Goal: Task Accomplishment & Management: Manage account settings

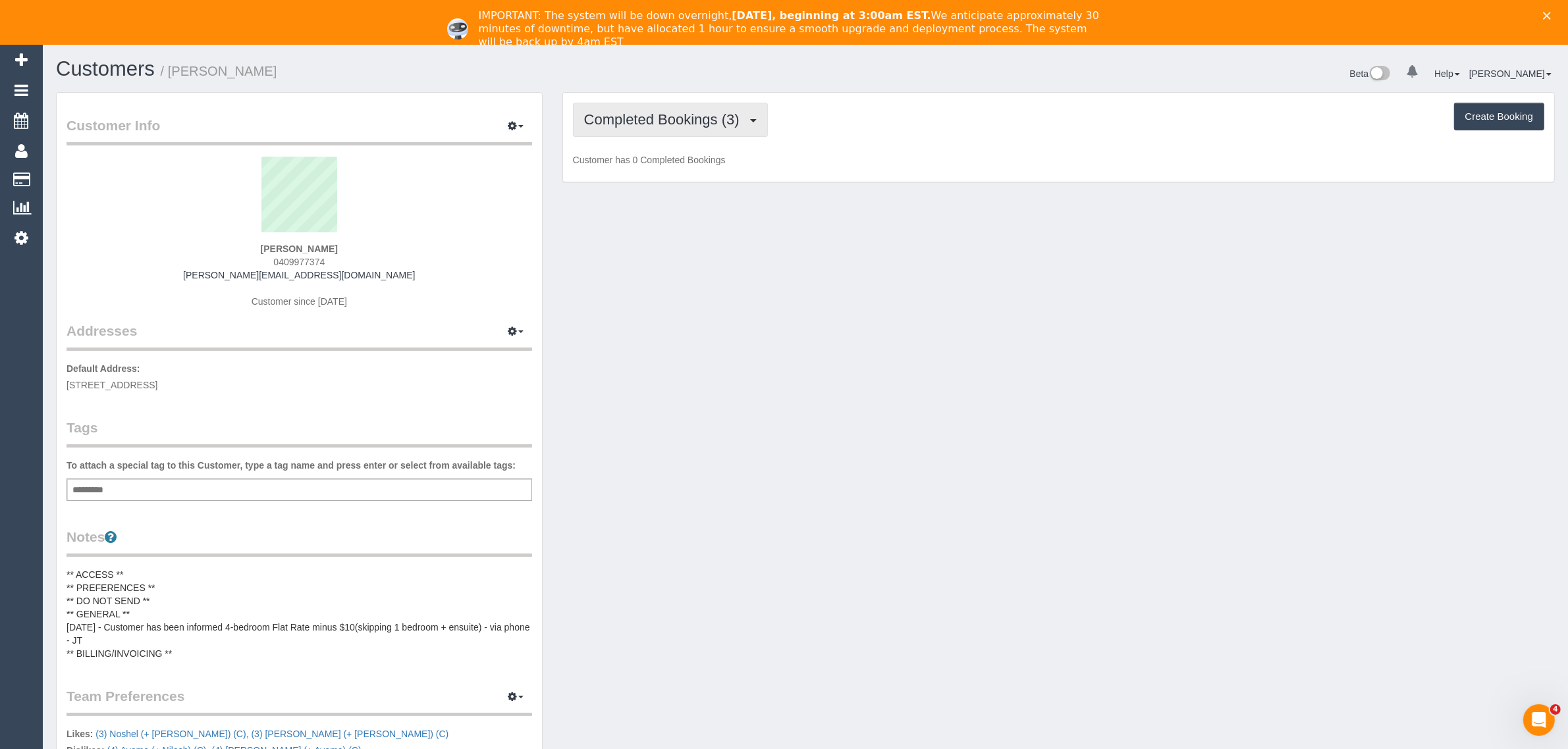
click at [659, 123] on span "Completed Bookings (3)" at bounding box center [665, 119] width 162 height 16
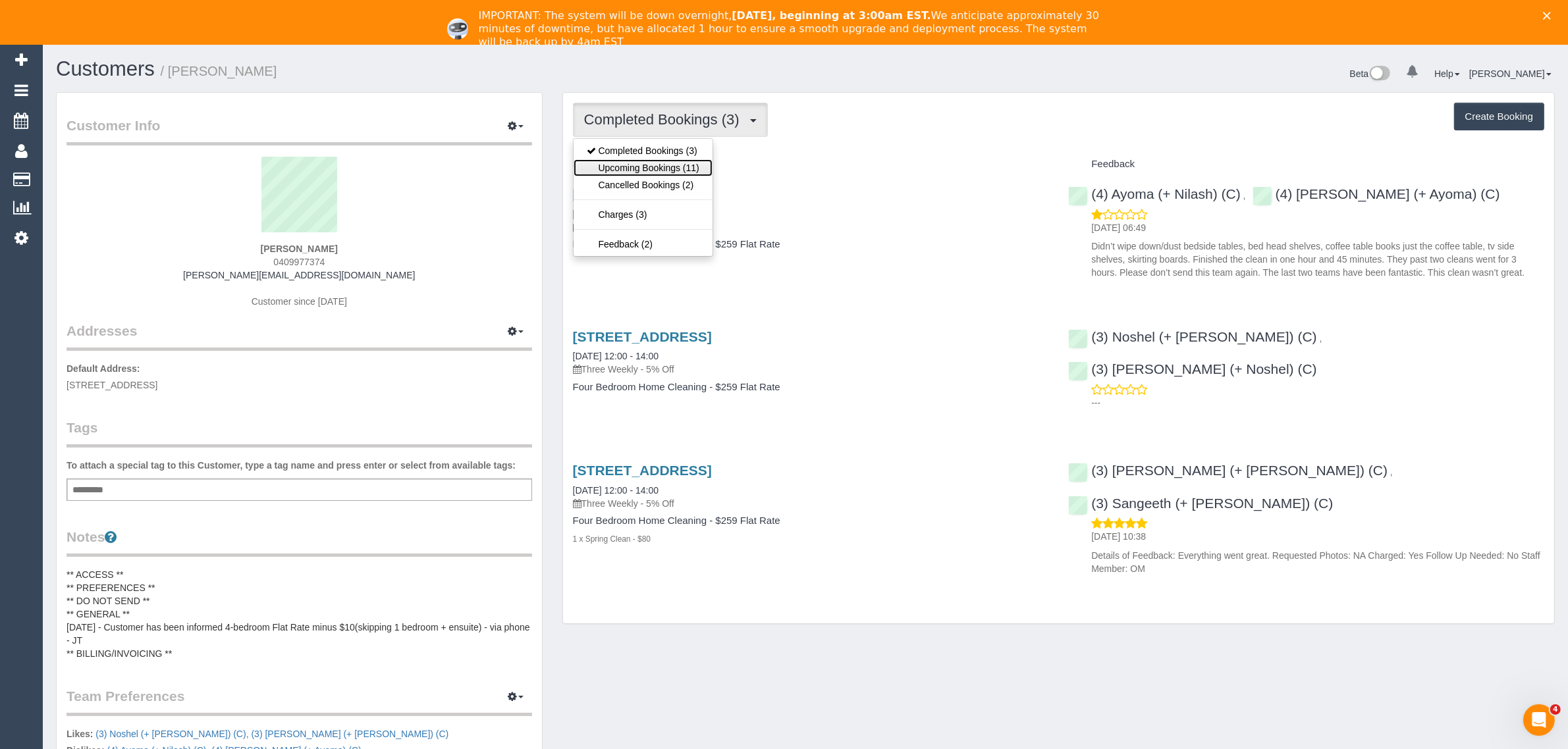
click at [657, 169] on link "Upcoming Bookings (11)" at bounding box center [643, 168] width 139 height 17
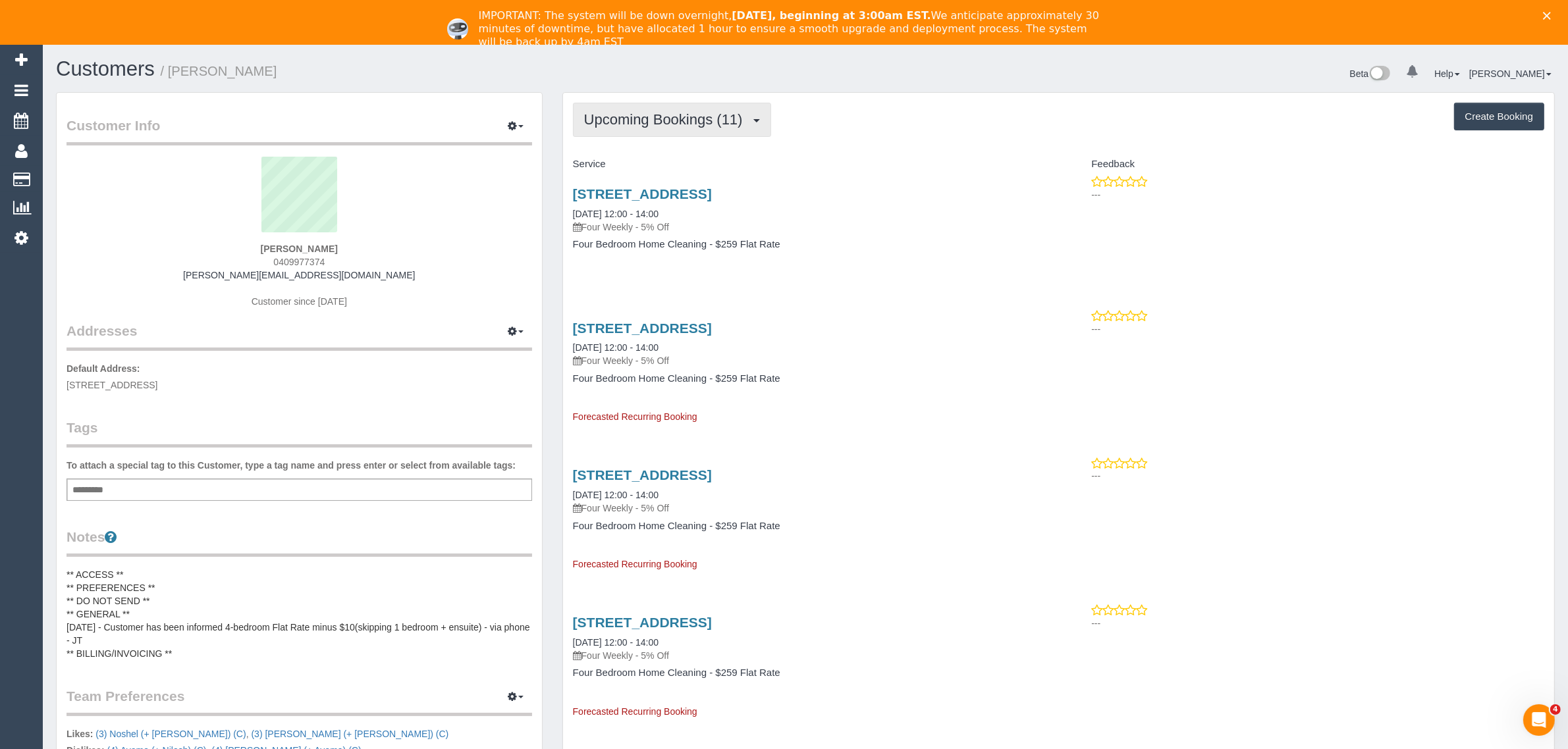
click at [699, 117] on span "Upcoming Bookings (11)" at bounding box center [667, 119] width 165 height 16
click at [647, 125] on span "Upcoming Bookings (11)" at bounding box center [667, 119] width 165 height 16
click at [639, 142] on link "Completed Bookings (3)" at bounding box center [643, 151] width 139 height 17
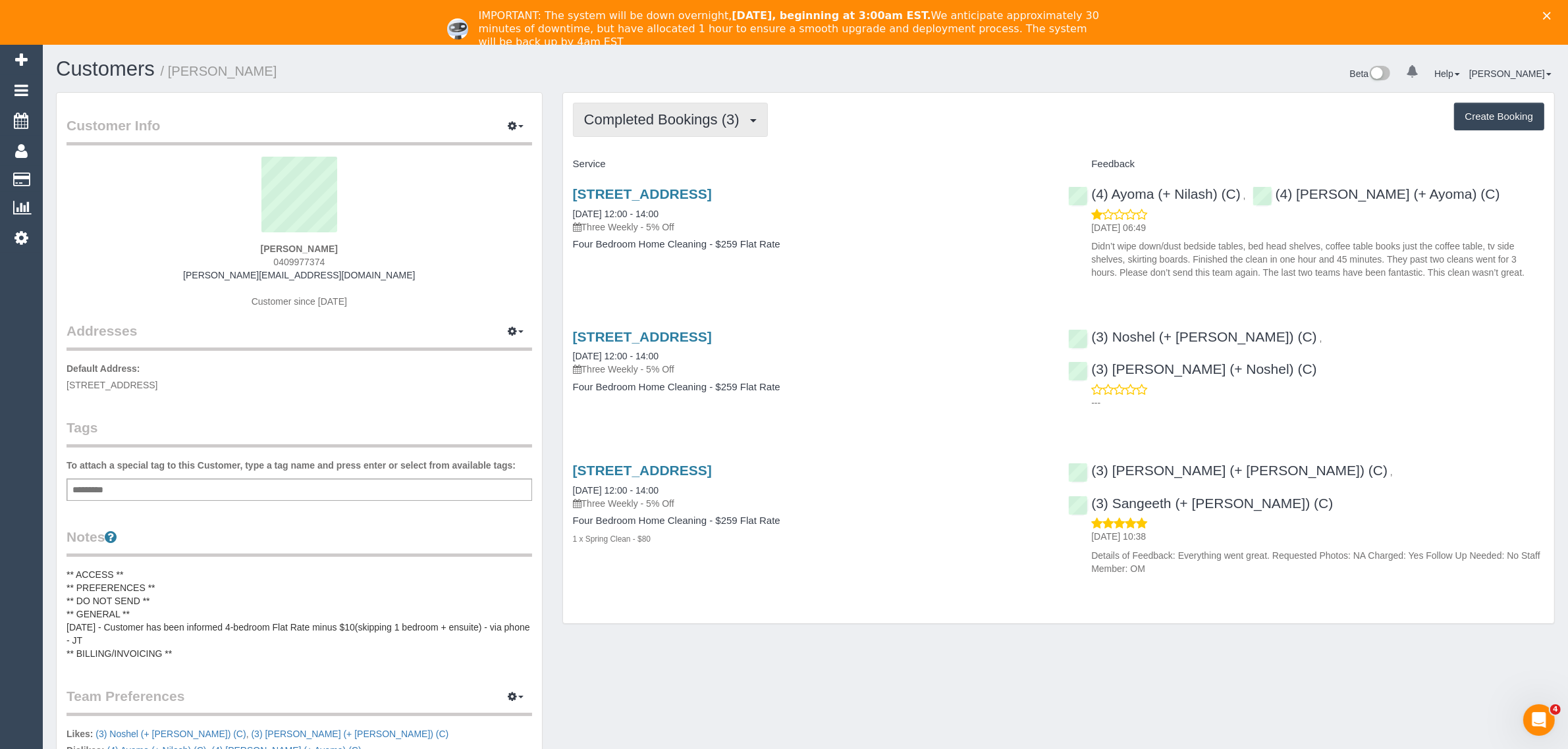
click at [648, 120] on span "Completed Bookings (3)" at bounding box center [665, 119] width 162 height 16
click at [619, 161] on link "Upcoming Bookings (11)" at bounding box center [643, 168] width 139 height 17
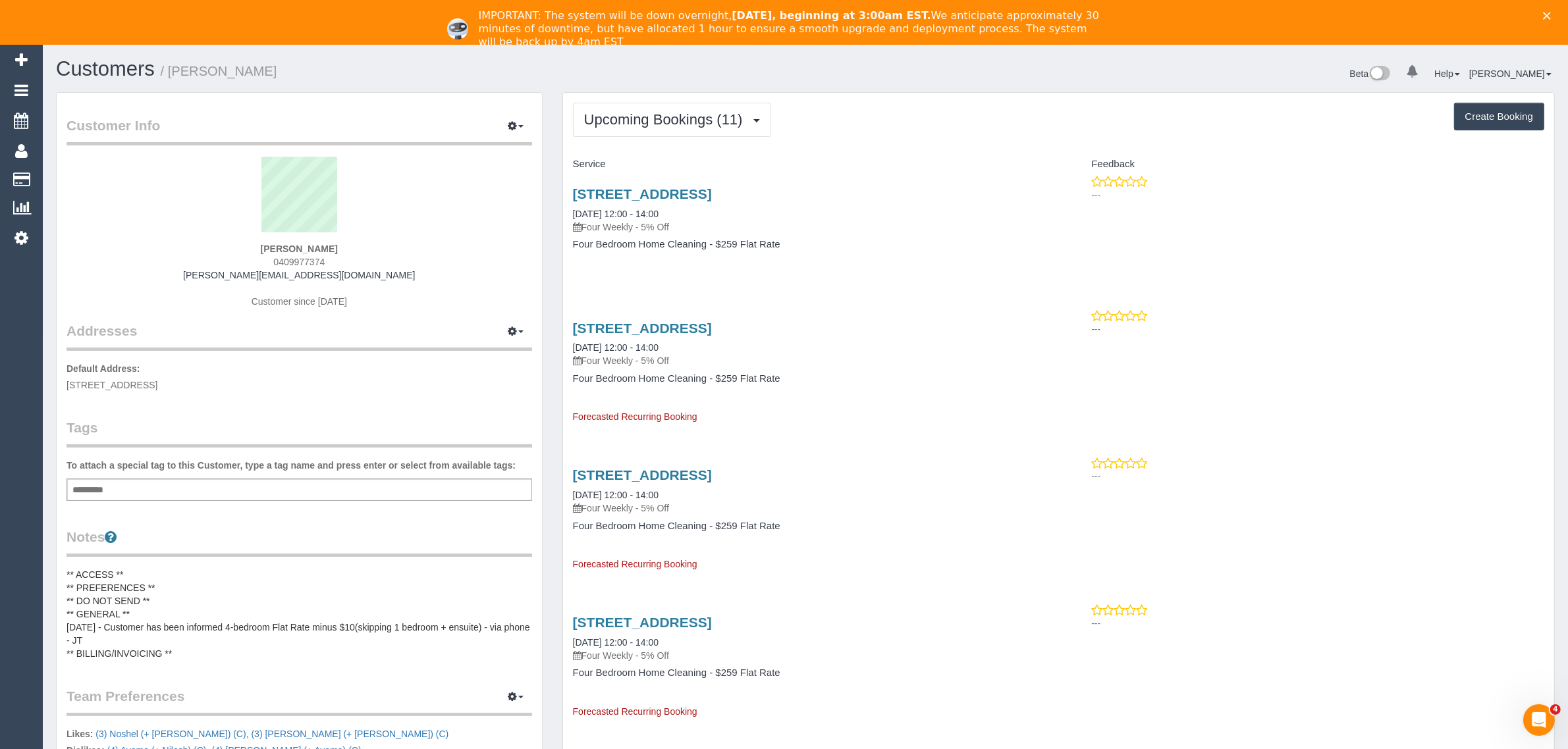
click at [647, 121] on span "Upcoming Bookings (11)" at bounding box center [667, 119] width 165 height 16
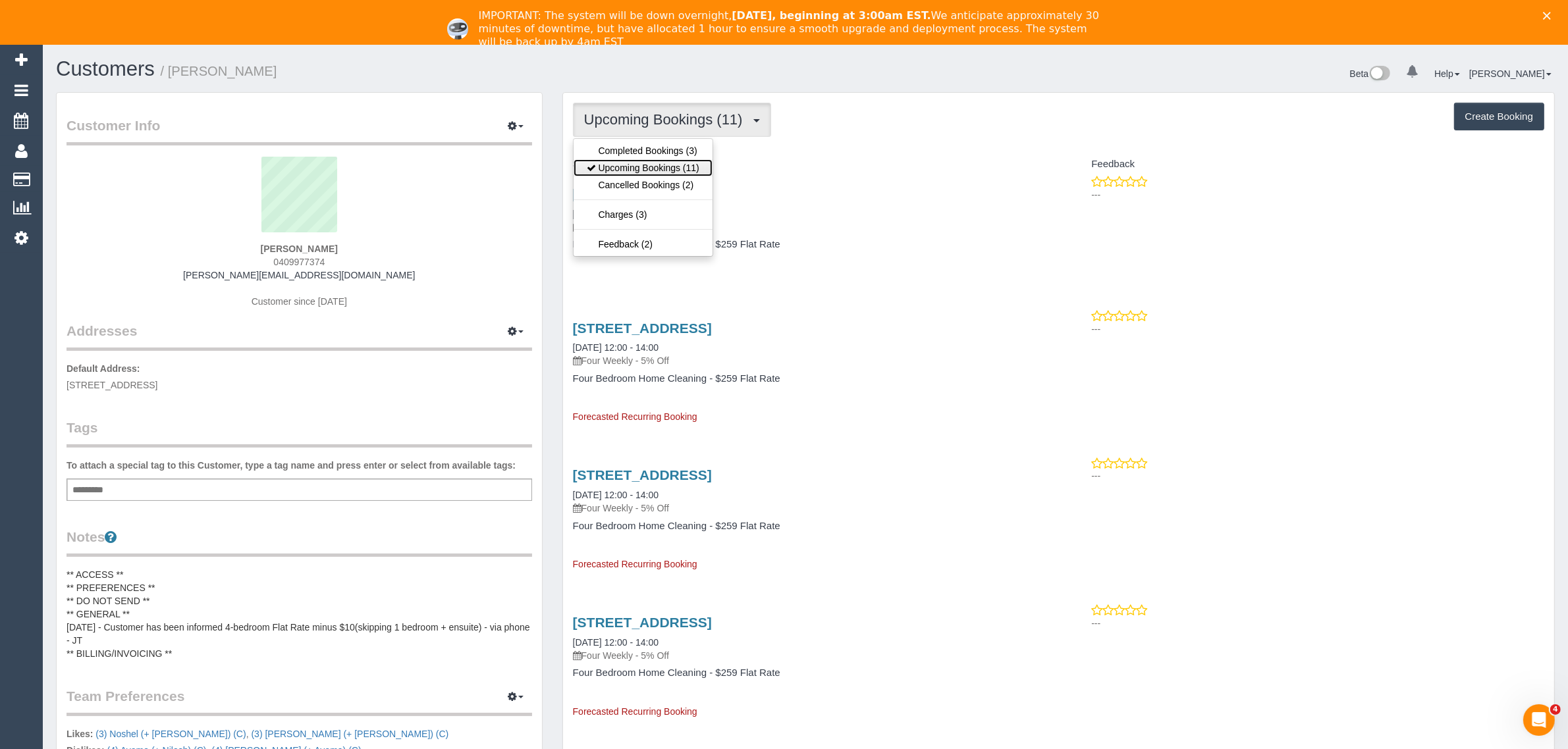
click at [639, 162] on link "Upcoming Bookings (11)" at bounding box center [643, 168] width 139 height 17
click at [652, 122] on span "Upcoming Bookings (11)" at bounding box center [667, 119] width 165 height 16
click at [644, 181] on link "Cancelled Bookings (2)" at bounding box center [643, 185] width 139 height 17
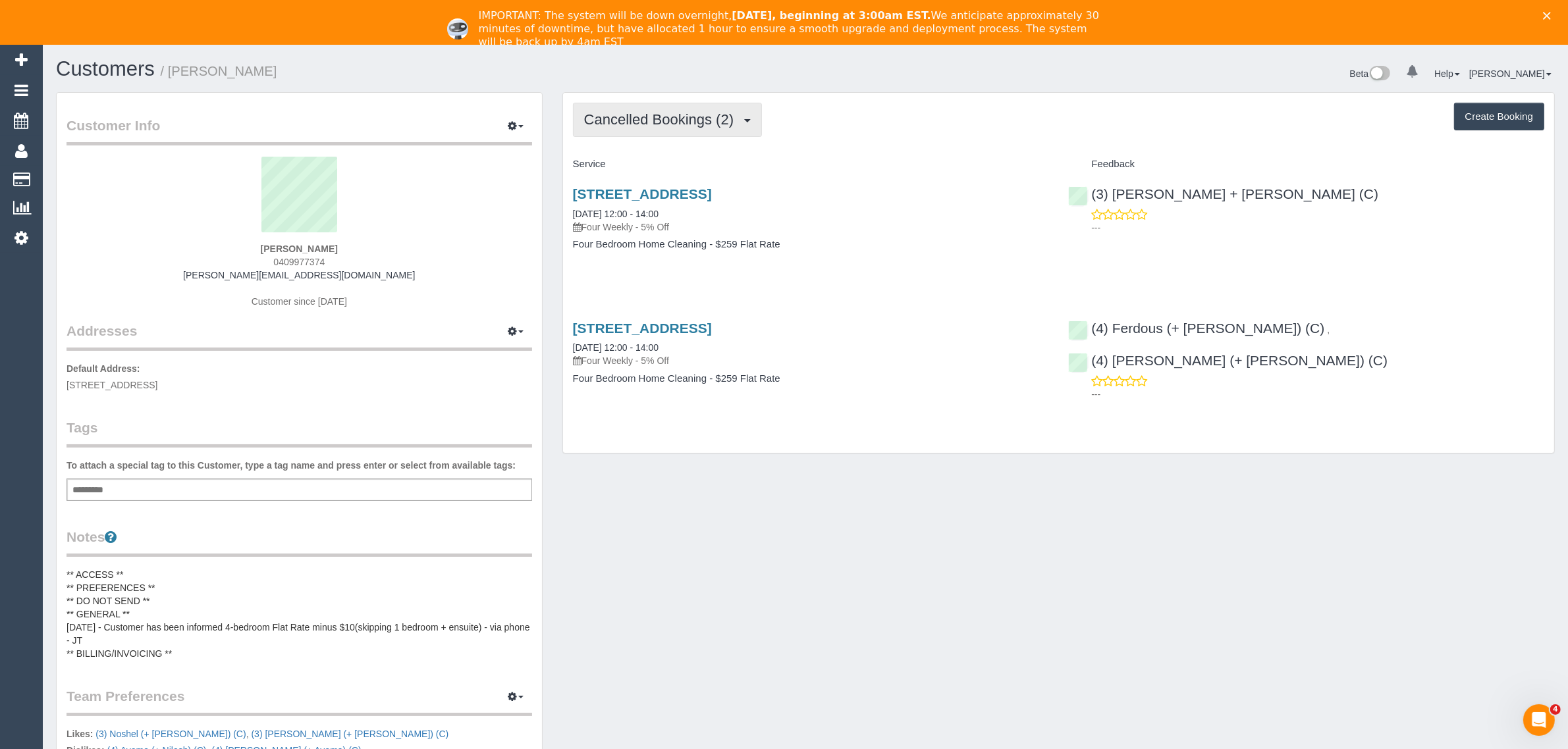
click at [650, 123] on span "Cancelled Bookings (2)" at bounding box center [662, 119] width 156 height 16
drag, startPoint x: 646, startPoint y: 159, endPoint x: 670, endPoint y: 170, distance: 26.4
click at [644, 159] on link "Upcoming Bookings (11)" at bounding box center [643, 168] width 139 height 17
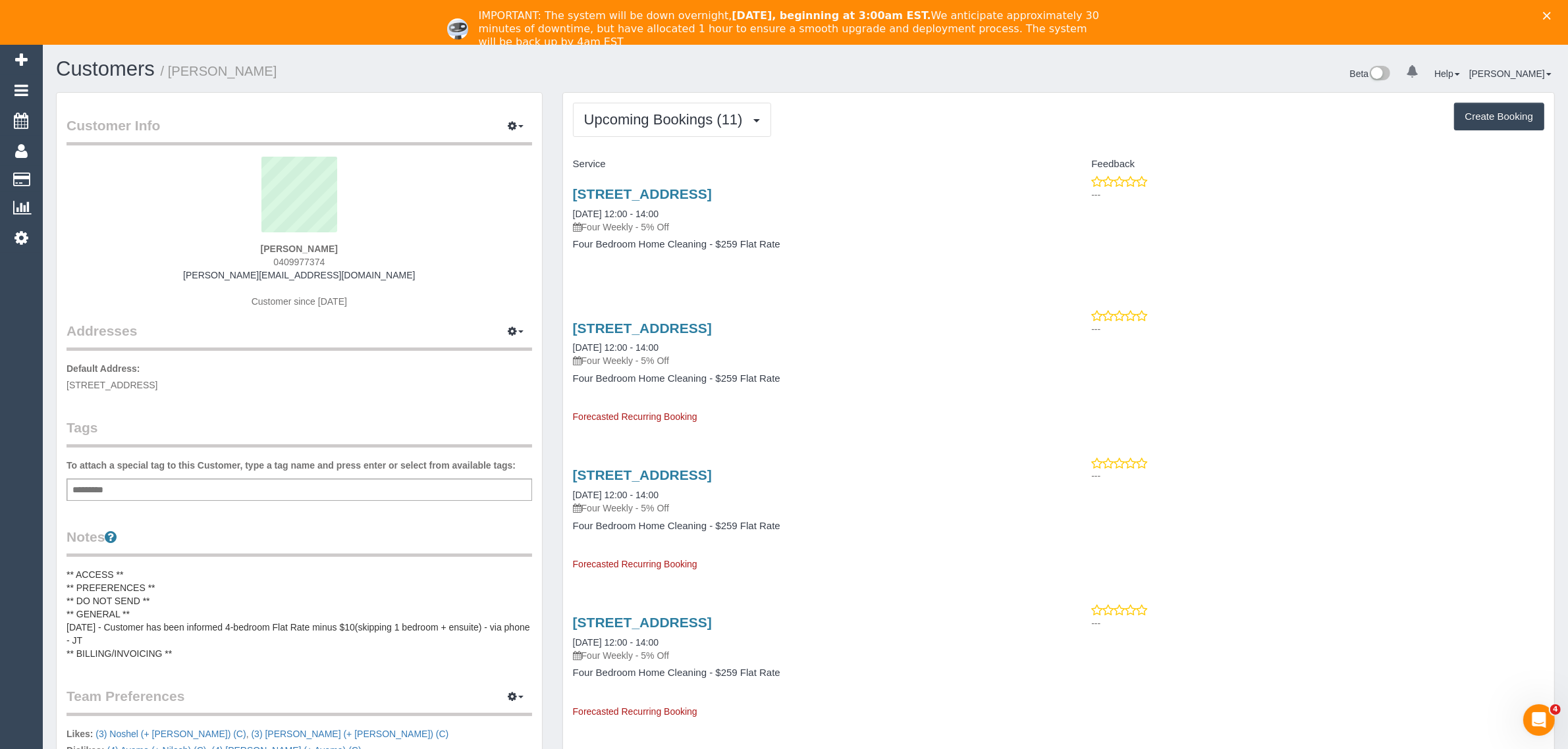
drag, startPoint x: 565, startPoint y: 226, endPoint x: 617, endPoint y: 222, distance: 52.2
click at [617, 222] on div "29 Altona St, Heidelberg Heights Vic 3081, Australia, Heidelberg Height, VIC 30…" at bounding box center [811, 225] width 496 height 102
copy link "06/10/2025"
click at [1551, 11] on icon "Close" at bounding box center [1547, 15] width 8 height 8
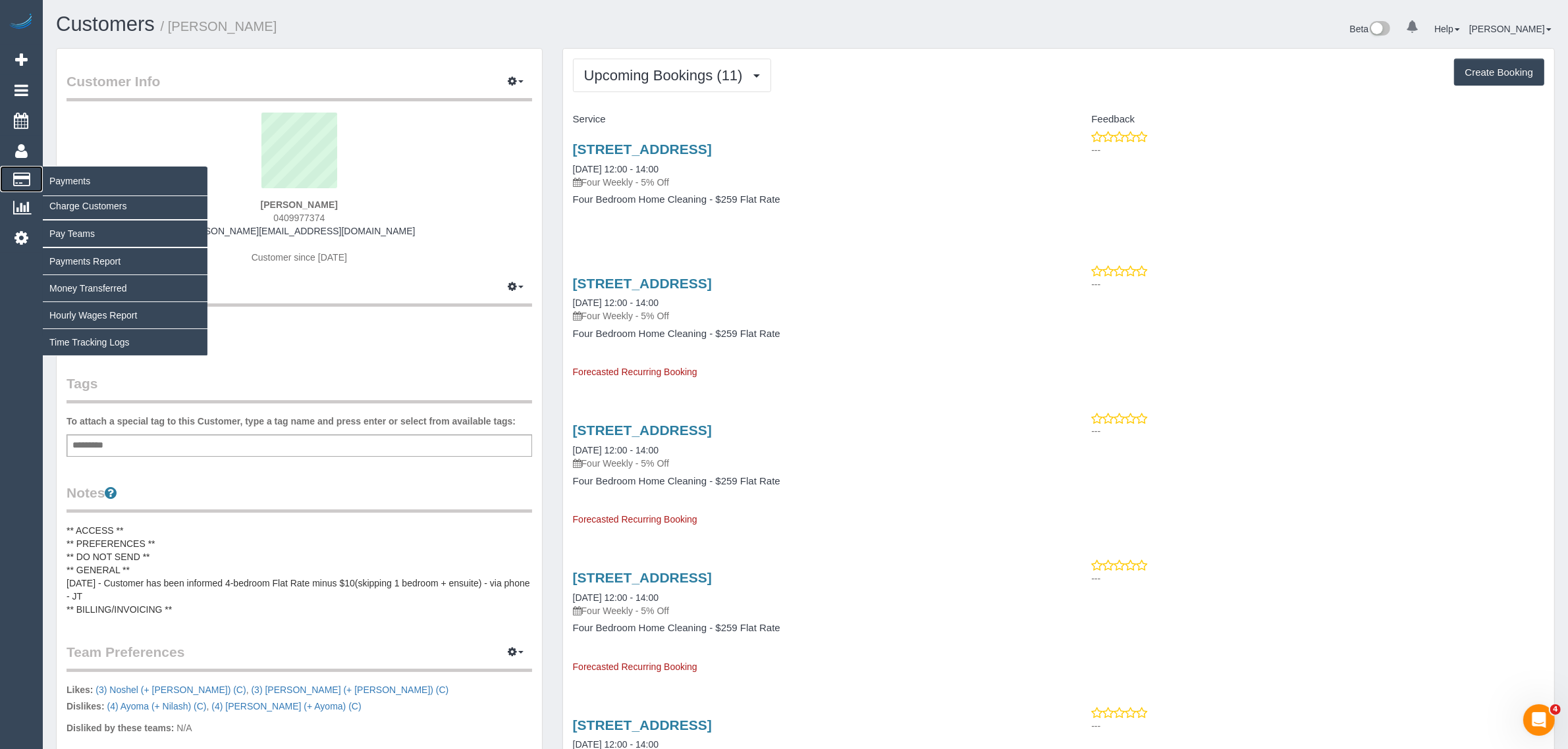
click at [52, 178] on span "Payments" at bounding box center [124, 181] width 164 height 30
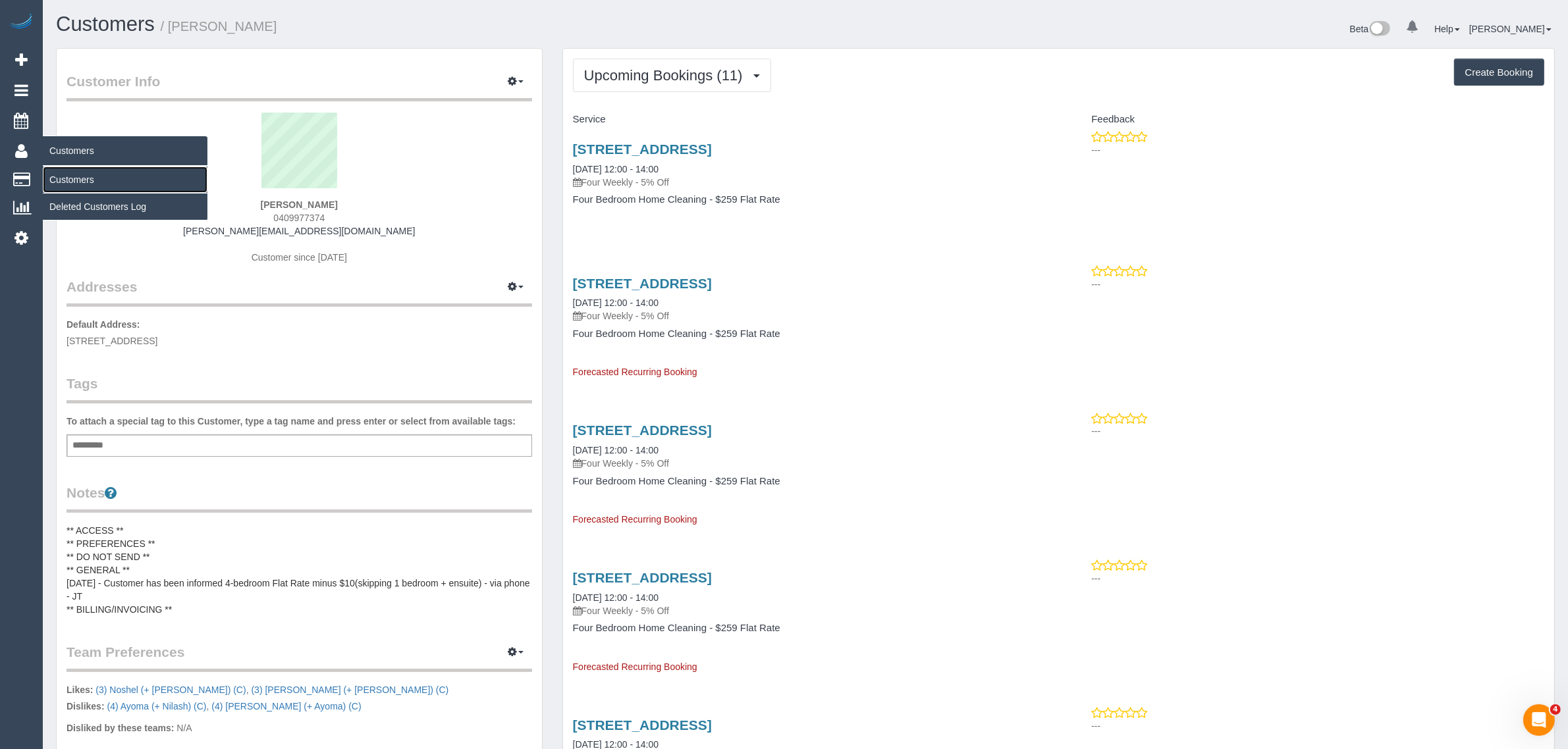
click at [64, 172] on link "Customers" at bounding box center [124, 179] width 164 height 27
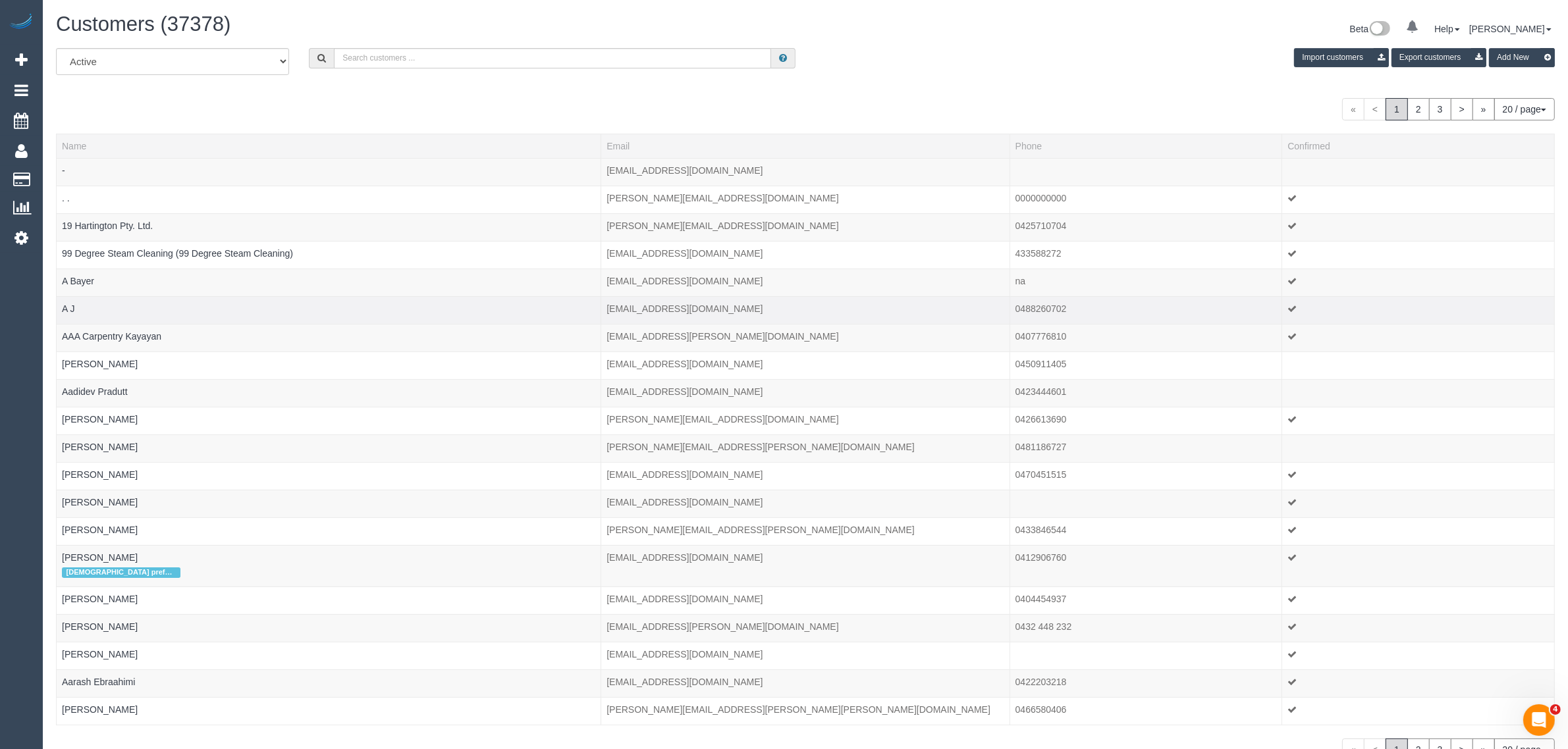
click at [1533, 303] on td at bounding box center [1418, 309] width 273 height 28
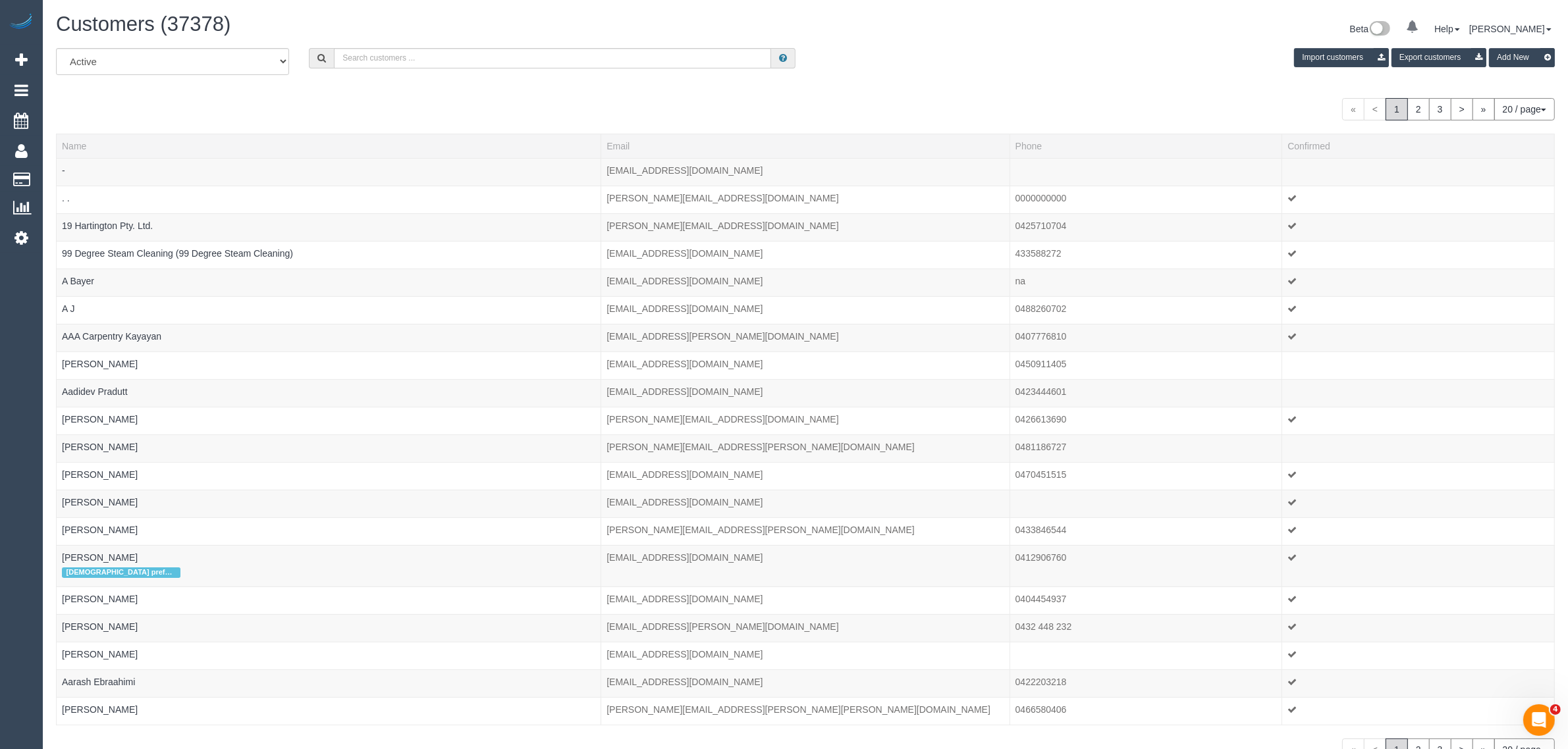
click at [548, 69] on div "All Active Archived Import customers Export customers Add New" at bounding box center [805, 66] width 1519 height 37
click at [581, 63] on input "text" at bounding box center [553, 58] width 437 height 20
paste input "Katie Murphy"
type input "Katie Murphy"
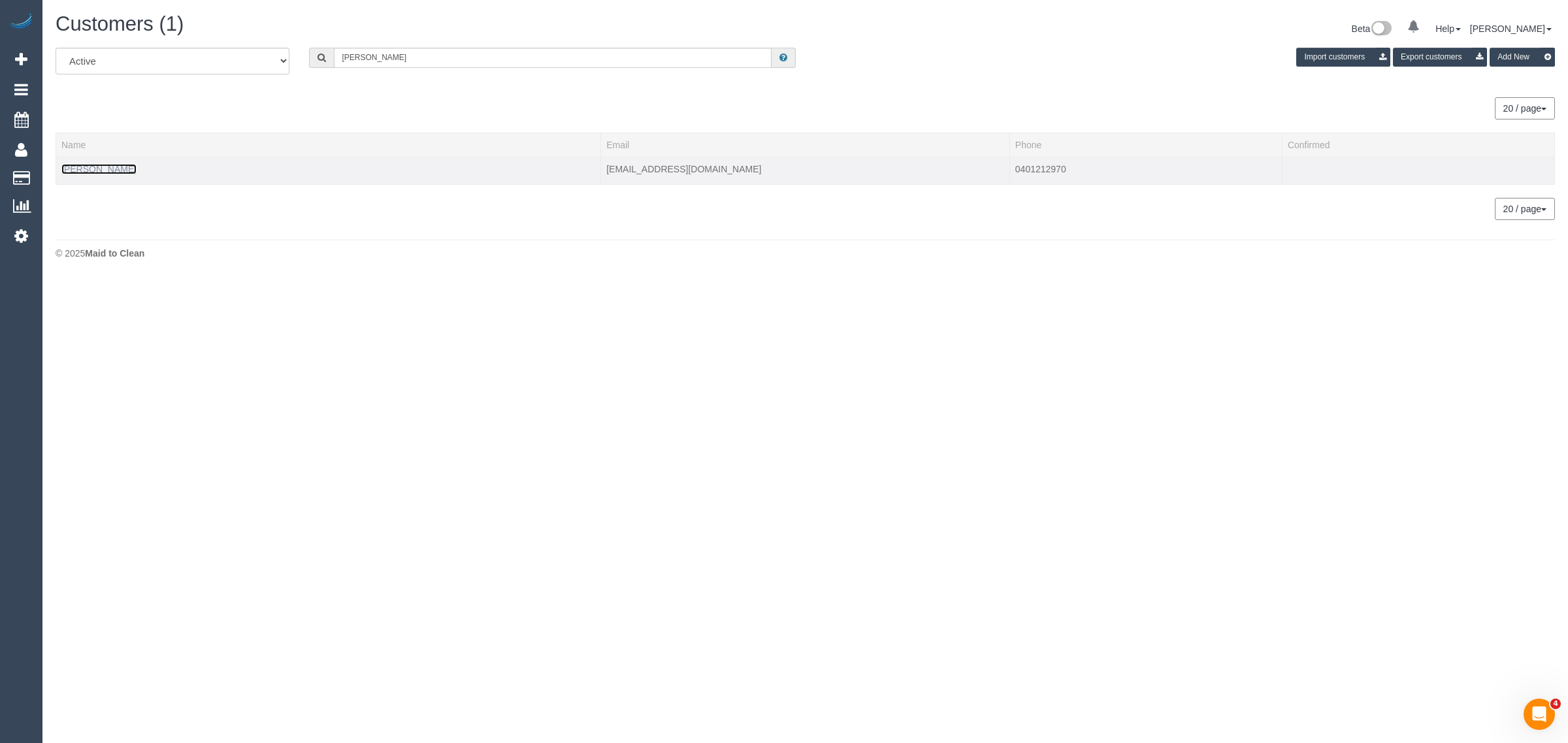
click at [83, 168] on link "Katie Murphy" at bounding box center [99, 169] width 75 height 10
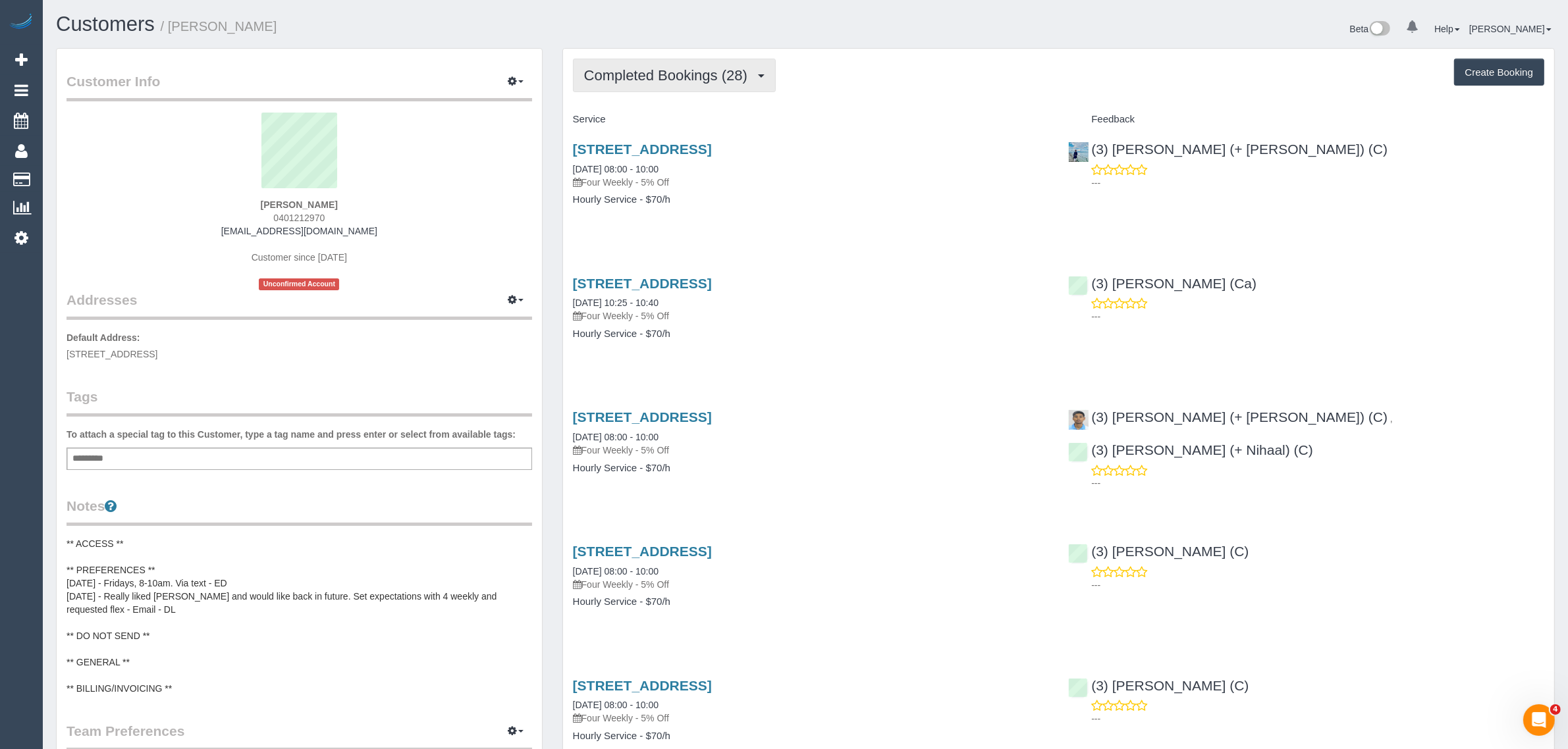
click at [713, 67] on span "Completed Bookings (28)" at bounding box center [669, 75] width 170 height 16
click at [695, 120] on link "Upcoming Bookings (12)" at bounding box center [645, 123] width 142 height 17
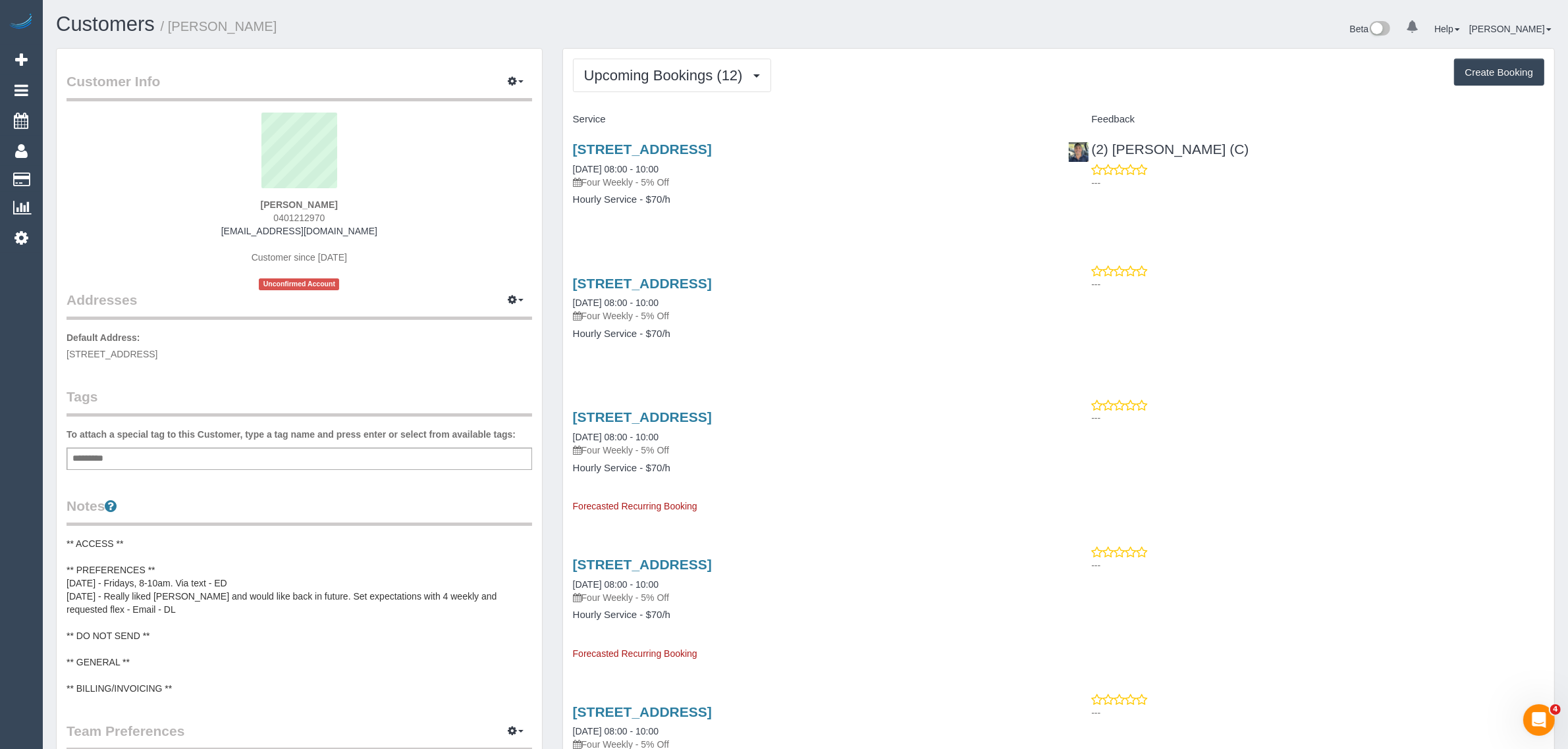
drag, startPoint x: 664, startPoint y: 166, endPoint x: 573, endPoint y: 161, distance: 91.1
click at [573, 161] on div "11 Hunter Street, Brunswick West, VIC 3055 05/09/2025 08:00 - 10:00 Four Weekly…" at bounding box center [810, 165] width 476 height 47
copy link "05/09/2025 08:00 - 10:00"
drag, startPoint x: 1242, startPoint y: 140, endPoint x: 1090, endPoint y: 148, distance: 152.2
click at [1090, 148] on div "(2) Eray Mertturk (C) ---" at bounding box center [1306, 162] width 496 height 65
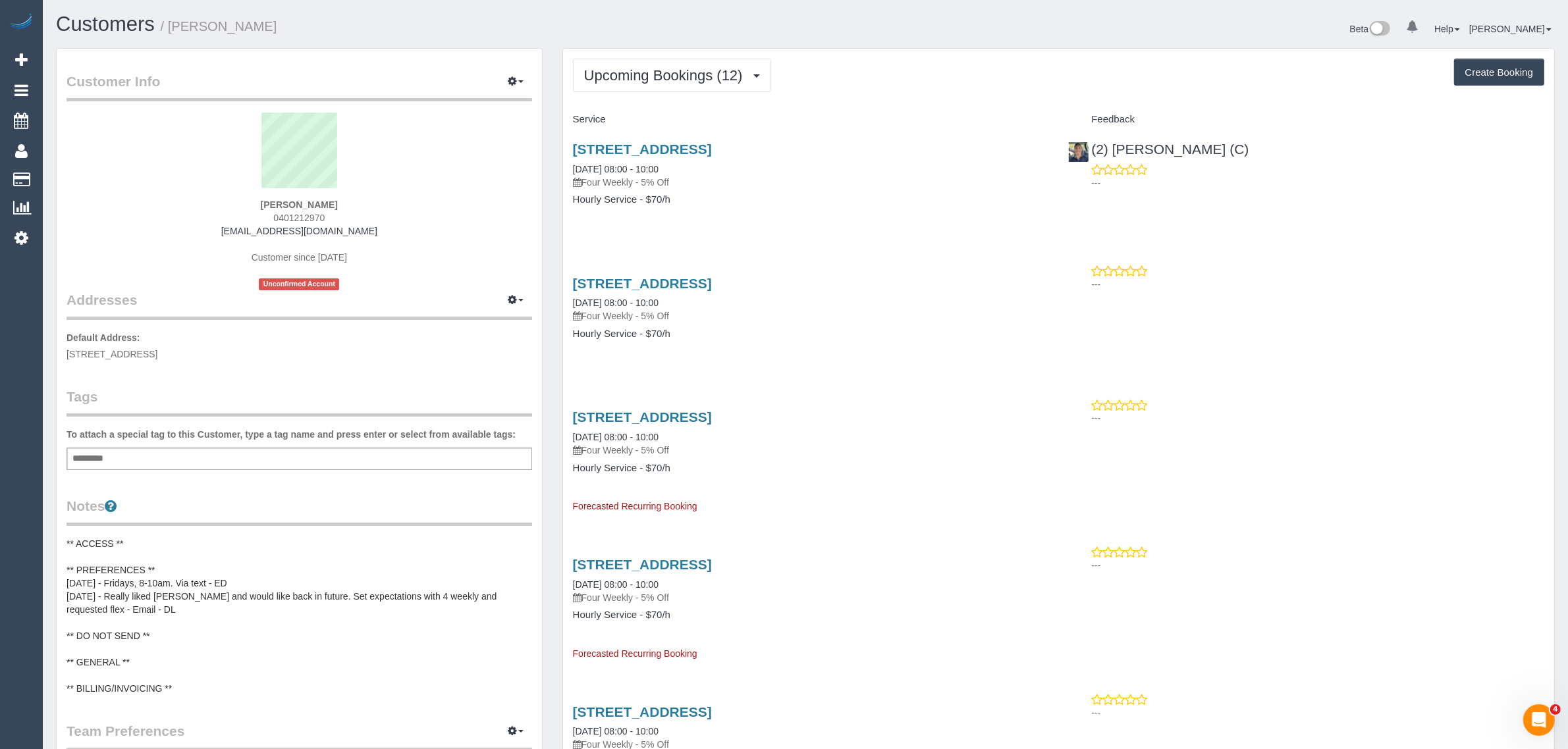
copy link "(2) [PERSON_NAME] (C)"
drag, startPoint x: 139, startPoint y: 353, endPoint x: 203, endPoint y: 347, distance: 64.3
click at [158, 349] on span "11 Hunter Street, Brunswick West, VIC 3055" at bounding box center [112, 354] width 91 height 10
copy span "Brunswick West"
click at [85, 179] on link "Customers" at bounding box center [124, 179] width 164 height 27
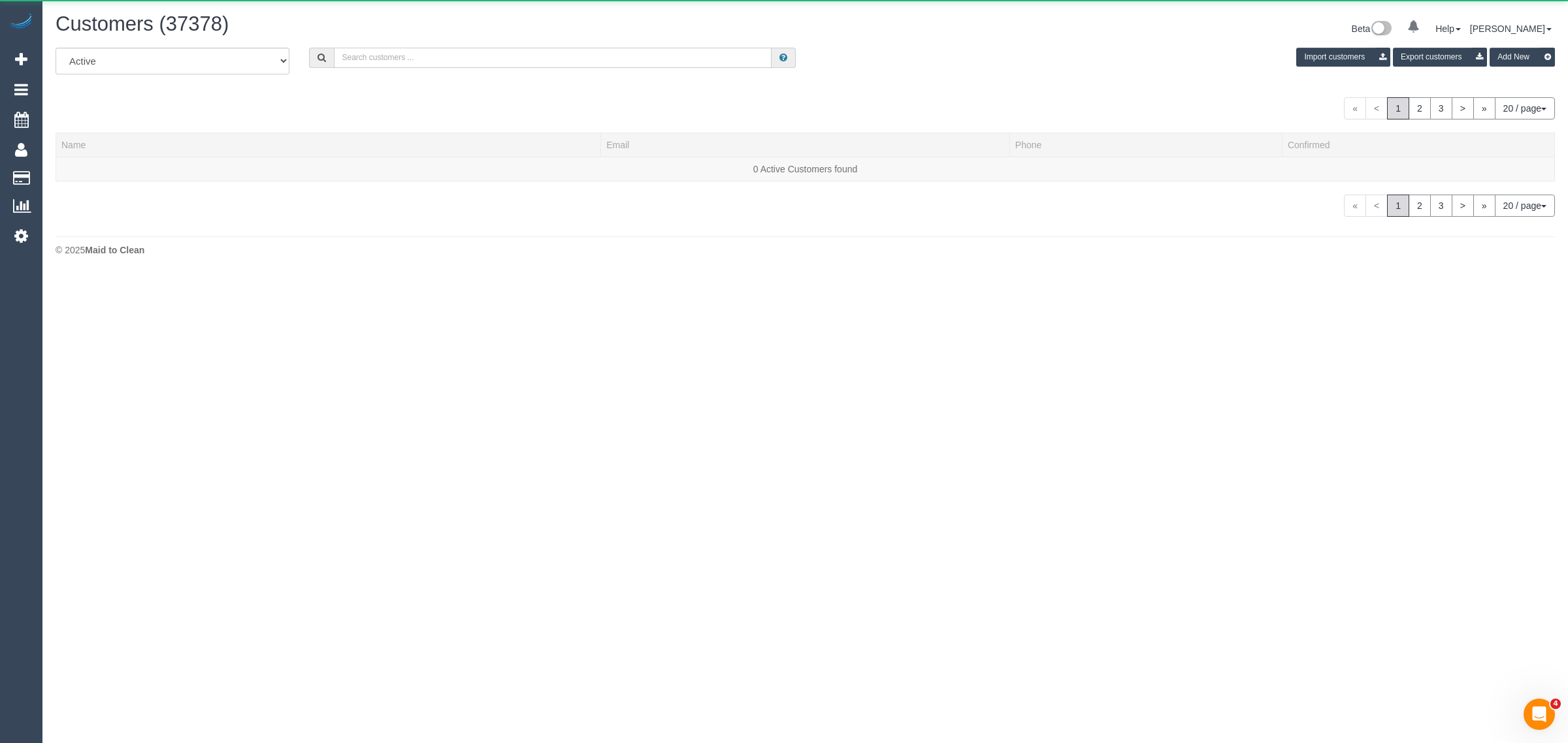
click at [471, 56] on input "text" at bounding box center [552, 57] width 438 height 20
paste input "Jackie Kallman"
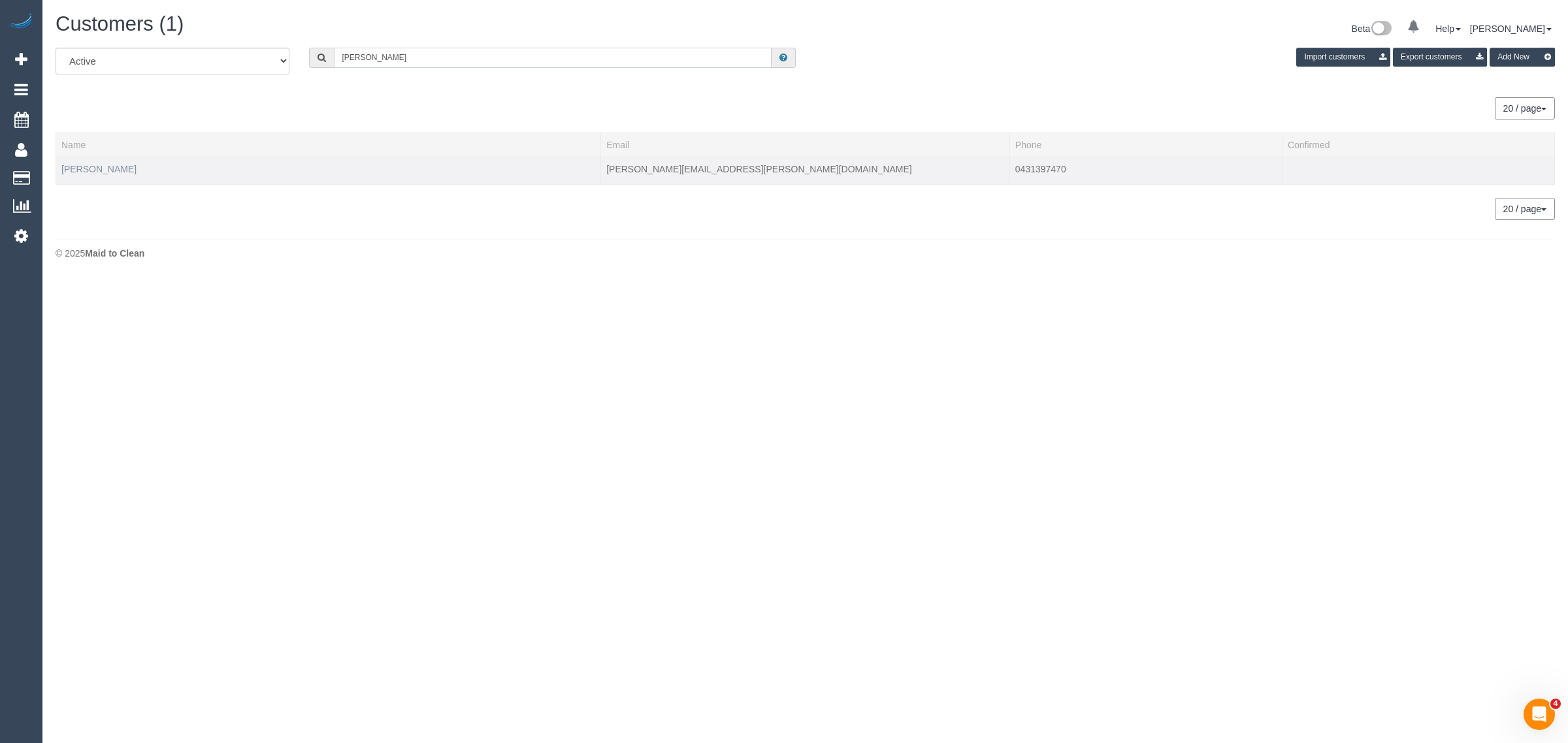
type input "Jackie Kallman"
click at [92, 170] on link "Jackie Kallman" at bounding box center [99, 169] width 75 height 10
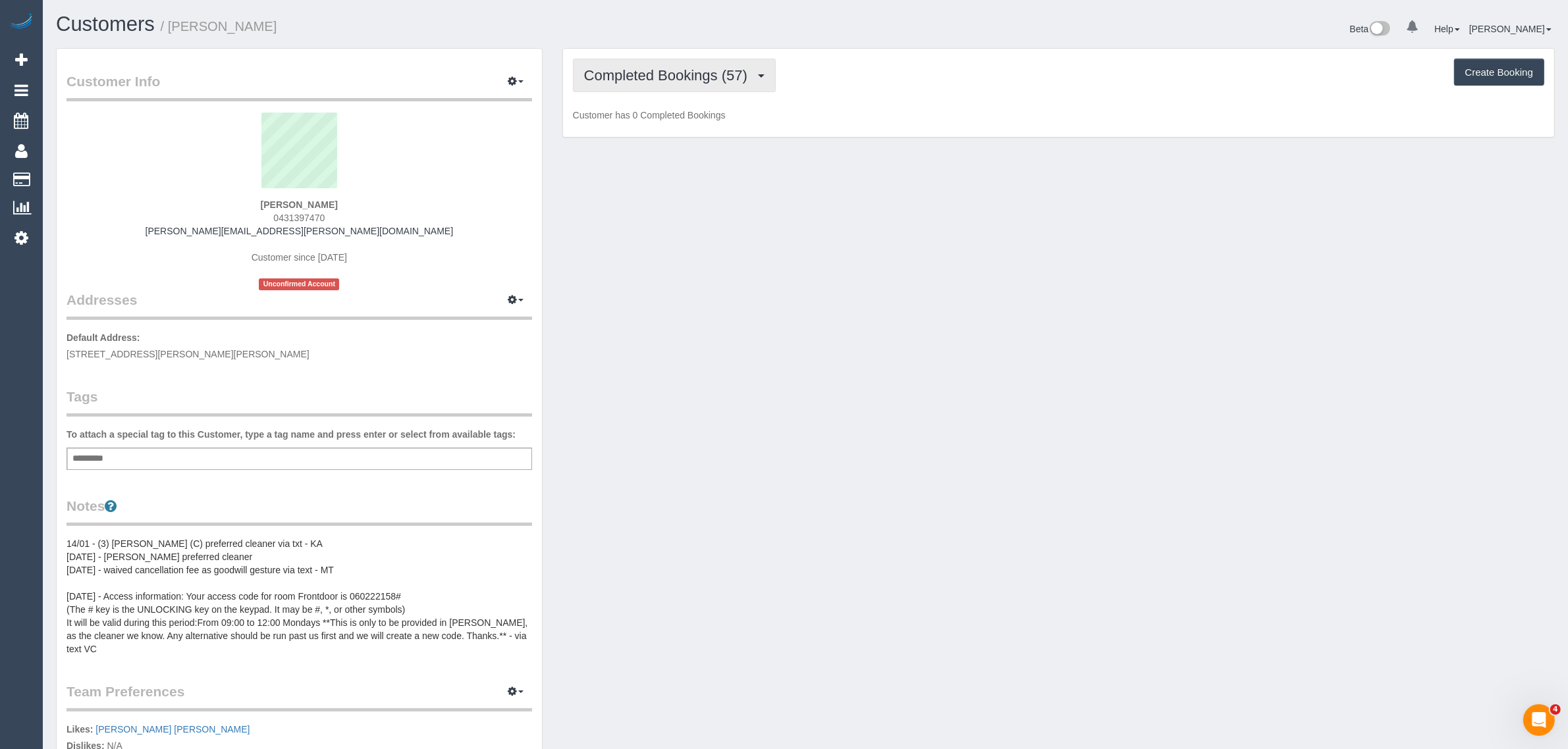
click at [653, 74] on span "Completed Bookings (57)" at bounding box center [669, 75] width 170 height 16
click at [649, 119] on link "Upcoming Bookings (11)" at bounding box center [645, 123] width 142 height 17
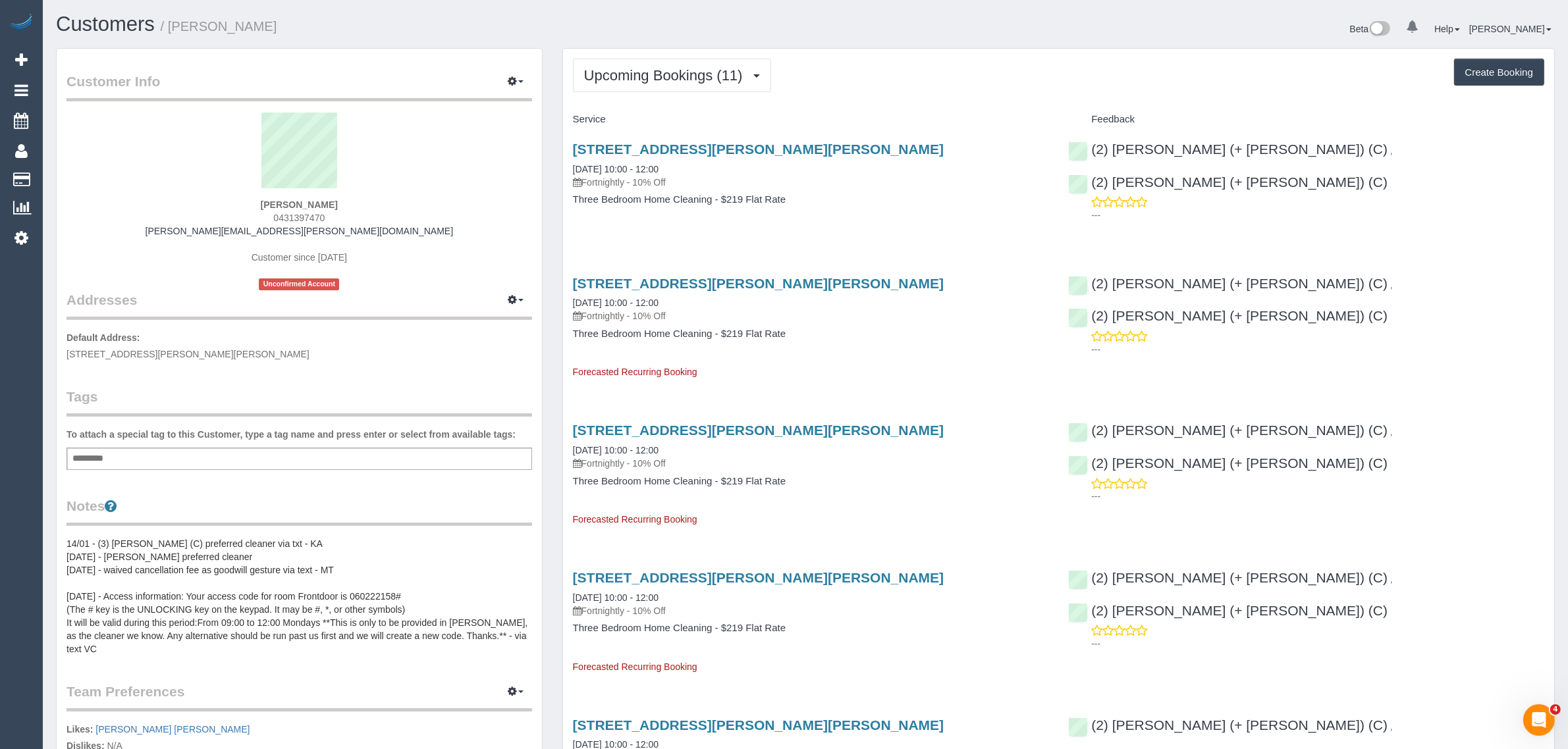
drag, startPoint x: 669, startPoint y: 171, endPoint x: 566, endPoint y: 169, distance: 103.0
click at [566, 169] on div "7a Harold St, Mckinnon, VIC 3204 05/09/2025 10:00 - 12:00 Fortnightly - 10% Off…" at bounding box center [811, 180] width 496 height 102
copy link "05/09/2025 10:00 - 12:00"
click at [1354, 215] on div "7a Harold St, Mckinnon, VIC 3204 05/09/2025 10:00 - 12:00 Fortnightly - 10% Off…" at bounding box center [1059, 180] width 992 height 102
drag, startPoint x: 1427, startPoint y: 156, endPoint x: 1279, endPoint y: 156, distance: 148.0
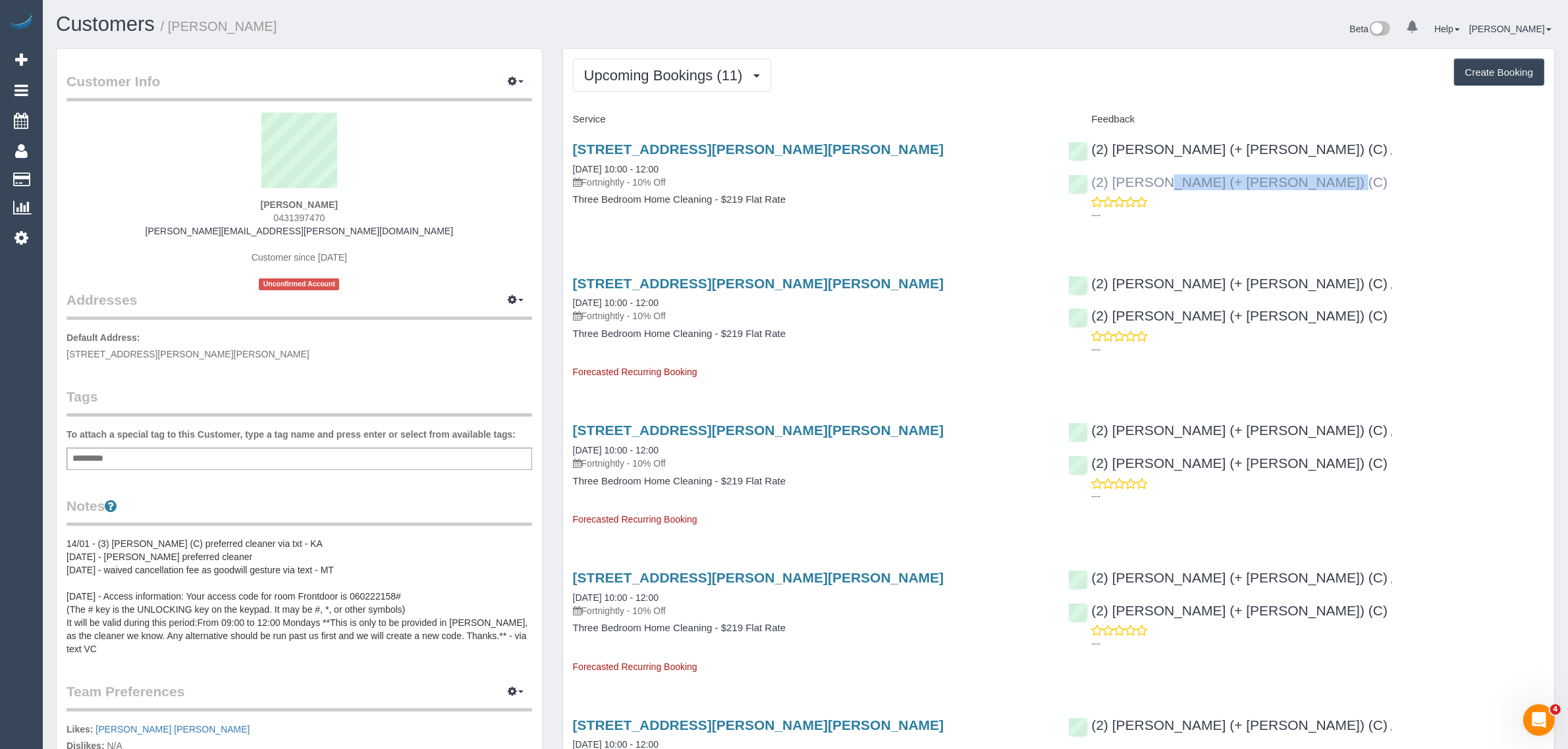
click at [1279, 156] on div "(2) Chalini (+ Mayon) (C) , (2) Mayon (+ Chalini) (C) ---" at bounding box center [1306, 178] width 496 height 98
copy link "(2) Mayon (+ Chalini) (C)"
click at [261, 201] on div "Jackie Kallman 0431397470 jackie.kallam@gmail.com Customer since 2023 Unconfirm…" at bounding box center [299, 201] width 465 height 178
click at [282, 197] on div "Jackie Kallman 0431397470 jackie.kallam@gmail.com Customer since 2023 Unconfirm…" at bounding box center [299, 201] width 465 height 178
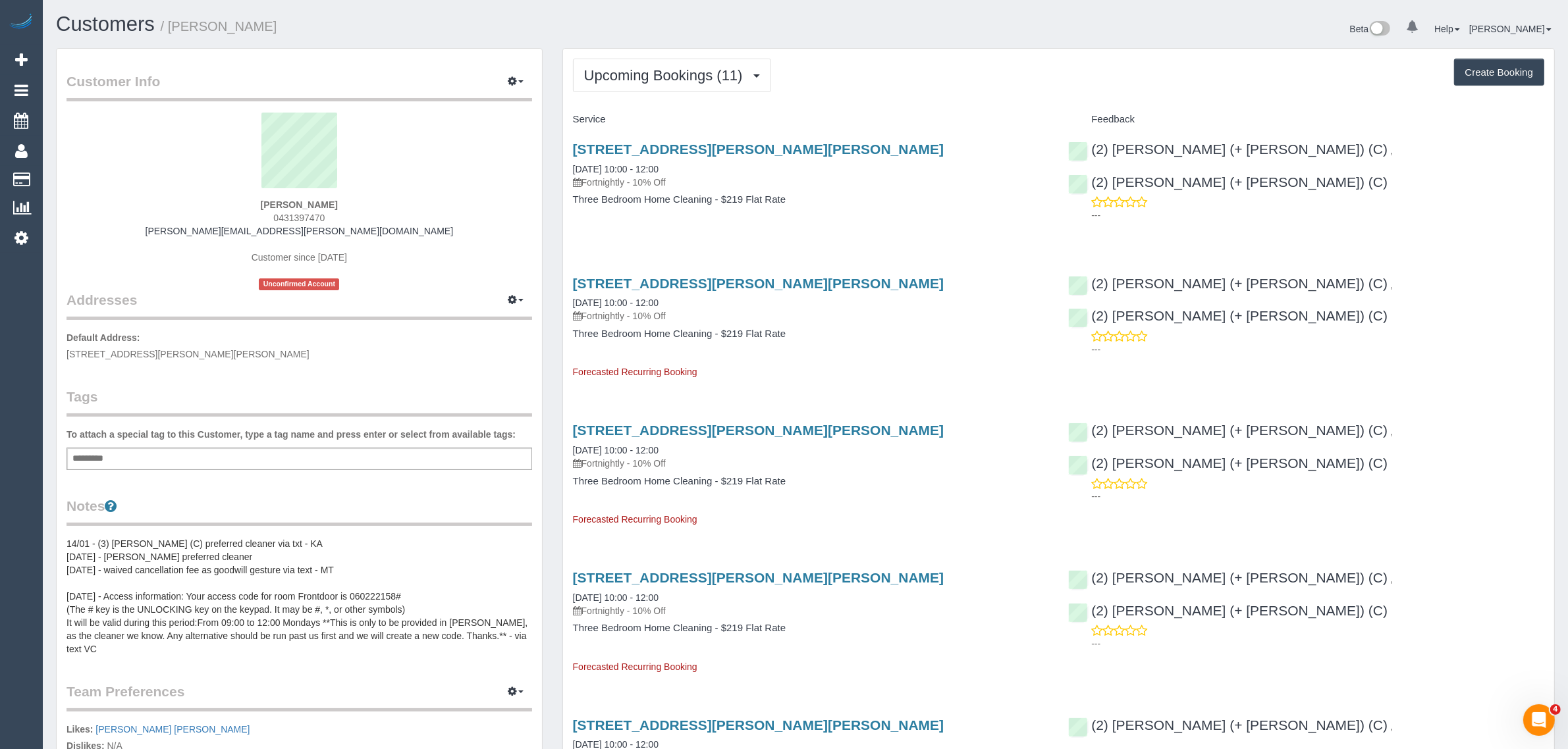
click at [282, 201] on strong "Jackie Kallman" at bounding box center [299, 204] width 77 height 10
copy strong "Jackie"
click at [139, 353] on span "7a Harold St, McKinnon, VIC 3204" at bounding box center [188, 354] width 243 height 10
click at [156, 356] on span "7a Harold St, McKinnon, VIC 3204" at bounding box center [188, 354] width 243 height 10
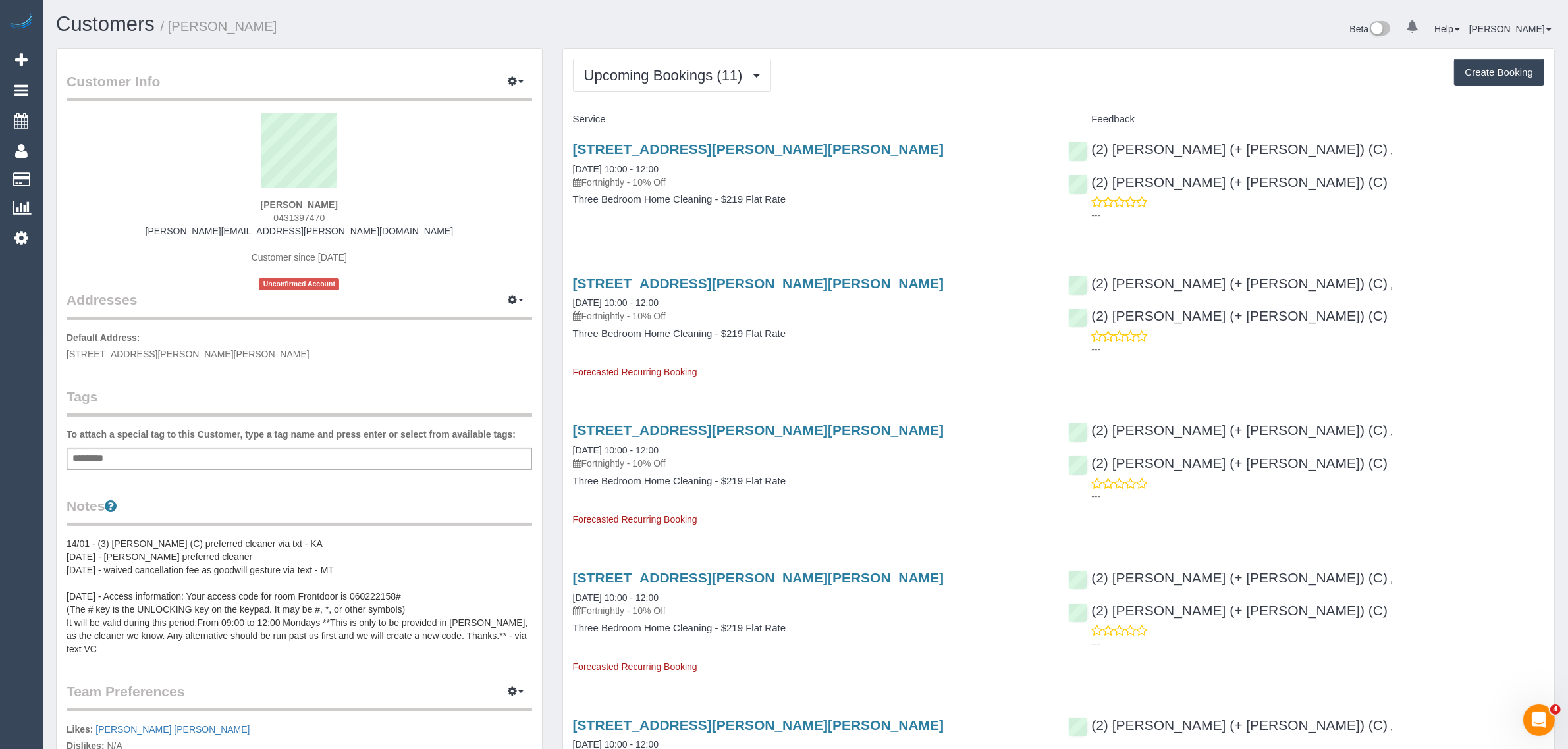
click at [132, 353] on span "7a Harold St, McKinnon, VIC 3204" at bounding box center [188, 354] width 243 height 10
copy span "McKinnon"
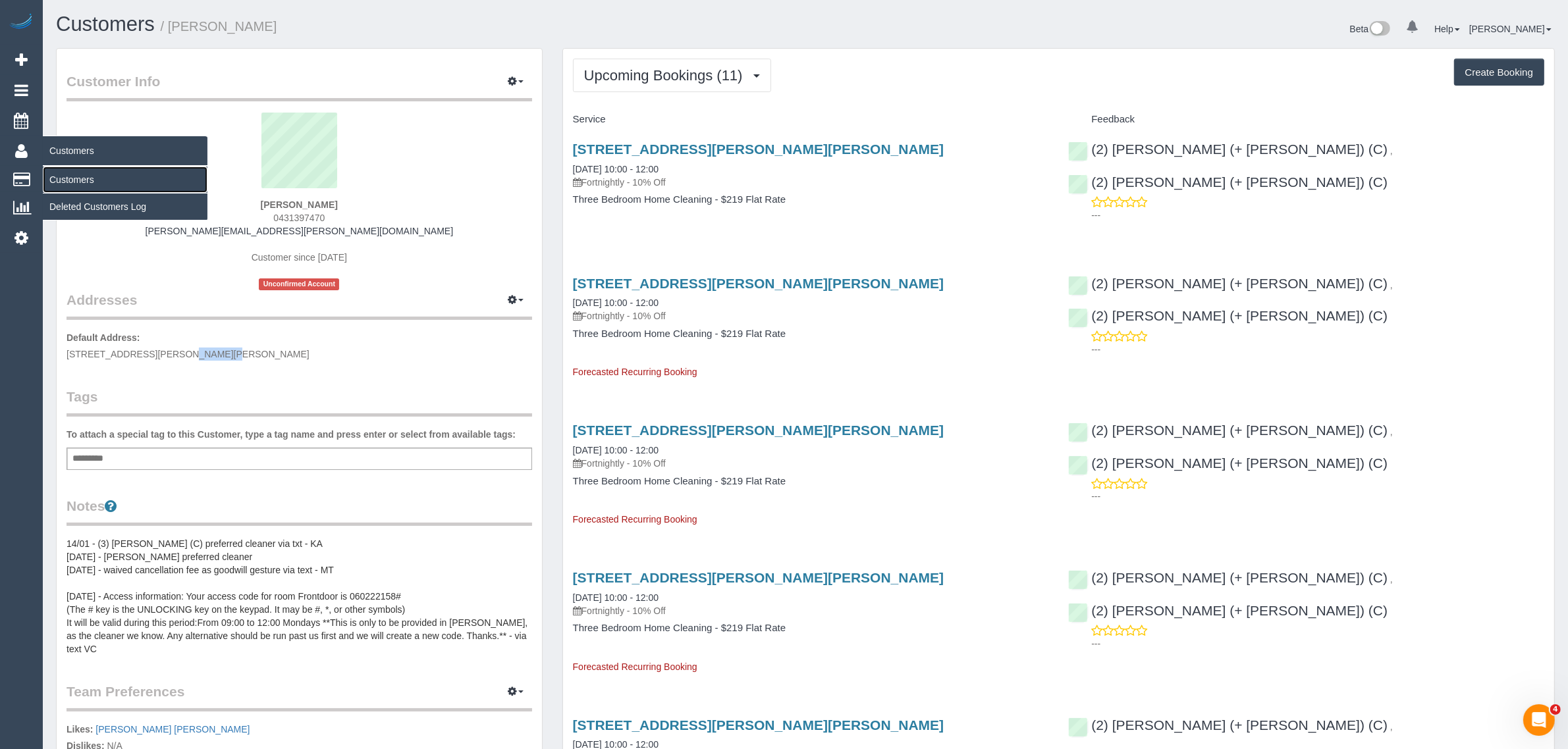
click at [81, 171] on link "Customers" at bounding box center [124, 179] width 164 height 27
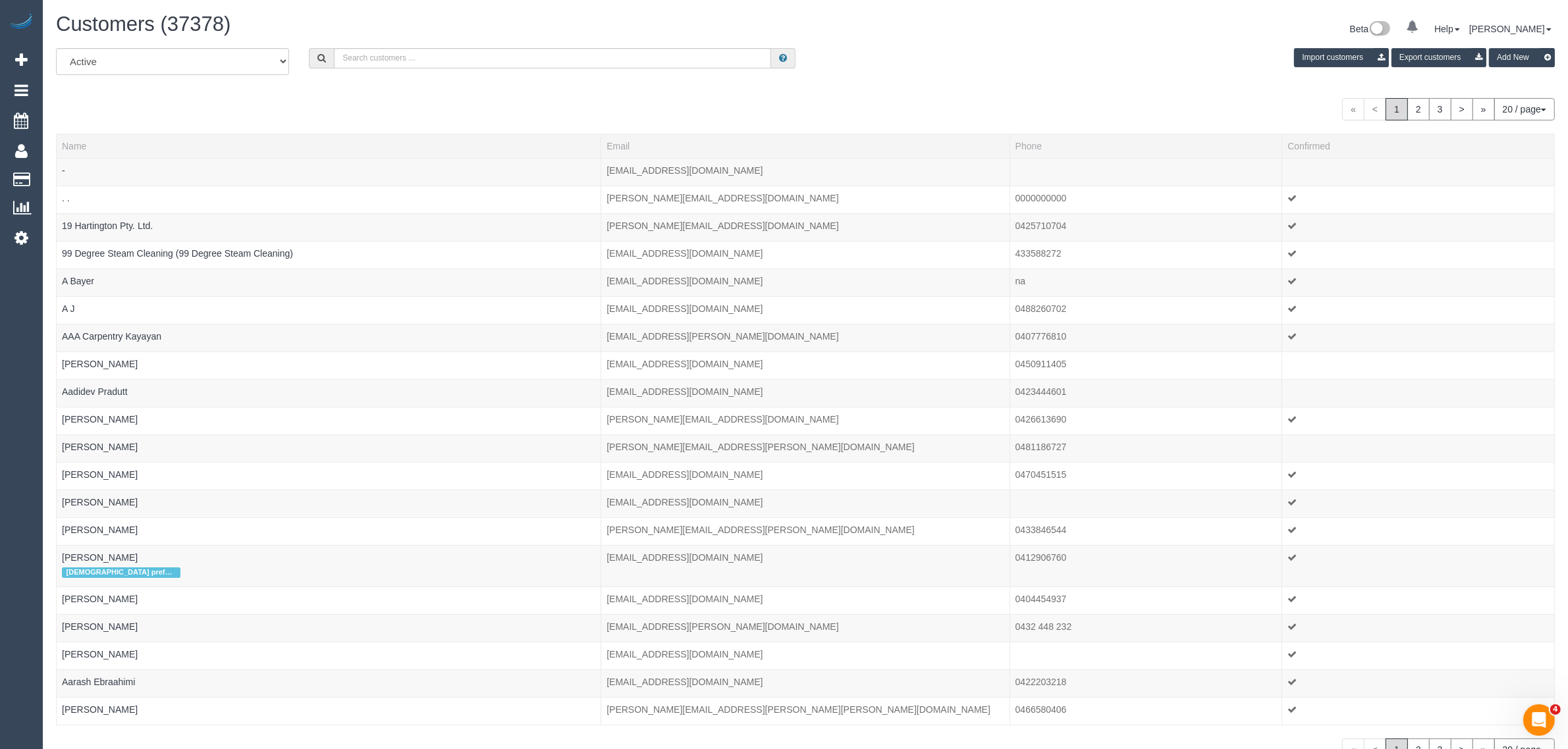
click at [361, 42] on div "Customers (37378) Beta 0 Your Notifications You have 0 alerts Help Help Docs Ta…" at bounding box center [805, 30] width 1519 height 35
click at [370, 45] on div "Customers (37378) Beta 0 Your Notifications You have 0 alerts Help Help Docs Ta…" at bounding box center [805, 30] width 1519 height 35
click at [364, 61] on input "text" at bounding box center [553, 58] width 437 height 20
paste input "Silvia Young"
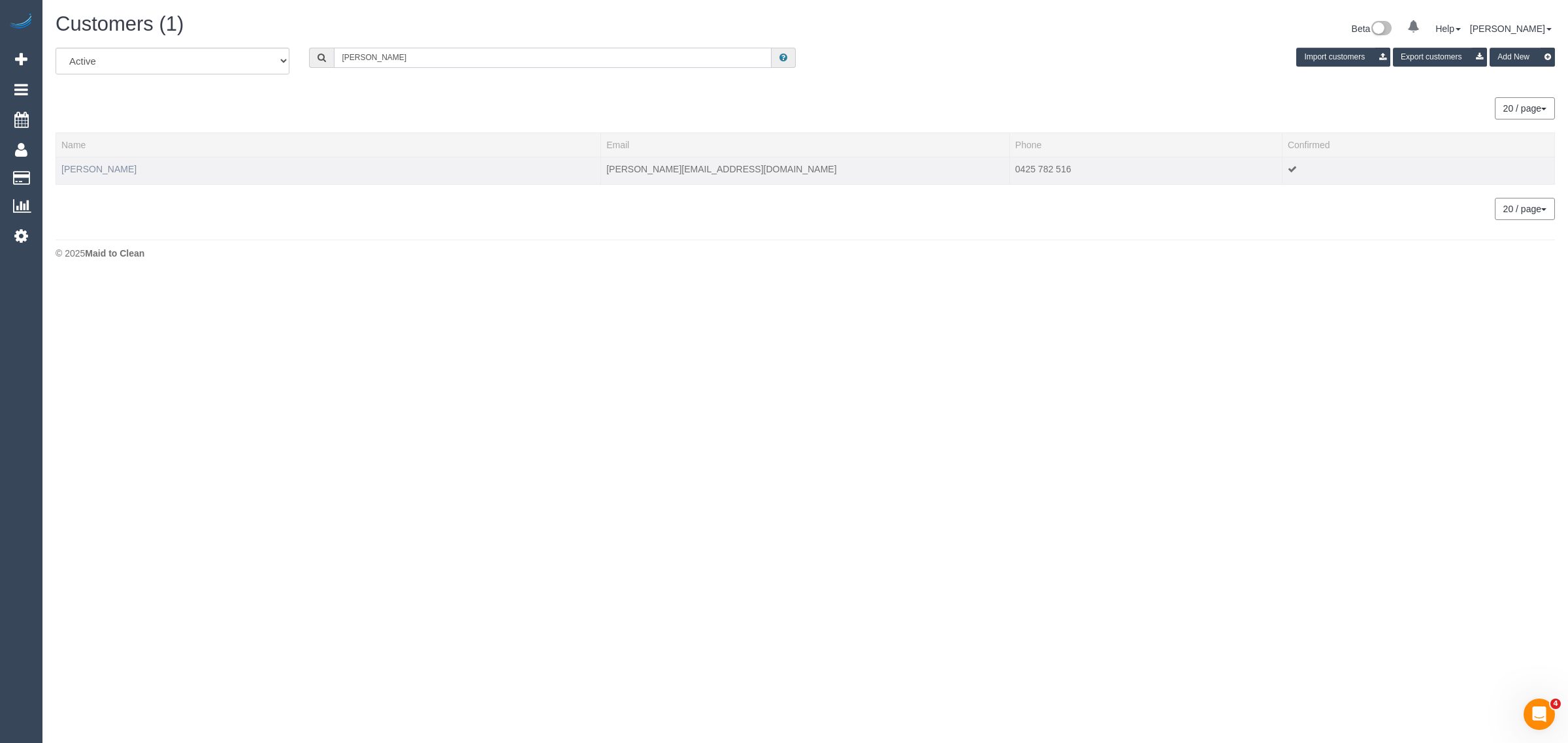
type input "Silvia Young"
click at [100, 168] on link "Silvia Young" at bounding box center [99, 169] width 75 height 10
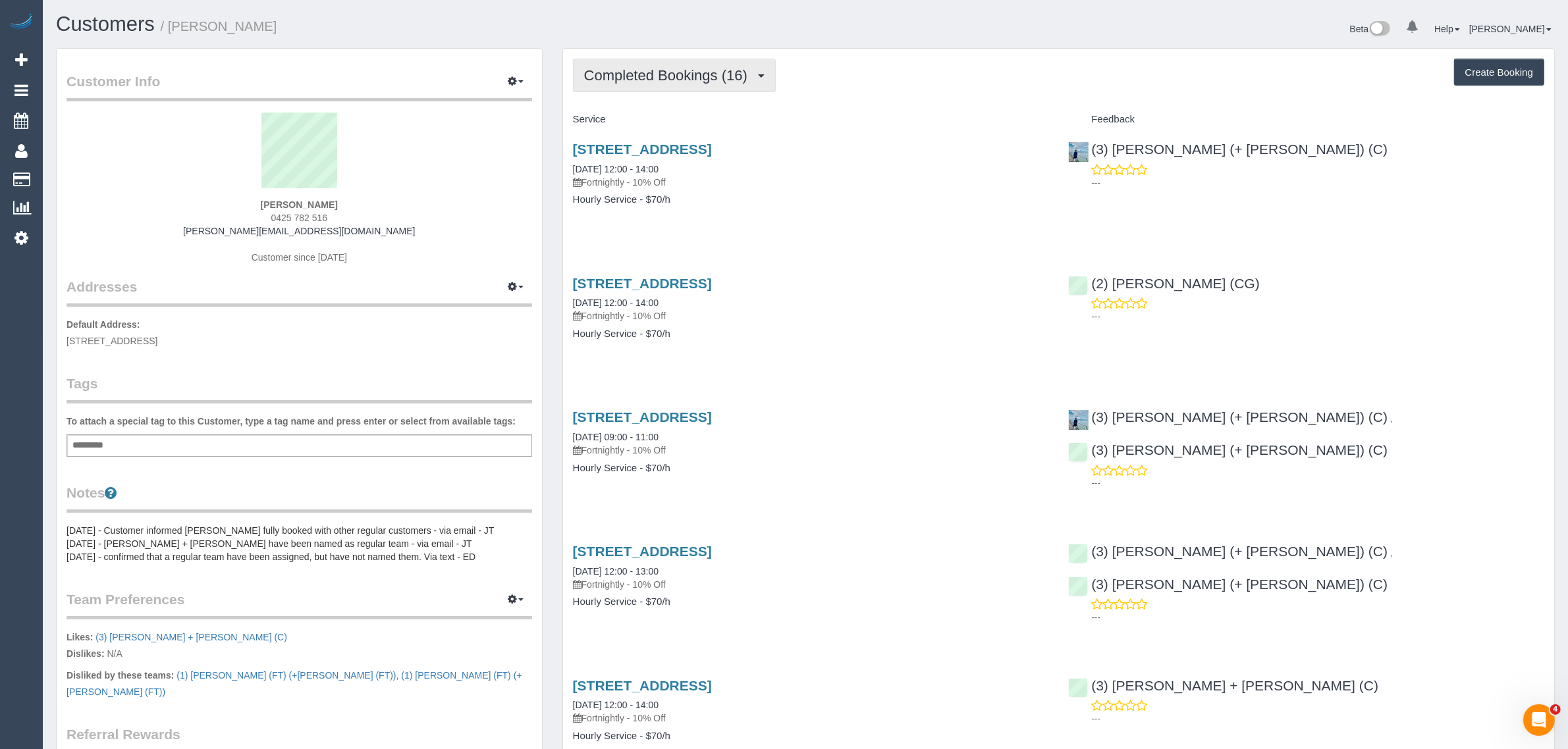
click at [646, 72] on span "Completed Bookings (16)" at bounding box center [669, 75] width 170 height 16
click at [667, 122] on link "Upcoming Bookings (11)" at bounding box center [645, 123] width 142 height 17
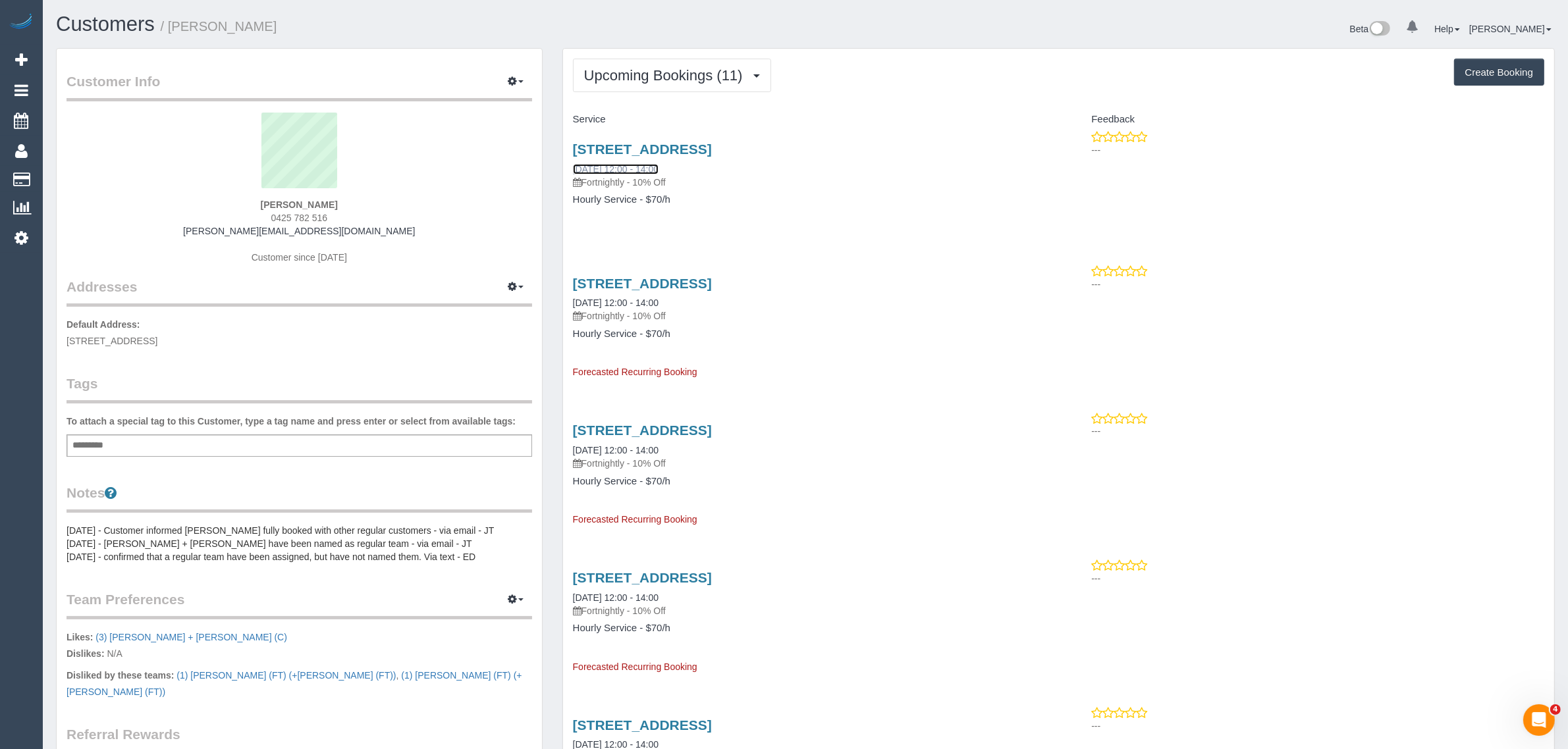
click at [643, 164] on link "08/09/2025 12:00 - 14:00" at bounding box center [615, 169] width 85 height 10
click at [667, 74] on span "Upcoming Bookings (11)" at bounding box center [667, 75] width 165 height 16
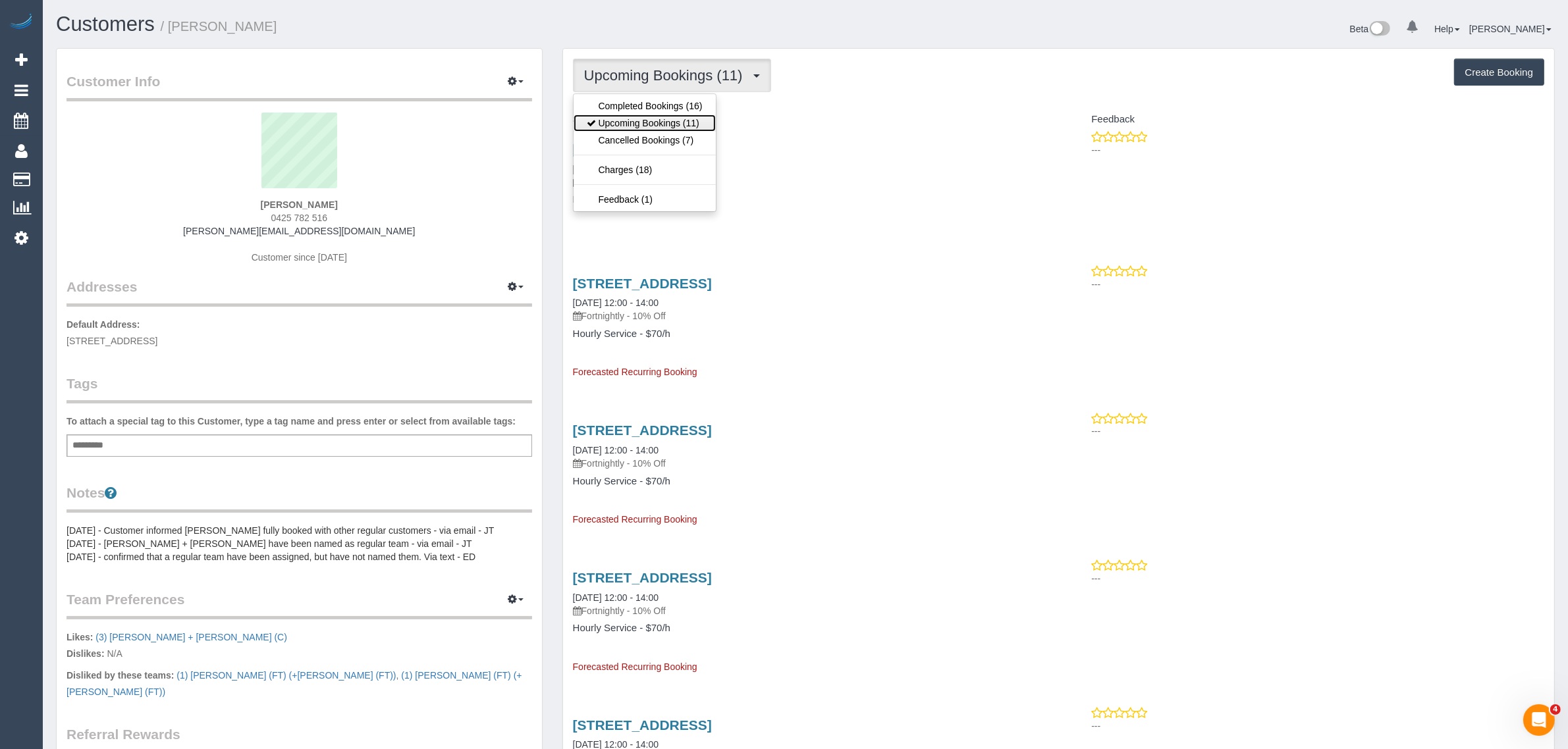
click at [627, 122] on link "Upcoming Bookings (11)" at bounding box center [645, 123] width 142 height 17
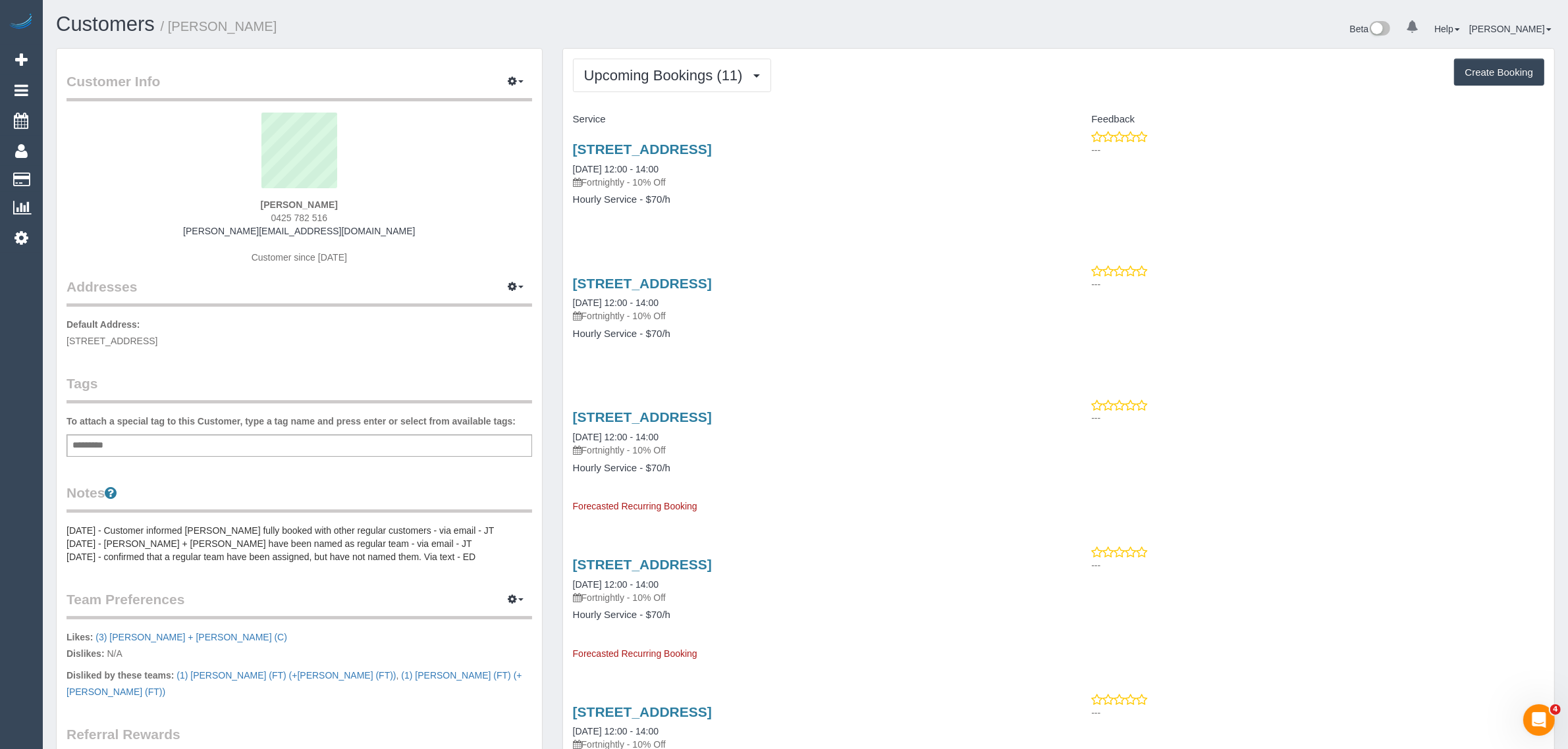
drag, startPoint x: 567, startPoint y: 161, endPoint x: 646, endPoint y: 160, distance: 79.0
click at [646, 160] on div "21 Brown Avenue, Ascot Vale, VIC 3032 08/09/2025 12:00 - 14:00 Fortnightly - 10…" at bounding box center [811, 180] width 496 height 102
click at [765, 182] on p "Fortnightly - 10% Off" at bounding box center [810, 182] width 476 height 13
drag, startPoint x: 570, startPoint y: 166, endPoint x: 620, endPoint y: 158, distance: 50.6
click at [620, 158] on div "21 Brown Avenue, Ascot Vale, VIC 3032 08/09/2025 12:00 - 14:00 Fortnightly - 10…" at bounding box center [811, 180] width 496 height 102
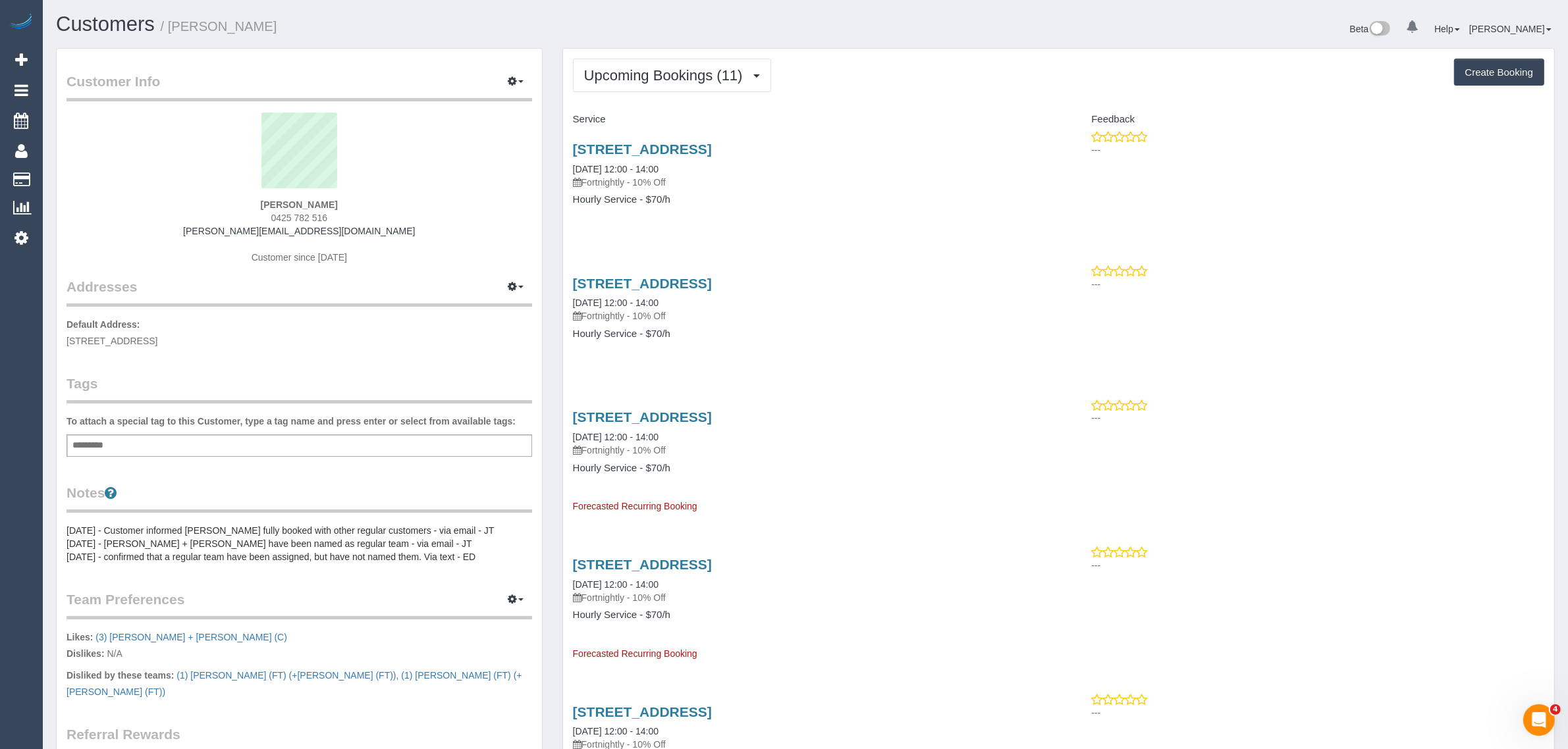
copy link "08/09/2025"
click at [670, 67] on span "Upcoming Bookings (11)" at bounding box center [667, 75] width 165 height 16
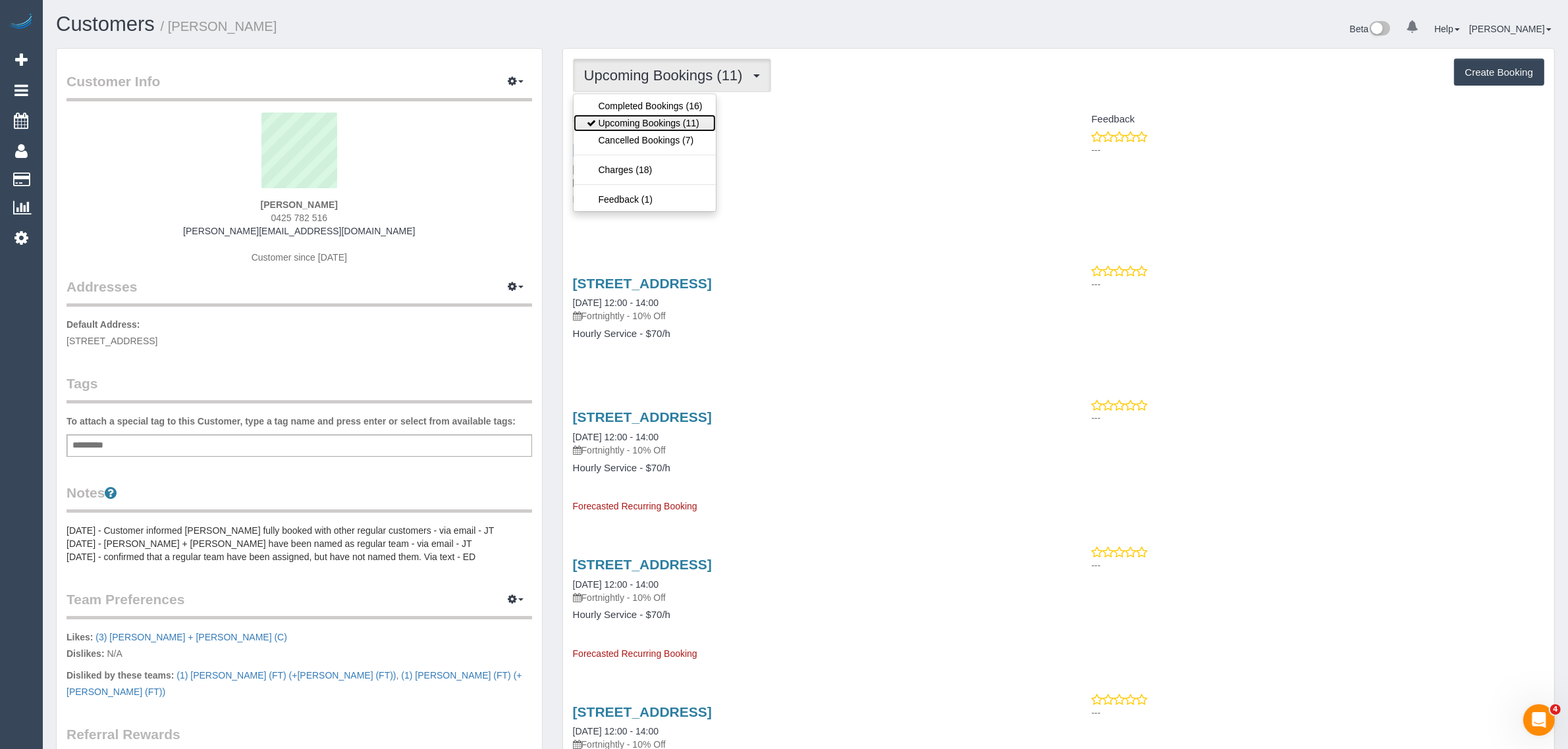
click at [636, 123] on link "Upcoming Bookings (11)" at bounding box center [645, 123] width 142 height 17
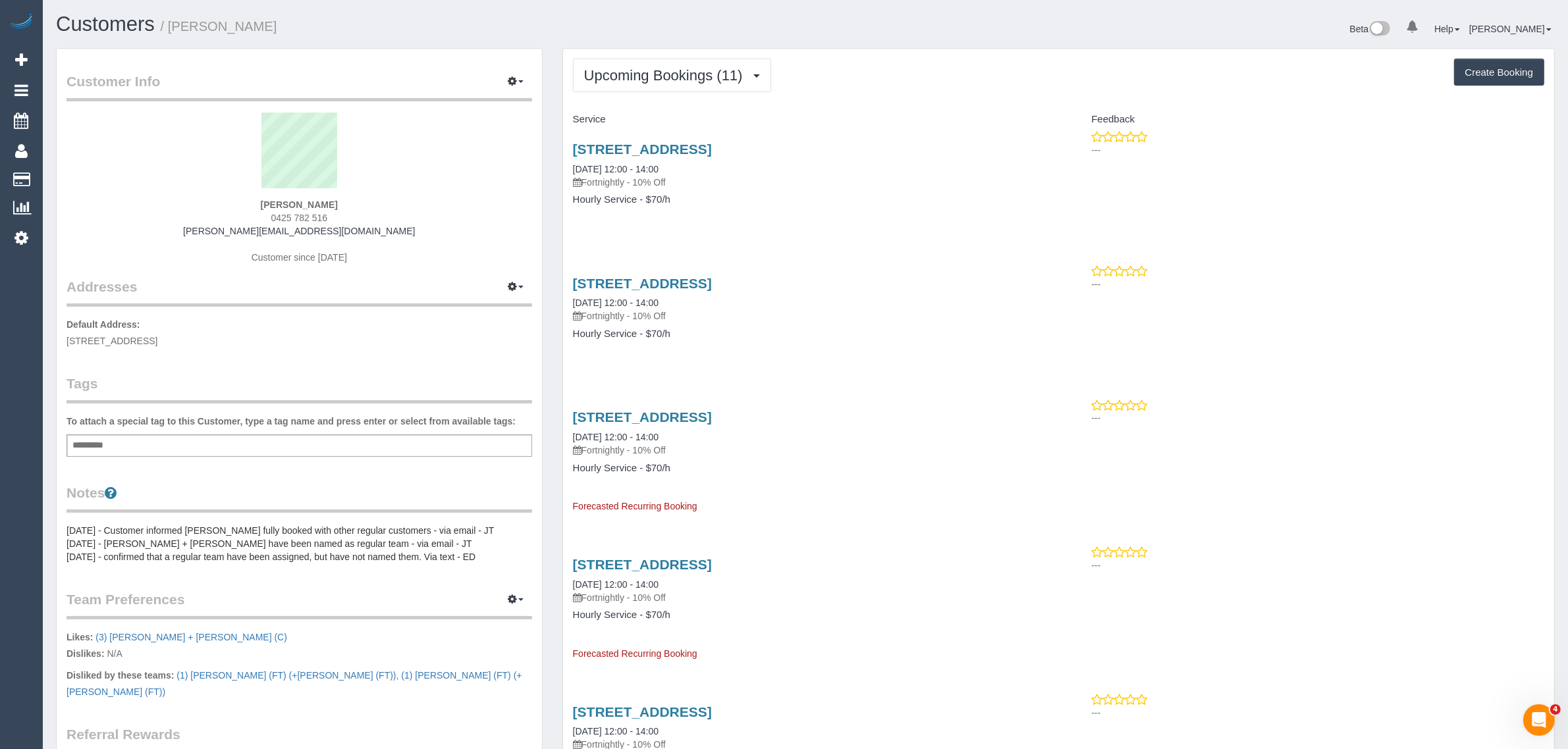
click at [65, 173] on link "Customers" at bounding box center [124, 179] width 164 height 27
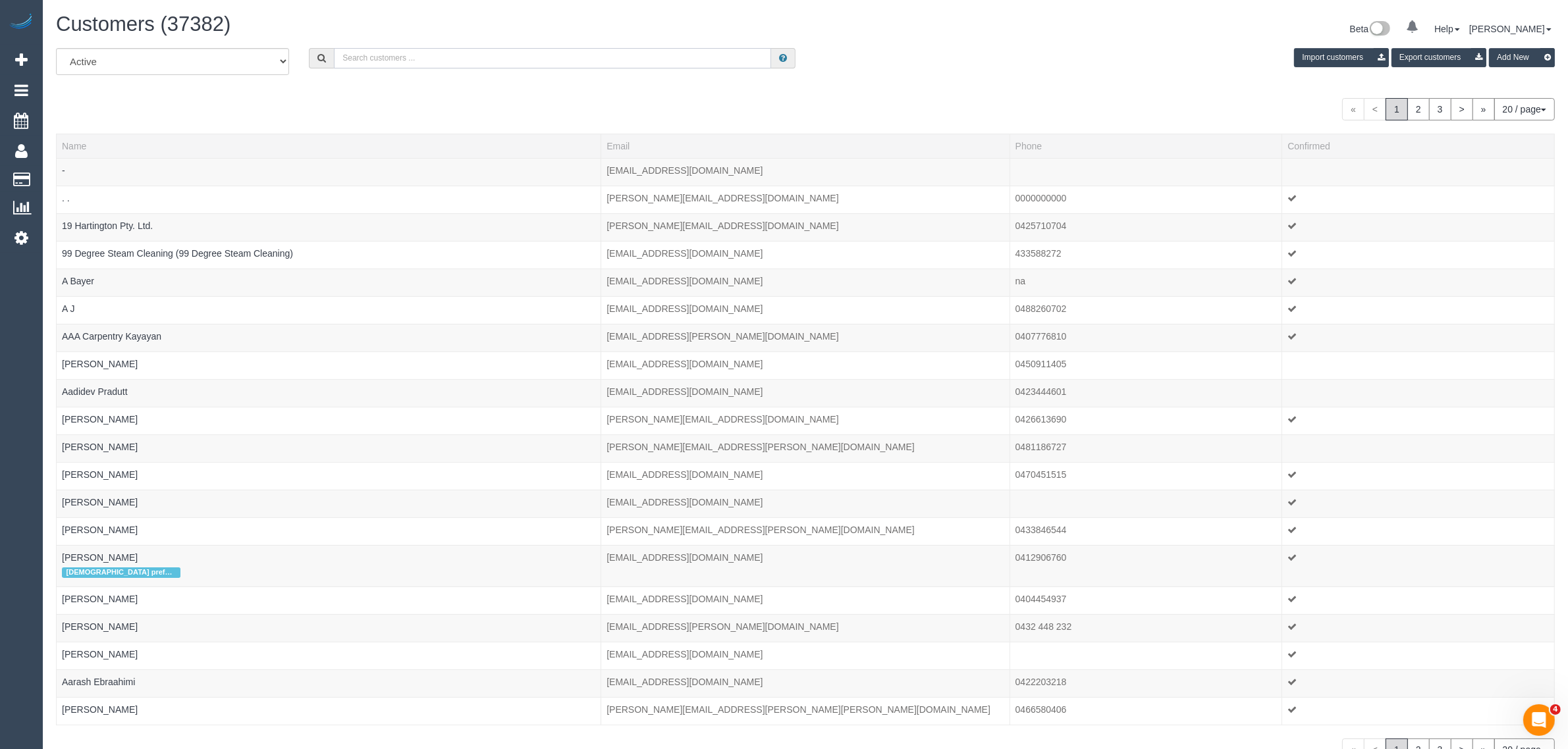
drag, startPoint x: 464, startPoint y: 63, endPoint x: 443, endPoint y: 61, distance: 21.1
click at [464, 63] on input "text" at bounding box center [553, 58] width 437 height 20
paste input "Sushma Manikkath"
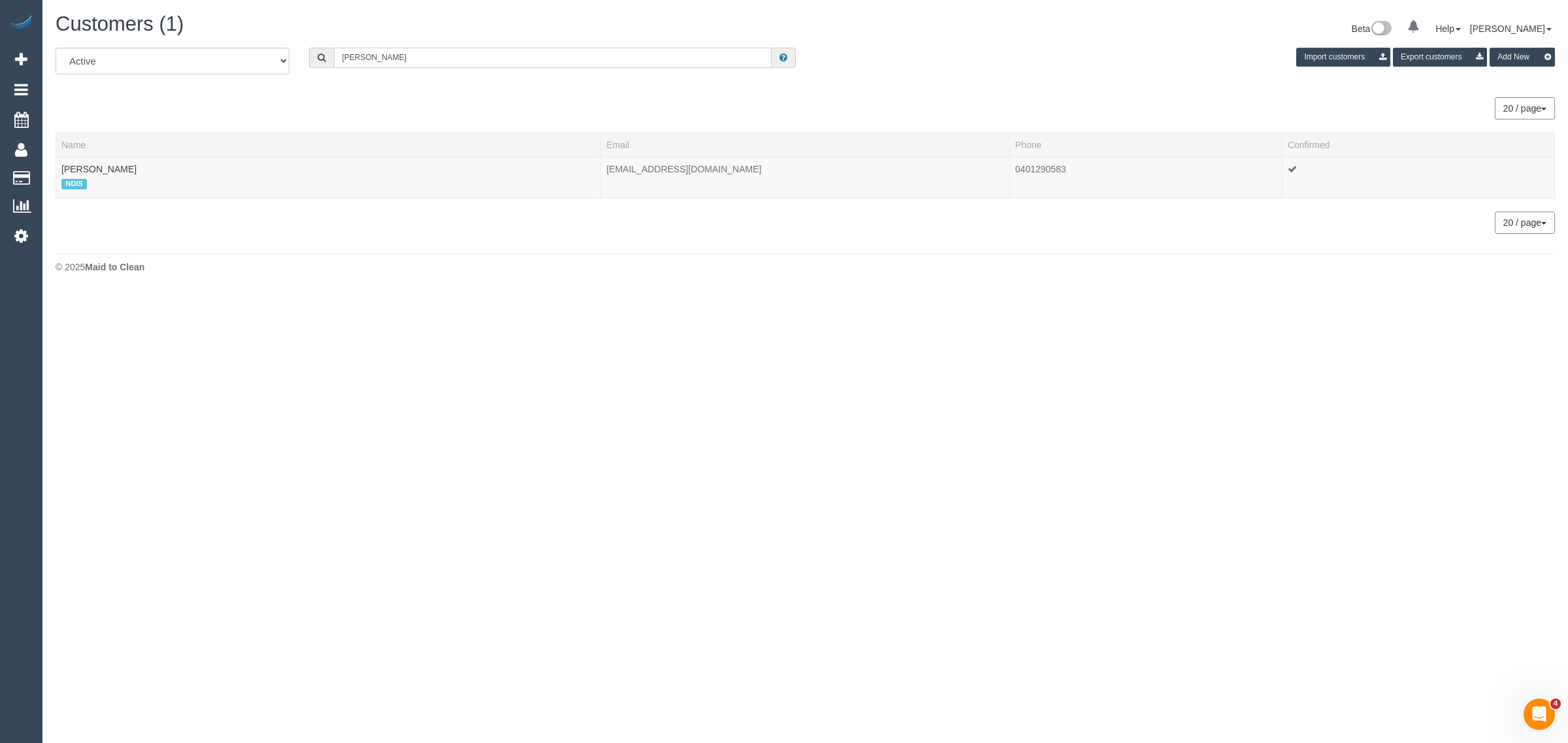
type input "Sushma Manikkath"
click at [99, 171] on link "Sushma Manikkath" at bounding box center [99, 169] width 75 height 10
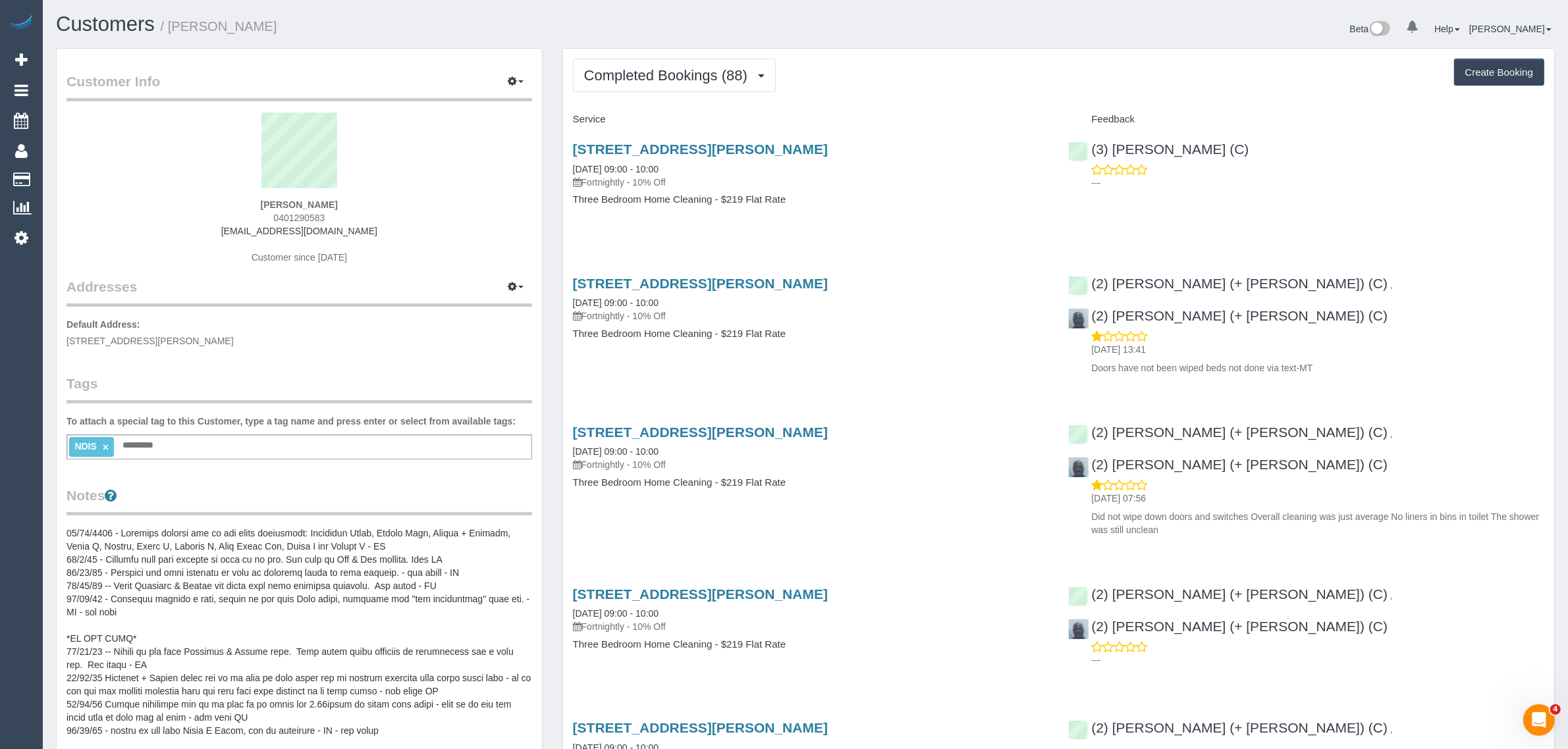
click at [910, 71] on div "Completed Bookings (88) Completed Bookings (88) Upcoming Bookings (12) Cancelle…" at bounding box center [1058, 75] width 972 height 33
click at [700, 84] on button "Completed Bookings (88)" at bounding box center [674, 75] width 203 height 33
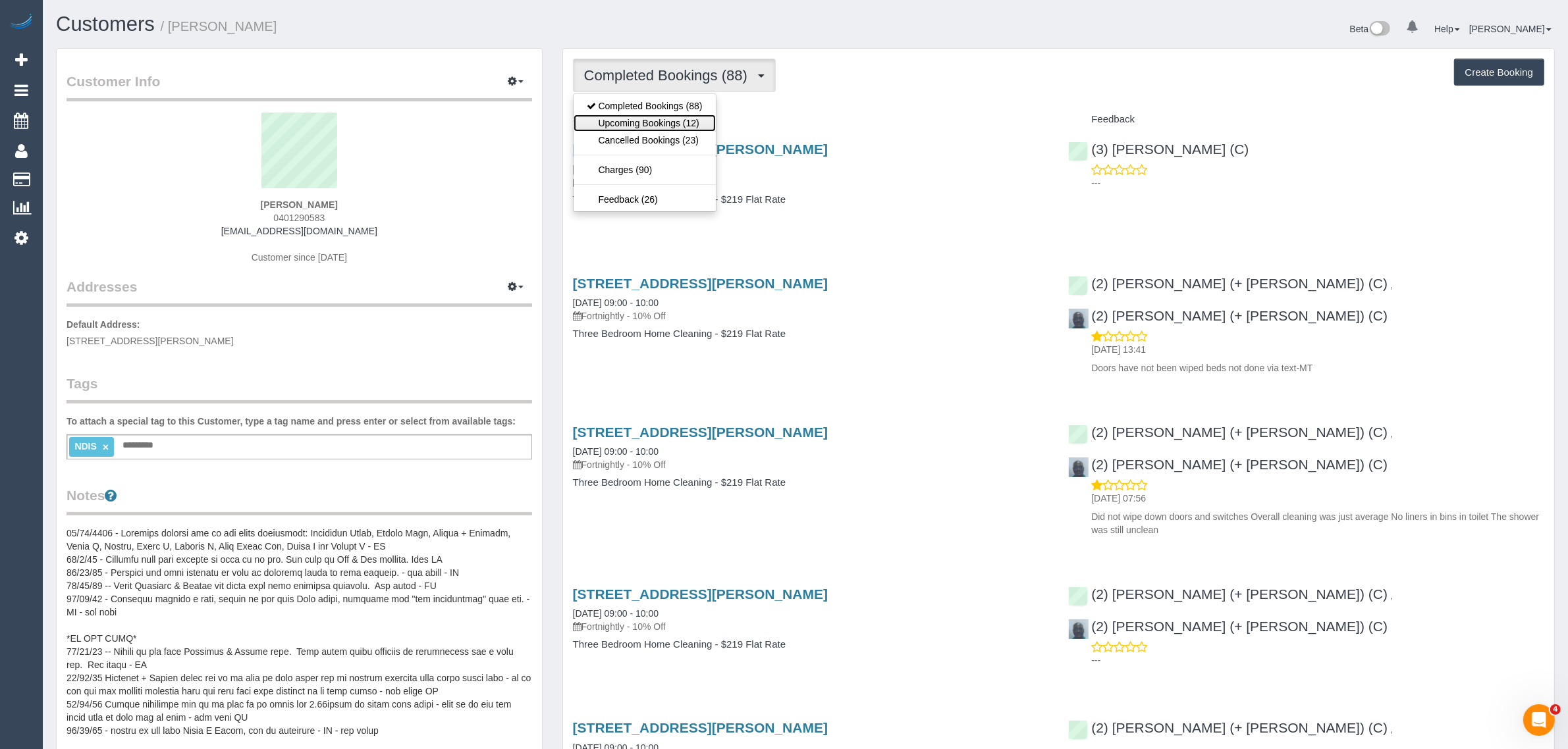
click at [671, 122] on link "Upcoming Bookings (12)" at bounding box center [645, 123] width 142 height 17
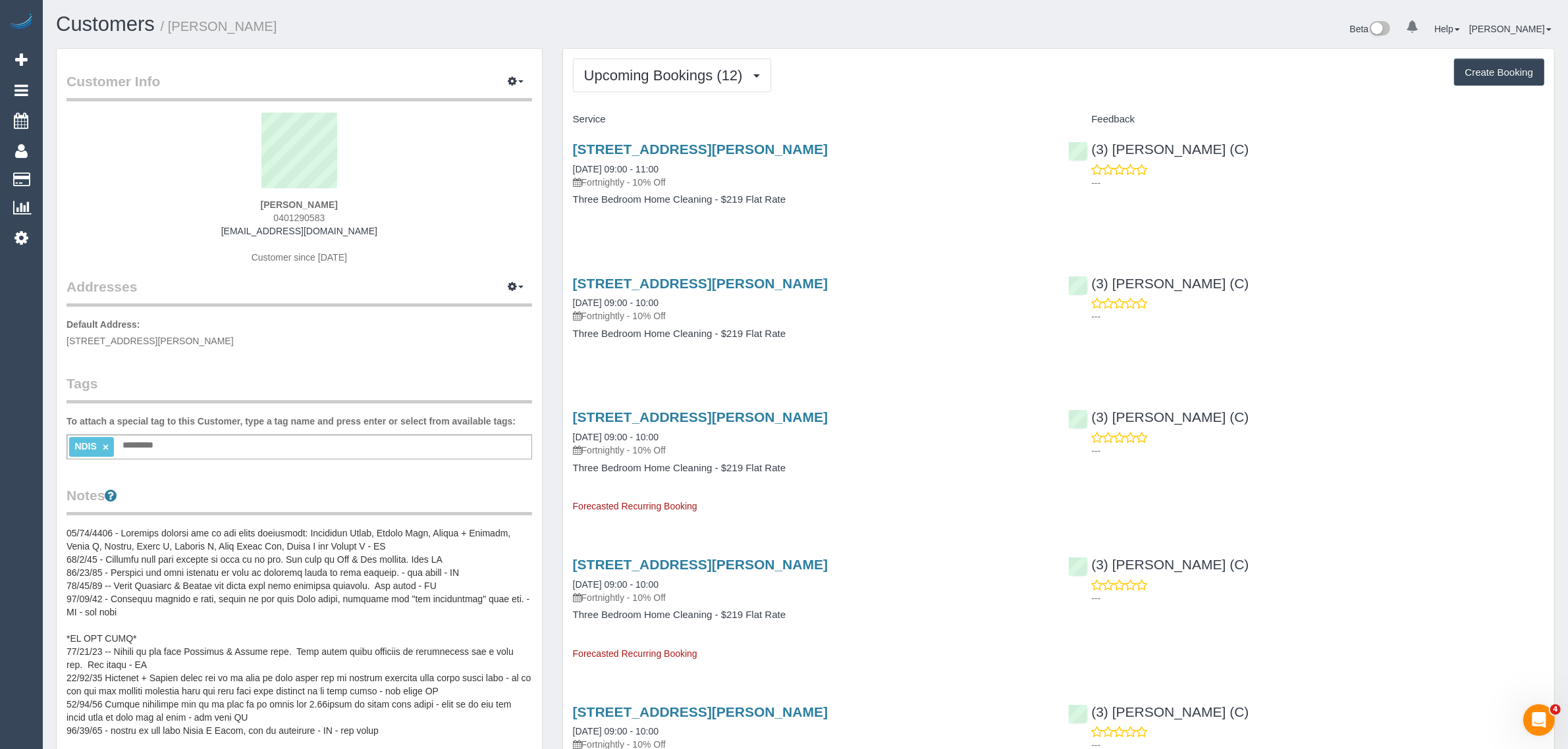
drag, startPoint x: 690, startPoint y: 165, endPoint x: 566, endPoint y: 162, distance: 124.0
click at [566, 162] on div "23 Allan Street, Dandenong, VIC 3175 05/09/2025 09:00 - 11:00 Fortnightly - 10%…" at bounding box center [811, 180] width 496 height 102
copy link "05/09/2025 09:00 - 11:00"
click at [899, 209] on div "23 Allan Street, Dandenong, VIC 3175 05/09/2025 09:00 - 11:00 Fortnightly - 10%…" at bounding box center [811, 180] width 496 height 102
drag, startPoint x: 1284, startPoint y: 156, endPoint x: 1101, endPoint y: 142, distance: 183.5
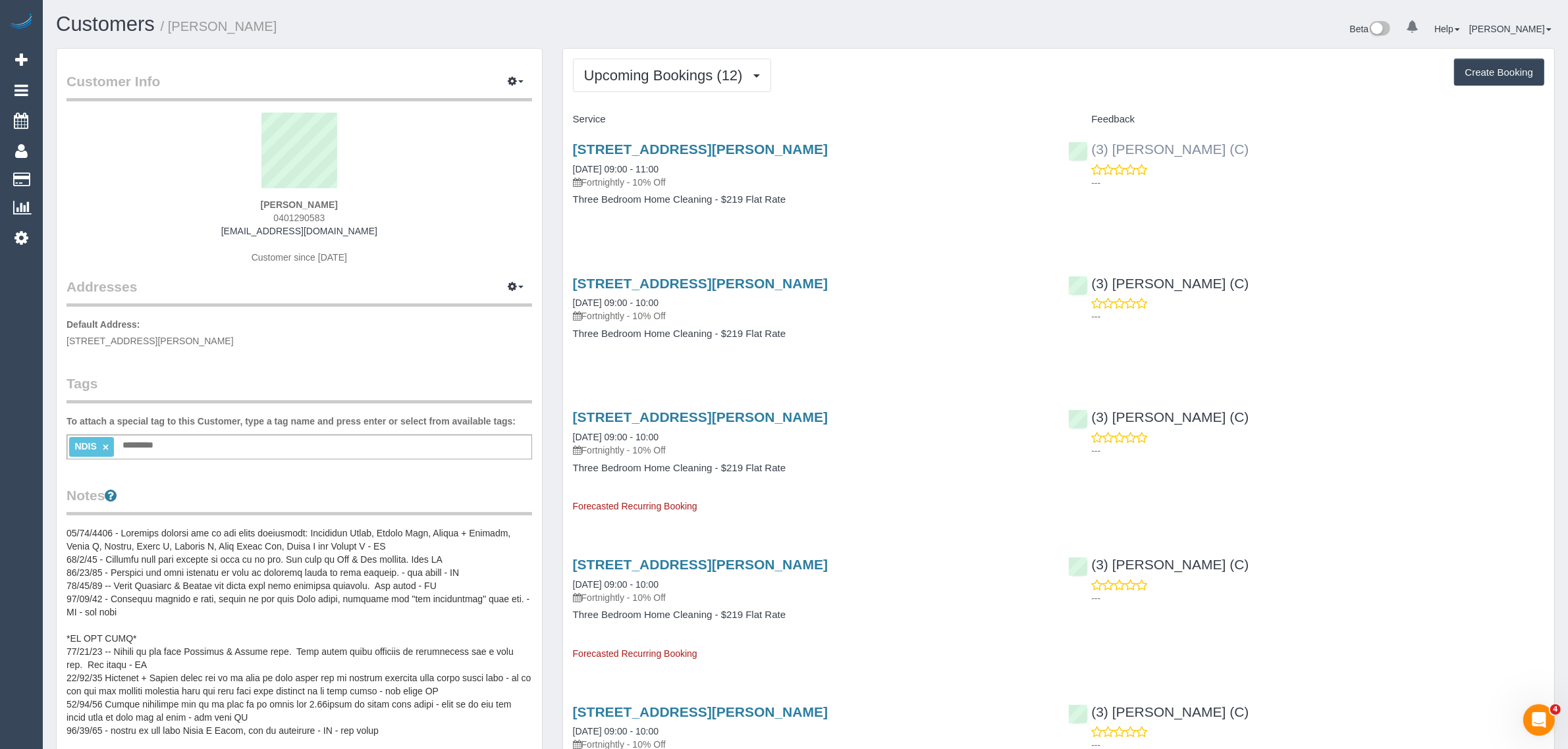
click at [1095, 142] on div "(3) Poorna Nanayakkara (C) ---" at bounding box center [1306, 162] width 496 height 65
click at [145, 341] on span "23 Allan Street, Dandenong, VIC 3175" at bounding box center [150, 341] width 167 height 10
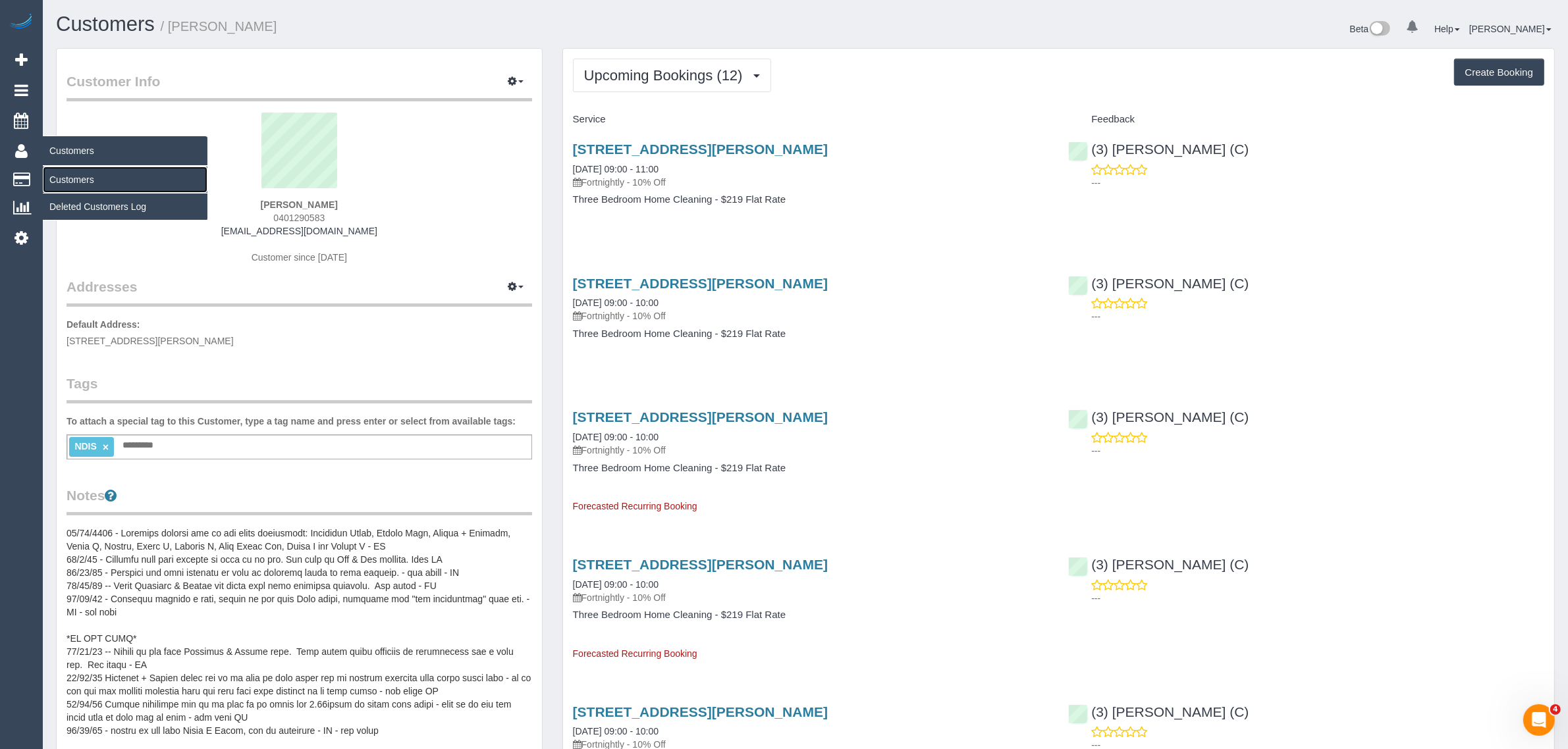
click at [70, 169] on link "Customers" at bounding box center [124, 179] width 164 height 27
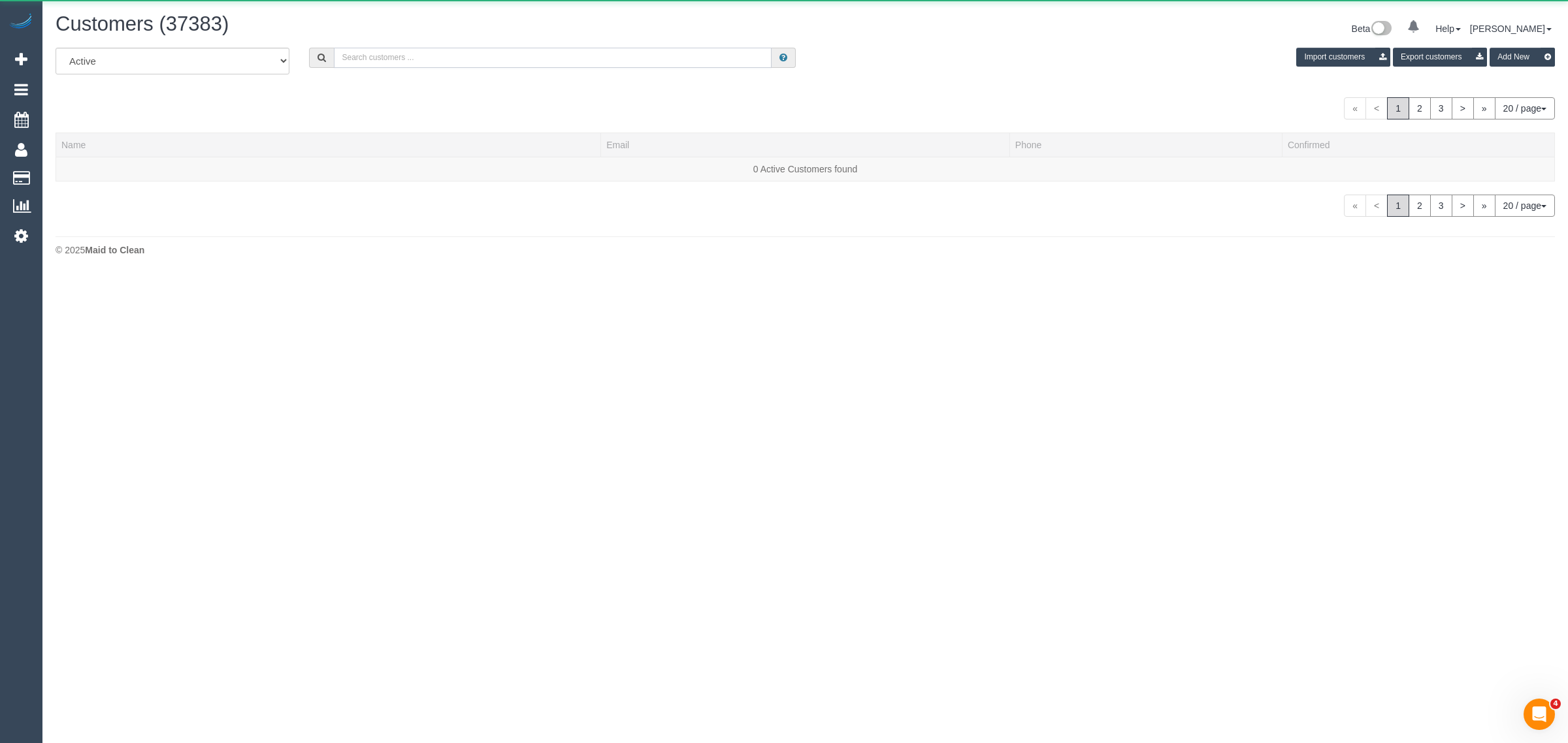
click at [455, 59] on input "text" at bounding box center [552, 57] width 438 height 20
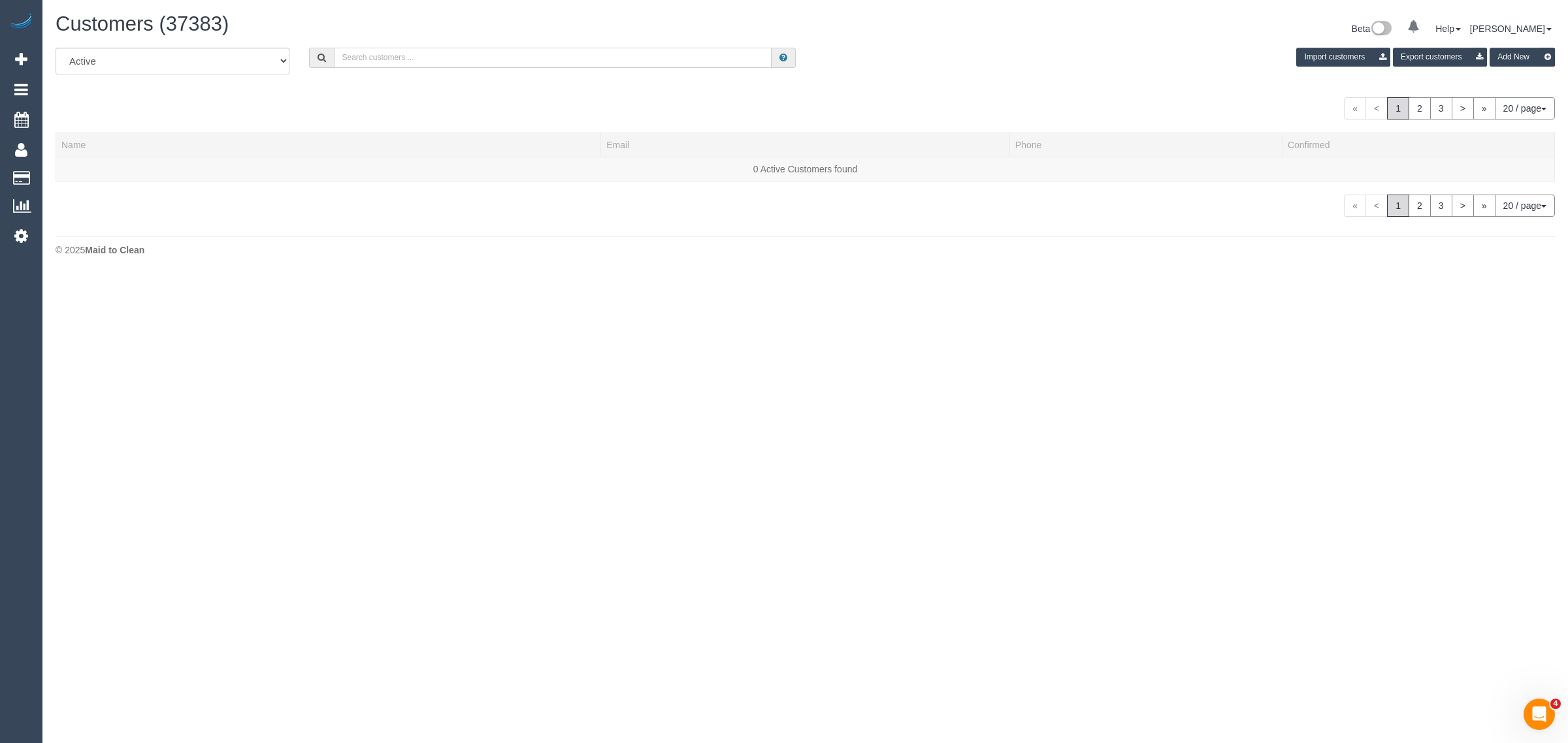
paste input "Sheriden Dobson"
type input "Sheriden Dobson"
click at [86, 165] on link "Sheriden Dobson" at bounding box center [99, 169] width 75 height 10
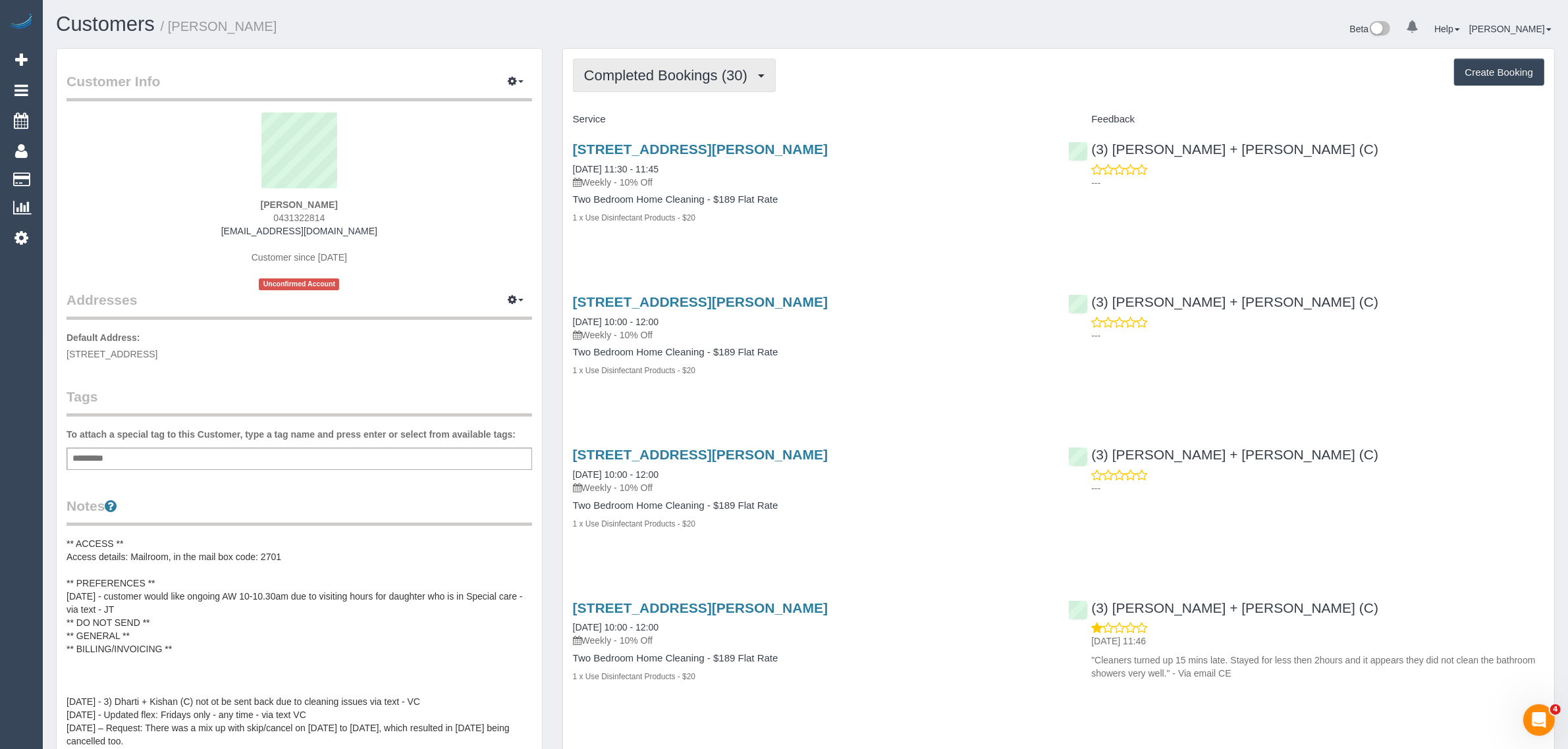
click at [644, 71] on span "Completed Bookings (30)" at bounding box center [669, 75] width 170 height 16
click at [629, 126] on link "Upcoming Bookings (11)" at bounding box center [645, 123] width 142 height 17
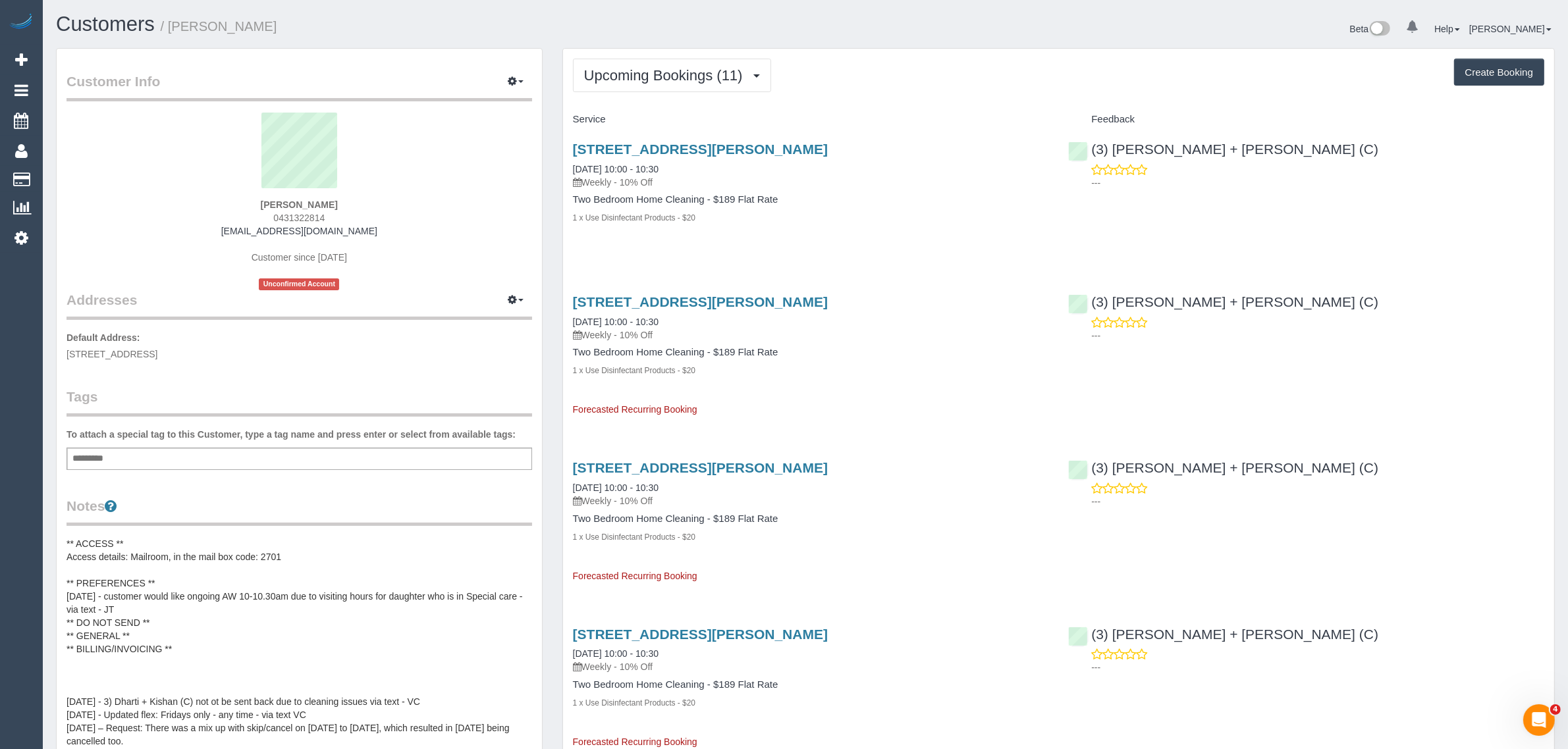
drag, startPoint x: 684, startPoint y: 170, endPoint x: 558, endPoint y: 162, distance: 126.3
click at [1275, 231] on div "1 Moreland Street, 222, Footscray, VIC 3011 05/09/2025 10:00 - 10:30 Weekly - 1…" at bounding box center [1059, 190] width 992 height 120
click at [1086, 155] on div "(3) Gurdeep + Kamalpreet (C) ---" at bounding box center [1306, 162] width 496 height 65
click at [673, 65] on button "Upcoming Bookings (11)" at bounding box center [671, 75] width 198 height 33
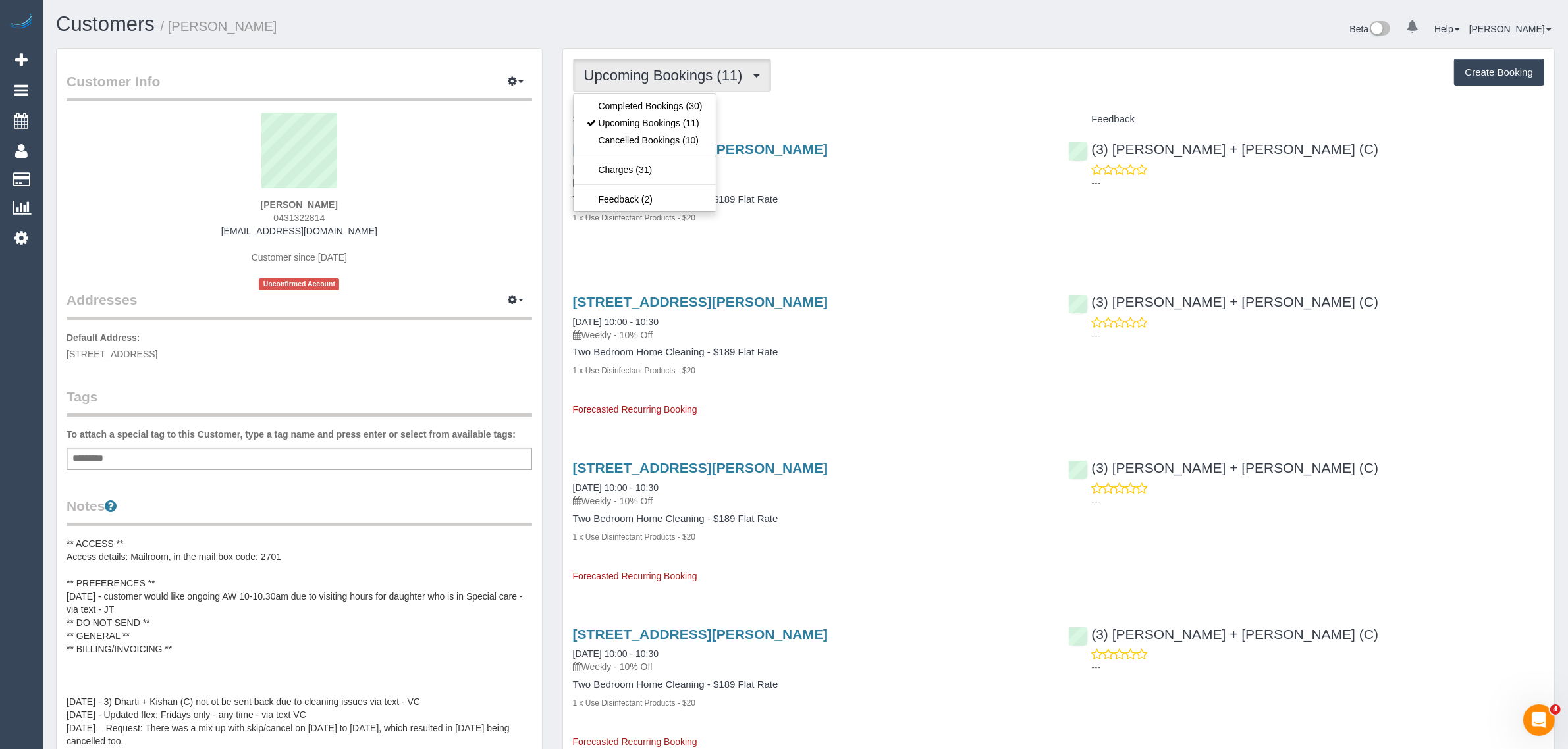
click at [754, 38] on div "Customers / Sheriden Dobson" at bounding box center [426, 28] width 760 height 28
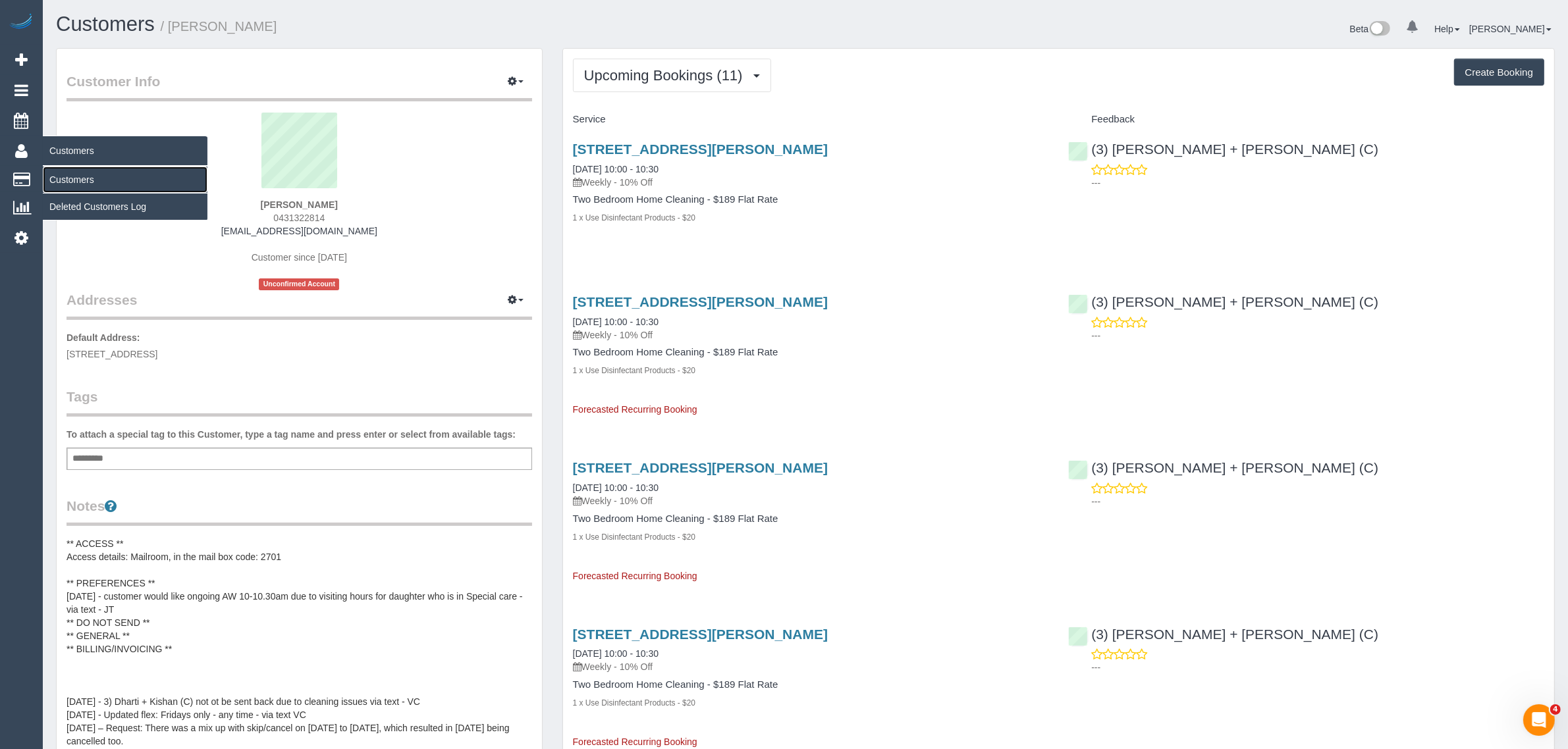
click at [67, 169] on link "Customers" at bounding box center [124, 179] width 164 height 27
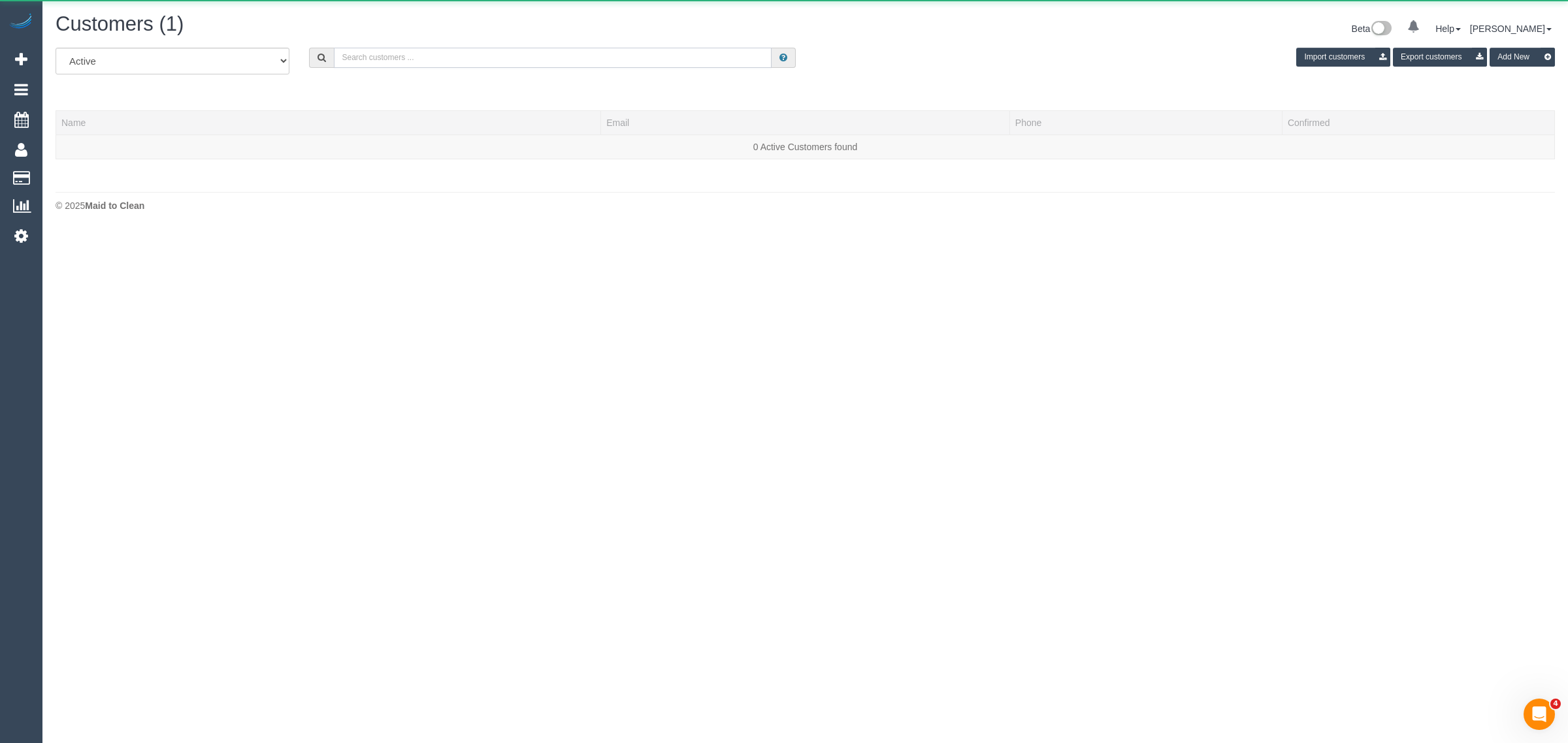
click at [508, 55] on input "text" at bounding box center [552, 57] width 438 height 20
paste input "Stivan (+ Krunal) (C) - MTC Cleaner"
type input "Stivan (+ Krunal) (C) - MTC Cleaner"
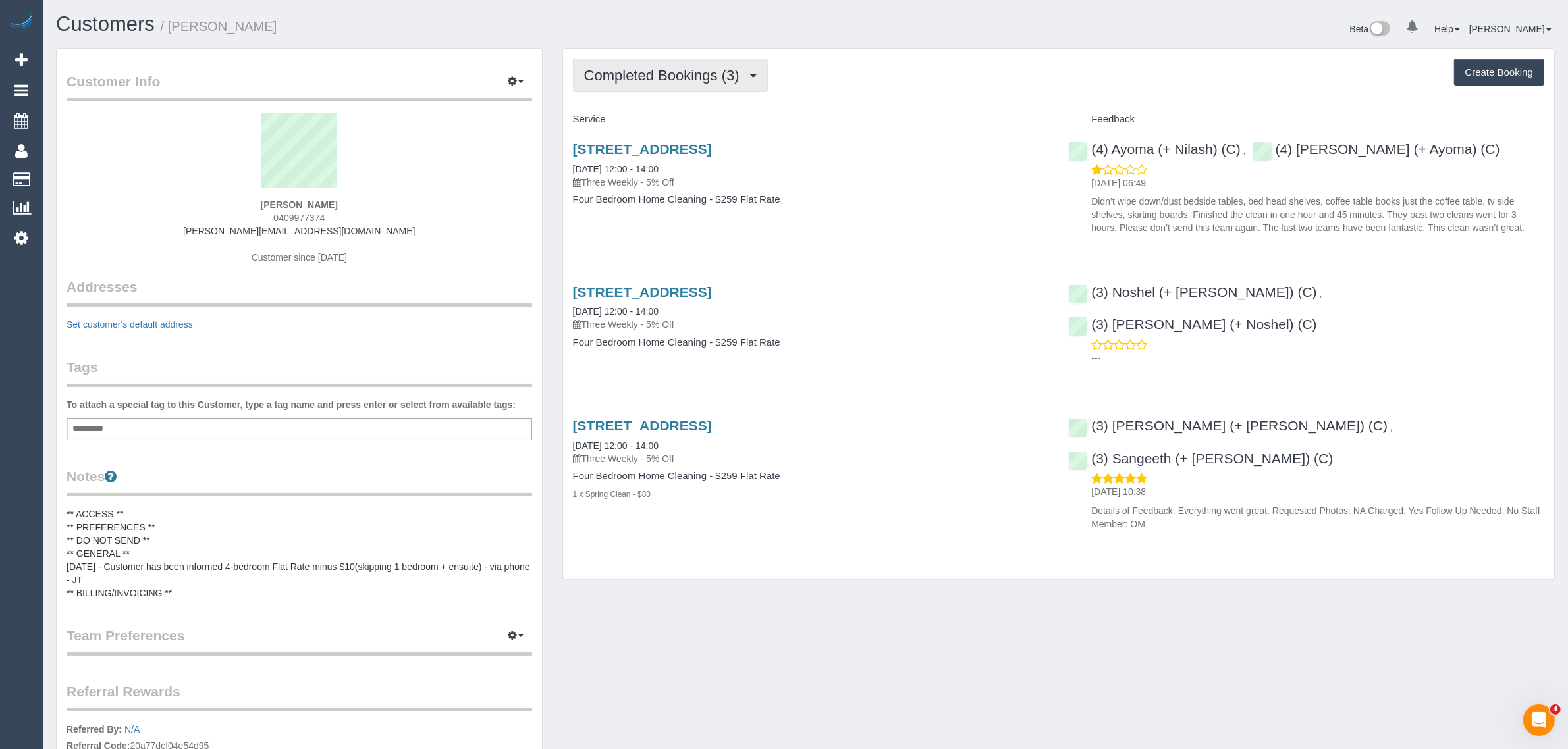
click at [708, 84] on button "Completed Bookings (3)" at bounding box center [670, 75] width 195 height 33
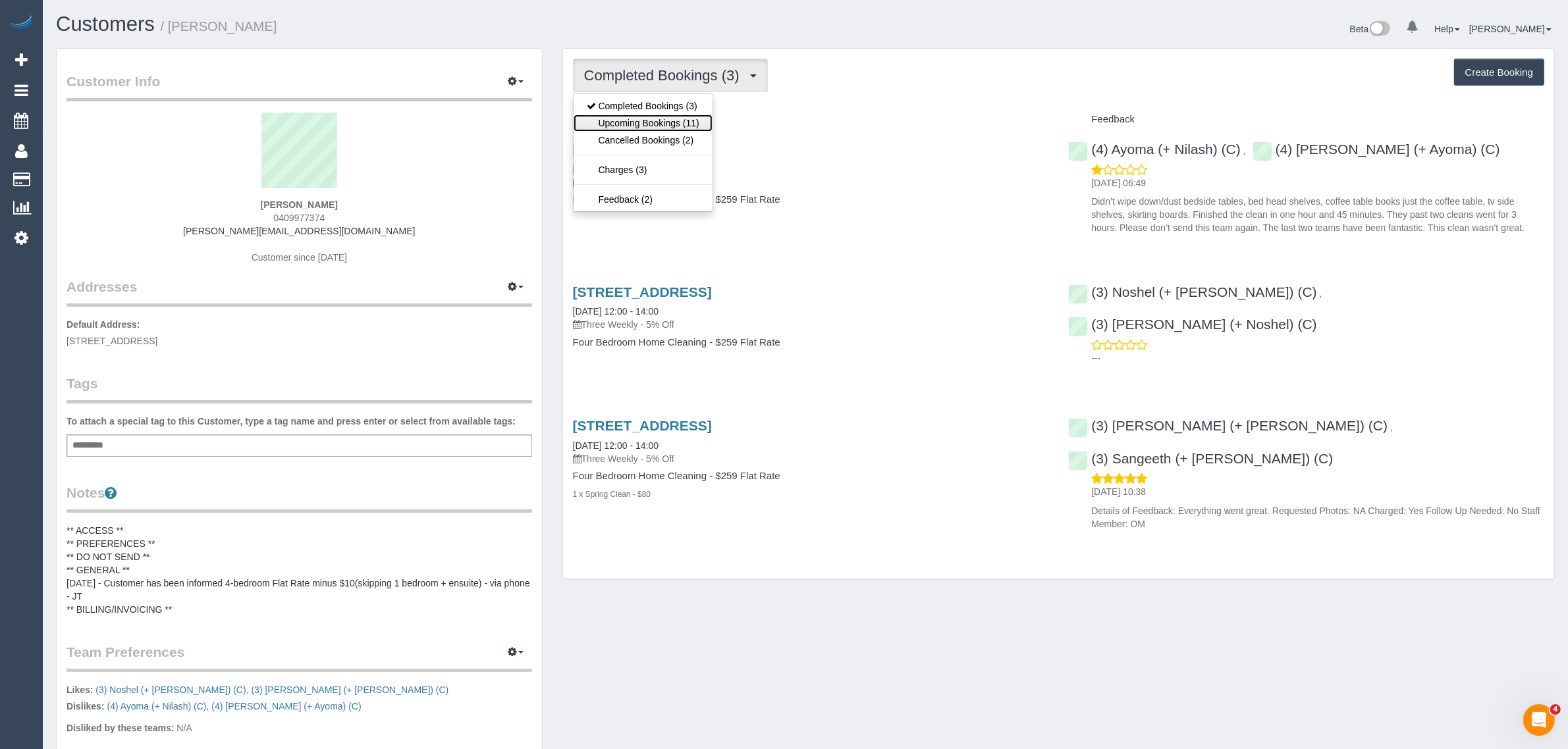
click at [686, 120] on link "Upcoming Bookings (11)" at bounding box center [643, 123] width 139 height 17
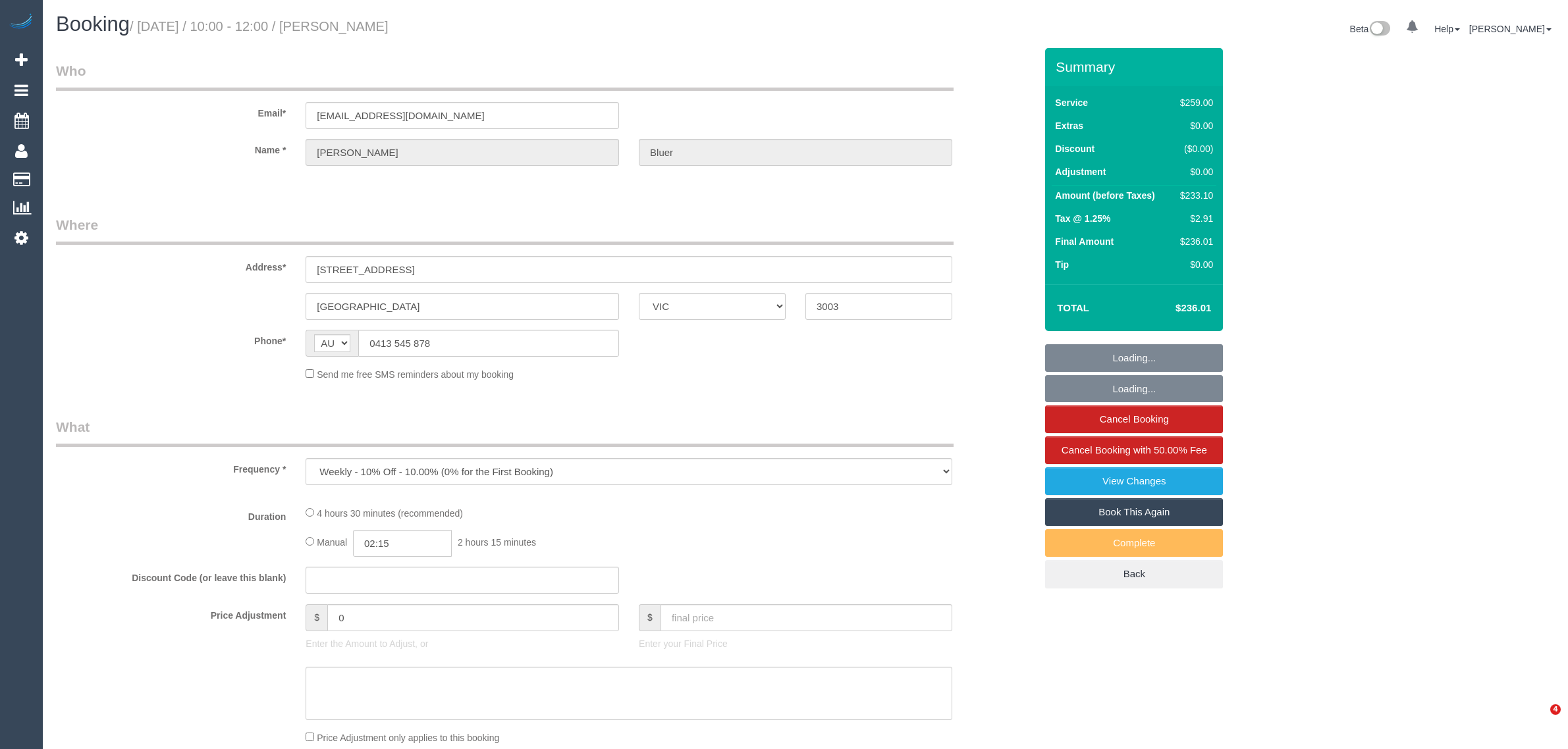
select select "VIC"
select select "string:stripe-pm_1POwZF2GScqysDRVCl8tZd1C"
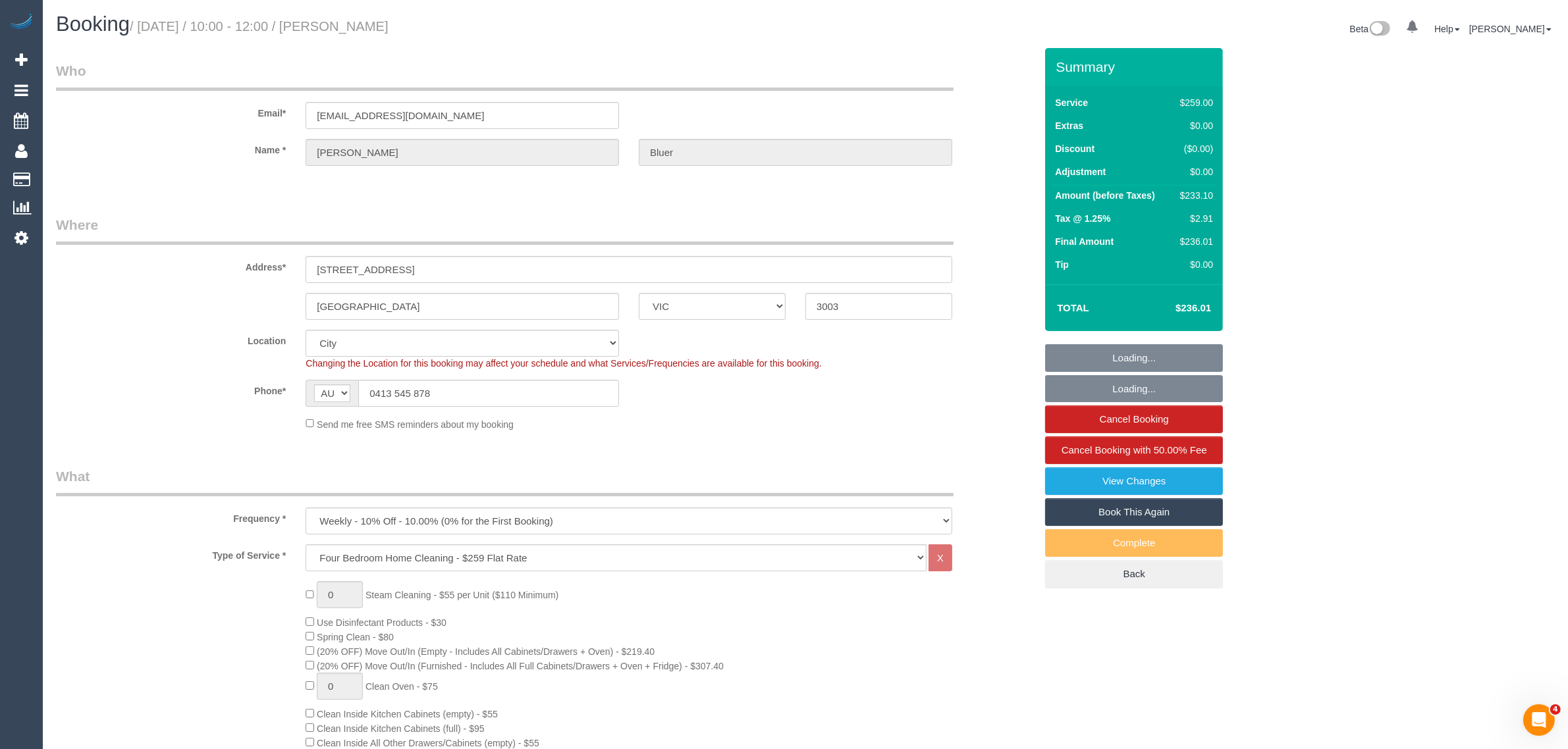
select select "number:30"
select select "number:14"
select select "number:19"
select select "number:24"
select select "number:33"
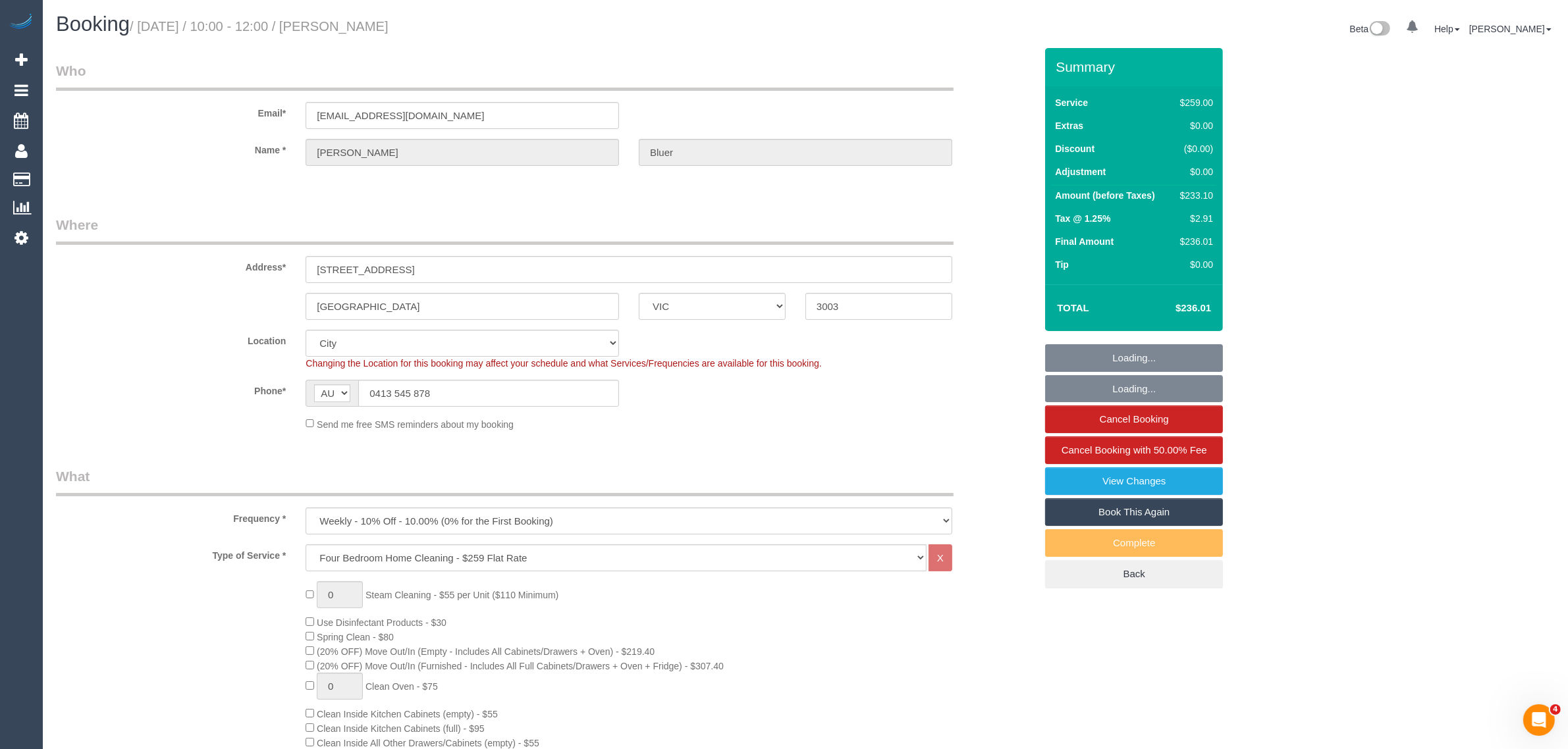
select select "number:11"
select select "object:1218"
click at [609, 387] on input "0413 545 878" at bounding box center [488, 393] width 261 height 27
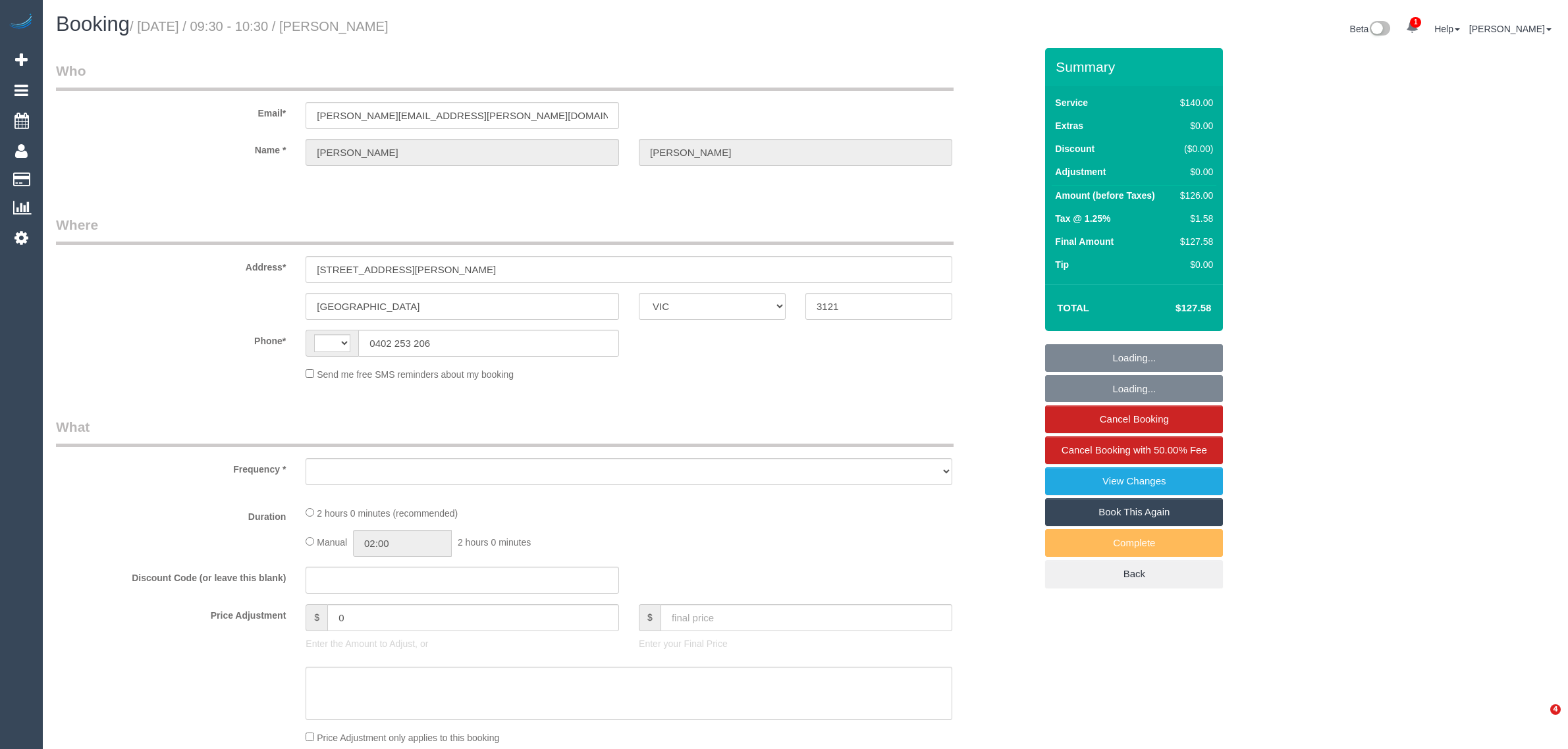
select select "VIC"
select select "string:AU"
select select "object:541"
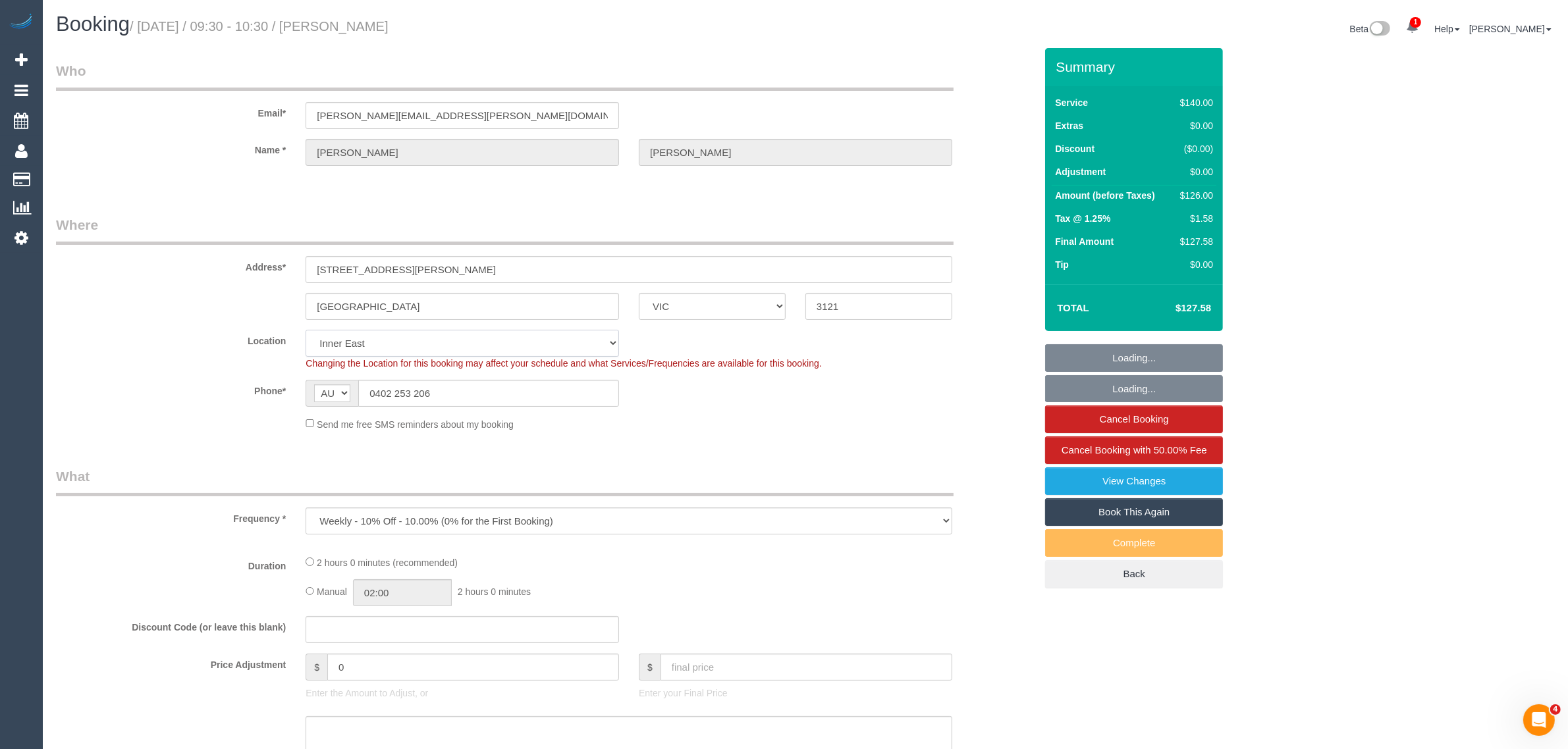
click at [469, 349] on select "Office City East (North) East (South) Inner East Inner North (East) Inner North…" at bounding box center [463, 343] width 313 height 27
select select "string:stripe-pm_1O5HIs2GScqysDRVfbQ0GOsz"
select select "number:28"
select select "number:14"
select select "number:19"
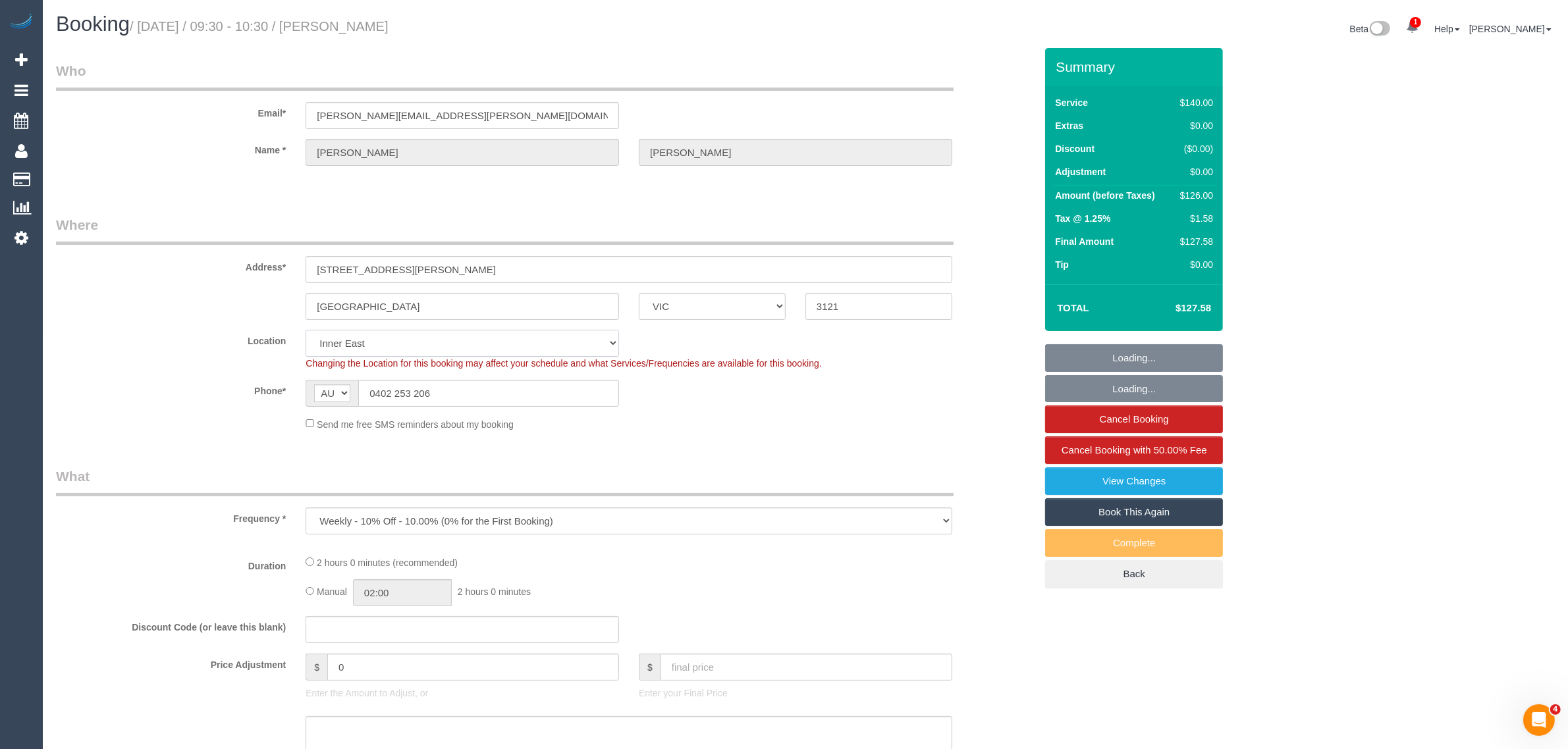
select select "number:24"
select select "number:34"
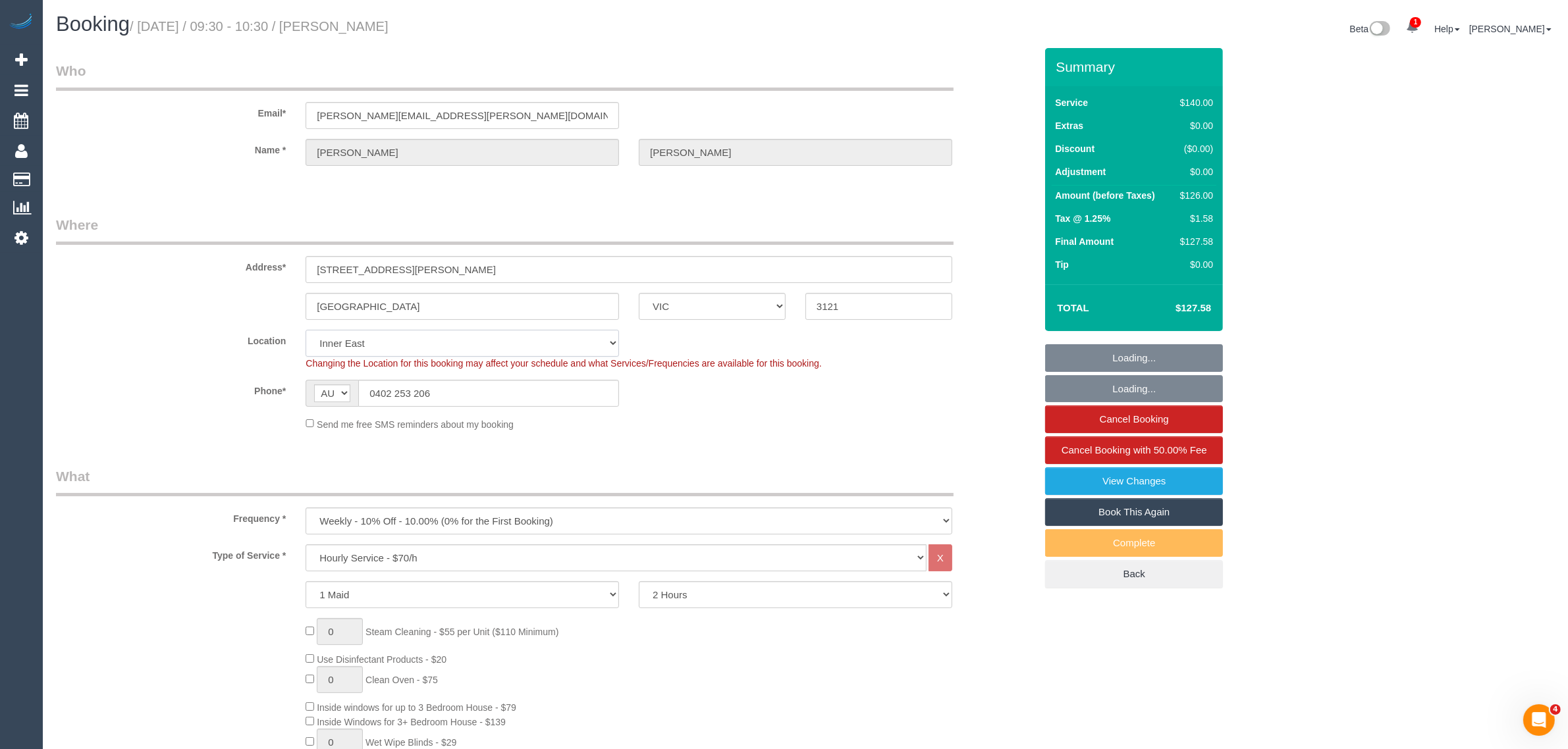
select select "object:1330"
click at [787, 422] on div "Send me free SMS reminders about my booking" at bounding box center [629, 423] width 667 height 14
drag, startPoint x: 579, startPoint y: 402, endPoint x: 587, endPoint y: 405, distance: 8.5
click at [579, 403] on input "0402 253 206" at bounding box center [488, 393] width 261 height 27
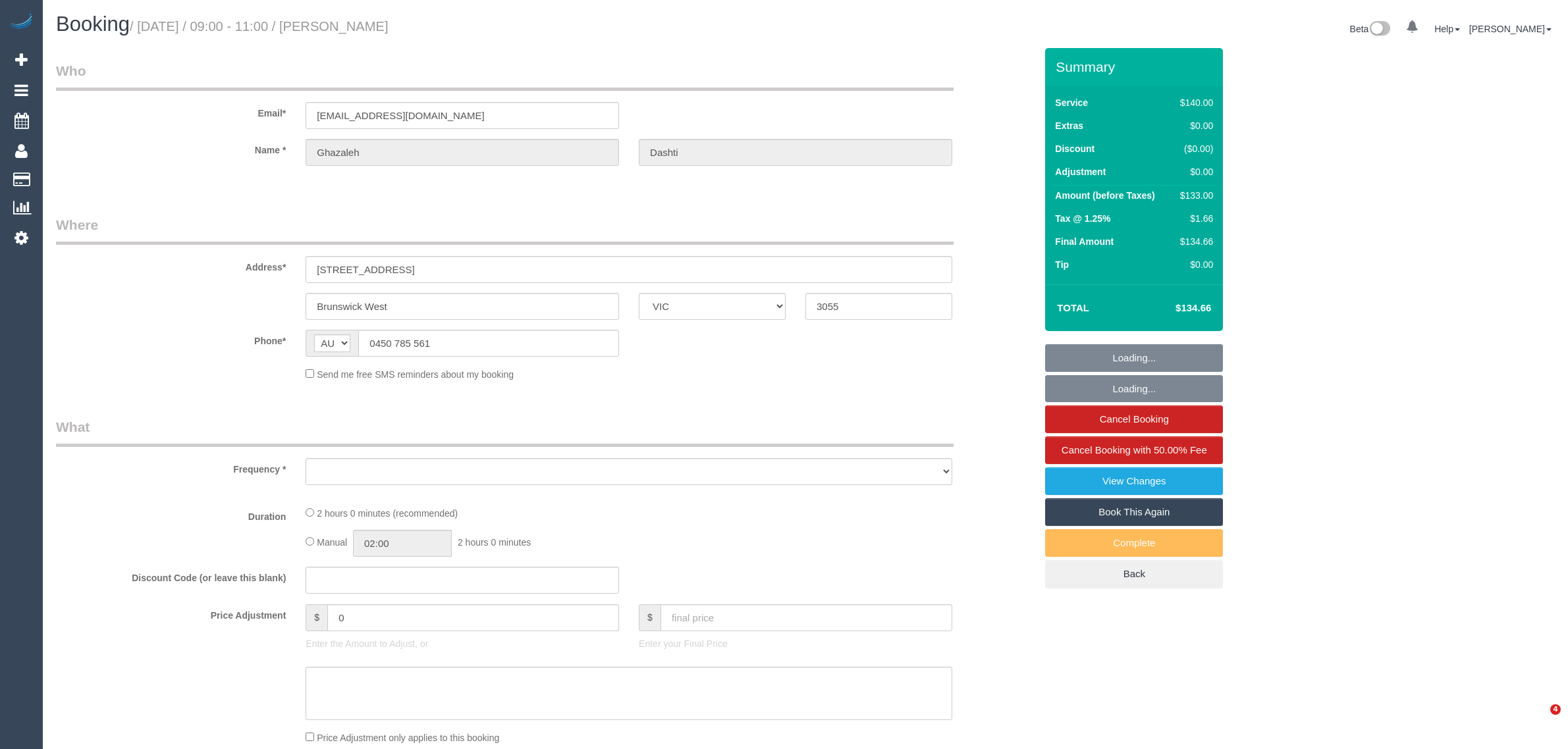
select select "VIC"
select select "number:28"
select select "number:14"
select select "number:19"
select select "number:25"
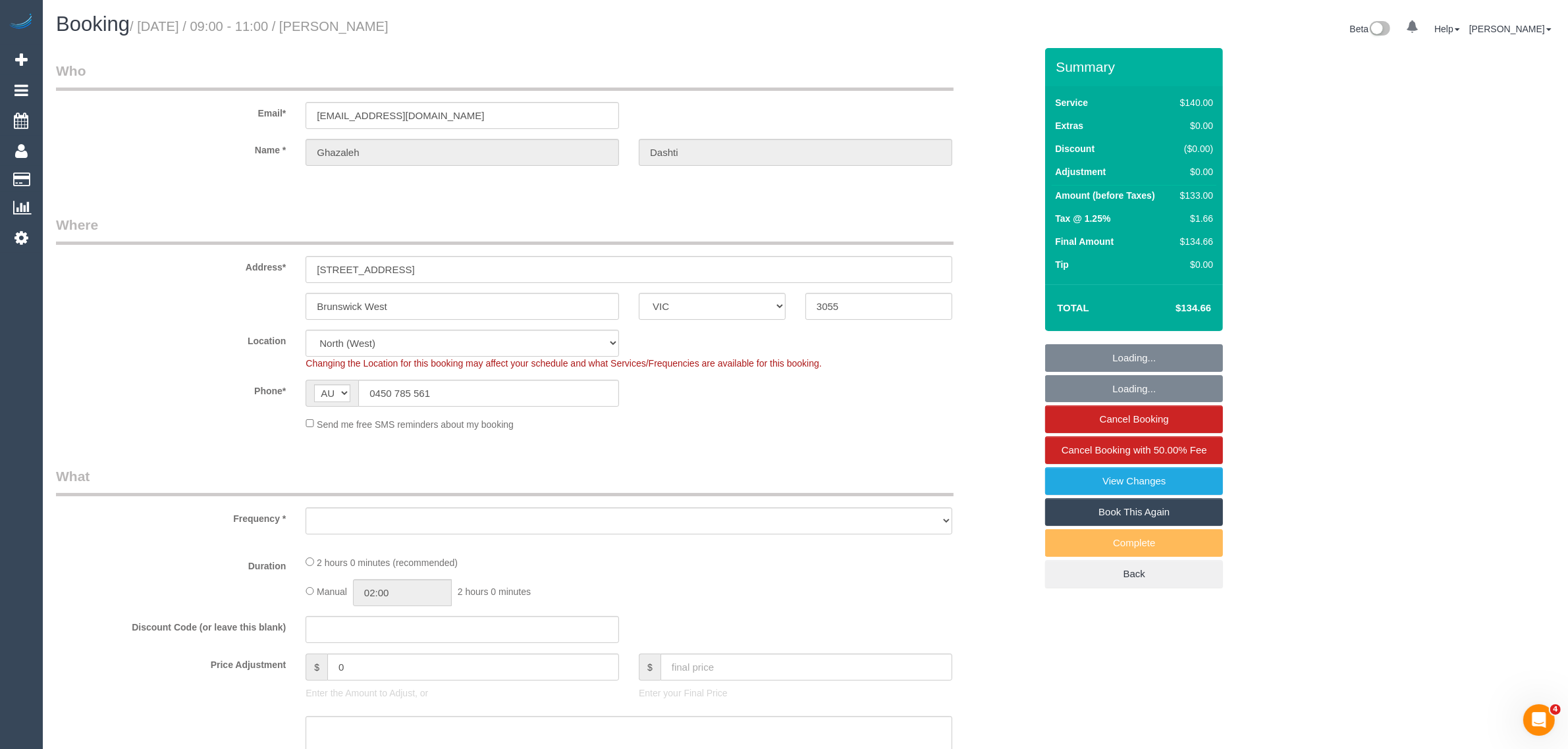
select select "object:689"
click at [517, 381] on input "0450 785 561" at bounding box center [488, 393] width 261 height 27
select select "string:stripe-pm_1OW4zi2GScqysDRVfhvhftfE"
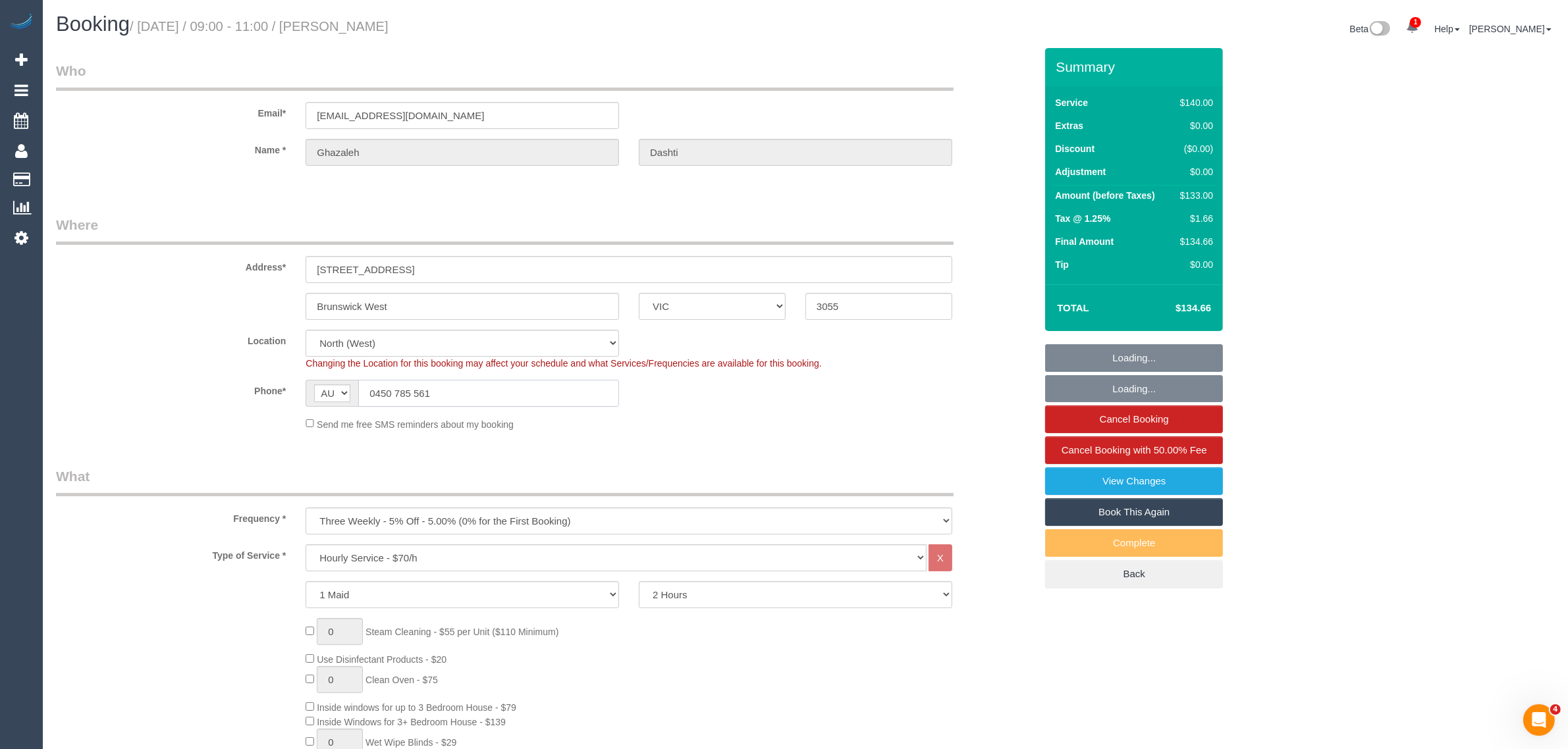
select select "object:1576"
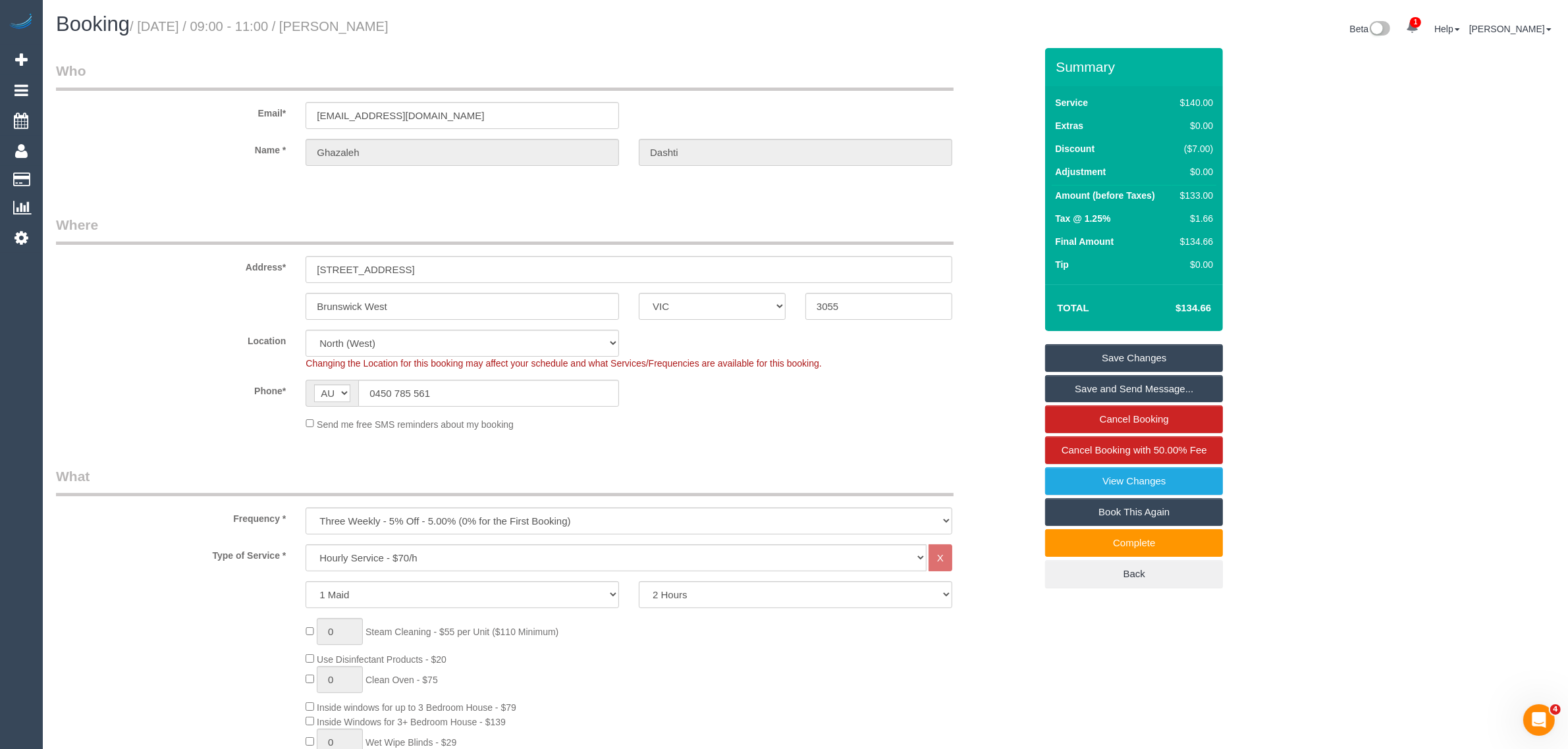
click at [764, 408] on sui-booking-location "Location [GEOGRAPHIC_DATA] (North) East (South) [GEOGRAPHIC_DATA] (East) [GEOGR…" at bounding box center [545, 380] width 979 height 102
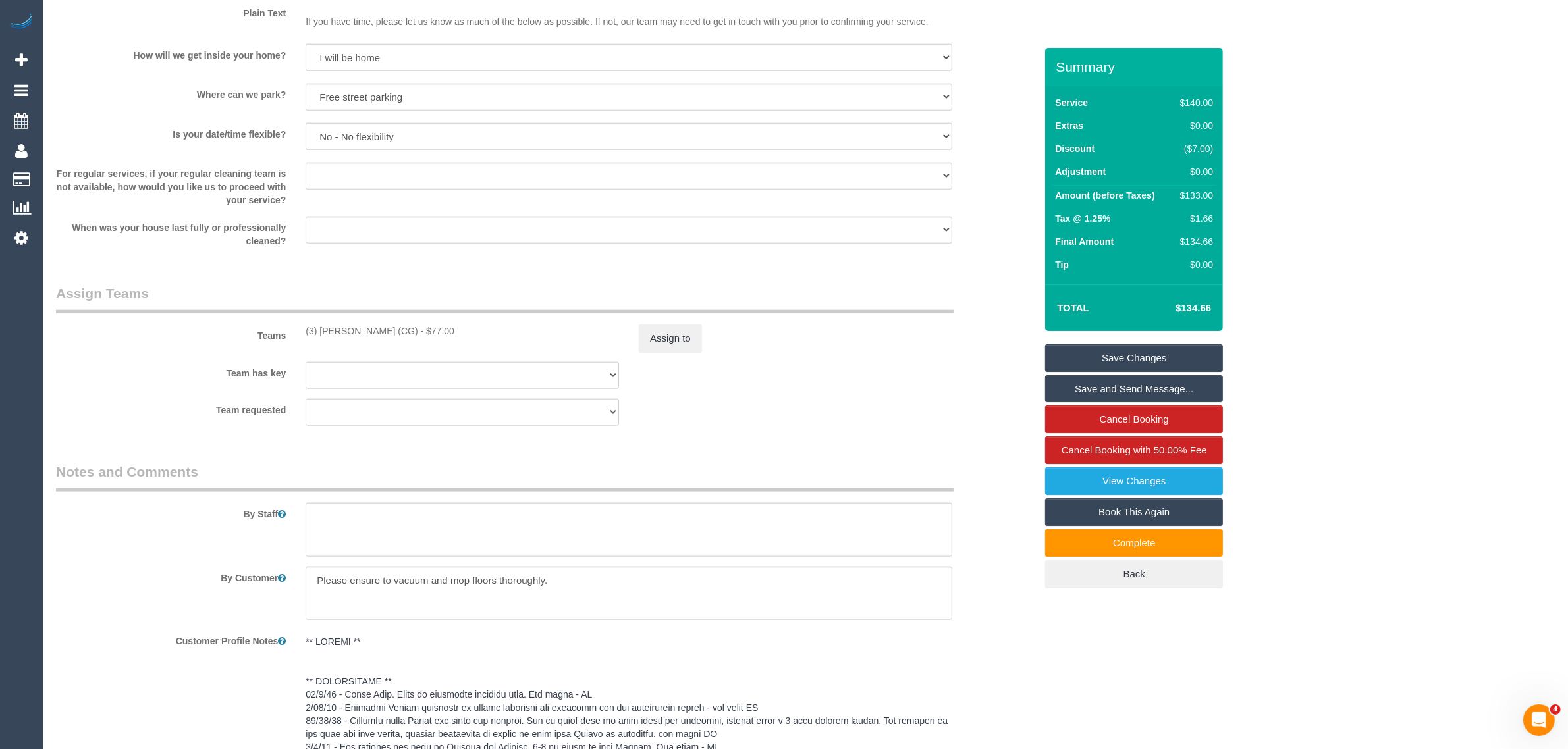
scroll to position [2122, 0]
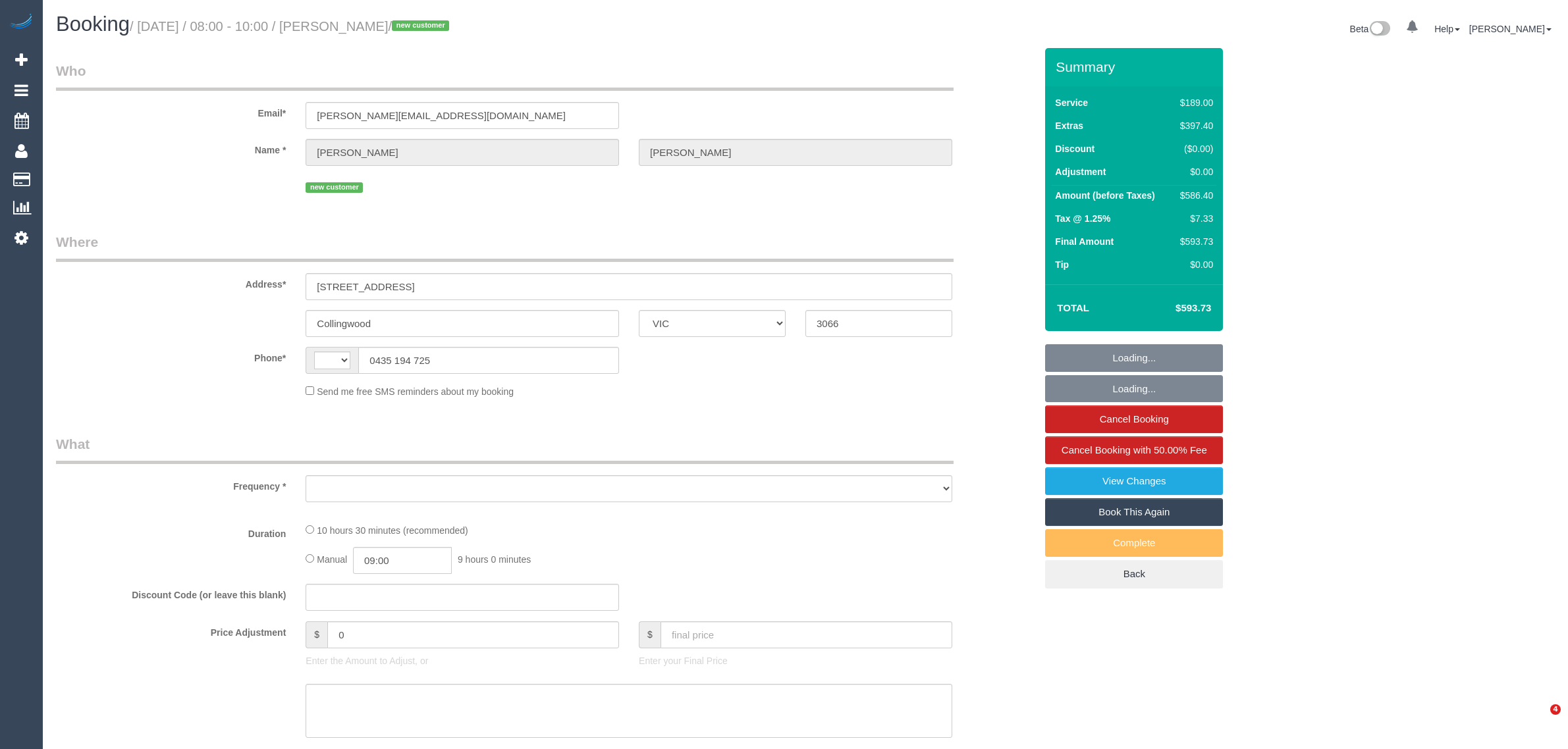
select select "VIC"
select select "string:AU"
select select "object:589"
select select "string:stripe-pm_1RzVew2GScqysDRVmMYs0cBa"
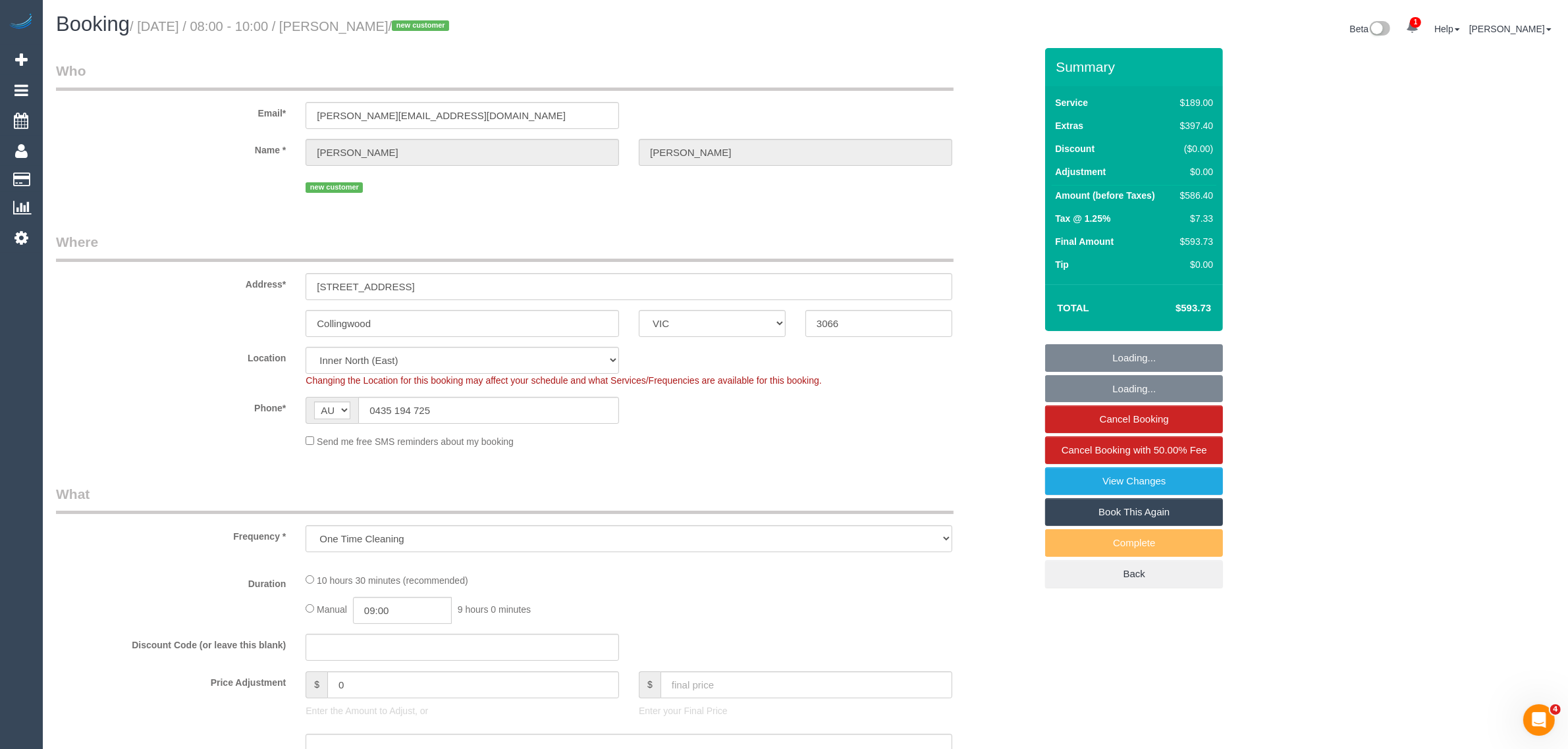
select select "number:29"
select select "number:14"
select select "number:19"
select select "number:25"
select select "number:26"
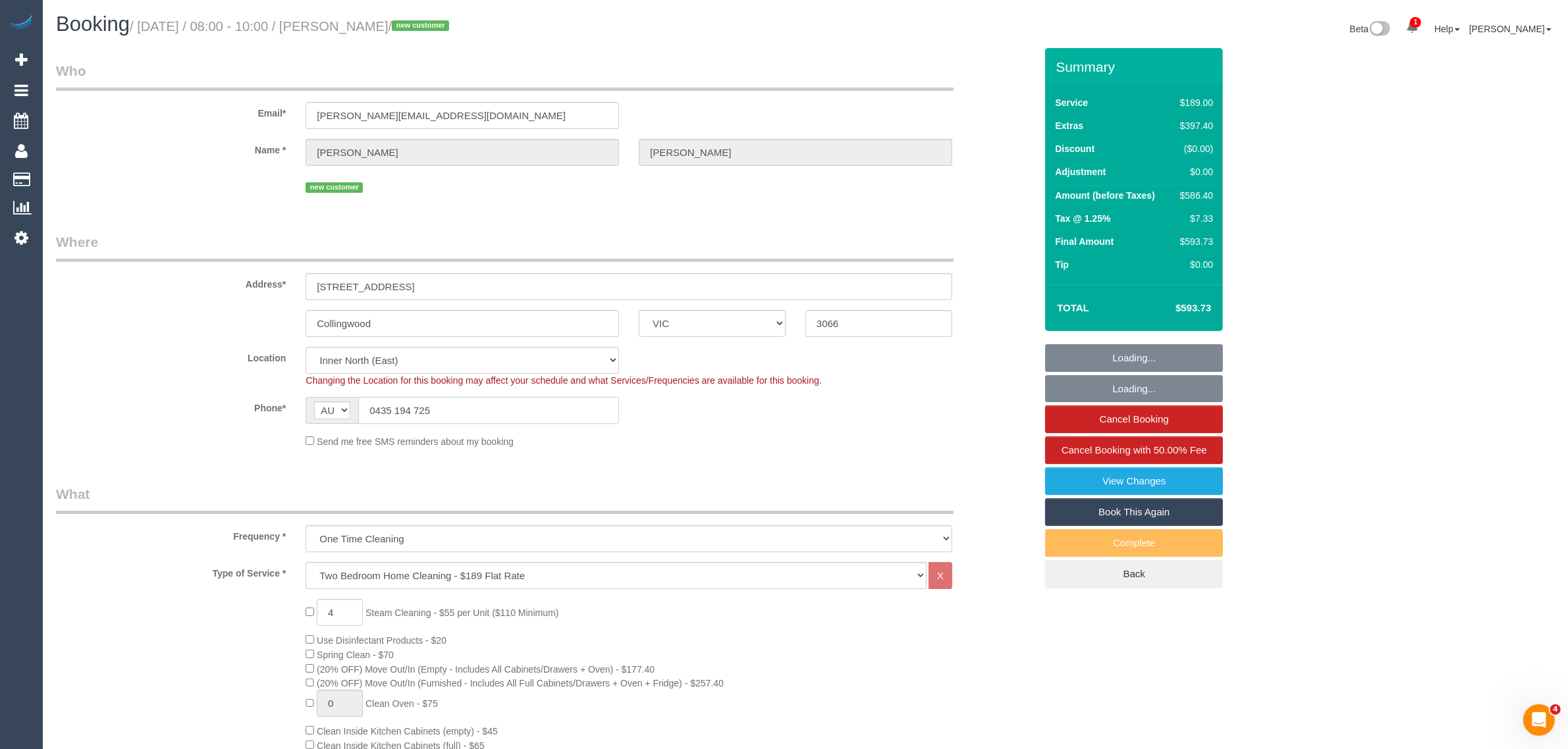
click at [534, 409] on input "0435 194 725" at bounding box center [488, 410] width 261 height 27
select select "object:838"
select select "spot1"
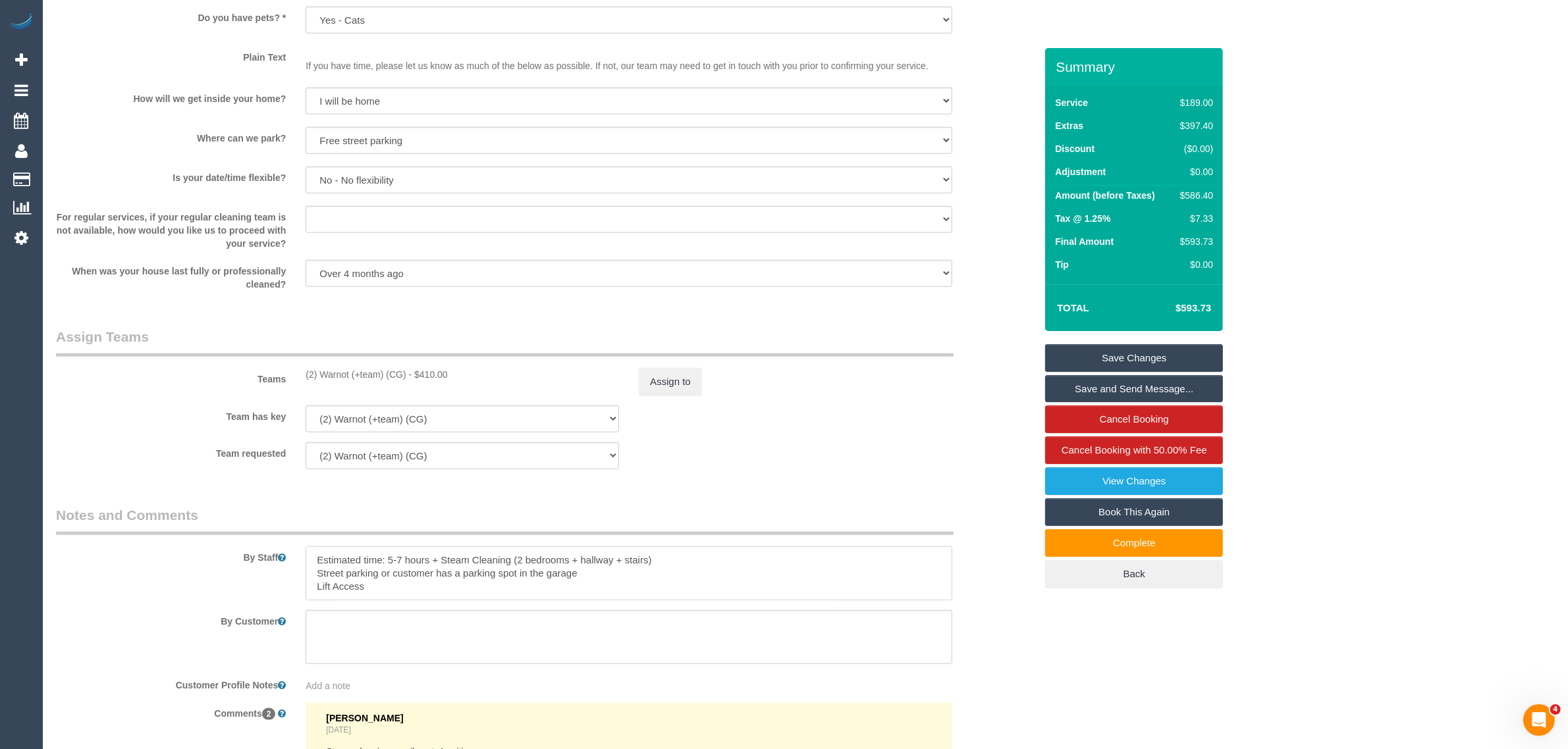
scroll to position [27, 0]
click at [822, 441] on sui-booking-teams "Teams (2) Warnot (+team) (CG) - $410.00 Assign to Team has key (2) Warnot (+tea…" at bounding box center [545, 399] width 979 height 142
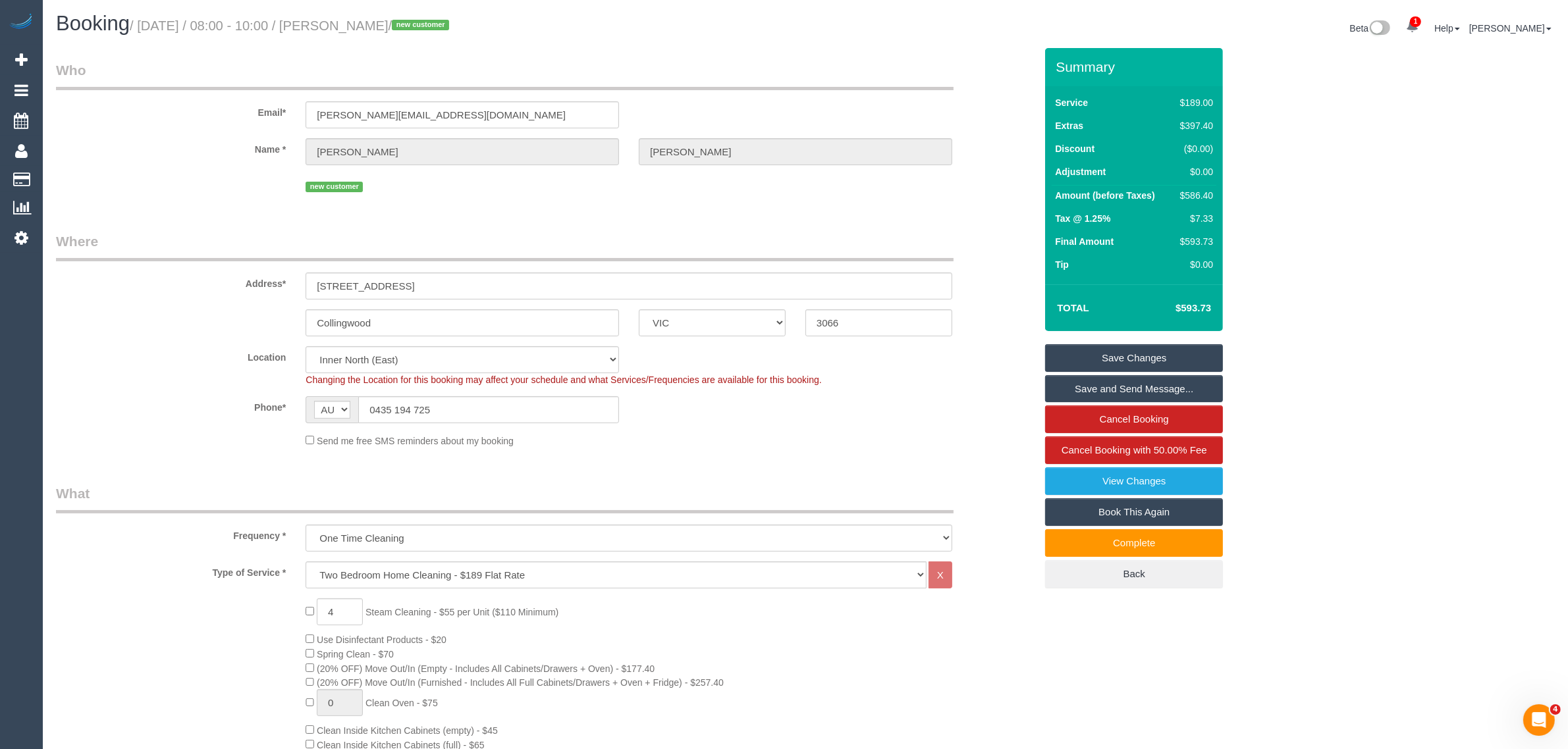
scroll to position [0, 0]
click at [505, 399] on input "0435 194 725" at bounding box center [488, 410] width 261 height 27
click at [507, 400] on input "0435 194 725" at bounding box center [488, 410] width 261 height 27
click at [418, 325] on input "Collingwood" at bounding box center [463, 324] width 313 height 27
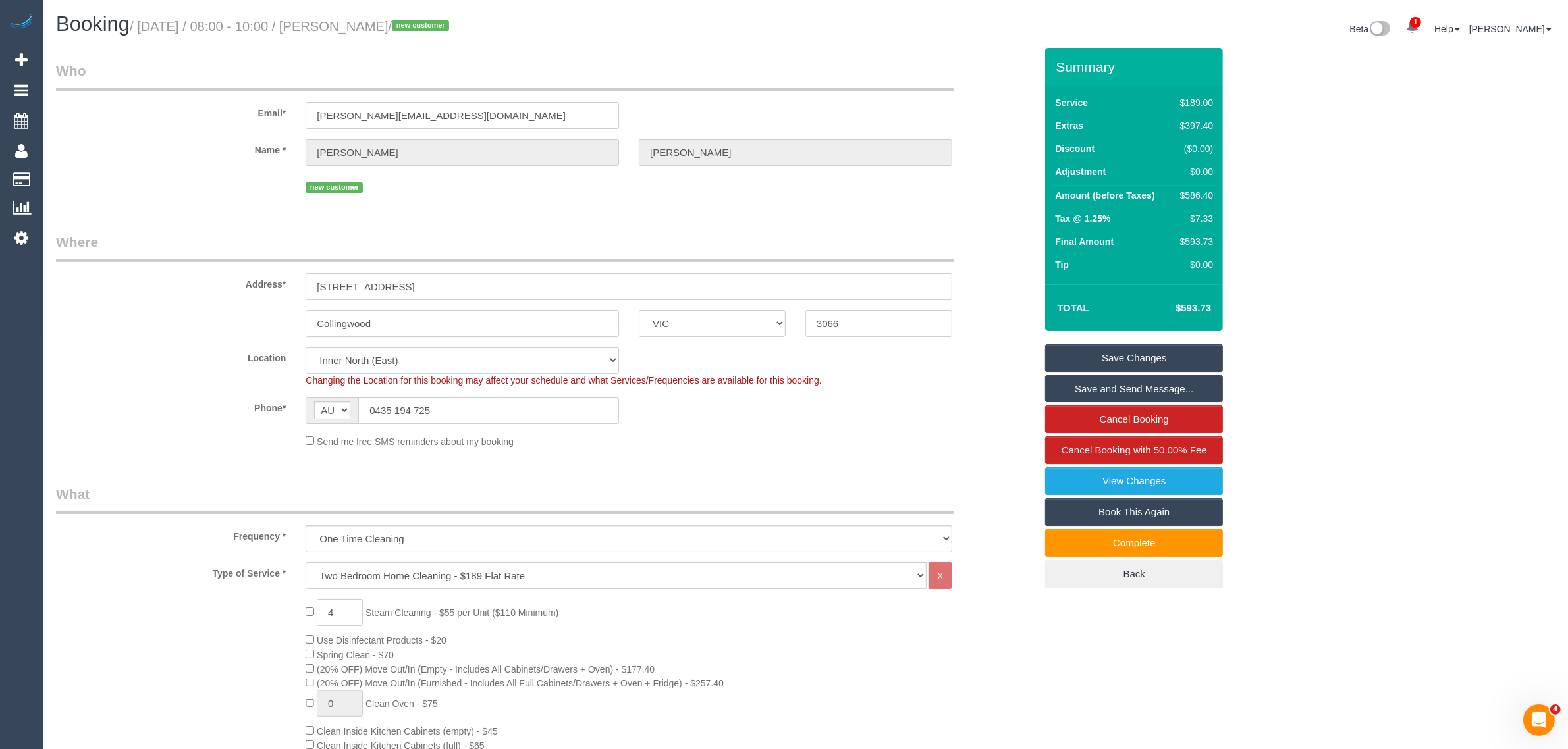
click at [418, 329] on input "Collingwood" at bounding box center [463, 324] width 313 height 27
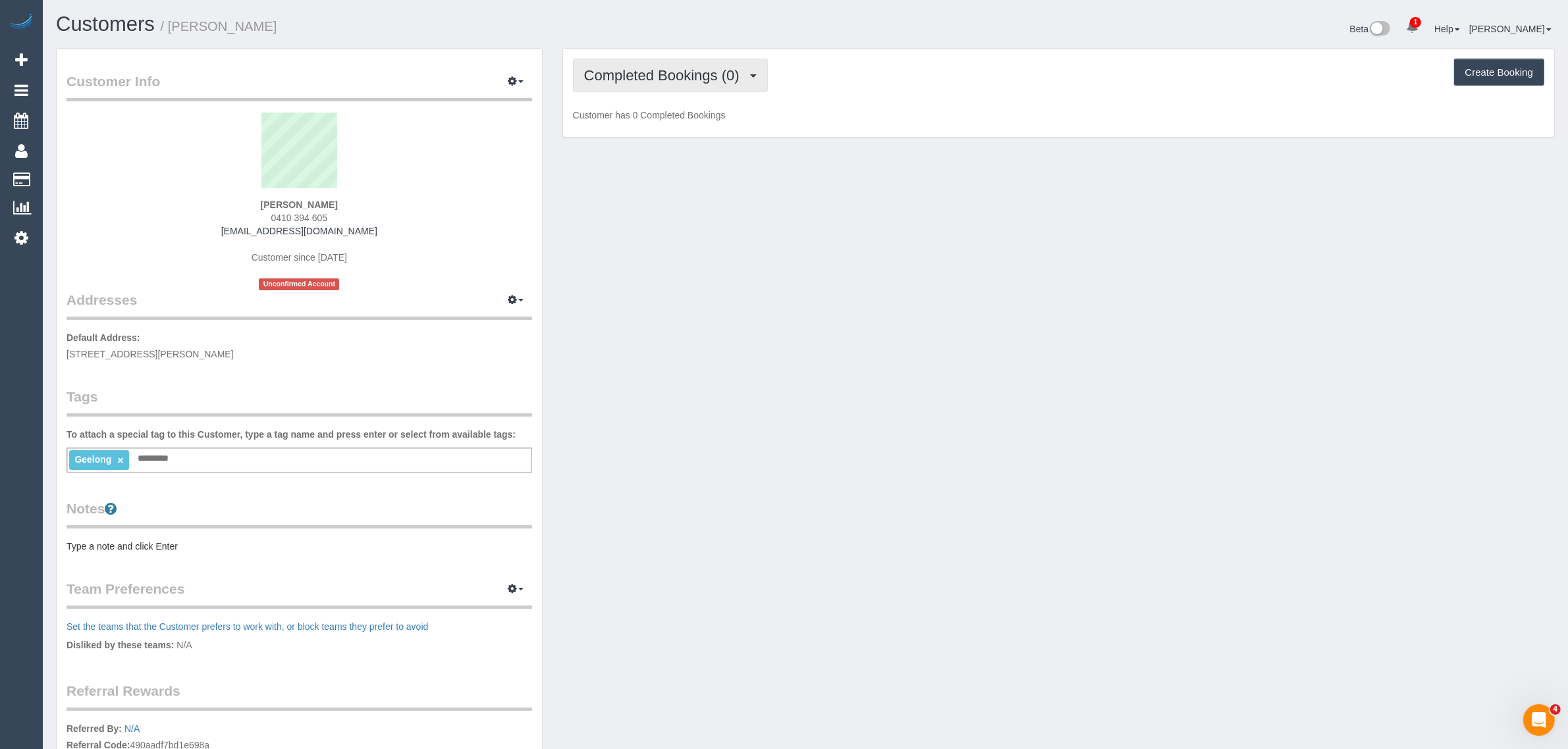
click at [715, 79] on span "Completed Bookings (0)" at bounding box center [665, 75] width 162 height 16
click at [667, 120] on link "Upcoming Bookings (1)" at bounding box center [642, 123] width 137 height 17
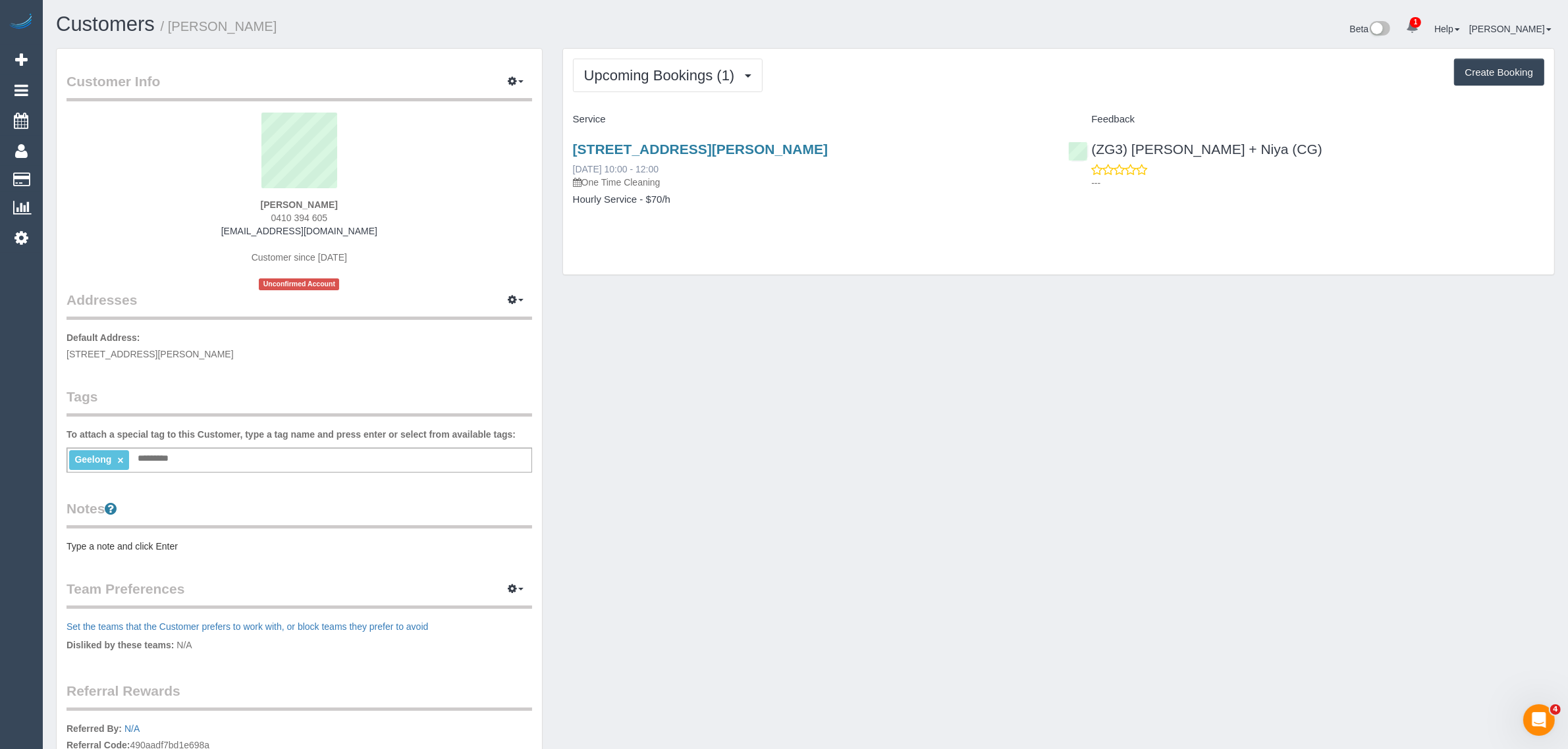
drag, startPoint x: 667, startPoint y: 162, endPoint x: 572, endPoint y: 166, distance: 95.1
click at [573, 166] on div "[STREET_ADDRESS][PERSON_NAME] [DATE] 10:00 - 12:00 One Time Cleaning" at bounding box center [810, 165] width 476 height 47
copy link "[DATE] 10:00 - 12:00"
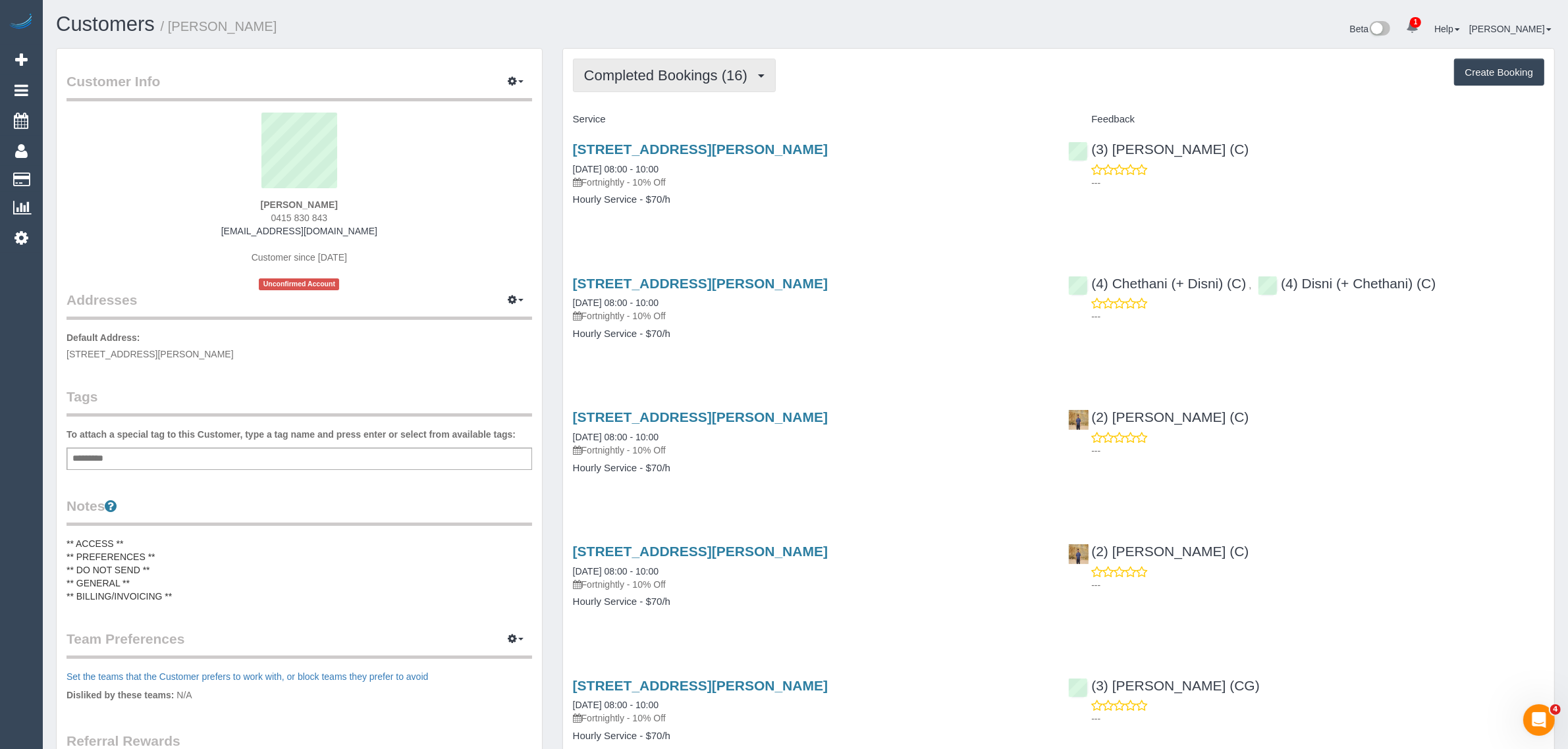
click at [633, 81] on span "Completed Bookings (16)" at bounding box center [669, 75] width 170 height 16
click at [607, 122] on link "Upcoming Bookings (11)" at bounding box center [645, 123] width 142 height 17
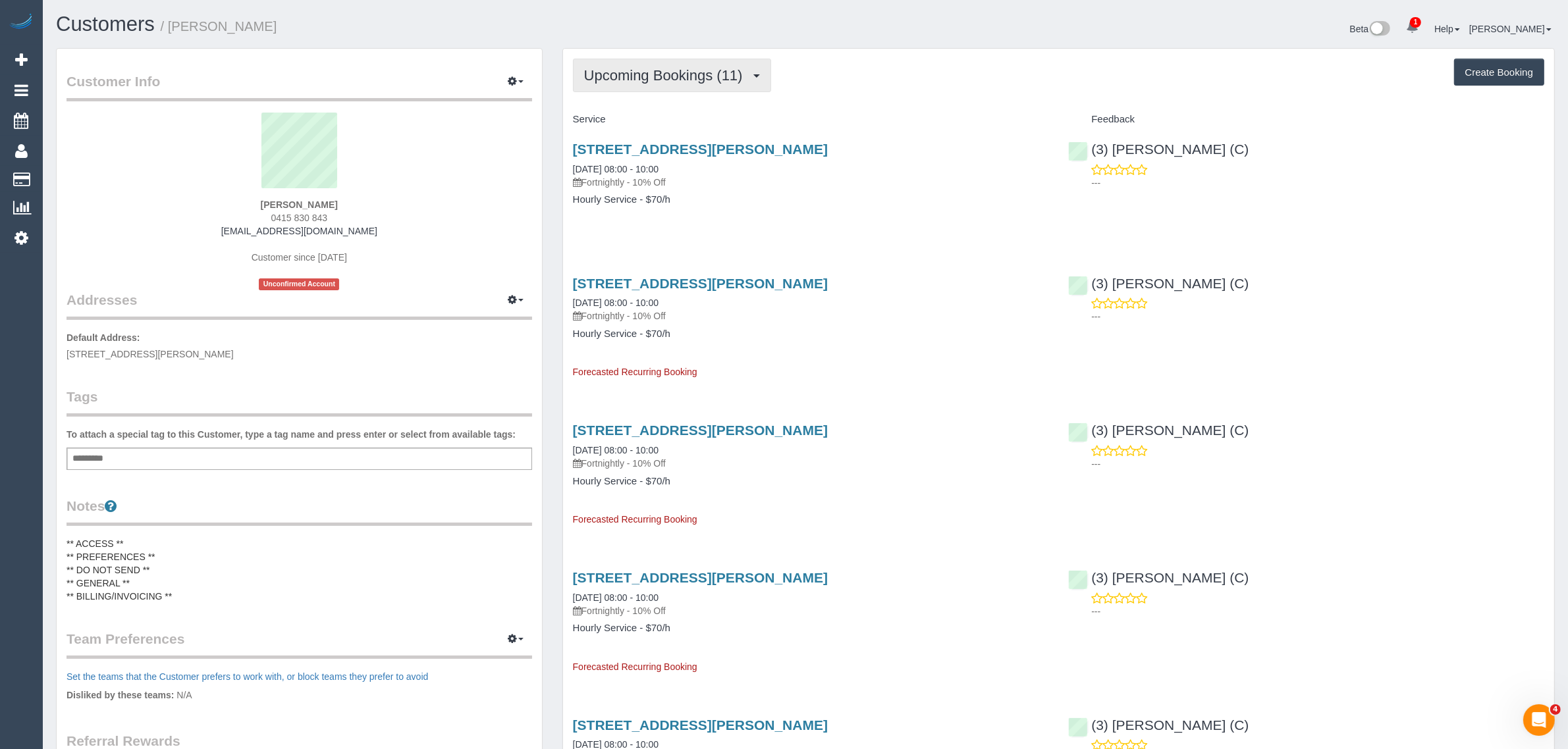
click at [685, 81] on span "Upcoming Bookings (11)" at bounding box center [667, 75] width 165 height 16
click at [670, 103] on link "Completed Bookings (16)" at bounding box center [645, 106] width 142 height 17
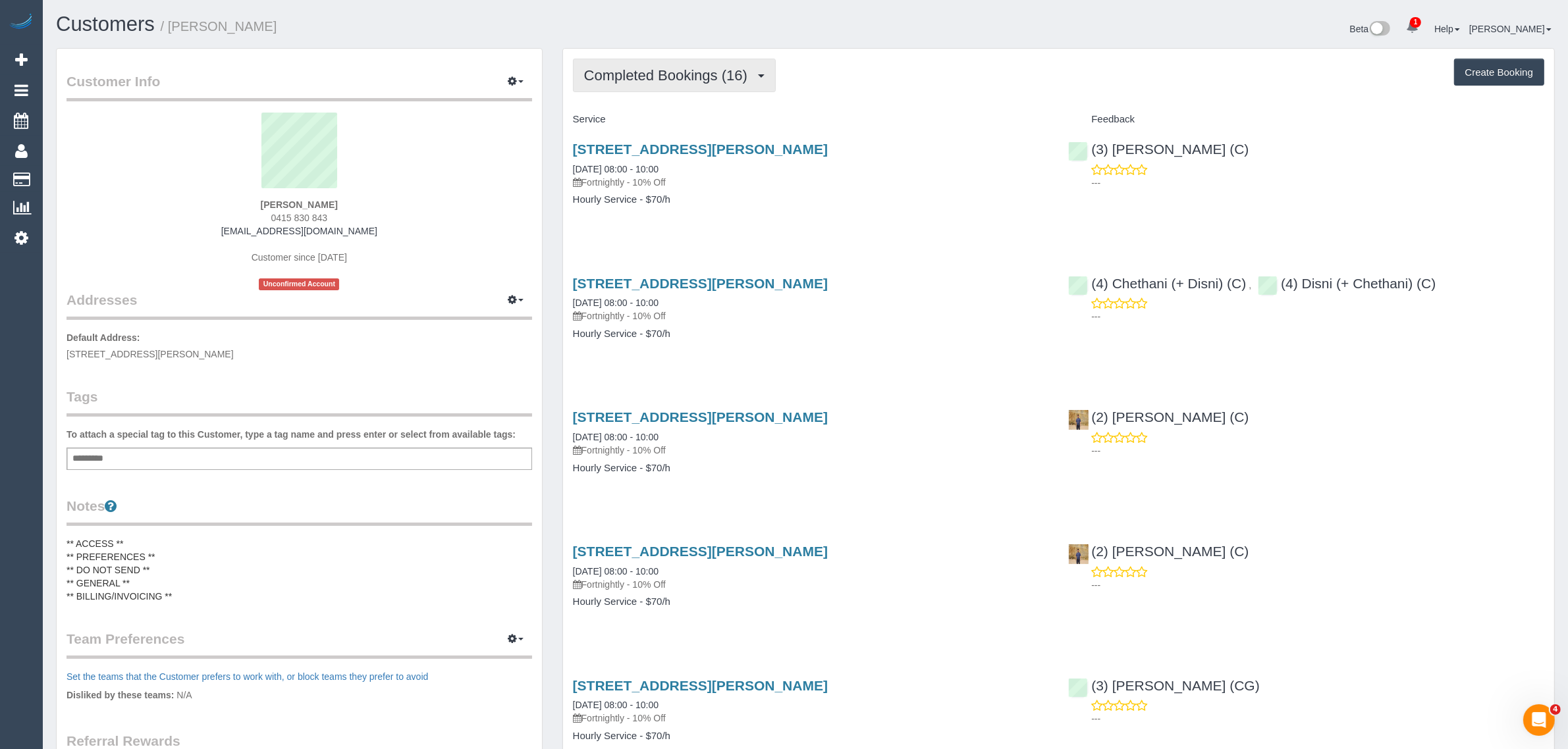
click at [687, 67] on span "Completed Bookings (16)" at bounding box center [669, 75] width 170 height 16
click at [658, 119] on link "Upcoming Bookings (11)" at bounding box center [645, 123] width 142 height 17
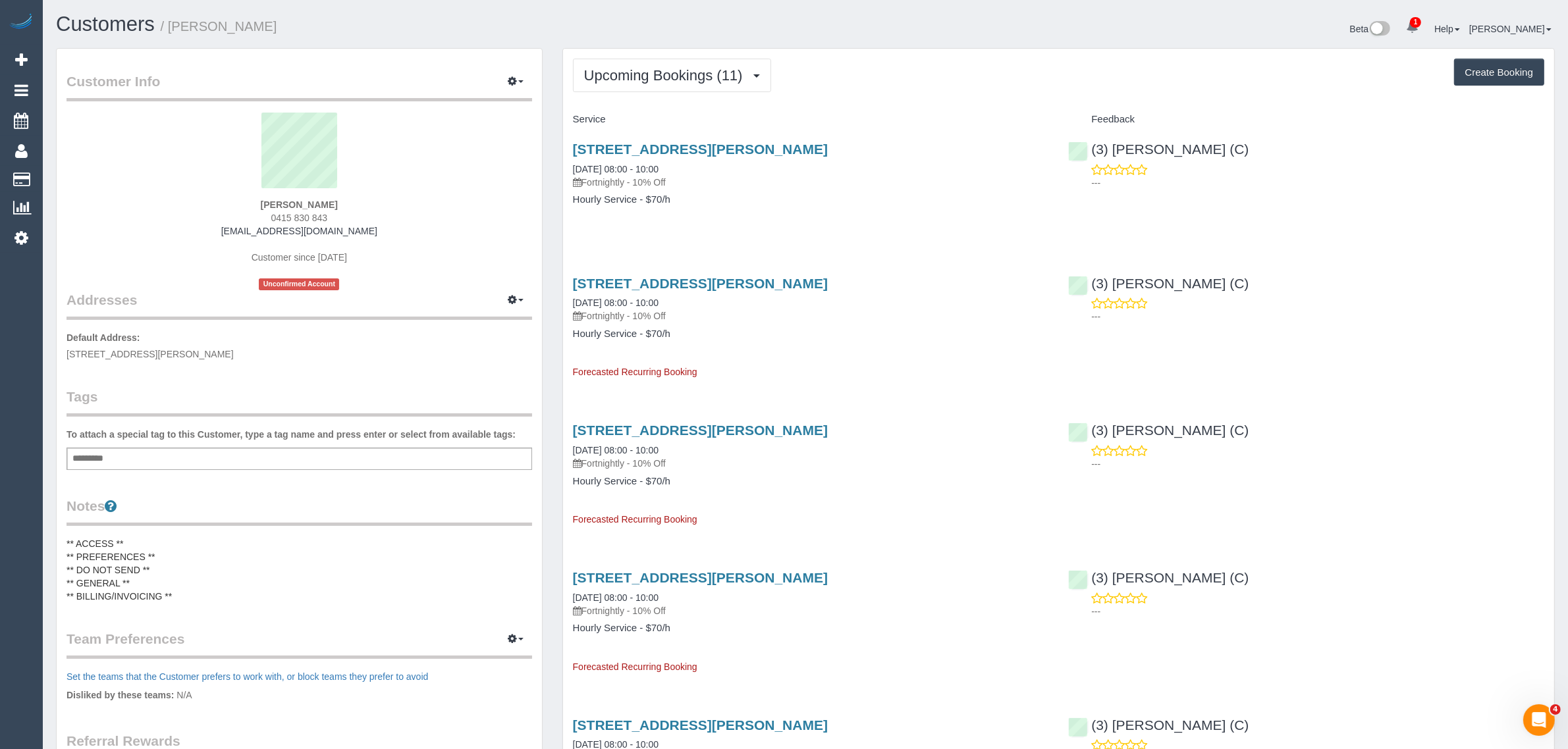
drag, startPoint x: 884, startPoint y: 81, endPoint x: 867, endPoint y: 87, distance: 18.0
click at [884, 81] on div "Upcoming Bookings (11) Completed Bookings (16) Upcoming Bookings (11) Cancelled…" at bounding box center [1058, 75] width 972 height 33
click at [633, 148] on link "76 Carlingford Street, Caulfield Aouth, VIC 3162" at bounding box center [700, 149] width 255 height 15
click at [302, 214] on span "0415 830 843" at bounding box center [300, 217] width 57 height 10
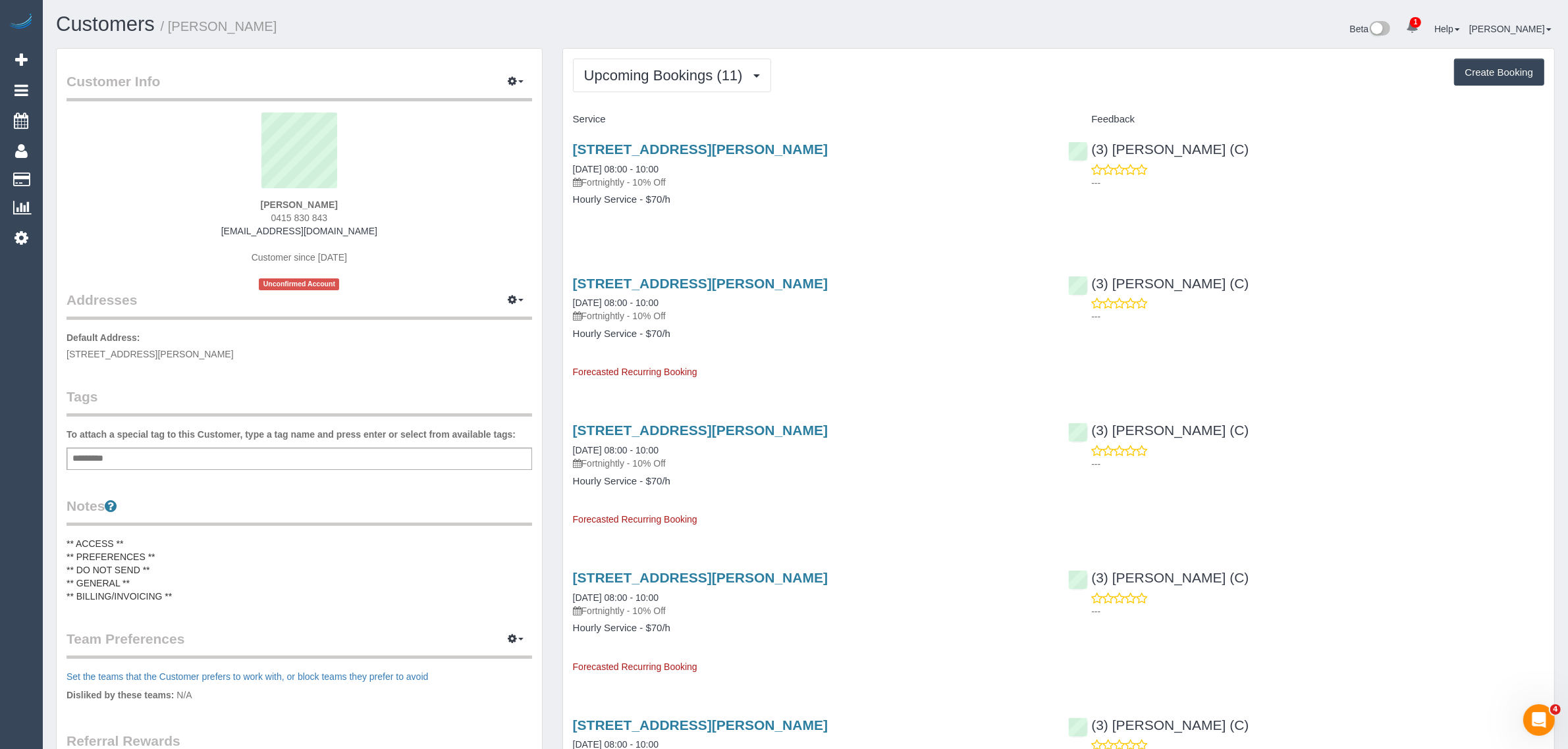
click at [302, 214] on span "0415 830 843" at bounding box center [300, 217] width 57 height 10
copy div "0415 830 843"
click at [478, 229] on div "Sian Lewis 0415 830 843 sian555@aol.com Customer since 2025 Unconfirmed Account" at bounding box center [299, 201] width 465 height 178
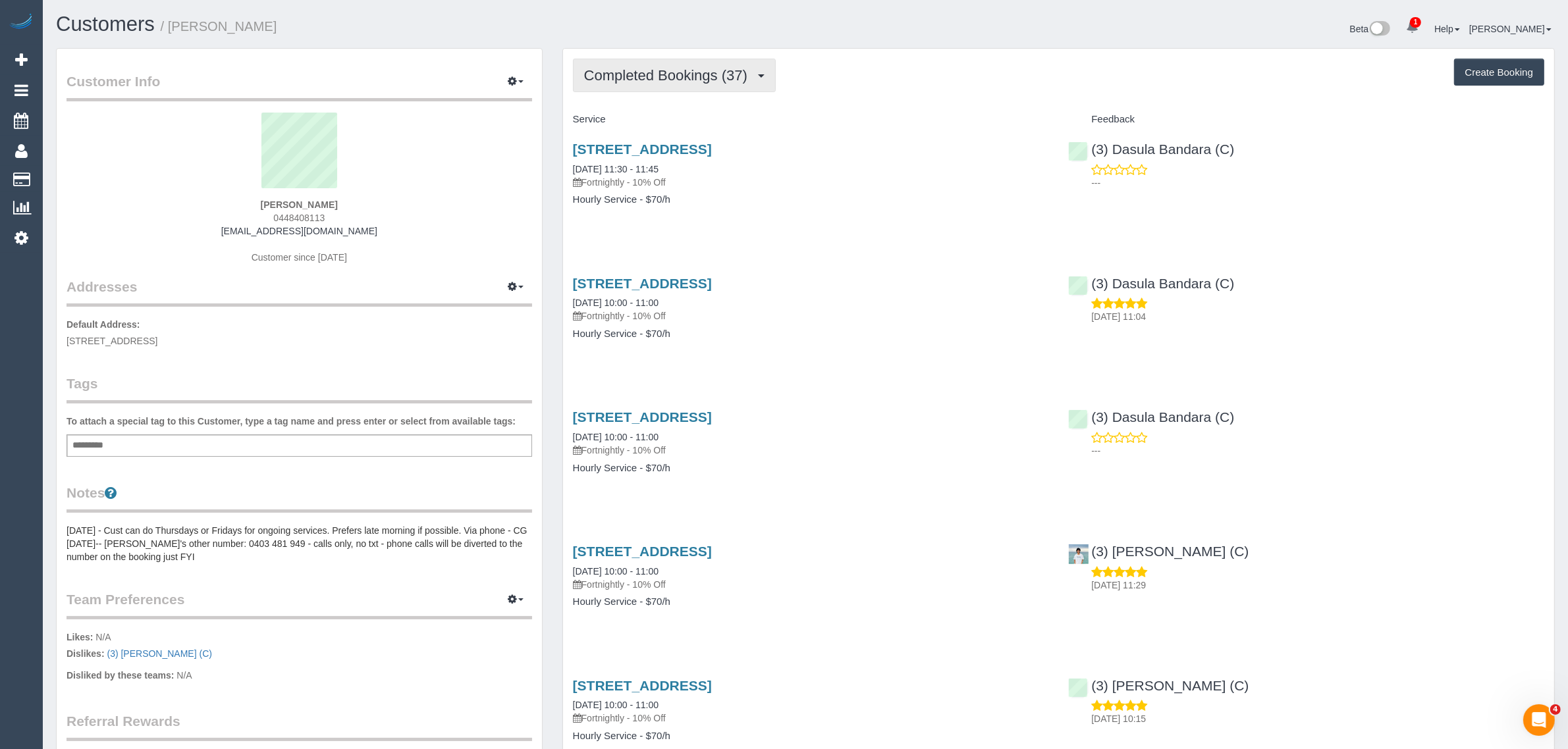
click at [662, 65] on button "Completed Bookings (37)" at bounding box center [674, 75] width 203 height 33
click at [648, 129] on link "Upcoming Bookings (12)" at bounding box center [645, 123] width 142 height 17
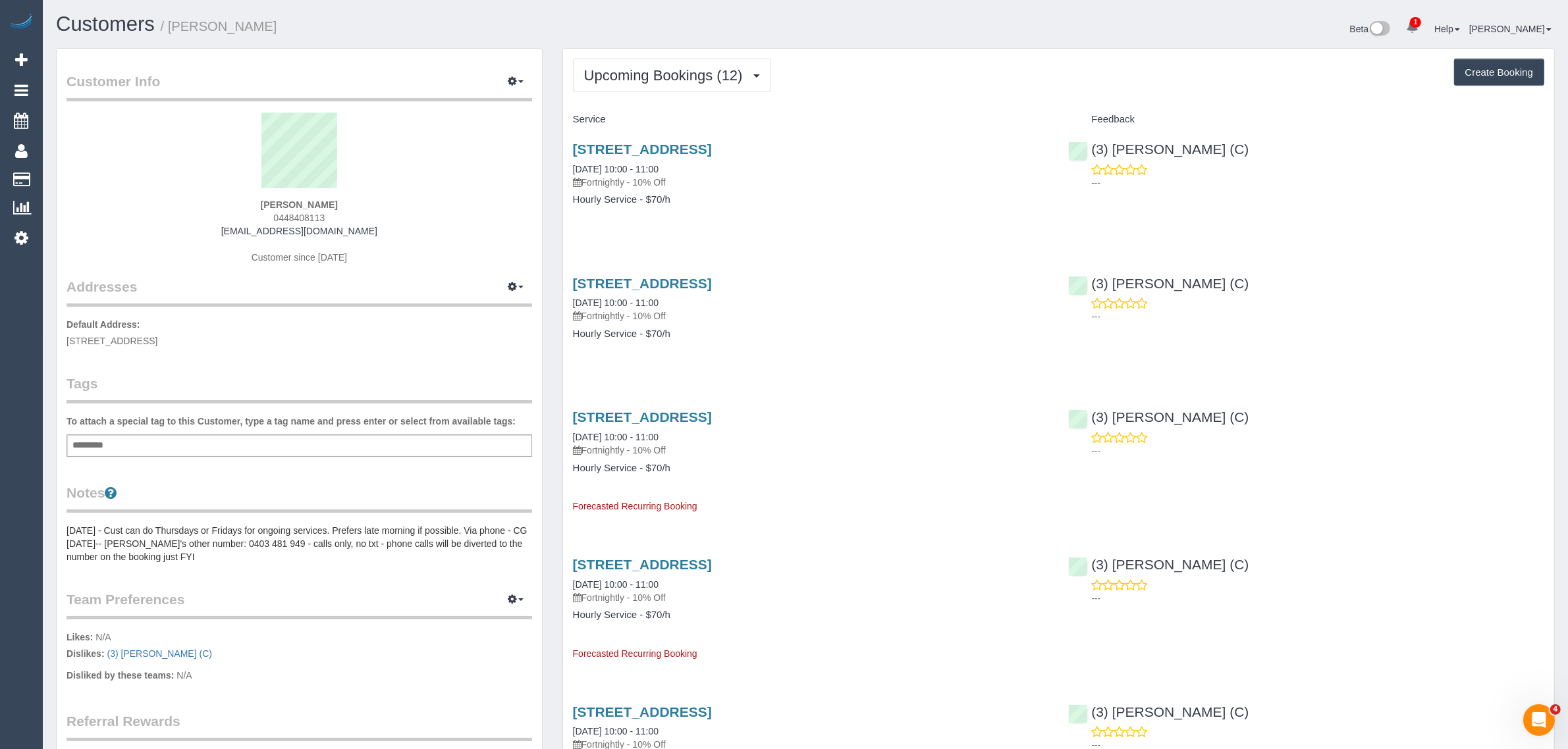
drag, startPoint x: 687, startPoint y: 162, endPoint x: 567, endPoint y: 166, distance: 120.1
click at [567, 166] on div "116/6 Lisson Grove, Hawthorn, VIC 3122 05/09/2025 10:00 - 11:00 Fortnightly - 1…" at bounding box center [811, 180] width 496 height 102
click at [630, 169] on link "05/09/2025 10:00 - 11:00" at bounding box center [615, 169] width 85 height 10
click at [622, 81] on span "Upcoming Bookings (12)" at bounding box center [667, 75] width 165 height 16
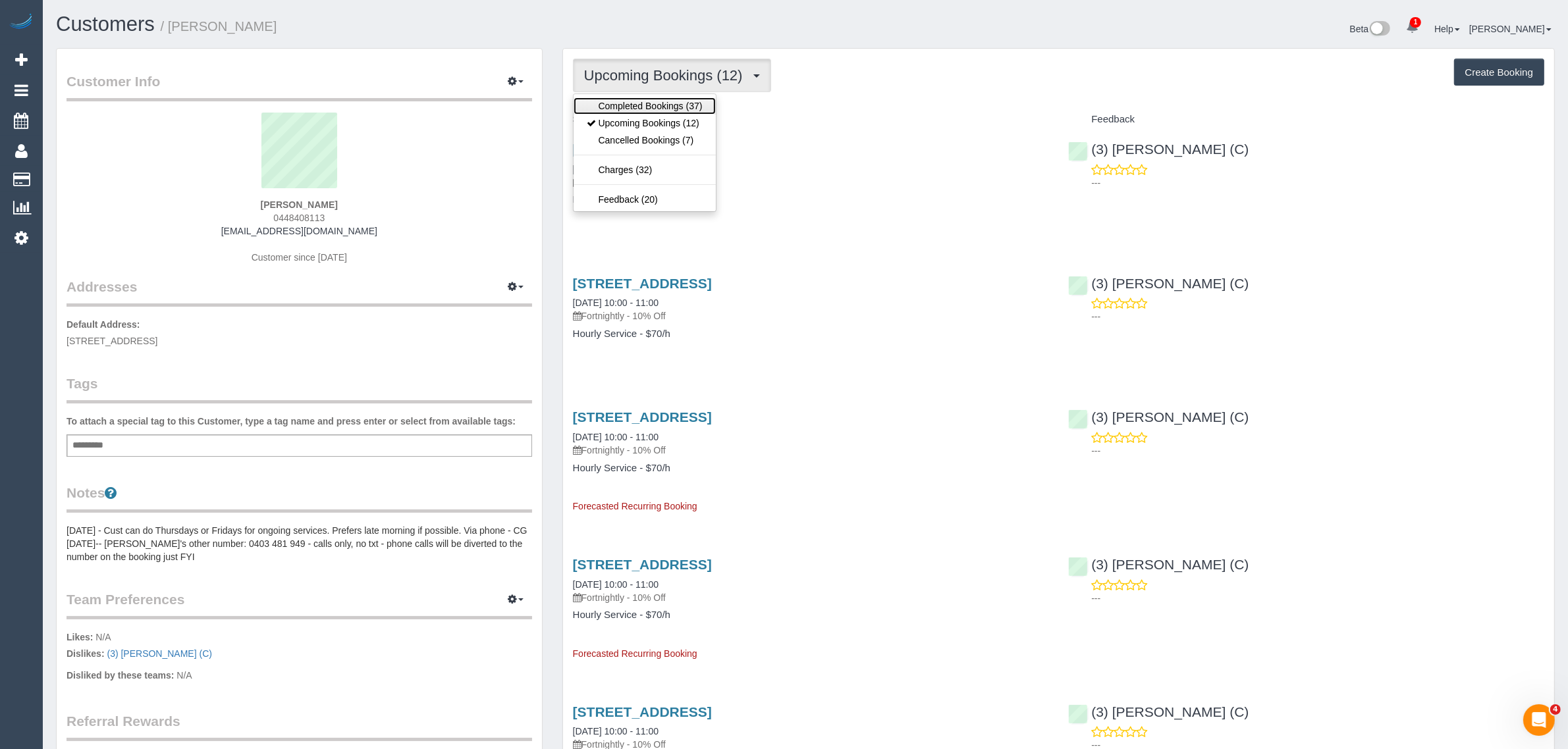
click at [636, 100] on link "Completed Bookings (37)" at bounding box center [645, 106] width 142 height 17
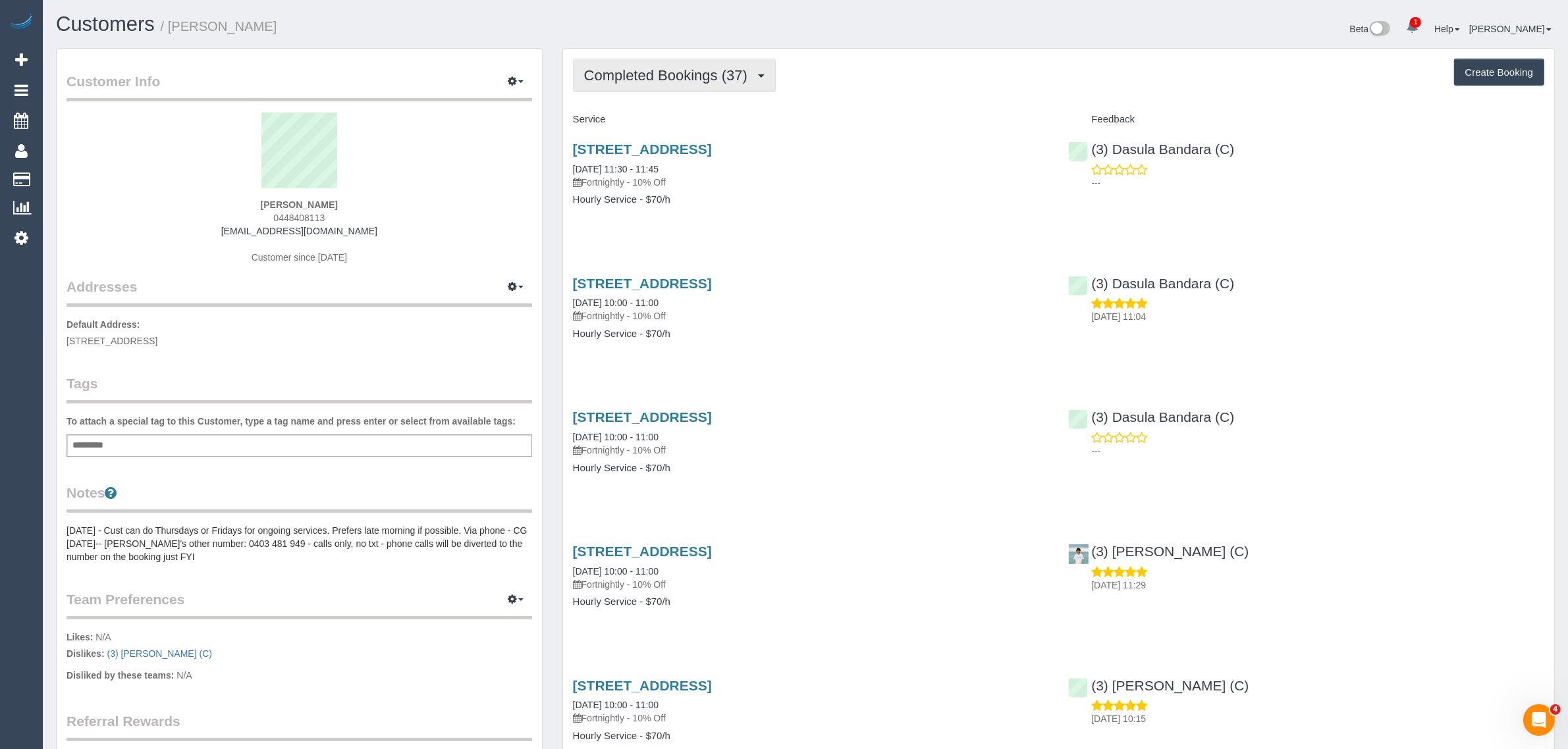
click at [689, 67] on span "Completed Bookings (37)" at bounding box center [669, 75] width 170 height 16
click at [676, 116] on link "Upcoming Bookings (12)" at bounding box center [645, 123] width 142 height 17
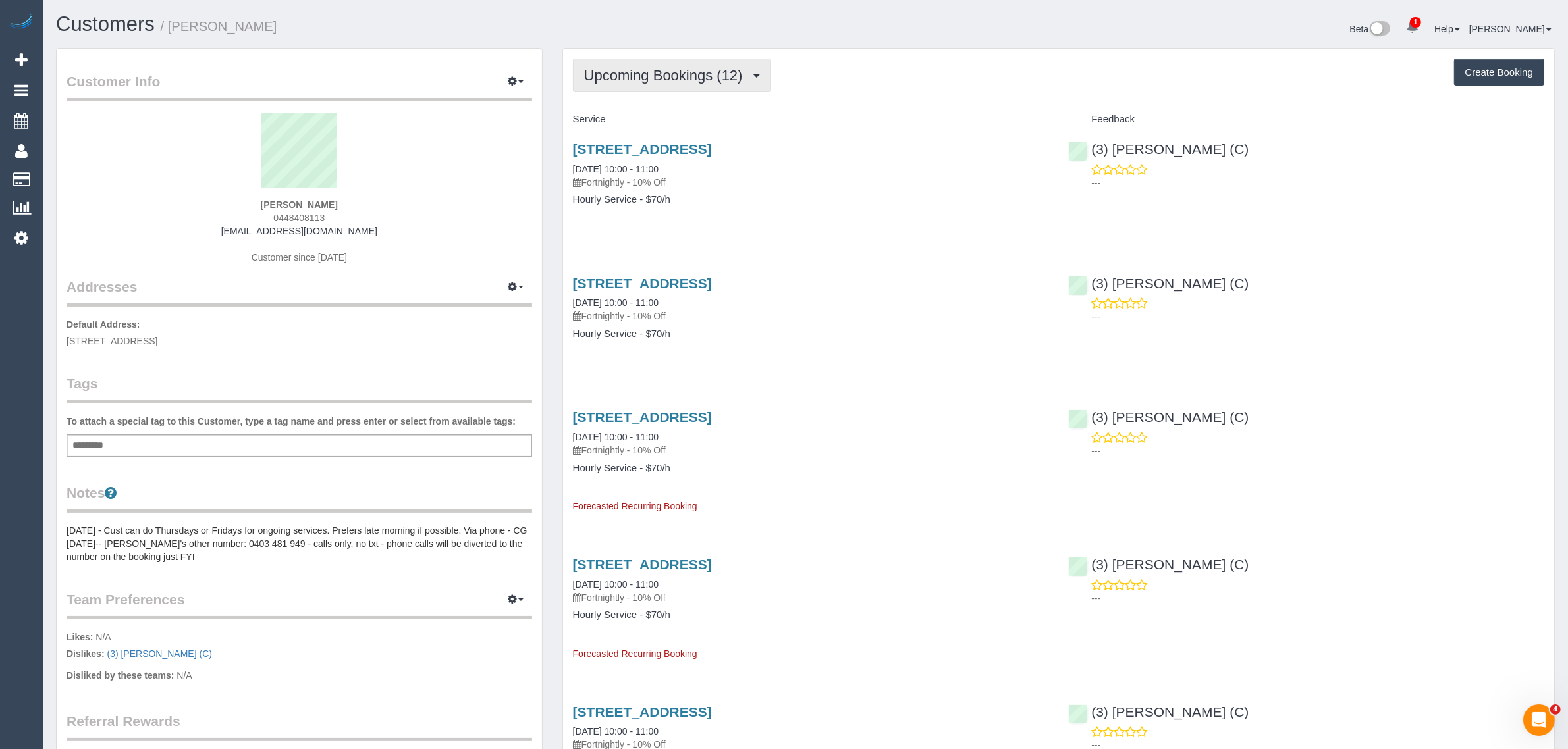
click at [671, 80] on span "Upcoming Bookings (12)" at bounding box center [667, 75] width 165 height 16
click at [635, 120] on link "Upcoming Bookings (12)" at bounding box center [645, 123] width 142 height 17
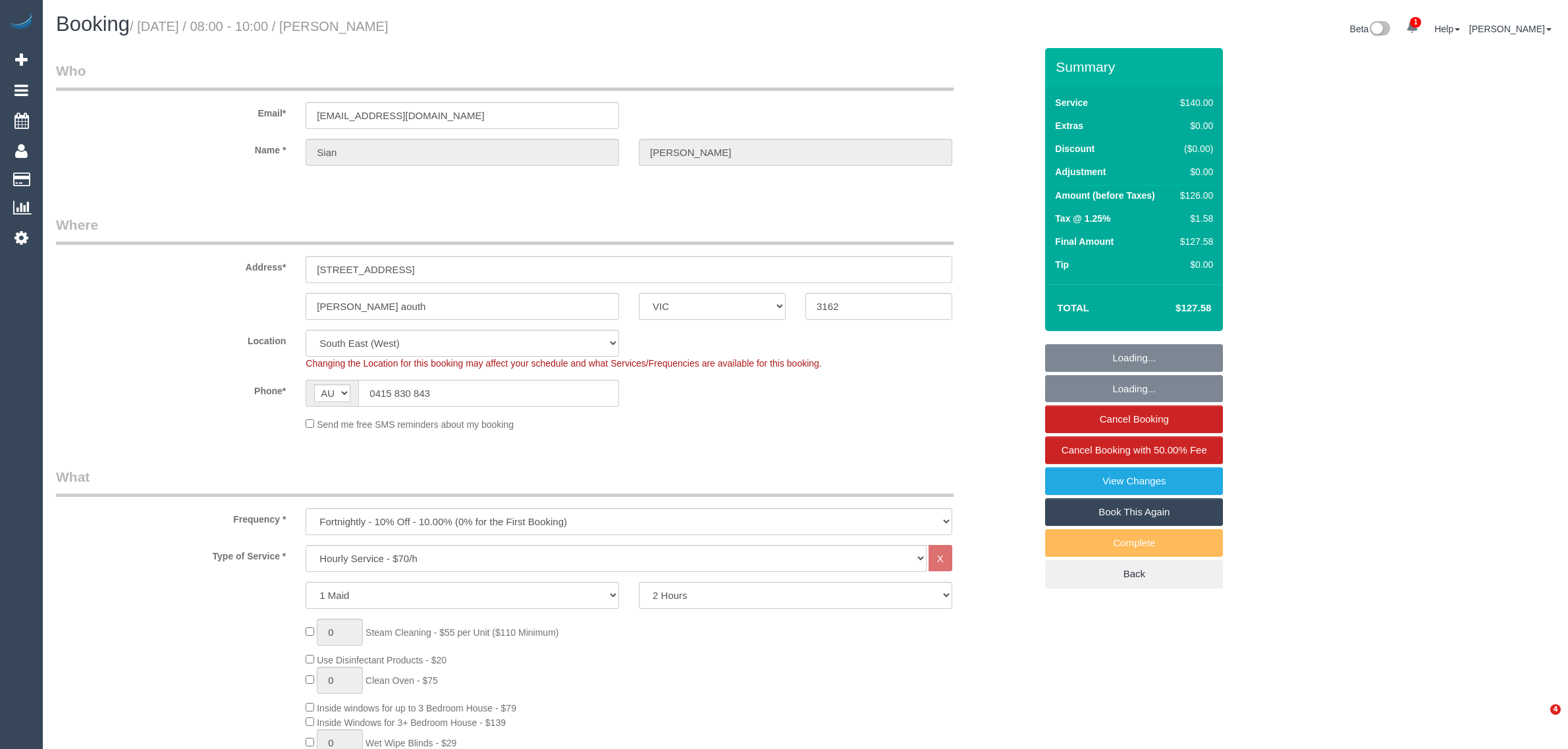
select select "VIC"
select select "number:28"
select select "number:14"
select select "number:19"
select select "number:25"
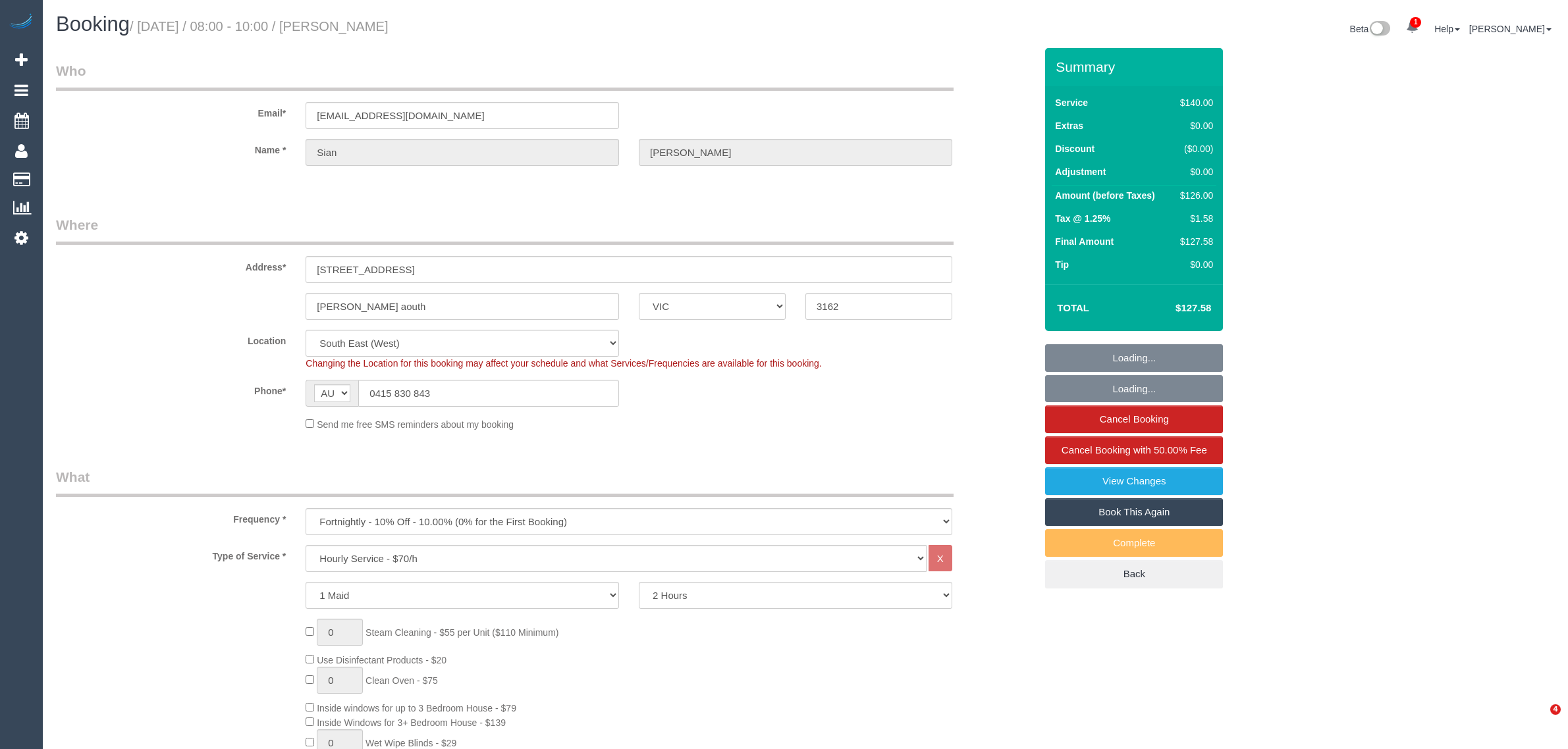
select select "number:34"
select select "number:13"
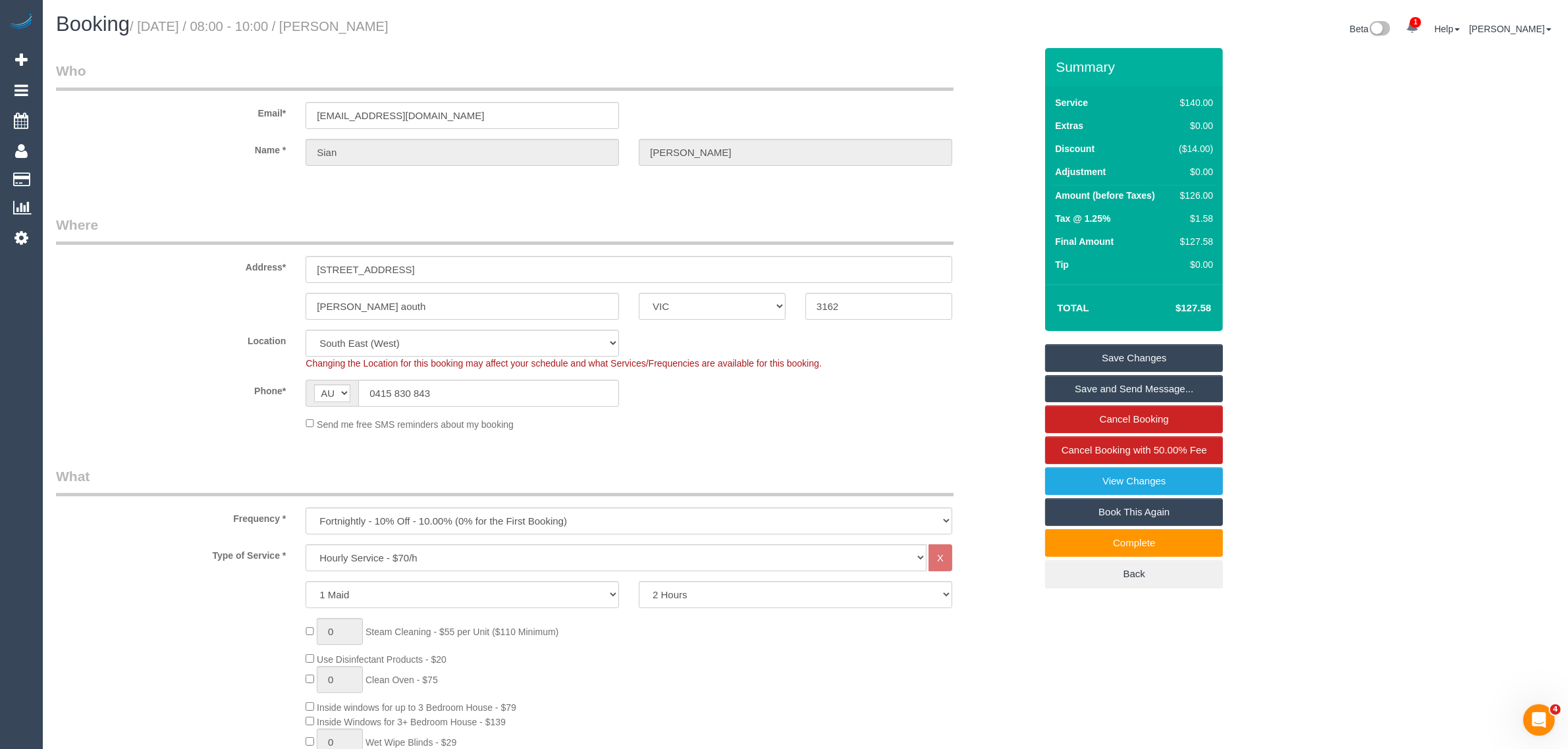
click at [775, 37] on div "Booking / September 05, 2025 / 08:00 - 10:00 / Sian Lewis" at bounding box center [426, 28] width 760 height 28
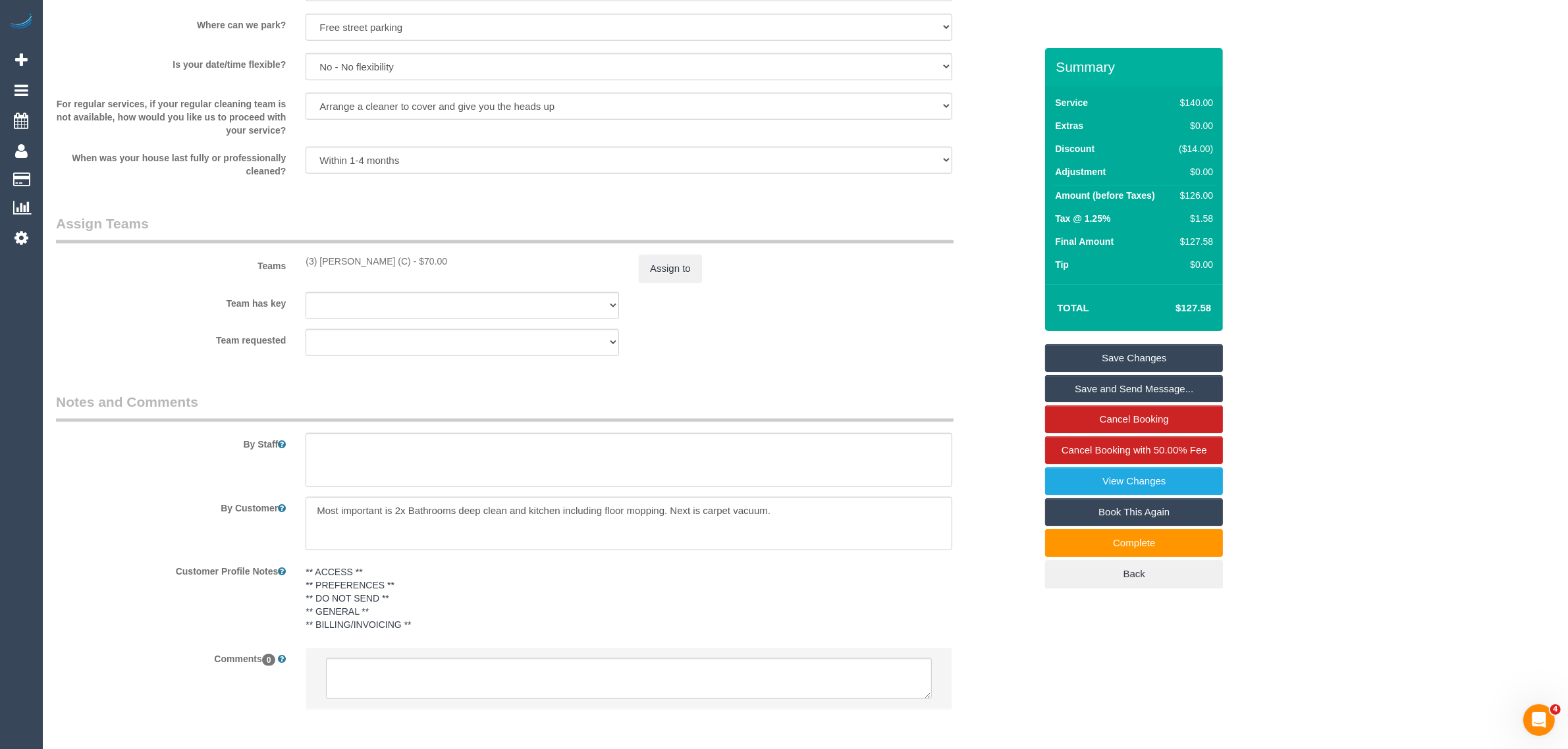
scroll to position [1835, 0]
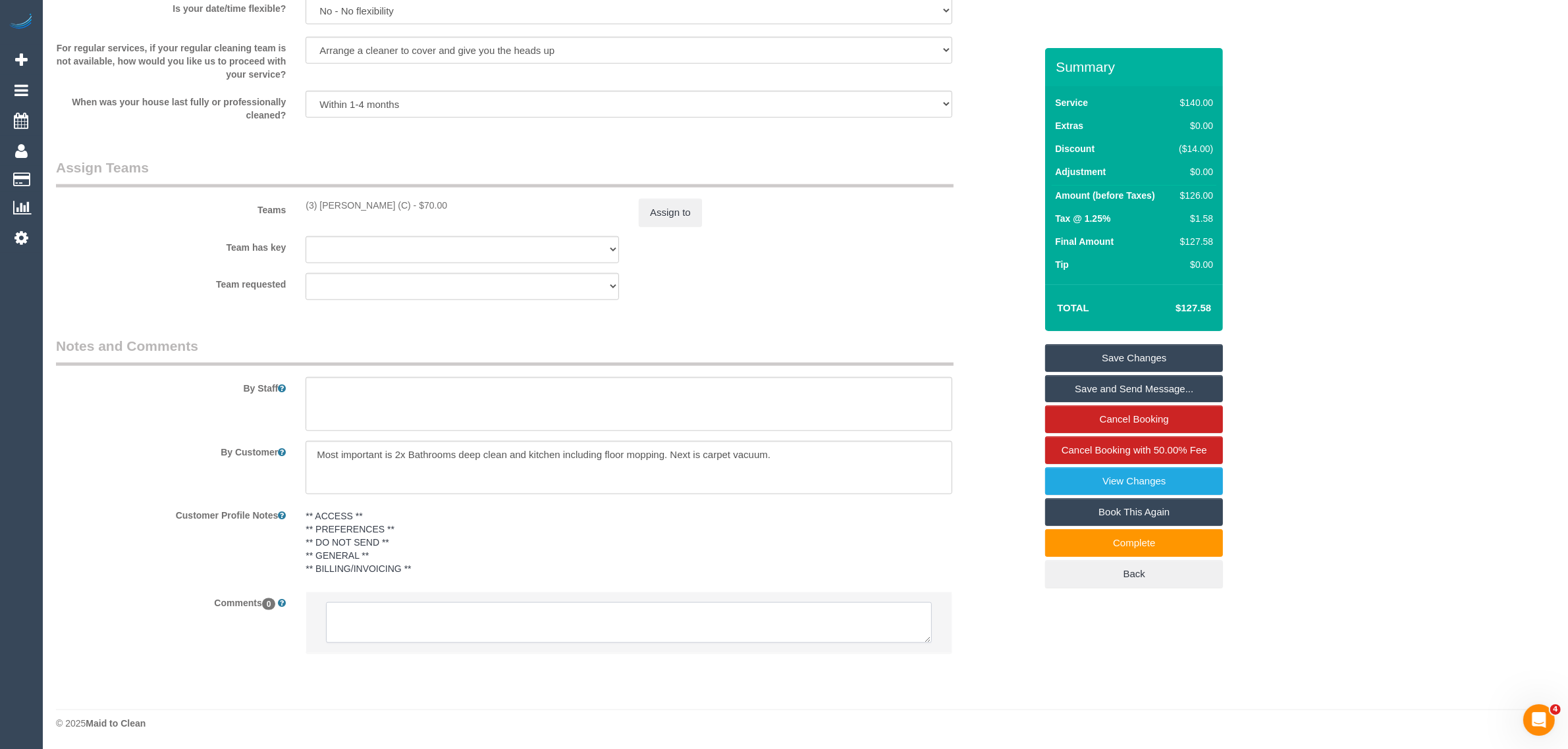
click at [739, 620] on textarea at bounding box center [629, 623] width 606 height 41
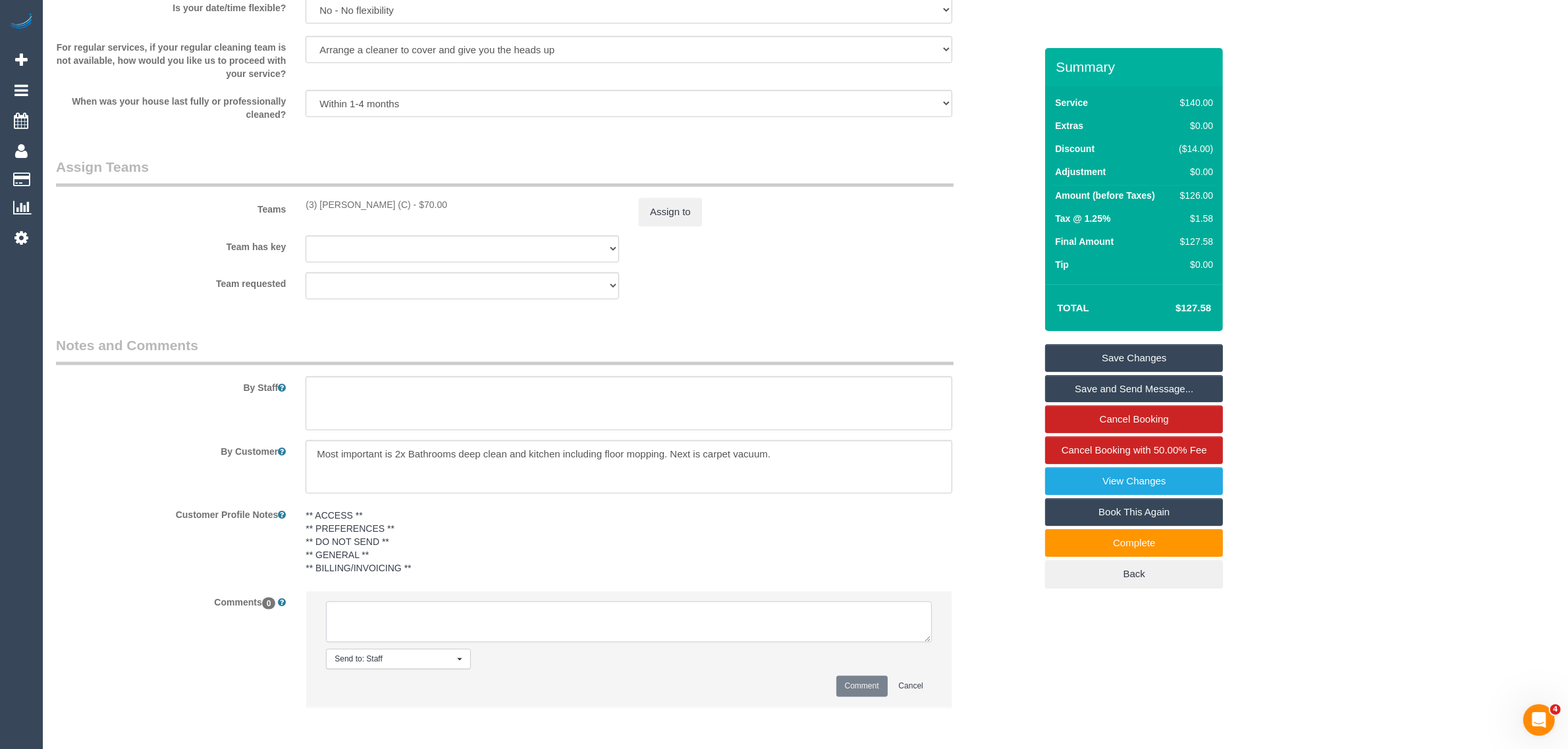
paste textarea "Cleaner(s) Unassigned: Reason Unassigned: Contact via: Which message sent: Addi…"
drag, startPoint x: 300, startPoint y: 199, endPoint x: 435, endPoint y: 199, distance: 135.0
click at [435, 199] on div "(3) [PERSON_NAME] (C) - $70.00" at bounding box center [462, 205] width 333 height 13
copy div "(3) Manula Wimalasooriya (C) -"
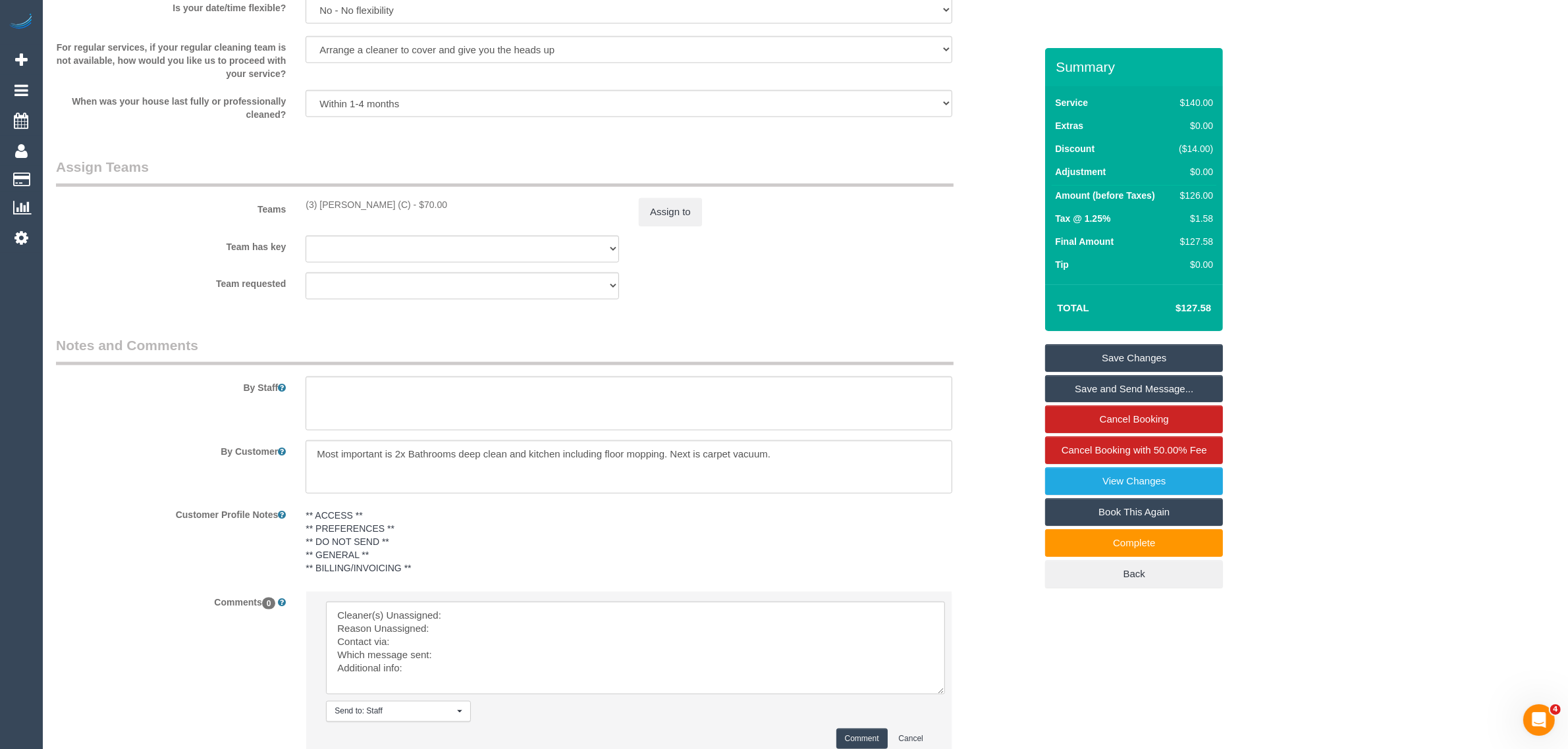
scroll to position [0, 0]
drag, startPoint x: 924, startPoint y: 637, endPoint x: 936, endPoint y: 696, distance: 60.2
click at [936, 695] on textarea at bounding box center [635, 648] width 619 height 93
click at [614, 598] on li "Send to: Staff Nothing selected Send to: Staff Send to: Customer Send to: Team …" at bounding box center [629, 678] width 646 height 173
click at [520, 617] on textarea at bounding box center [634, 651] width 617 height 99
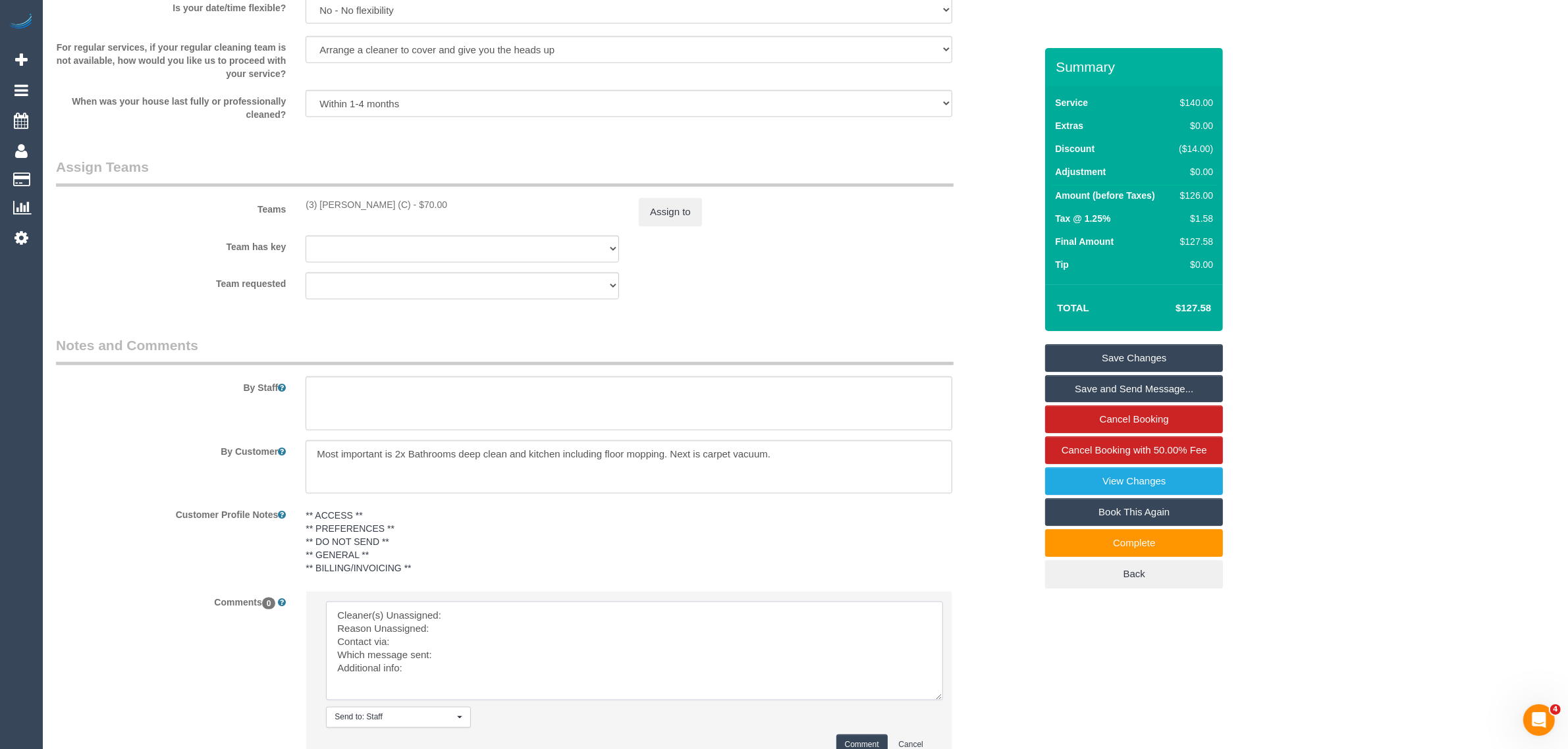
paste textarea "(3) Manula Wimalasooriya (C) -"
click at [488, 627] on textarea at bounding box center [634, 651] width 617 height 99
click at [505, 656] on textarea at bounding box center [634, 651] width 617 height 99
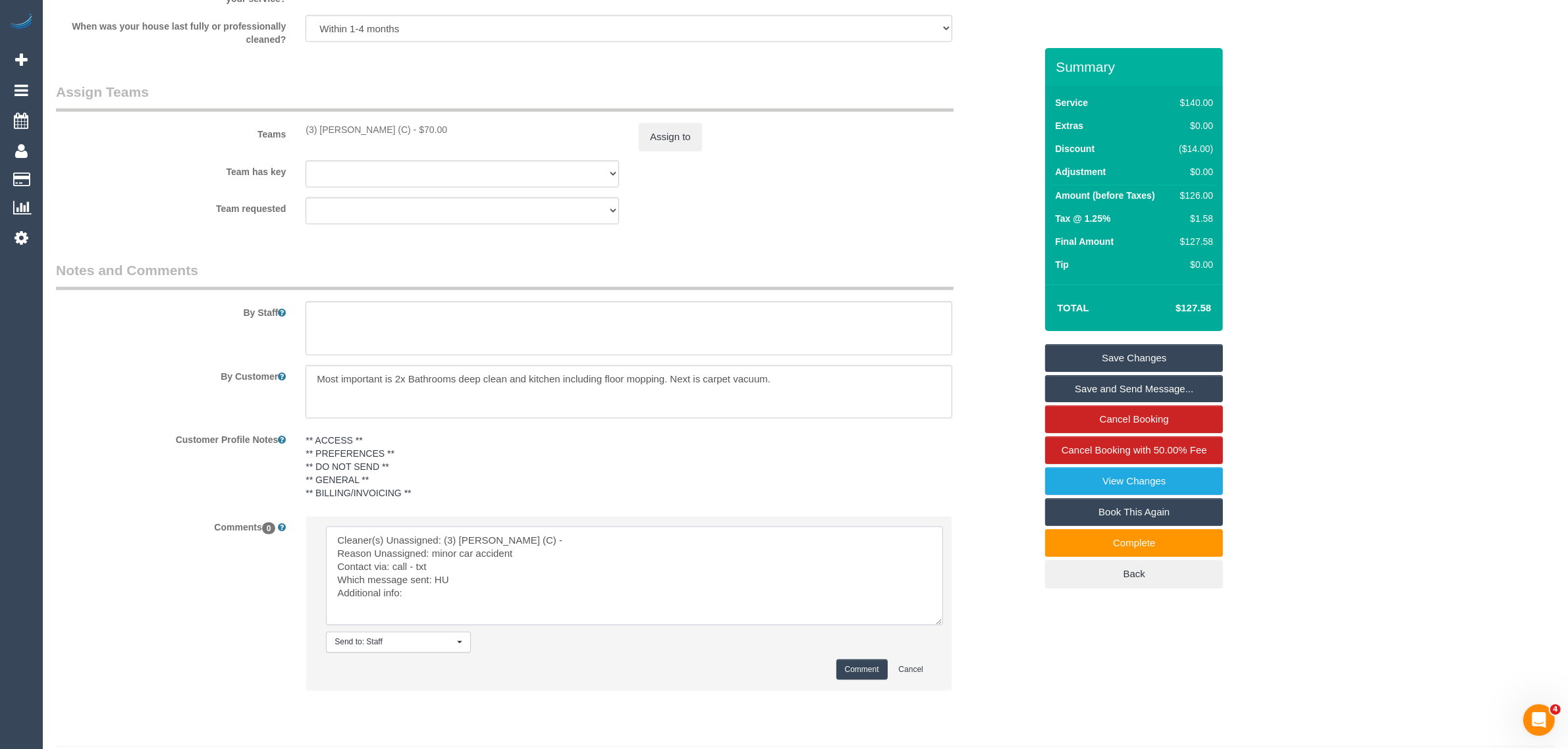
scroll to position [1949, 0]
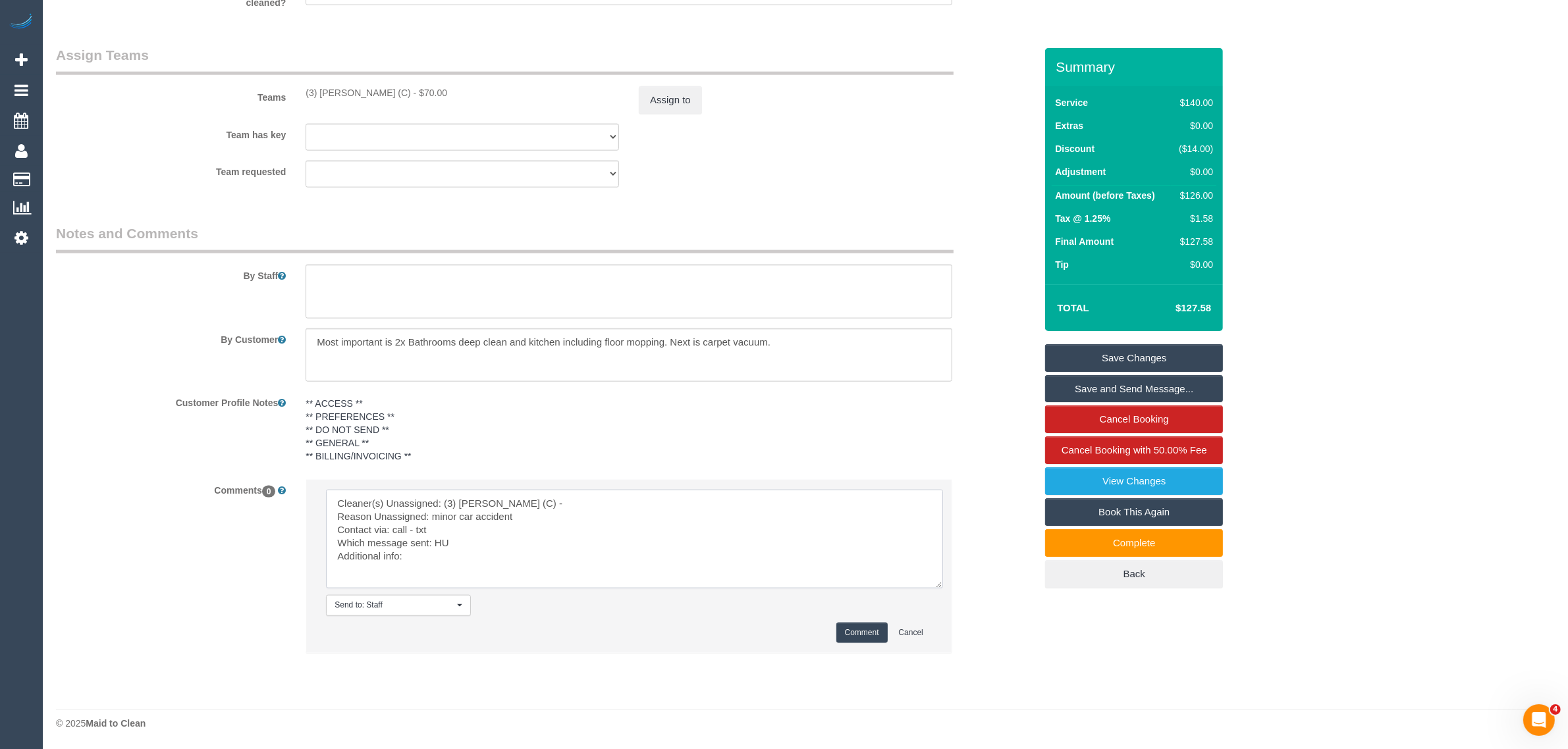
type textarea "Cleaner(s) Unassigned: (3) Manula Wimalasooriya (C) - Reason Unassigned: minor …"
click at [857, 636] on button "Comment" at bounding box center [862, 632] width 51 height 20
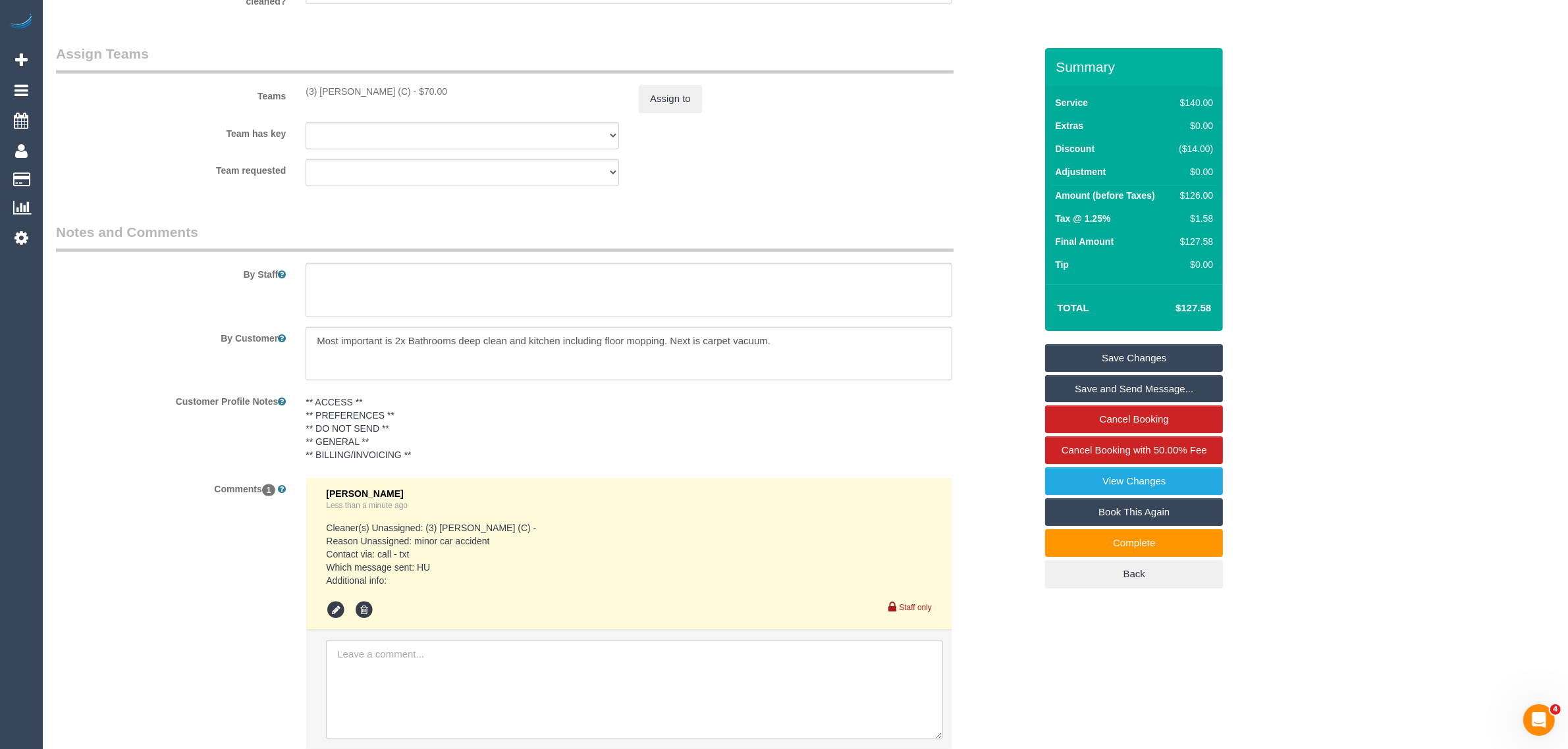
click at [145, 484] on label "Comments 1" at bounding box center [171, 486] width 250 height 18
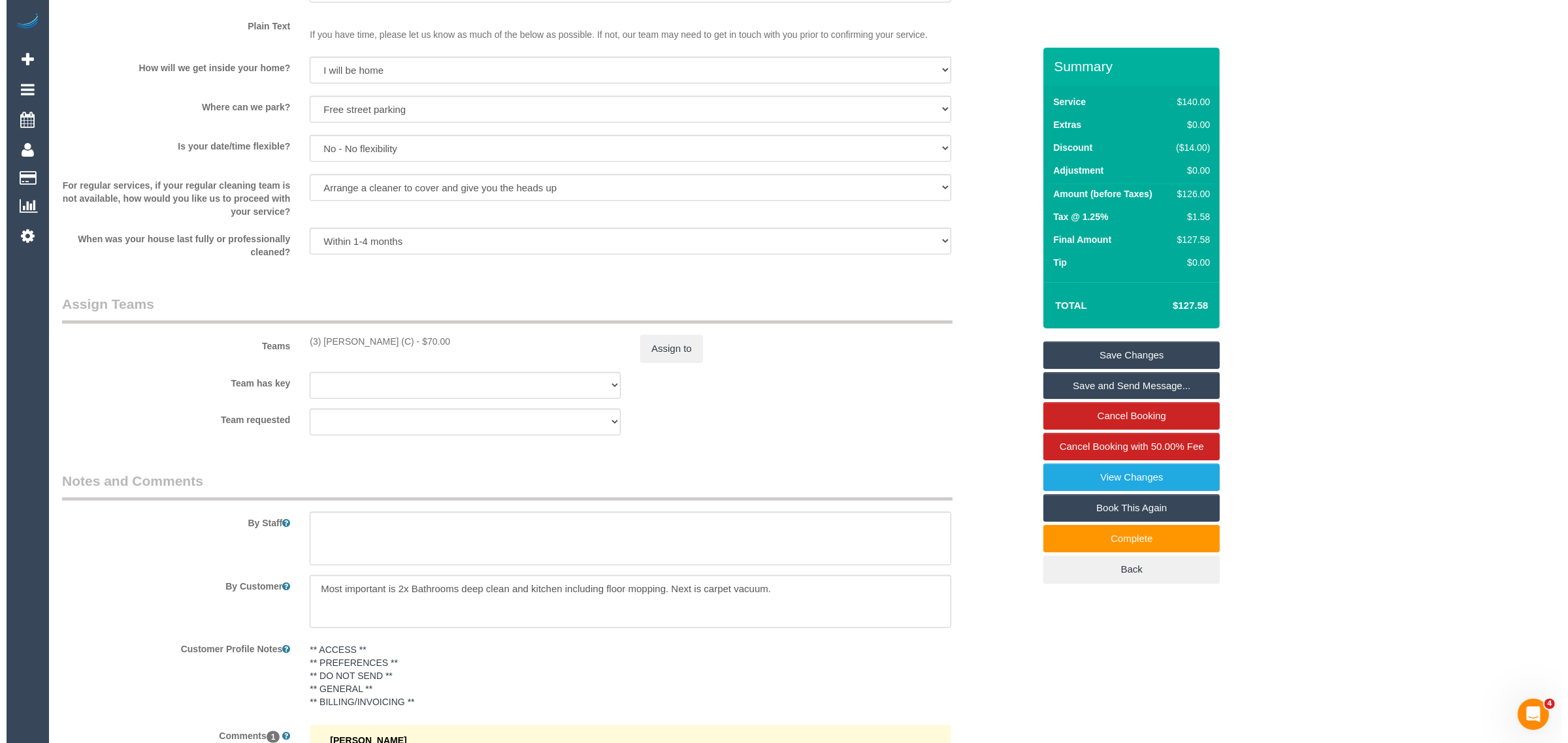
scroll to position [1702, 0]
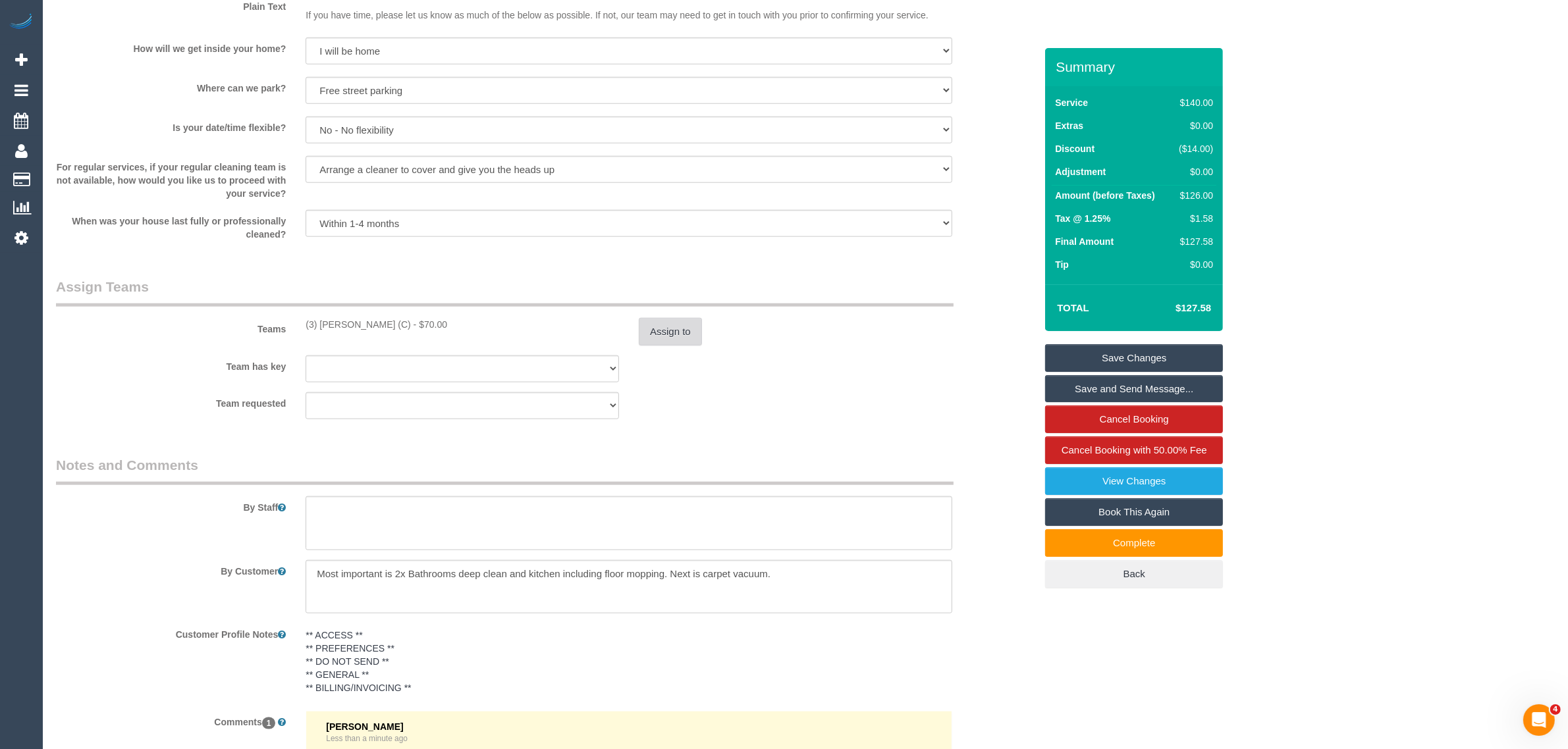
click at [667, 329] on button "Assign to" at bounding box center [671, 331] width 64 height 28
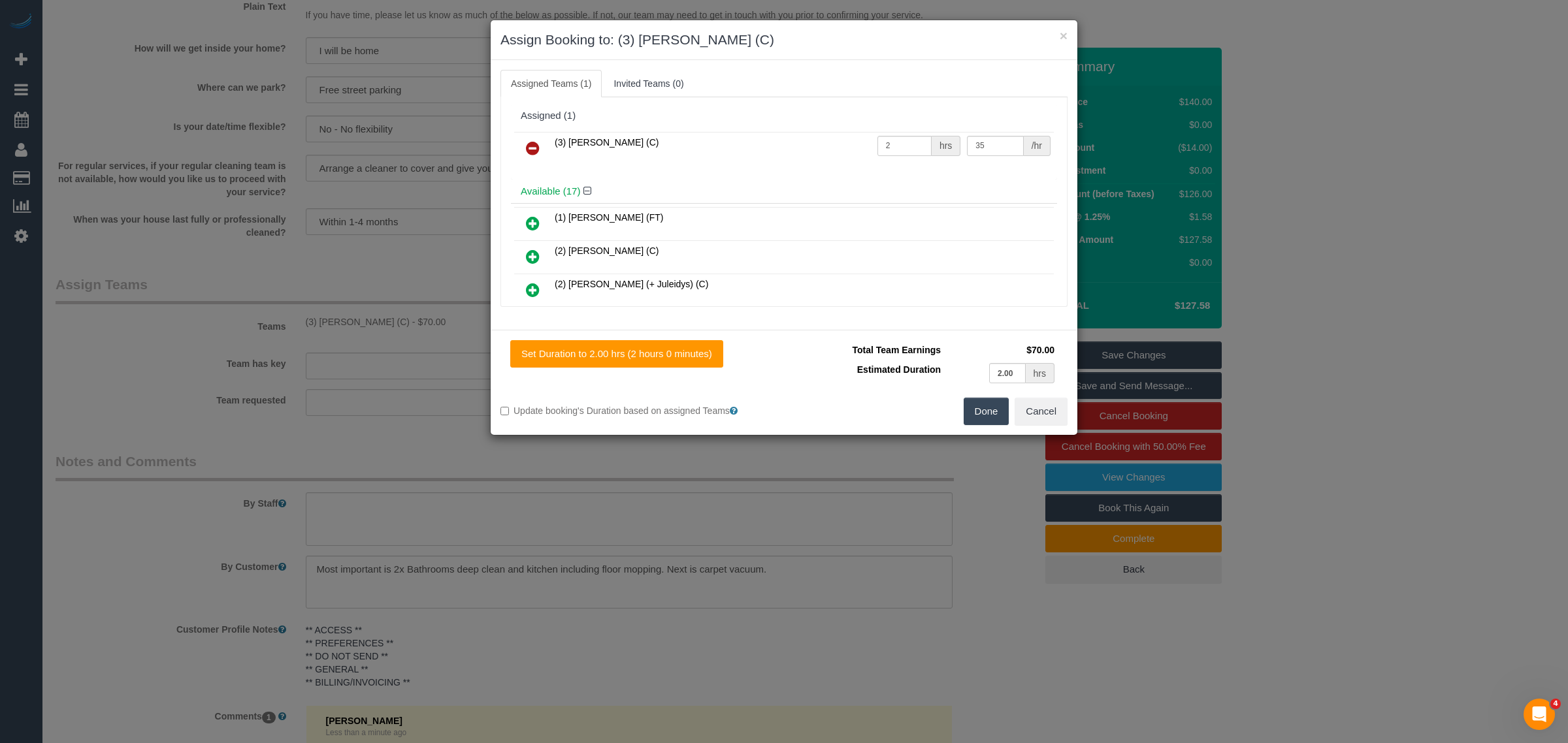
click at [540, 147] on icon at bounding box center [532, 148] width 14 height 16
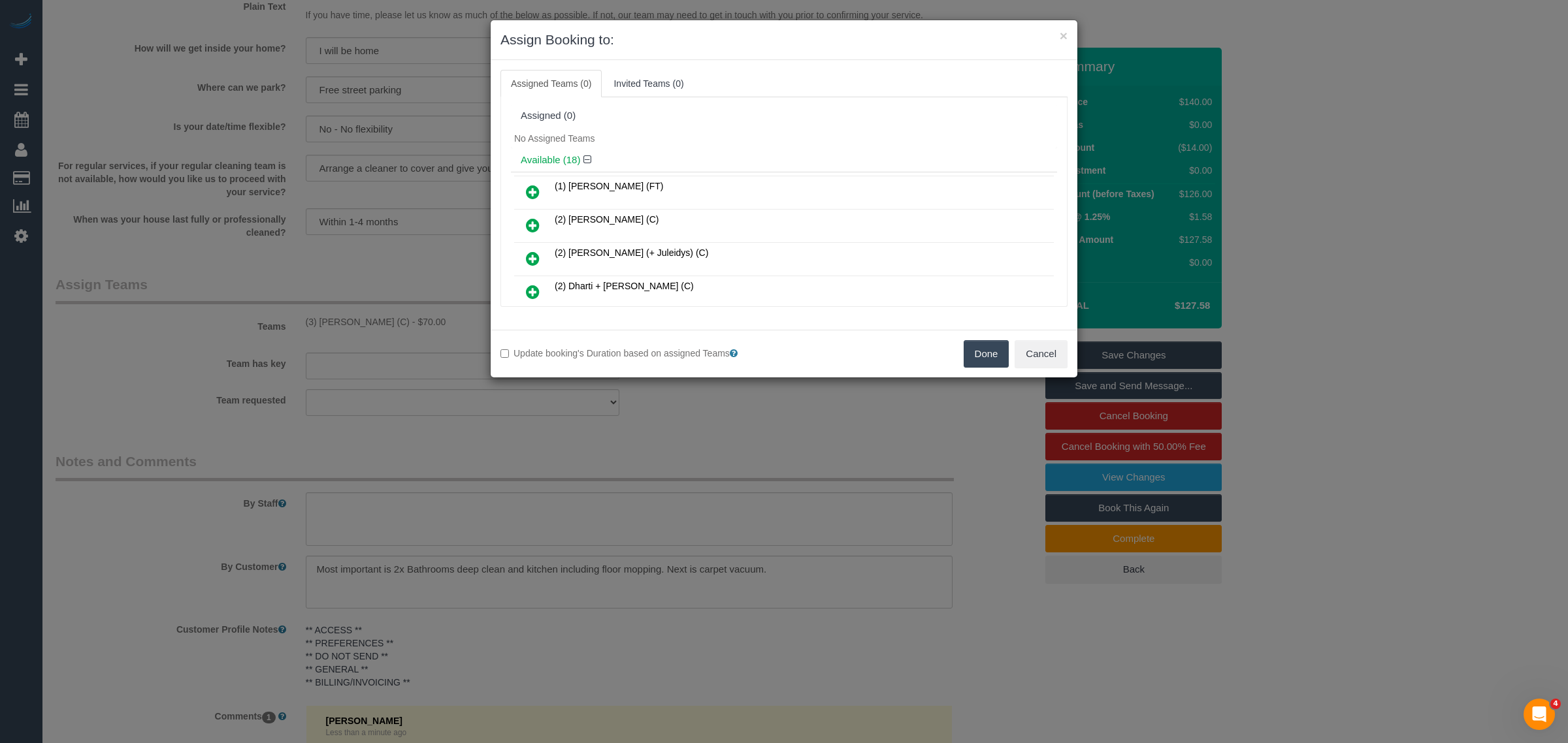
click at [992, 350] on button "Done" at bounding box center [987, 353] width 46 height 27
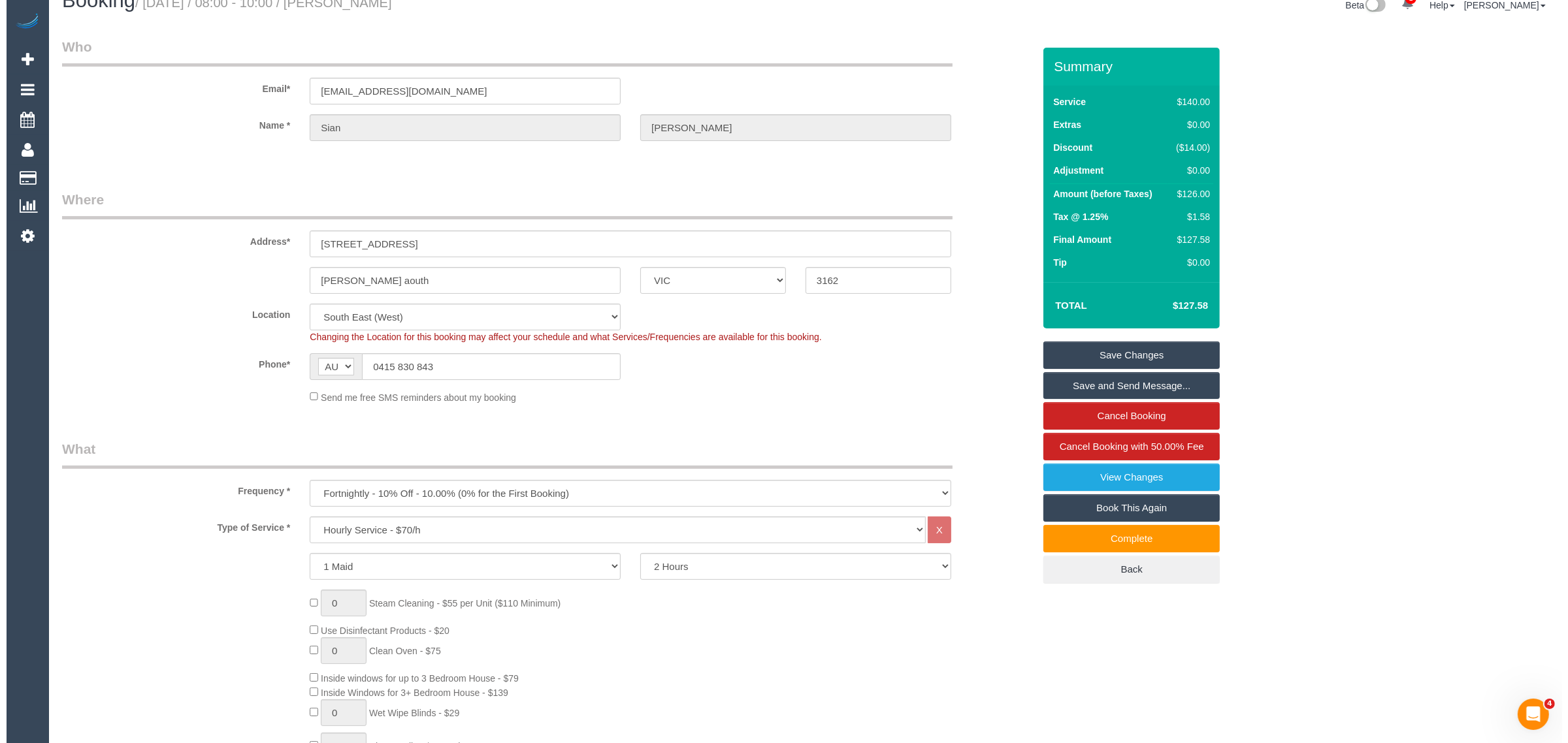
scroll to position [0, 0]
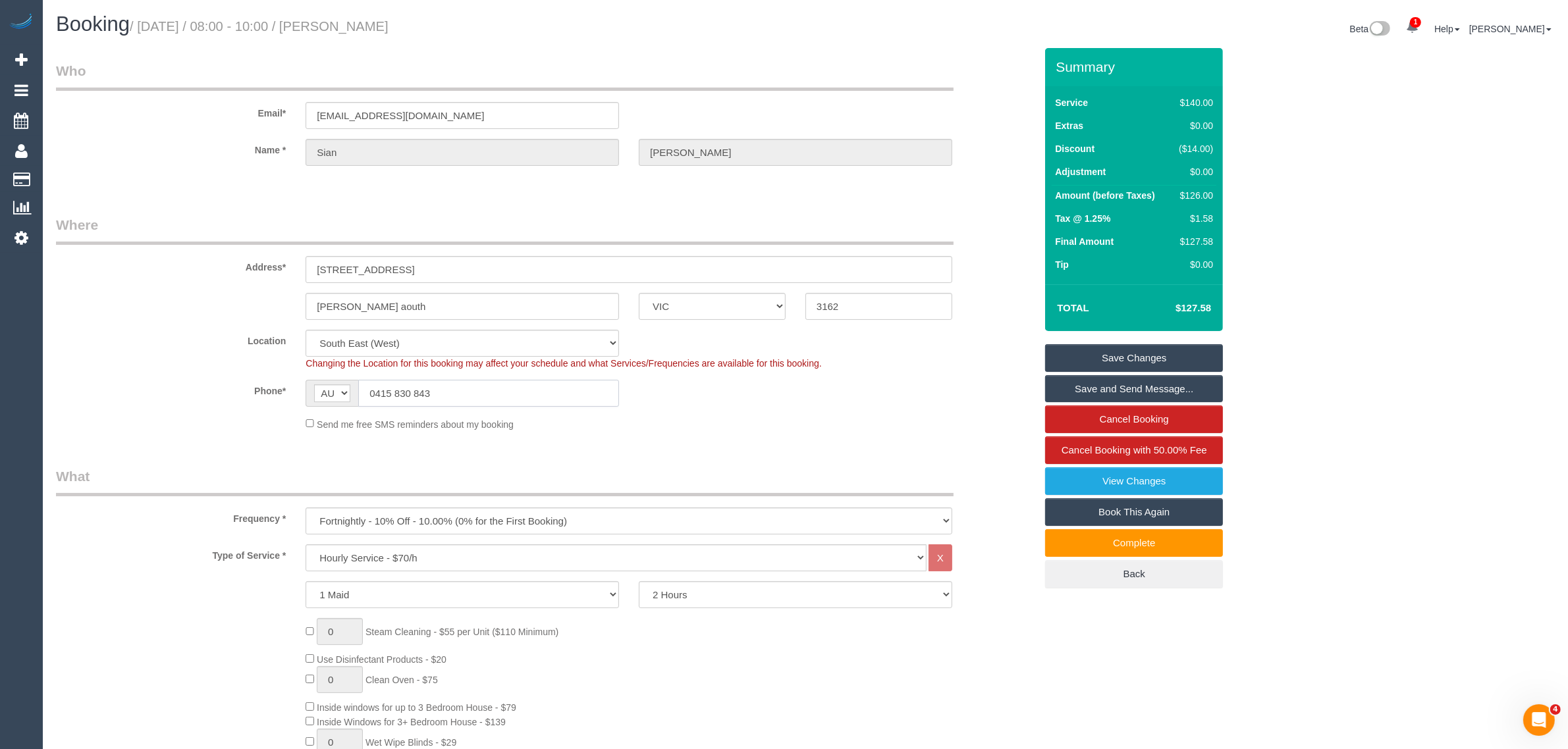
click at [557, 384] on input "0415 830 843" at bounding box center [488, 393] width 261 height 27
click at [560, 384] on input "0415 830 843" at bounding box center [488, 393] width 261 height 27
drag, startPoint x: 562, startPoint y: 384, endPoint x: 575, endPoint y: 384, distance: 13.0
click at [563, 384] on input "0415 830 843" at bounding box center [488, 393] width 261 height 27
drag, startPoint x: 726, startPoint y: 435, endPoint x: 748, endPoint y: 429, distance: 22.8
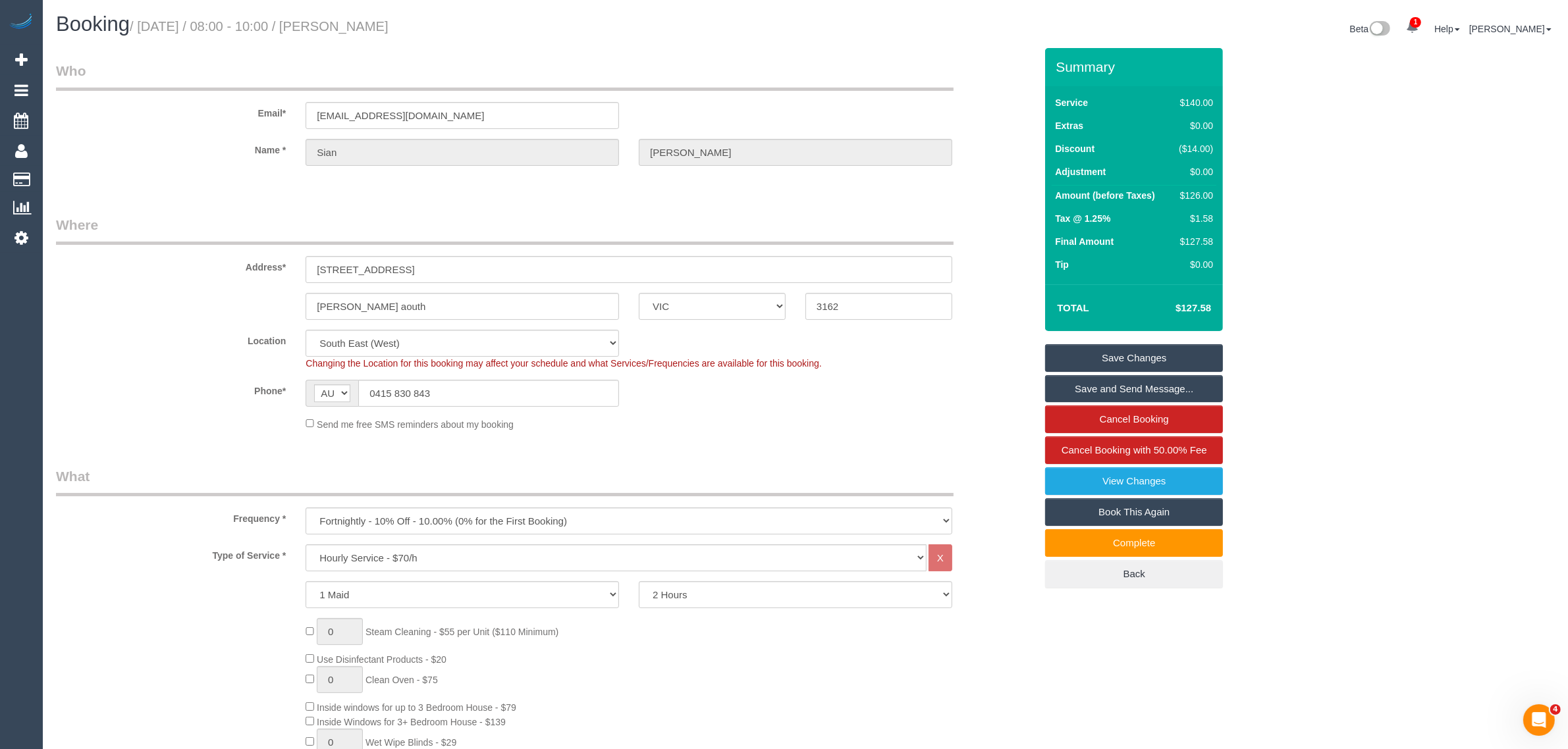
click at [726, 436] on fieldset "Where Address* 76 Carlingford street Caulfield aouth ACT NSW NT QLD SA TAS VIC …" at bounding box center [545, 328] width 979 height 226
click at [1113, 358] on link "Save Changes" at bounding box center [1134, 358] width 178 height 28
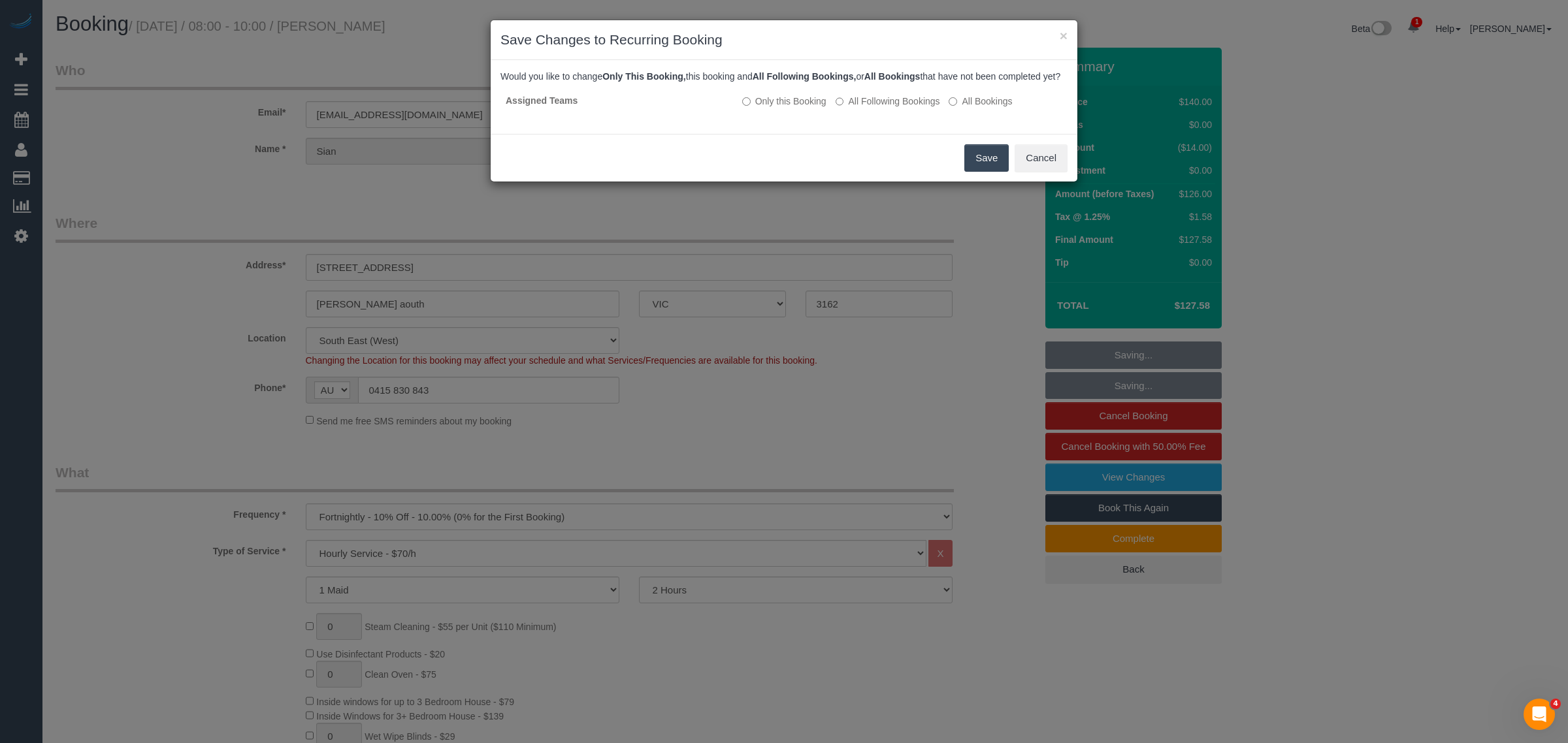
click at [681, 134] on div "Would you like to change Only This Booking, this booking and All Following Book…" at bounding box center [784, 97] width 587 height 73
click at [988, 171] on button "Save" at bounding box center [987, 157] width 44 height 27
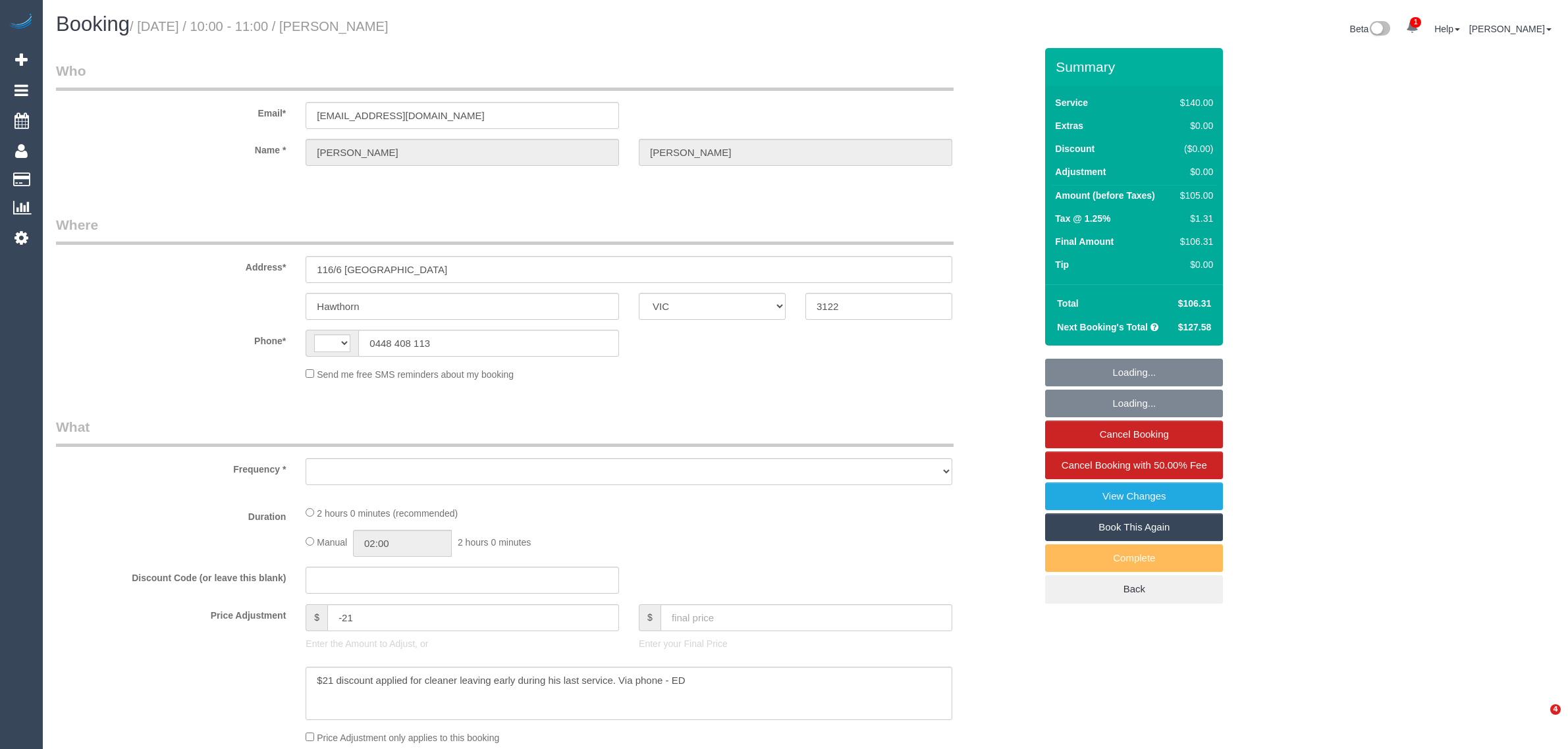
select select "VIC"
select select "object:315"
select select "number:28"
select select "number:14"
select select "number:18"
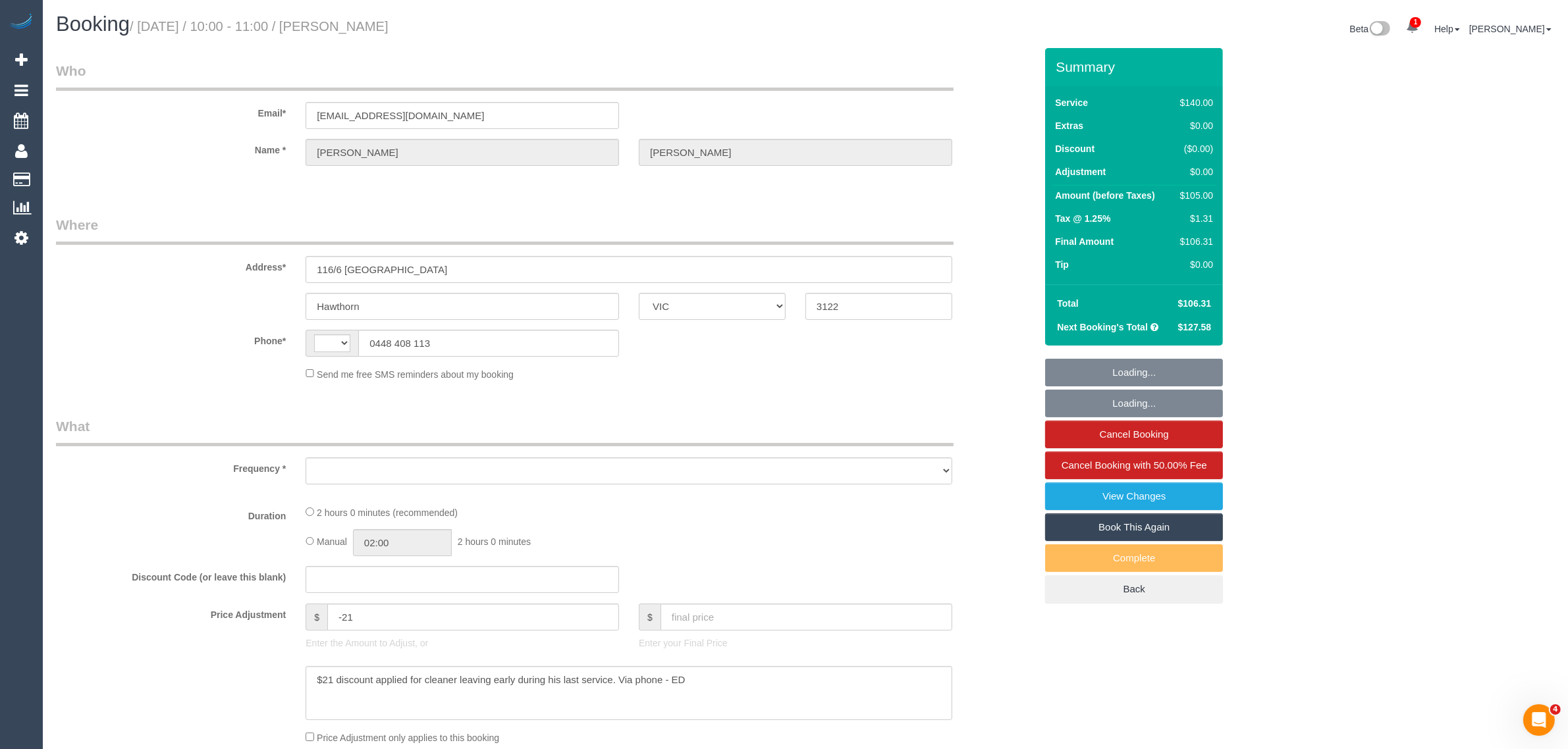
select select "number:36"
select select "number:35"
select select "number:12"
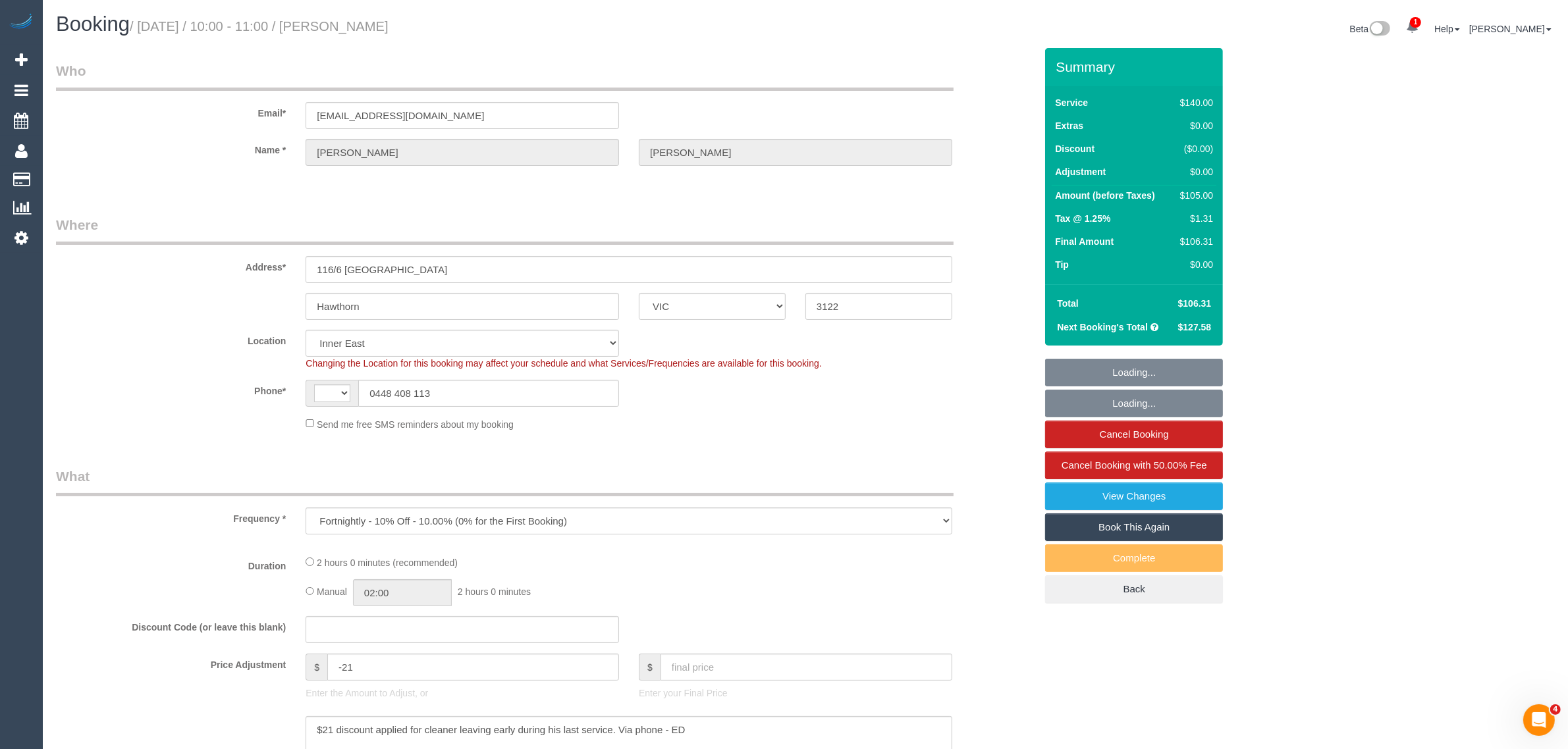
select select "string:stripe-pm_1P1FOL2GScqysDRVpUM0ohQ1"
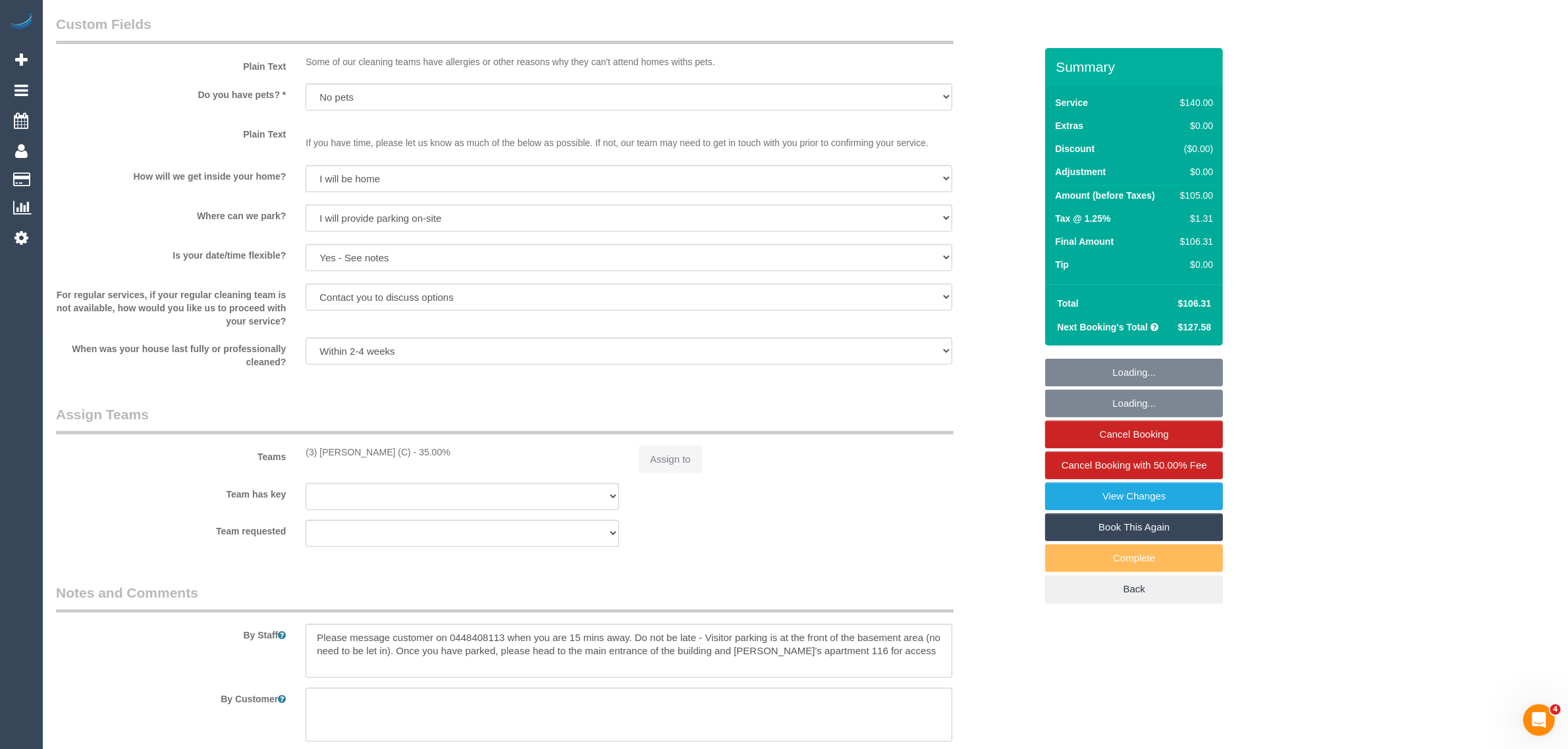
select select "object:718"
select select "string:AU"
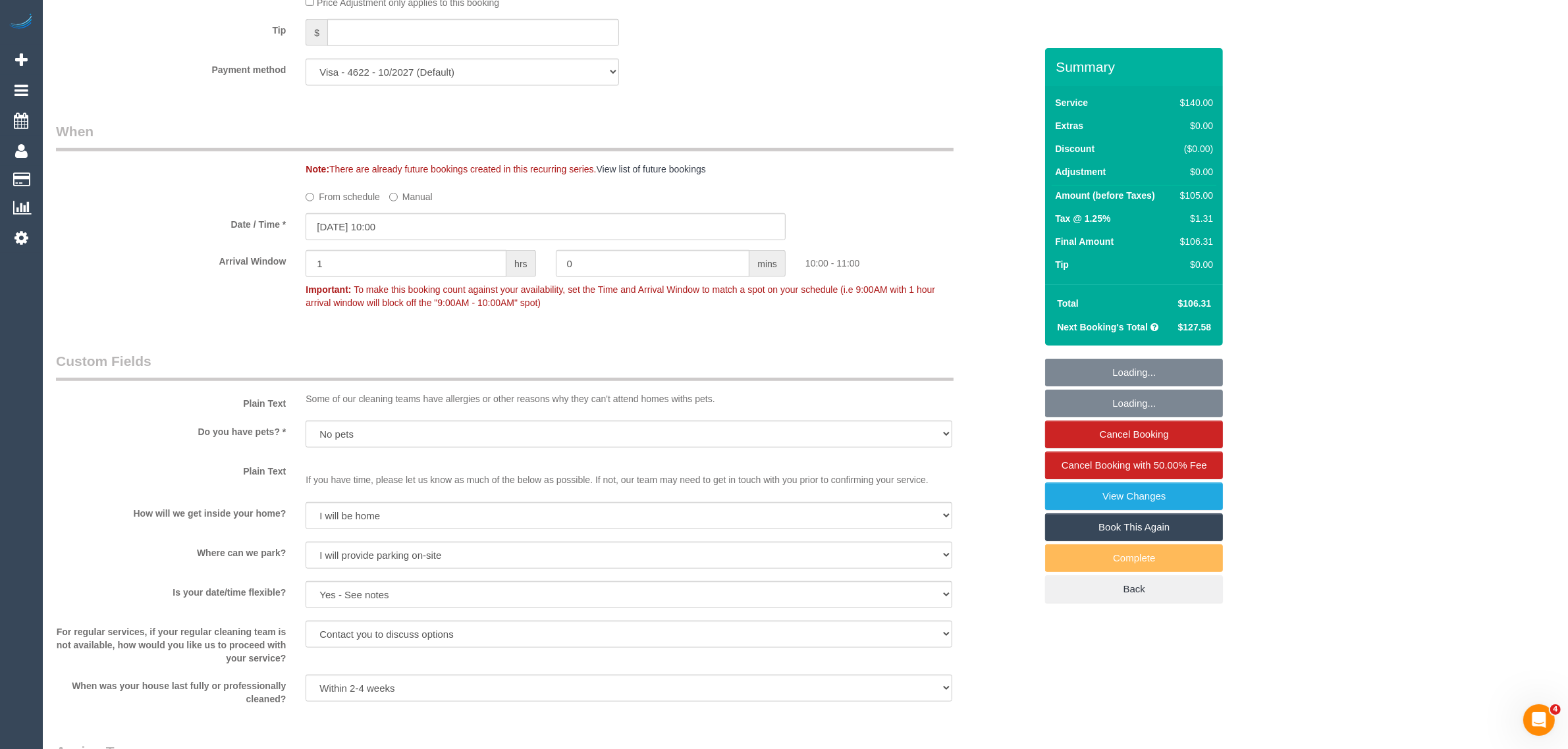
scroll to position [2010, 0]
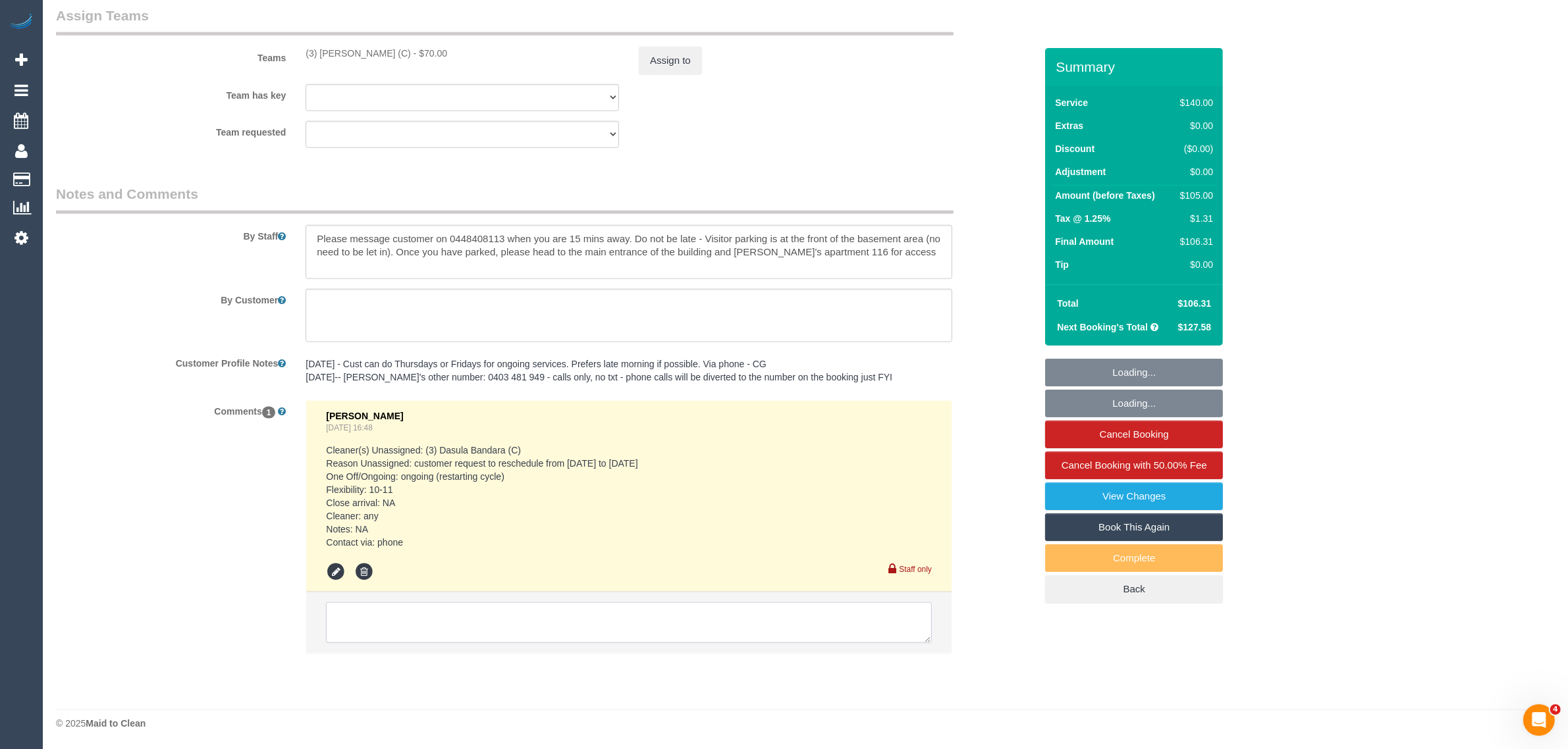
click at [613, 630] on textarea at bounding box center [629, 623] width 606 height 41
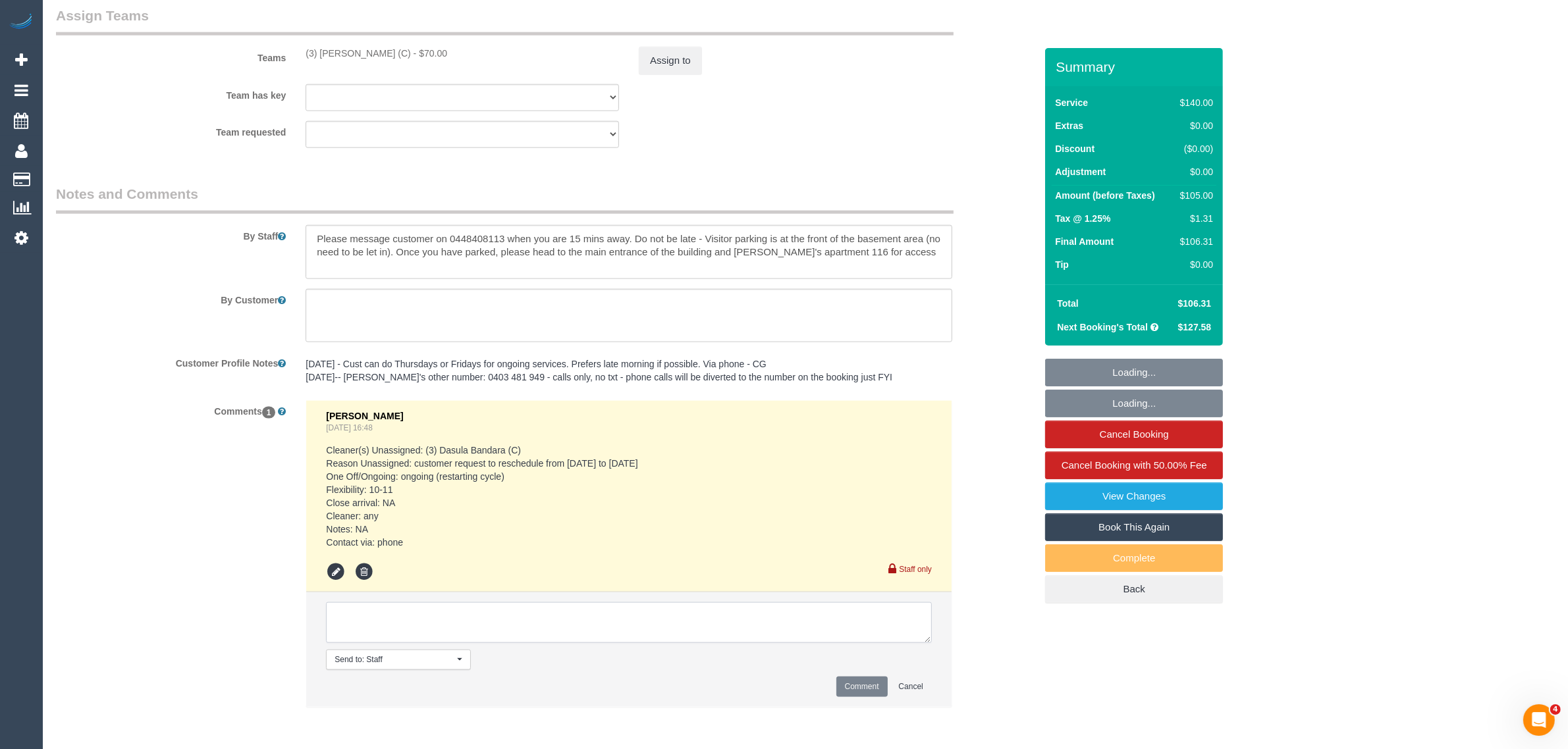
paste textarea "Cleaner(s) Unassigned: Reason Unassigned: Contact via: Which message sent: Addi…"
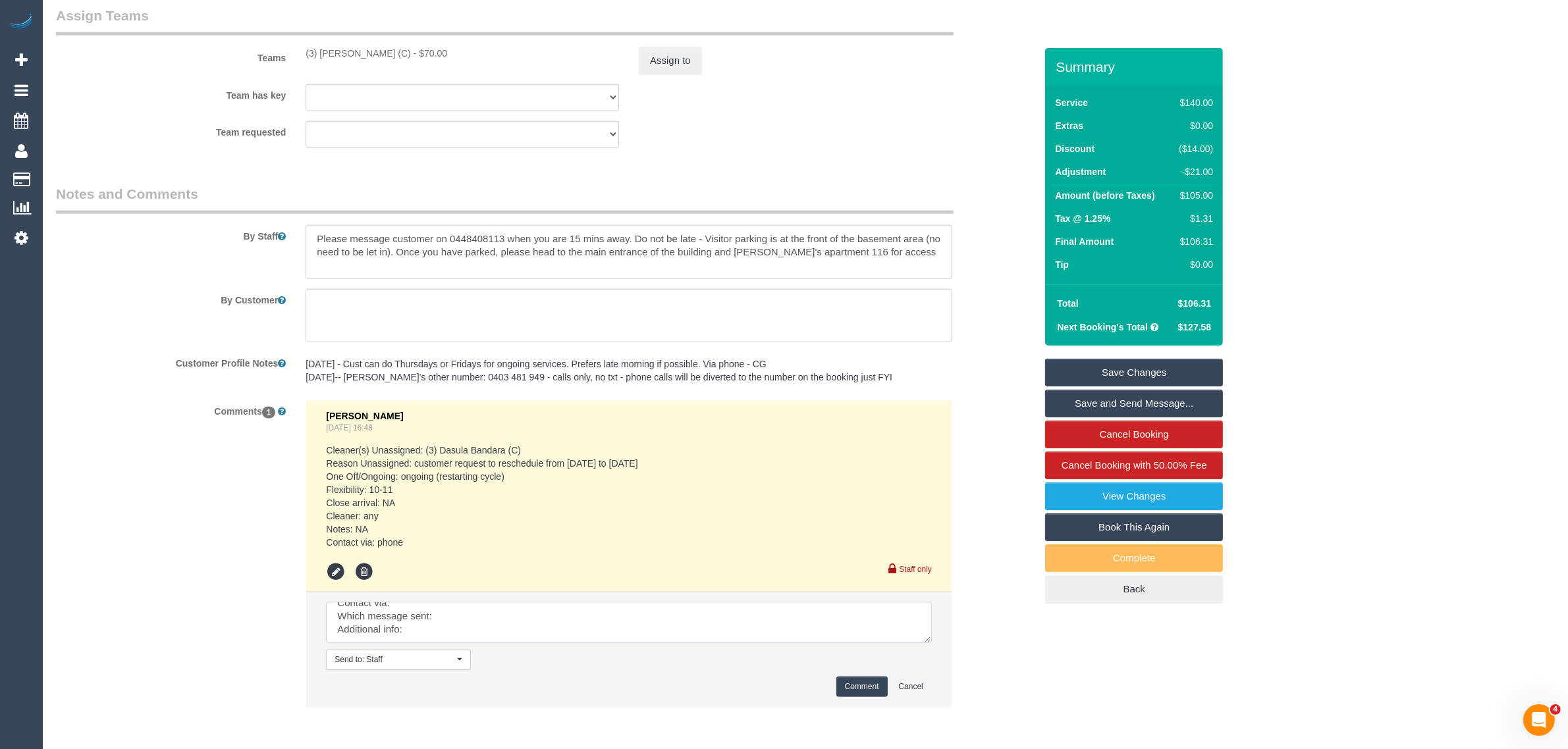
click at [924, 643] on textarea at bounding box center [629, 623] width 606 height 41
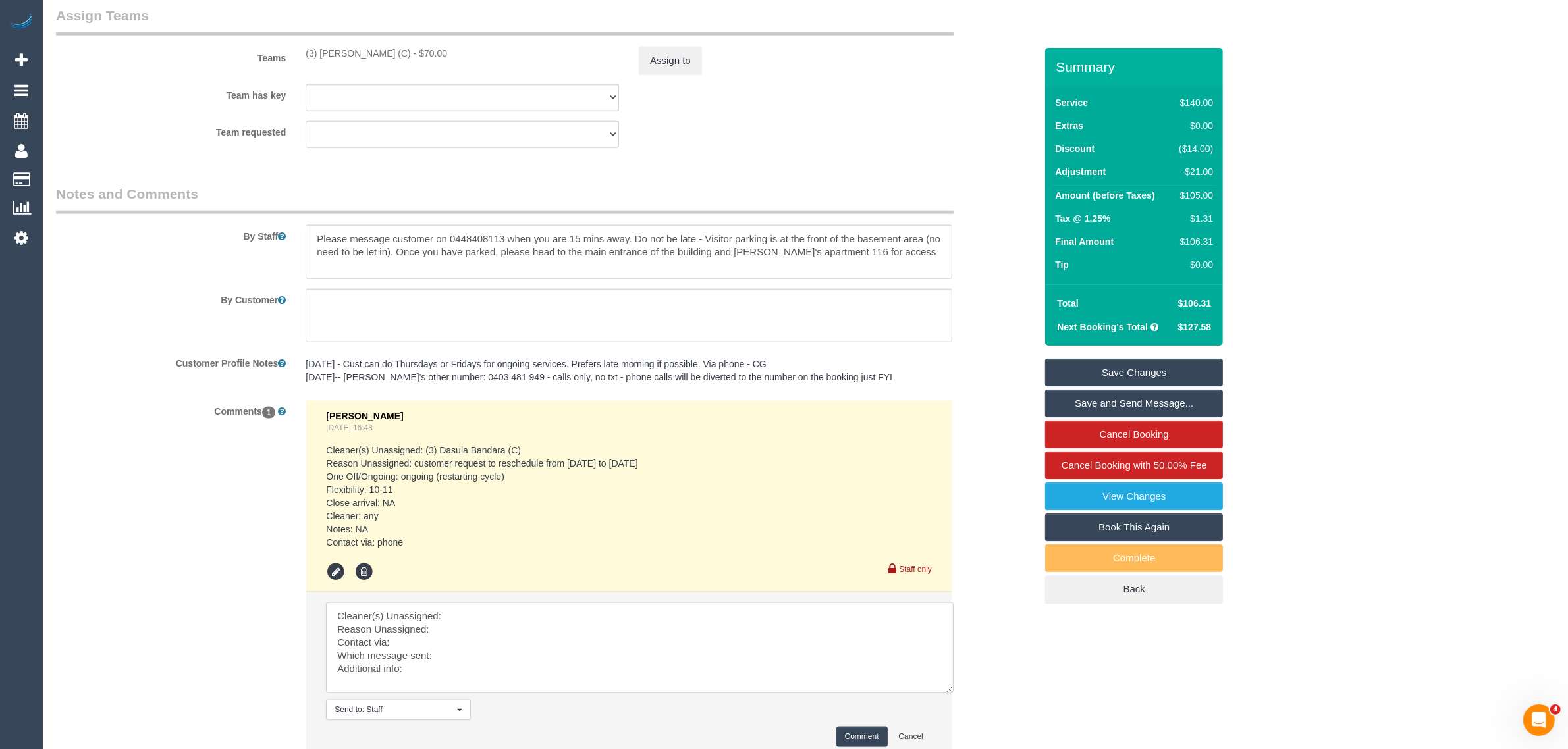
scroll to position [0, 0]
drag, startPoint x: 925, startPoint y: 639, endPoint x: 957, endPoint y: 712, distance: 79.7
click at [957, 711] on textarea at bounding box center [643, 657] width 634 height 108
click at [573, 601] on li "Send to: Staff Nothing selected Send to: Staff Send to: Customer Send to: Team …" at bounding box center [629, 686] width 646 height 188
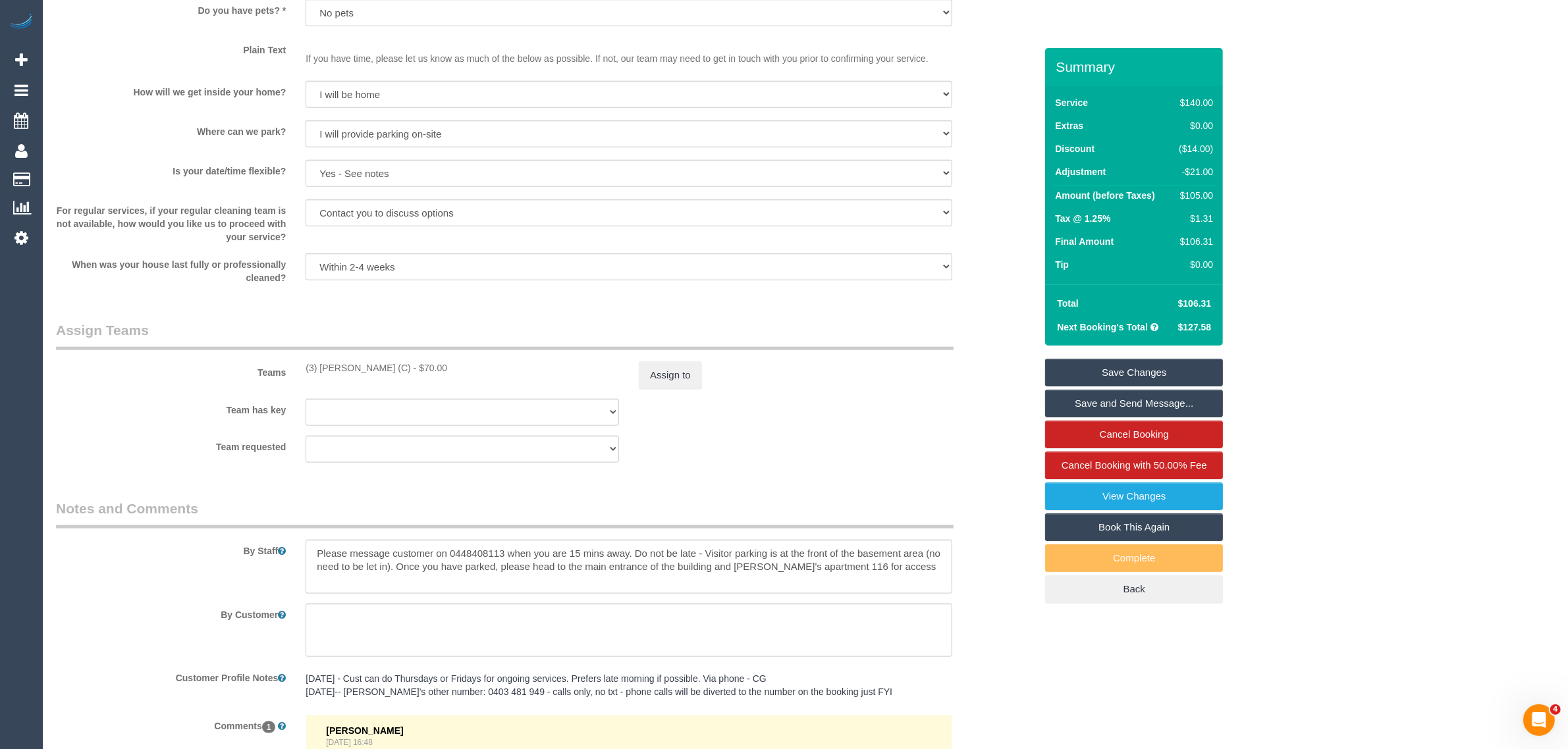
scroll to position [1680, 0]
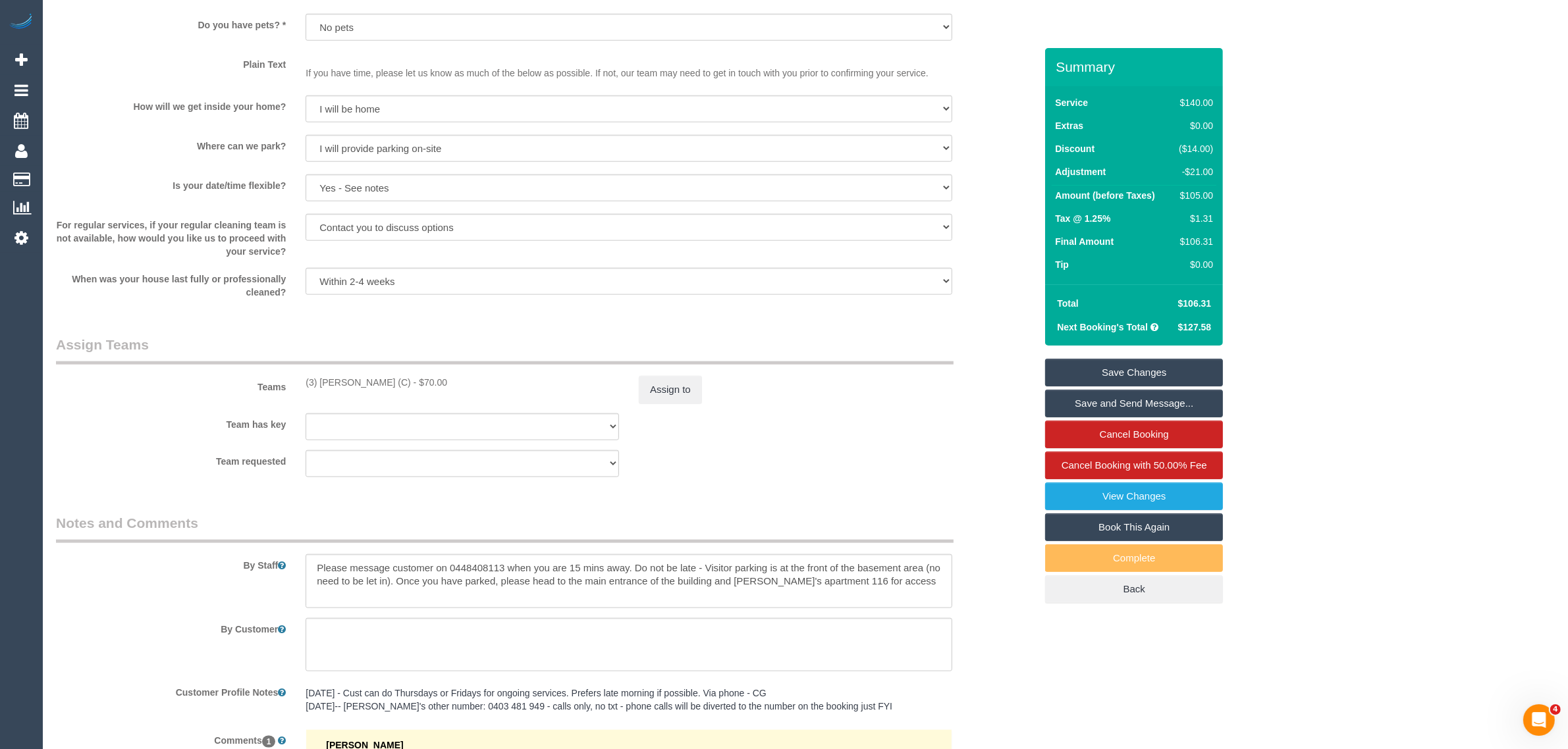
drag, startPoint x: 303, startPoint y: 385, endPoint x: 442, endPoint y: 389, distance: 139.1
click at [442, 389] on div "Teams (3) [PERSON_NAME] (C) - $70.00 Assign to" at bounding box center [546, 369] width 999 height 68
copy div "(3) [PERSON_NAME] (C) - $"
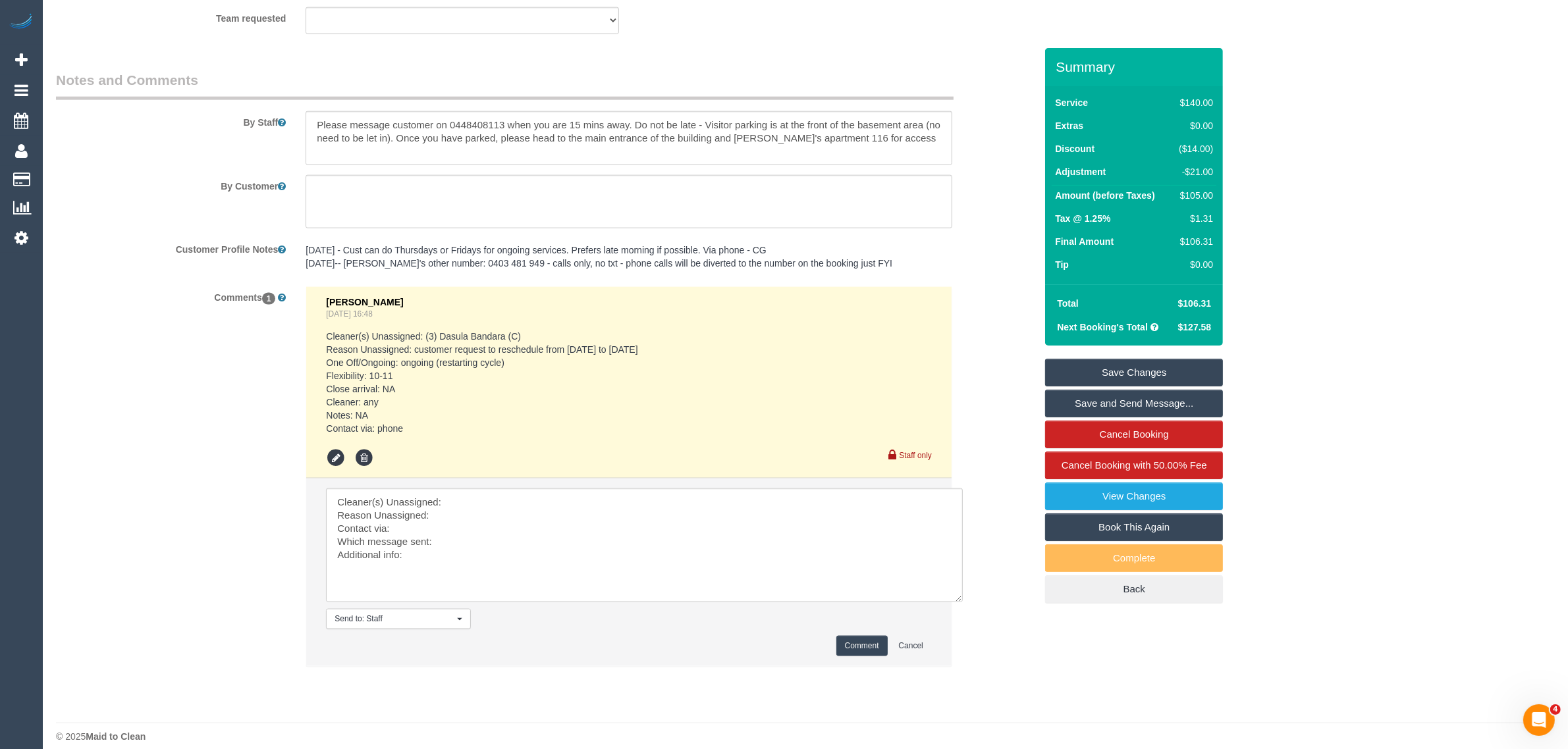
scroll to position [2138, 0]
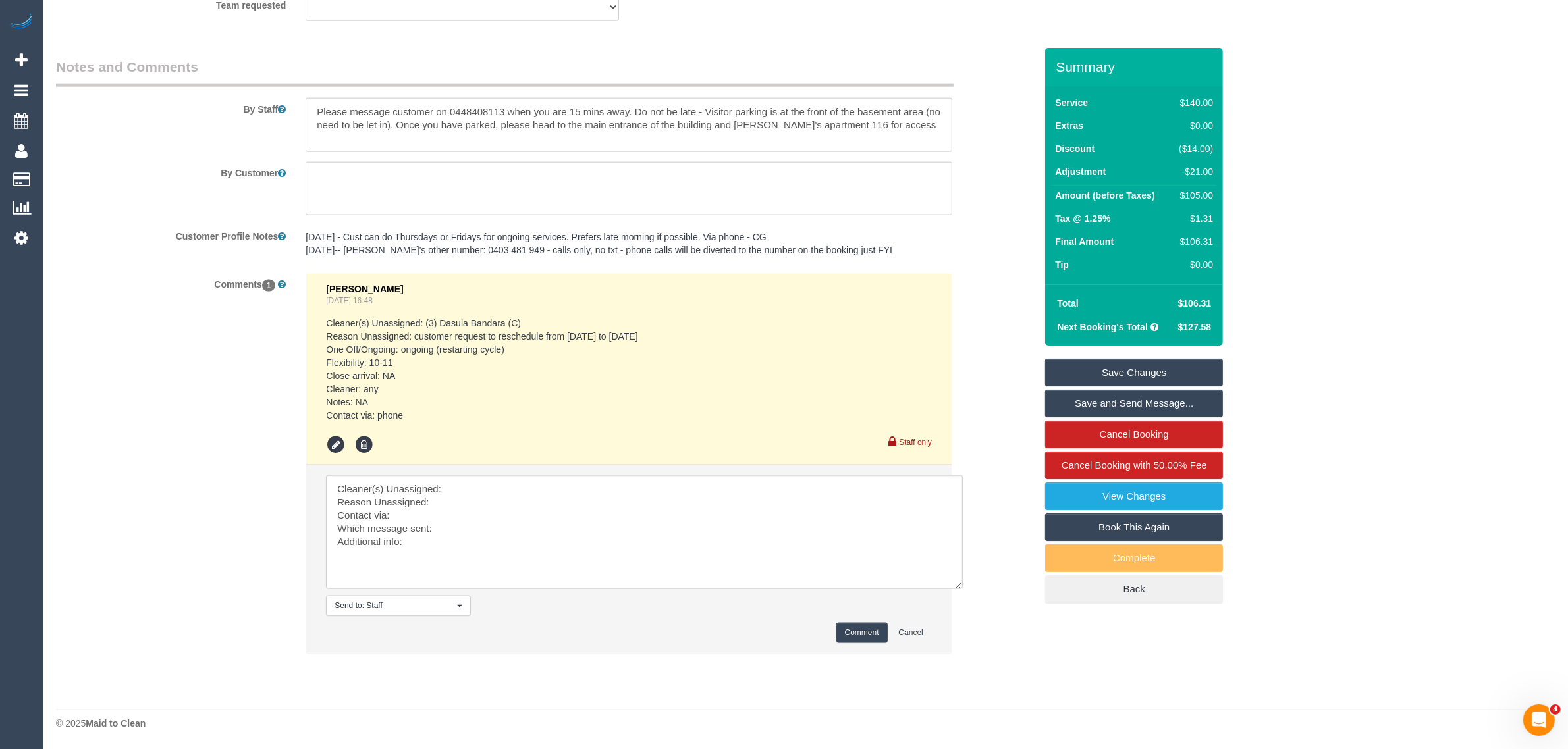
click at [491, 474] on li "Send to: Staff Nothing selected Send to: Staff Send to: Customer Send to: Team …" at bounding box center [629, 559] width 646 height 188
click at [500, 484] on textarea at bounding box center [644, 533] width 637 height 114
paste textarea "(3) [PERSON_NAME] (C) - $"
click at [478, 494] on textarea at bounding box center [644, 533] width 637 height 114
click at [516, 498] on textarea at bounding box center [644, 533] width 637 height 114
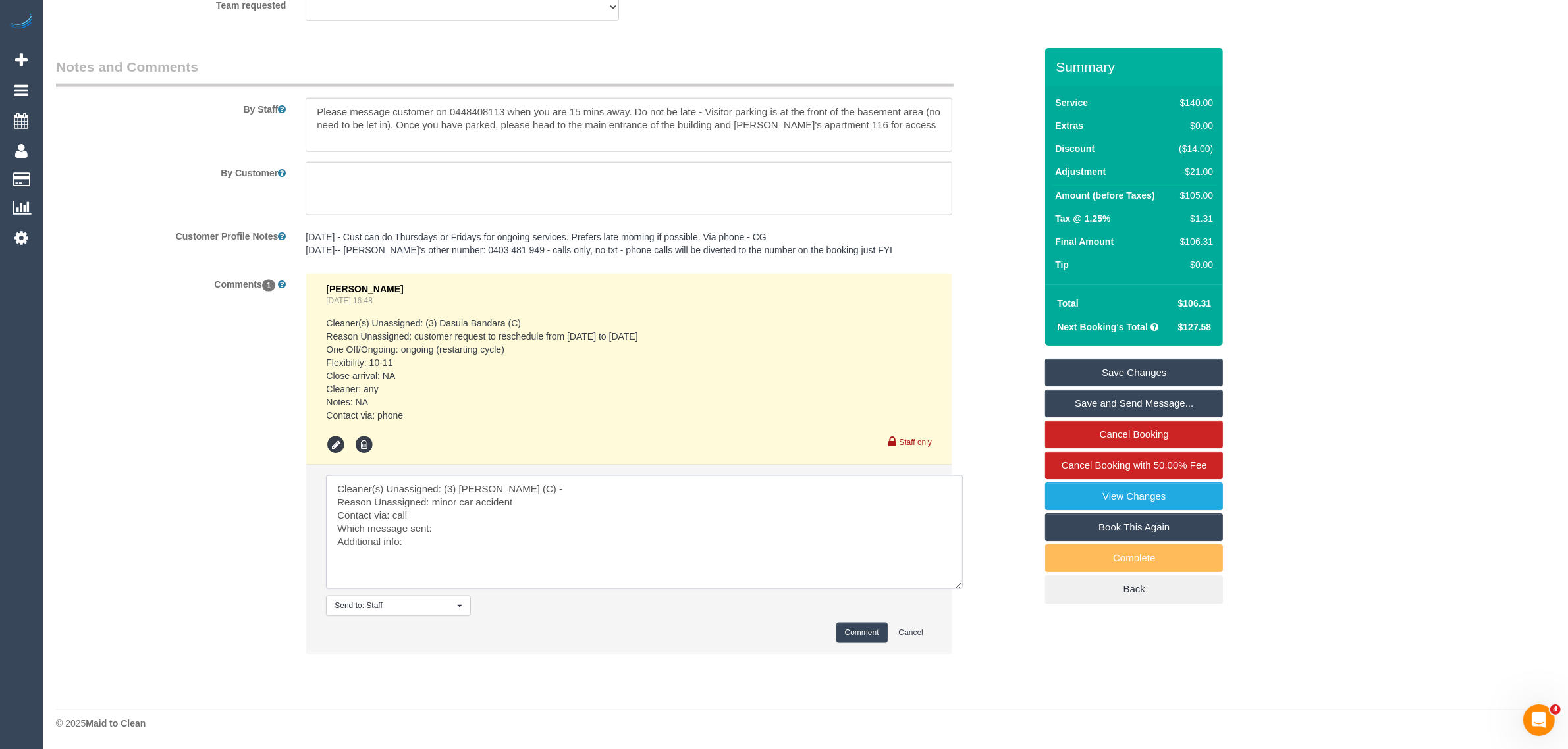
click at [511, 530] on textarea at bounding box center [644, 533] width 637 height 114
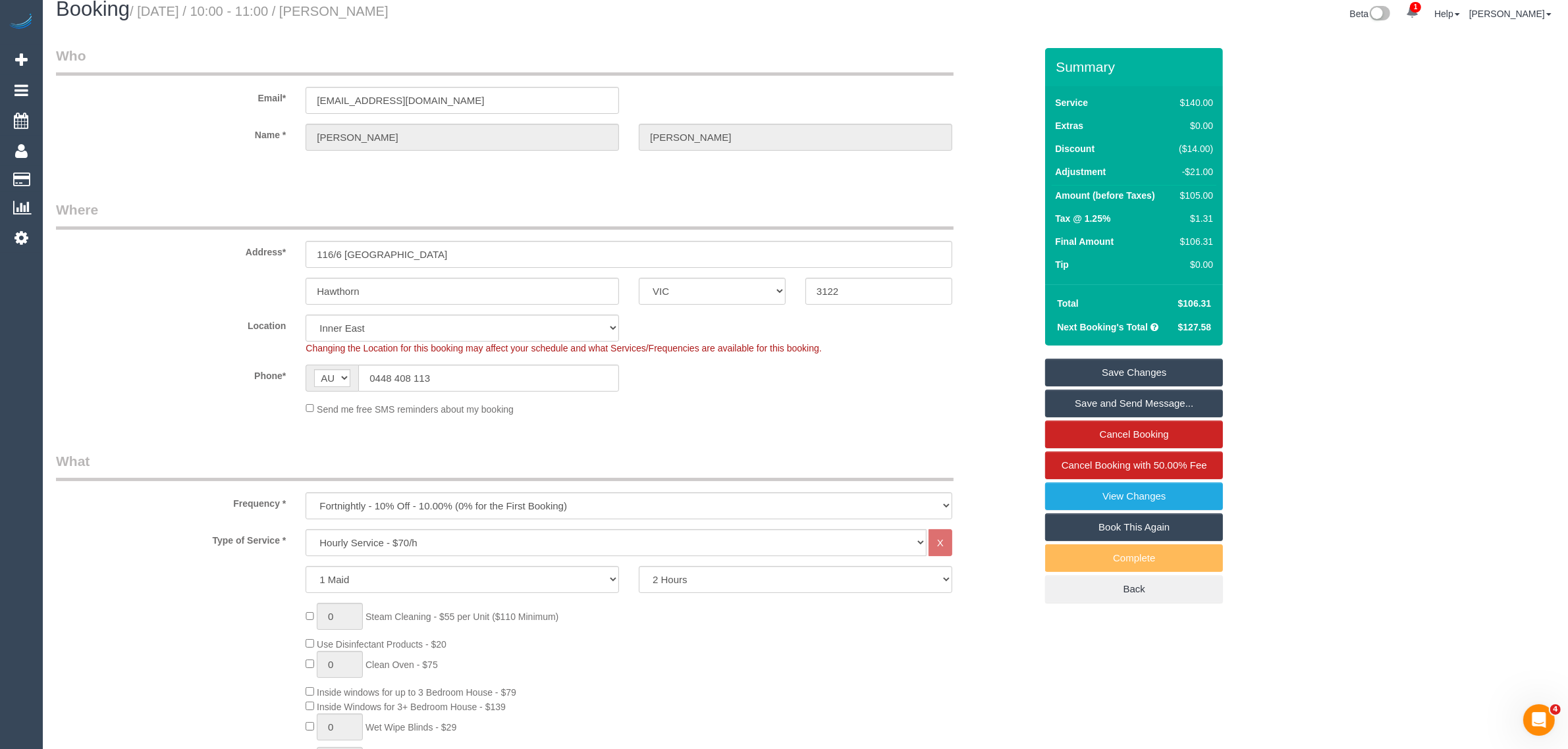
scroll to position [0, 0]
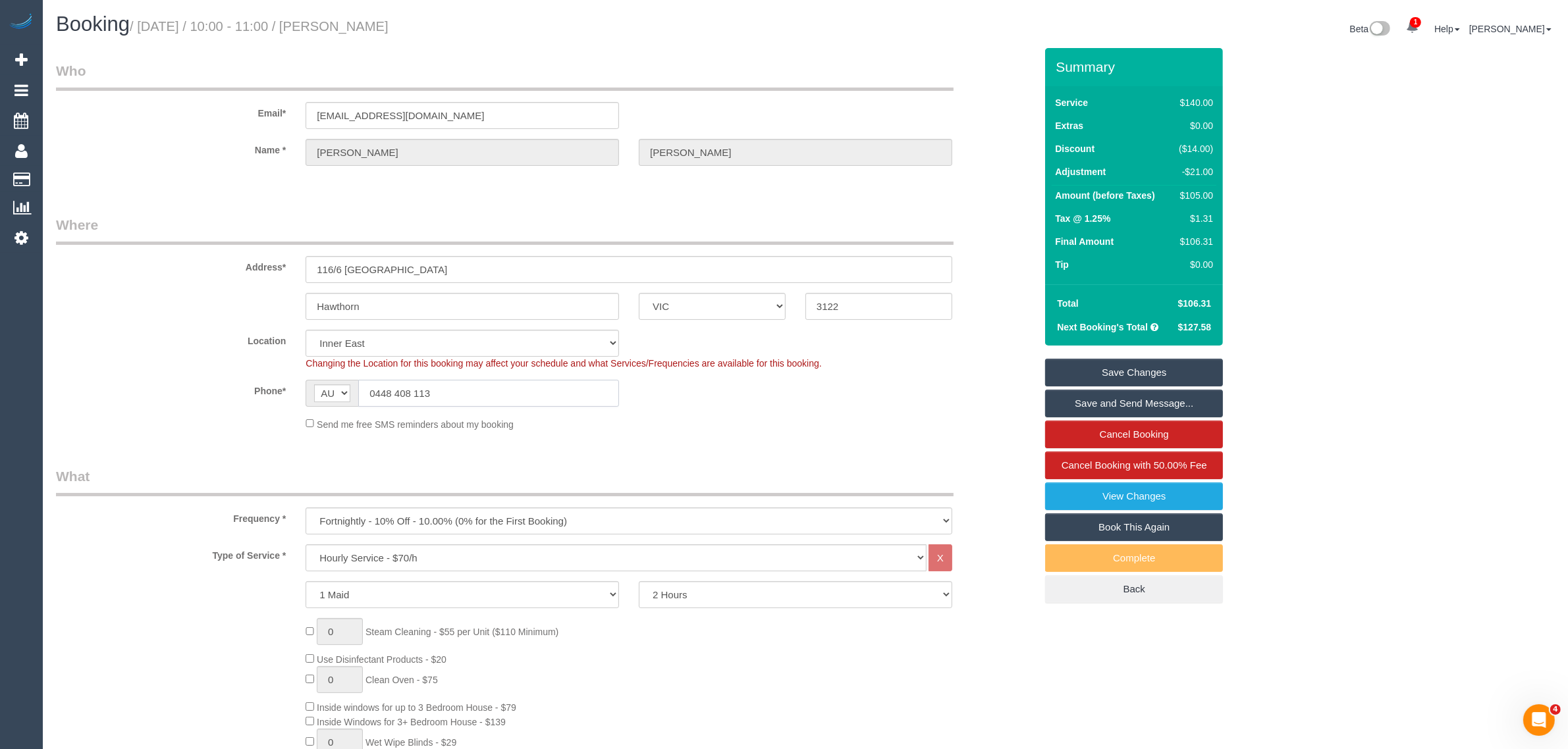
click at [498, 403] on input "0448 408 113" at bounding box center [488, 393] width 261 height 27
click at [506, 400] on input "0448 408 113" at bounding box center [488, 393] width 261 height 27
click at [719, 392] on div "Phone* AF AL DZ AD AO AI AQ AG AR AM AW AU AT AZ BS BH BD BB BY BE BZ BJ BM BT …" at bounding box center [546, 393] width 999 height 27
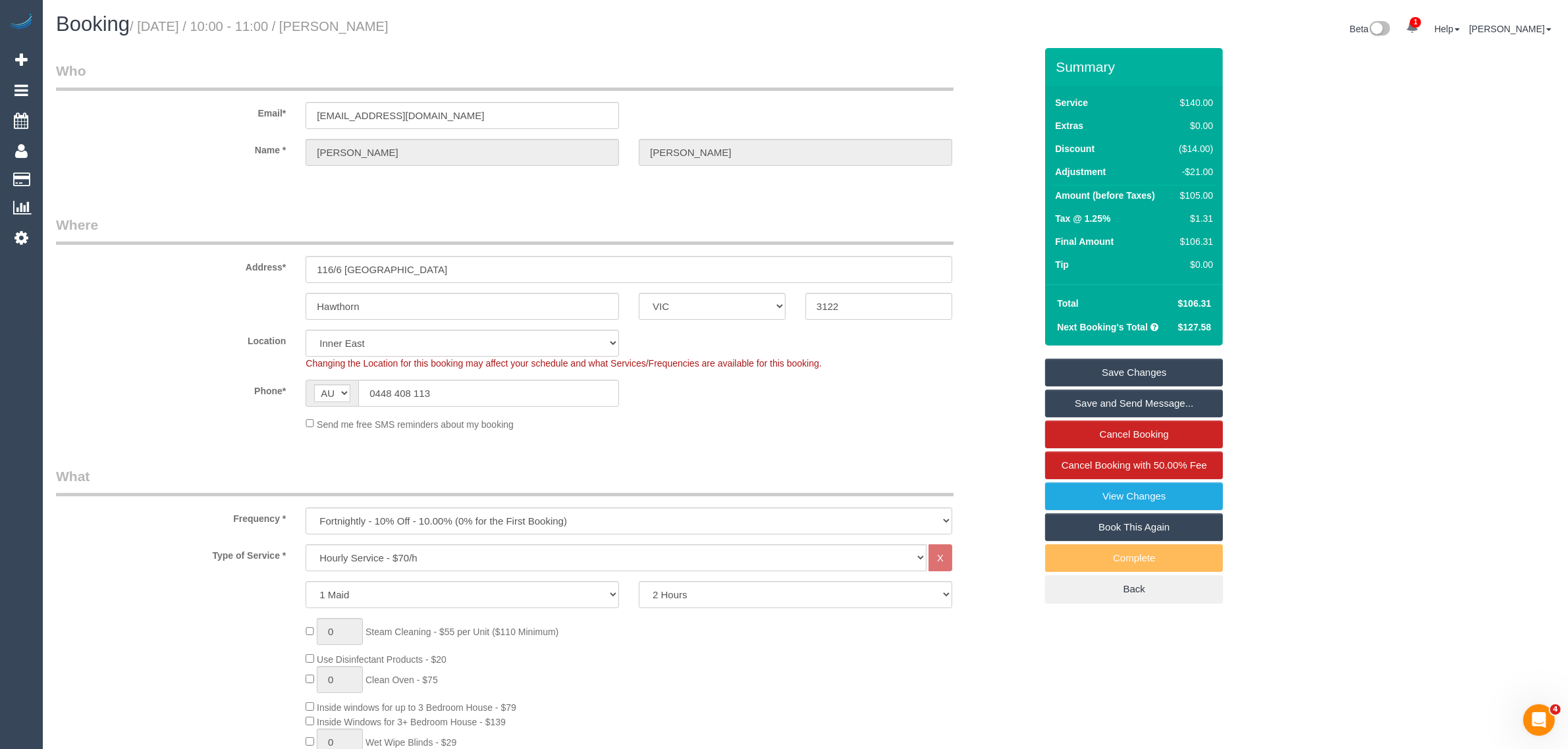
drag, startPoint x: 916, startPoint y: 426, endPoint x: 949, endPoint y: 426, distance: 33.0
click at [916, 426] on div "Send me free SMS reminders about my booking" at bounding box center [629, 423] width 667 height 14
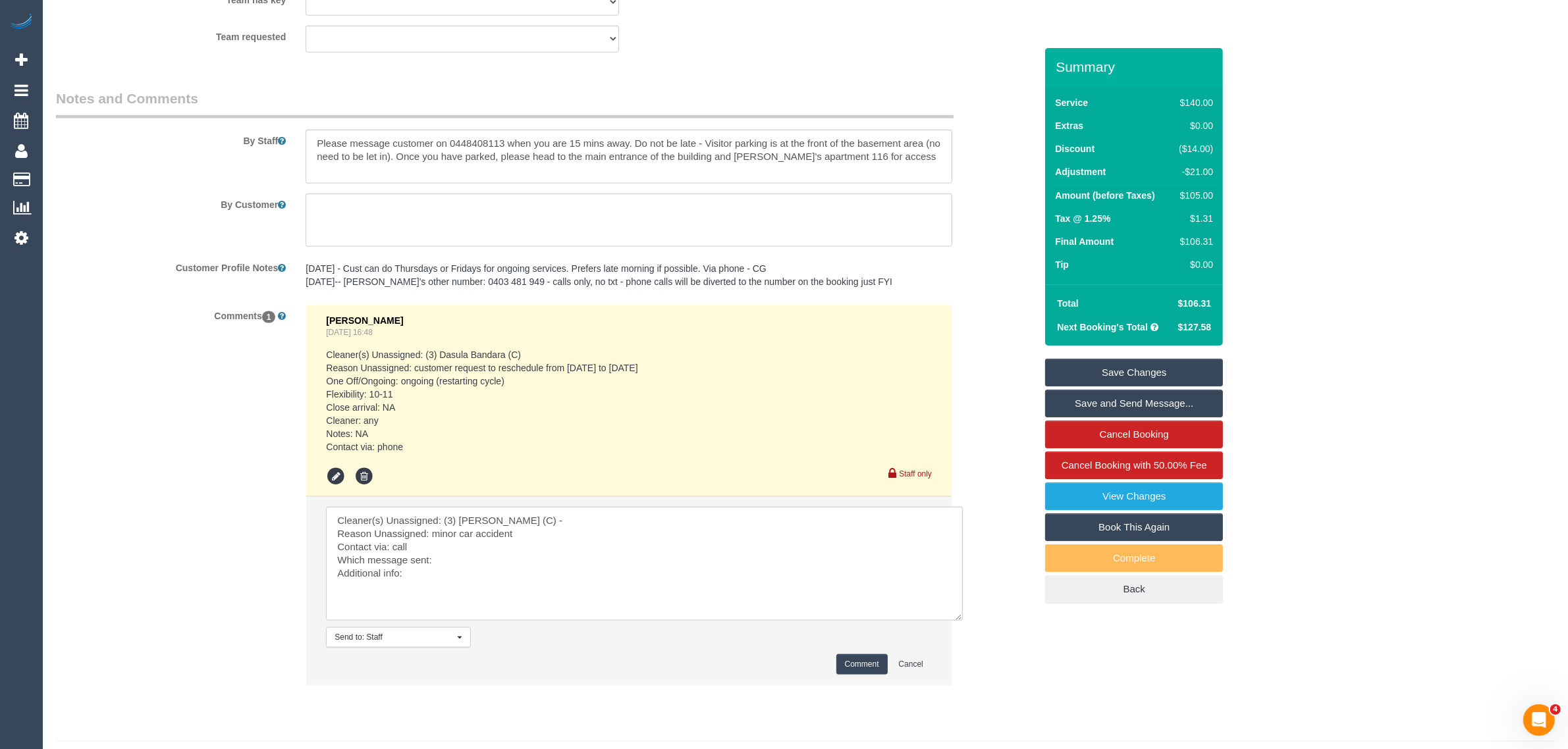
scroll to position [2138, 0]
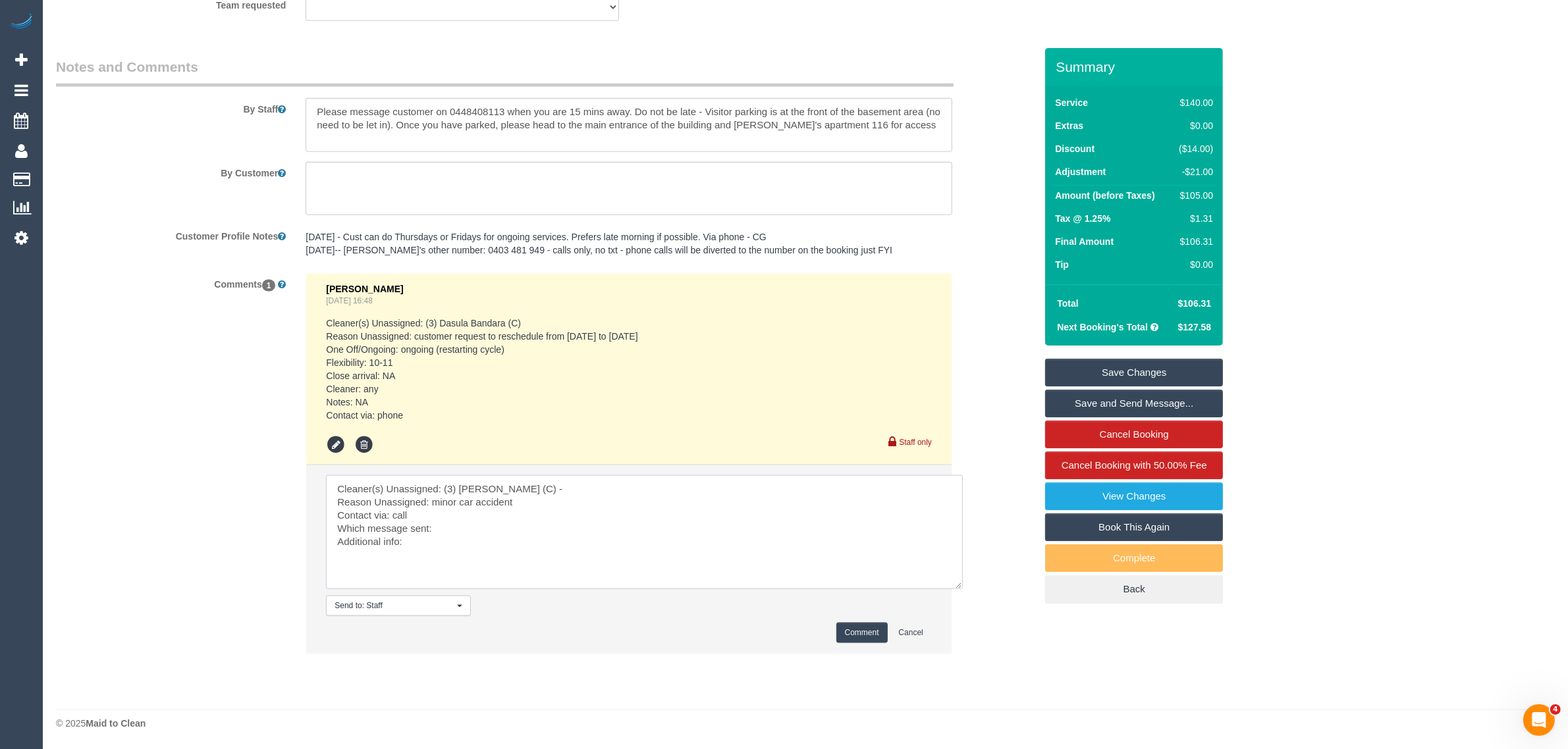
click at [465, 511] on textarea at bounding box center [644, 533] width 637 height 114
click at [512, 530] on textarea at bounding box center [644, 533] width 637 height 114
type textarea "Cleaner(s) Unassigned: (3) Manula Wimalasooriya (C) - Reason Unassigned: minor …"
click at [860, 628] on button "Comment" at bounding box center [862, 632] width 51 height 20
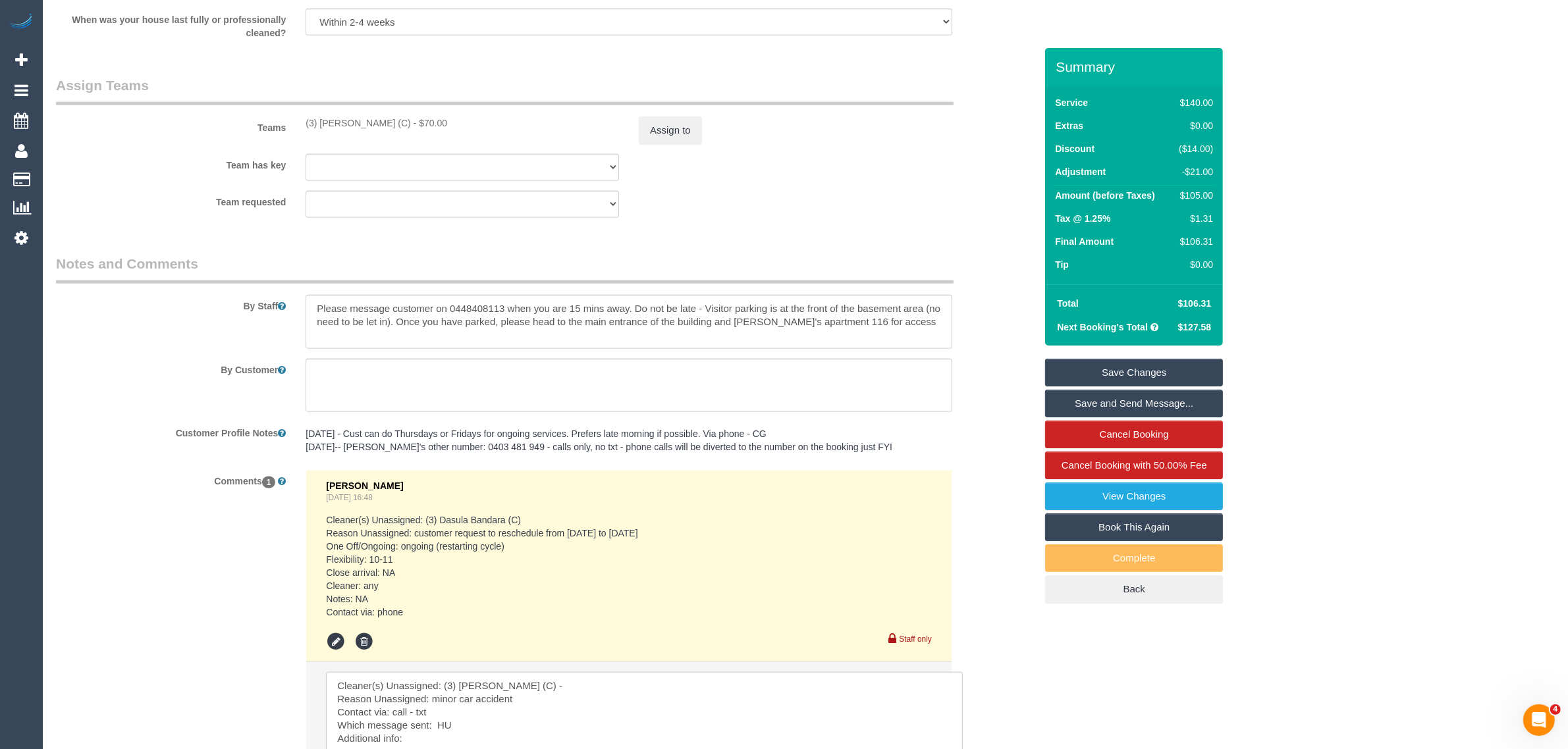
scroll to position [1808, 0]
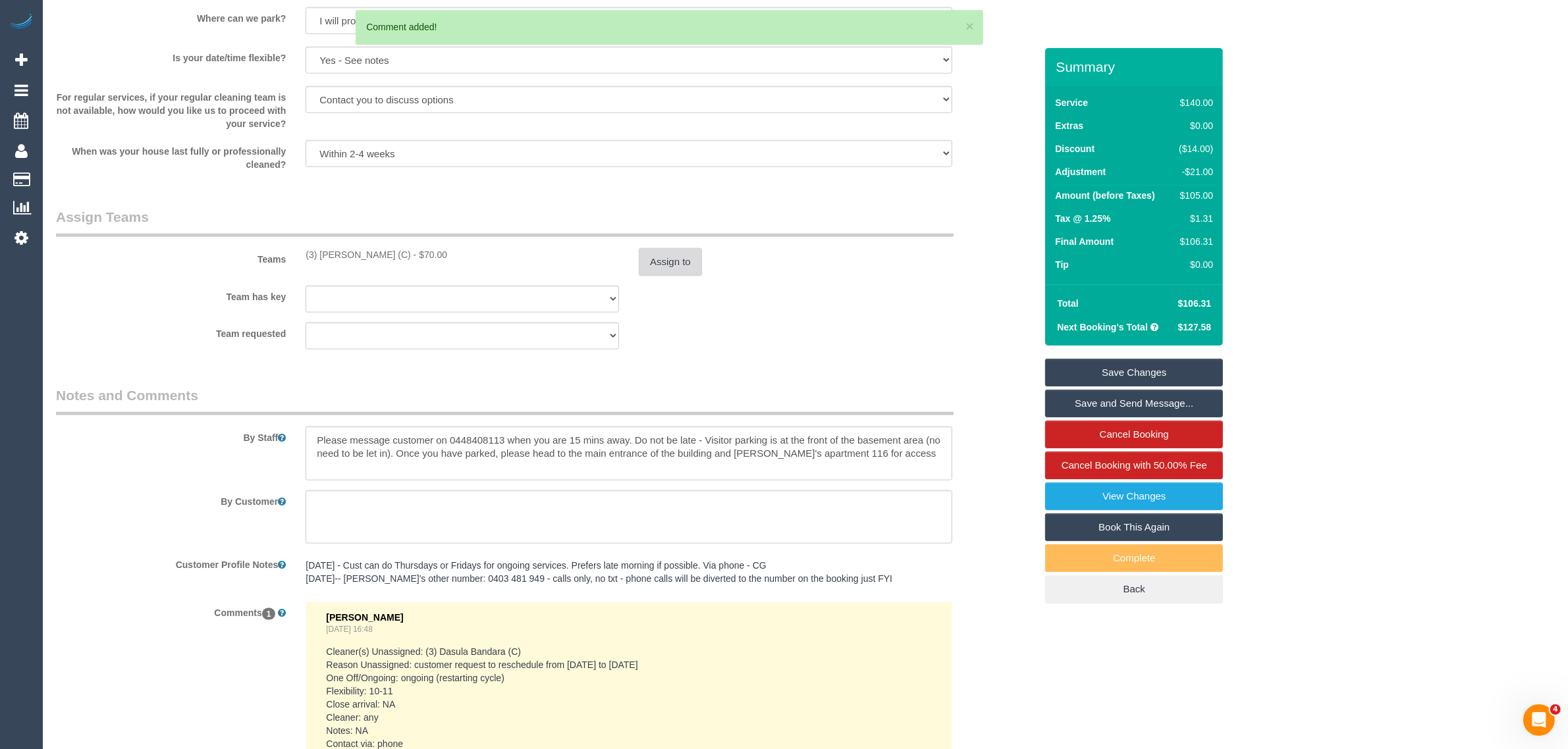
click at [677, 267] on button "Assign to" at bounding box center [671, 261] width 64 height 28
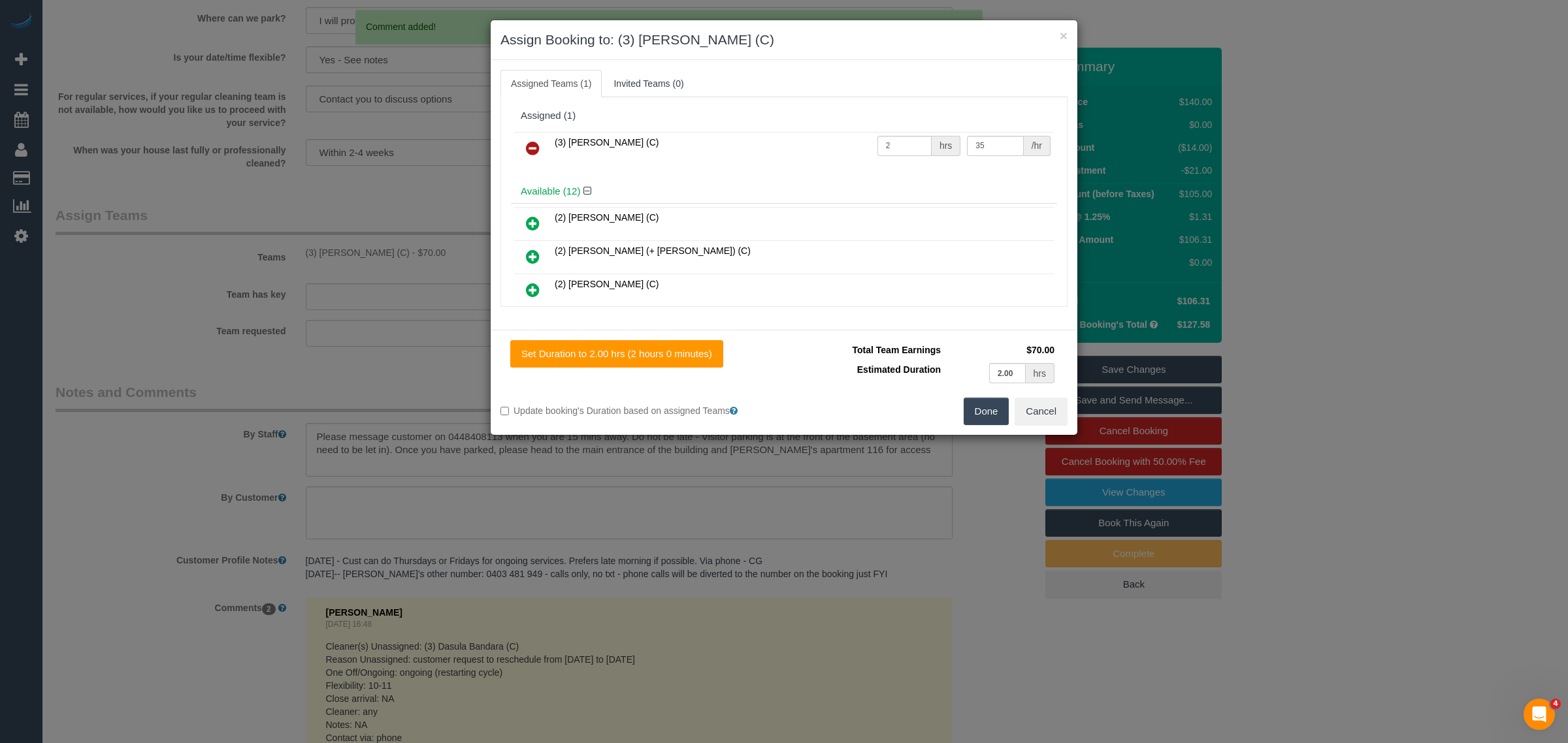
drag, startPoint x: 536, startPoint y: 149, endPoint x: 559, endPoint y: 164, distance: 27.5
click at [536, 149] on icon at bounding box center [532, 148] width 14 height 16
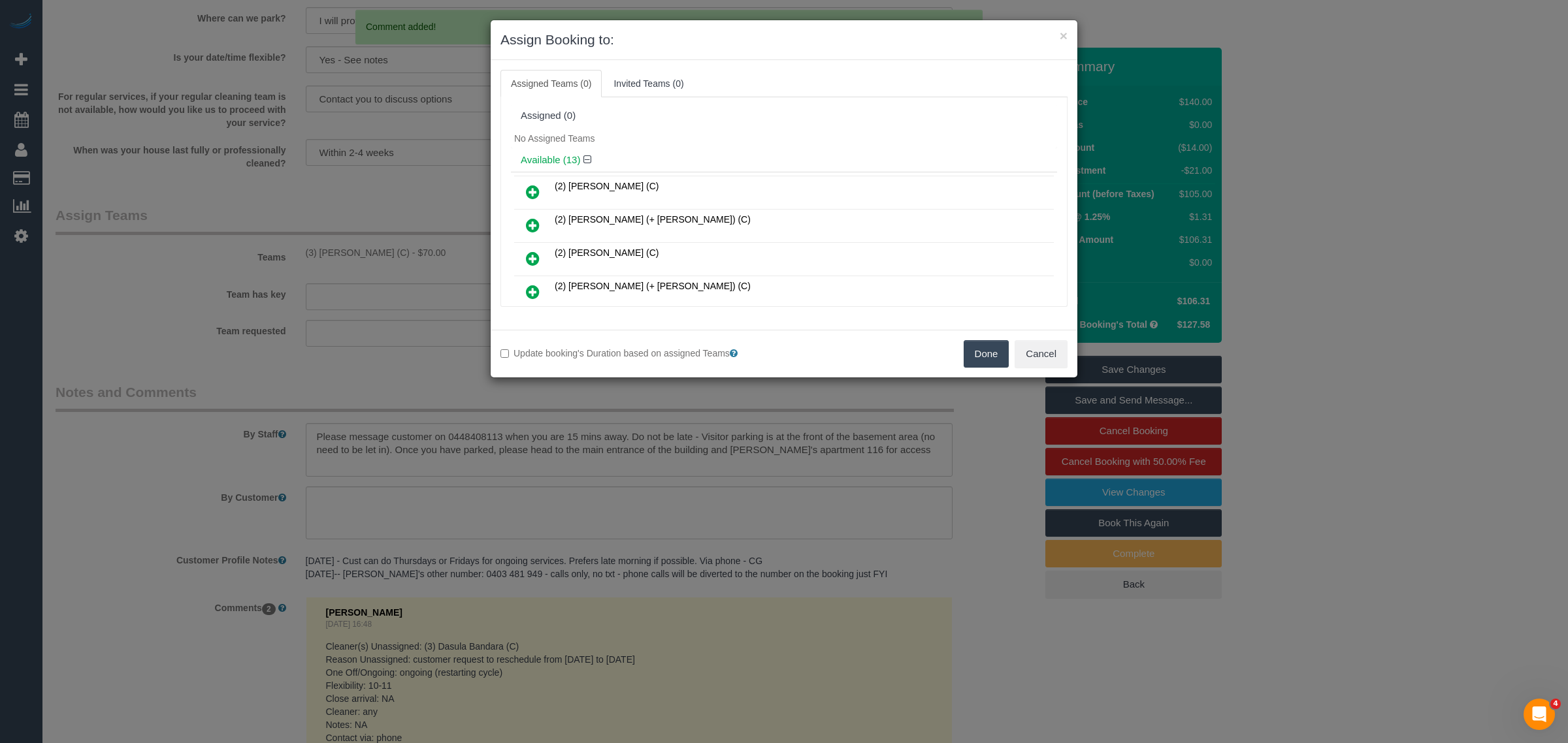
click at [980, 357] on button "Done" at bounding box center [987, 353] width 46 height 27
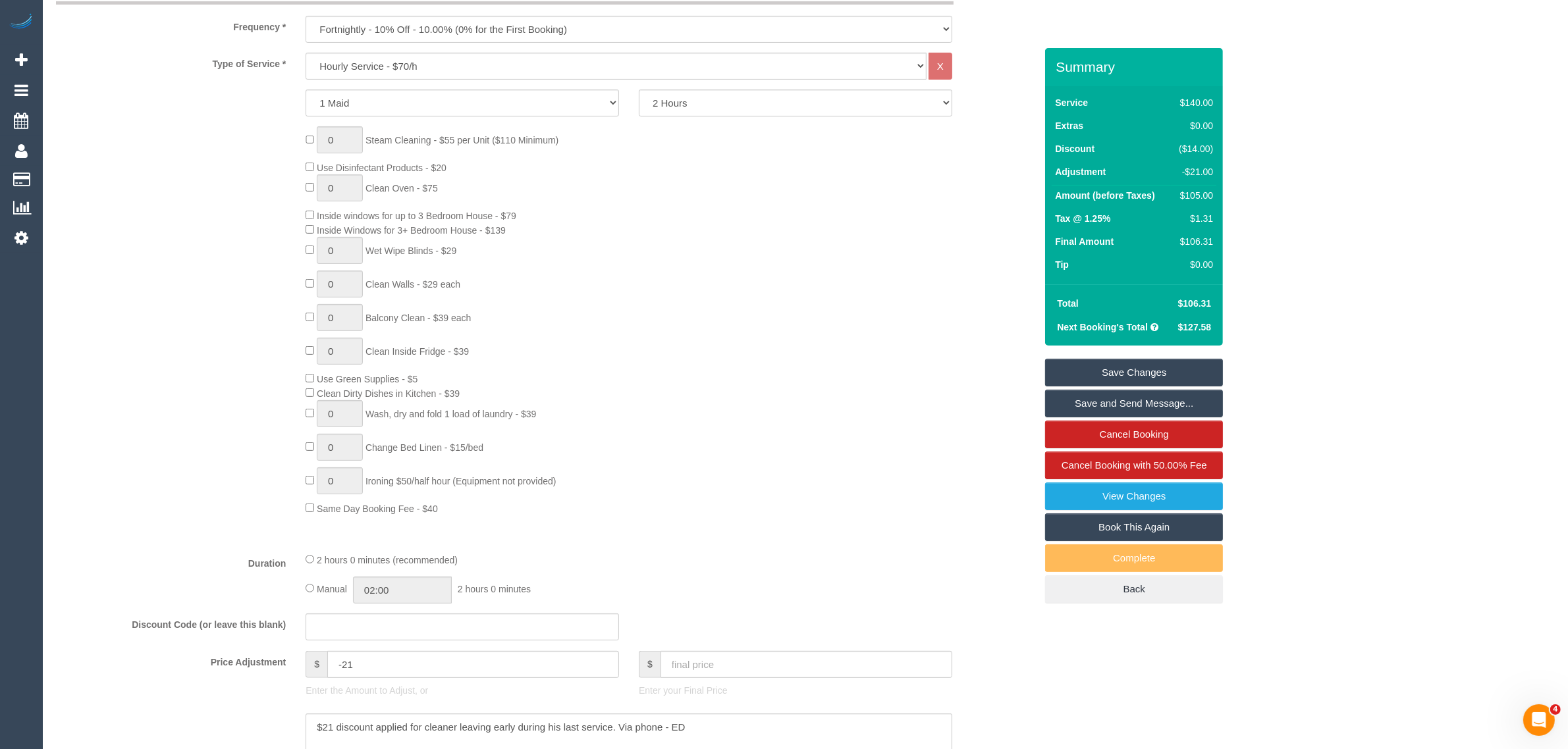
scroll to position [0, 0]
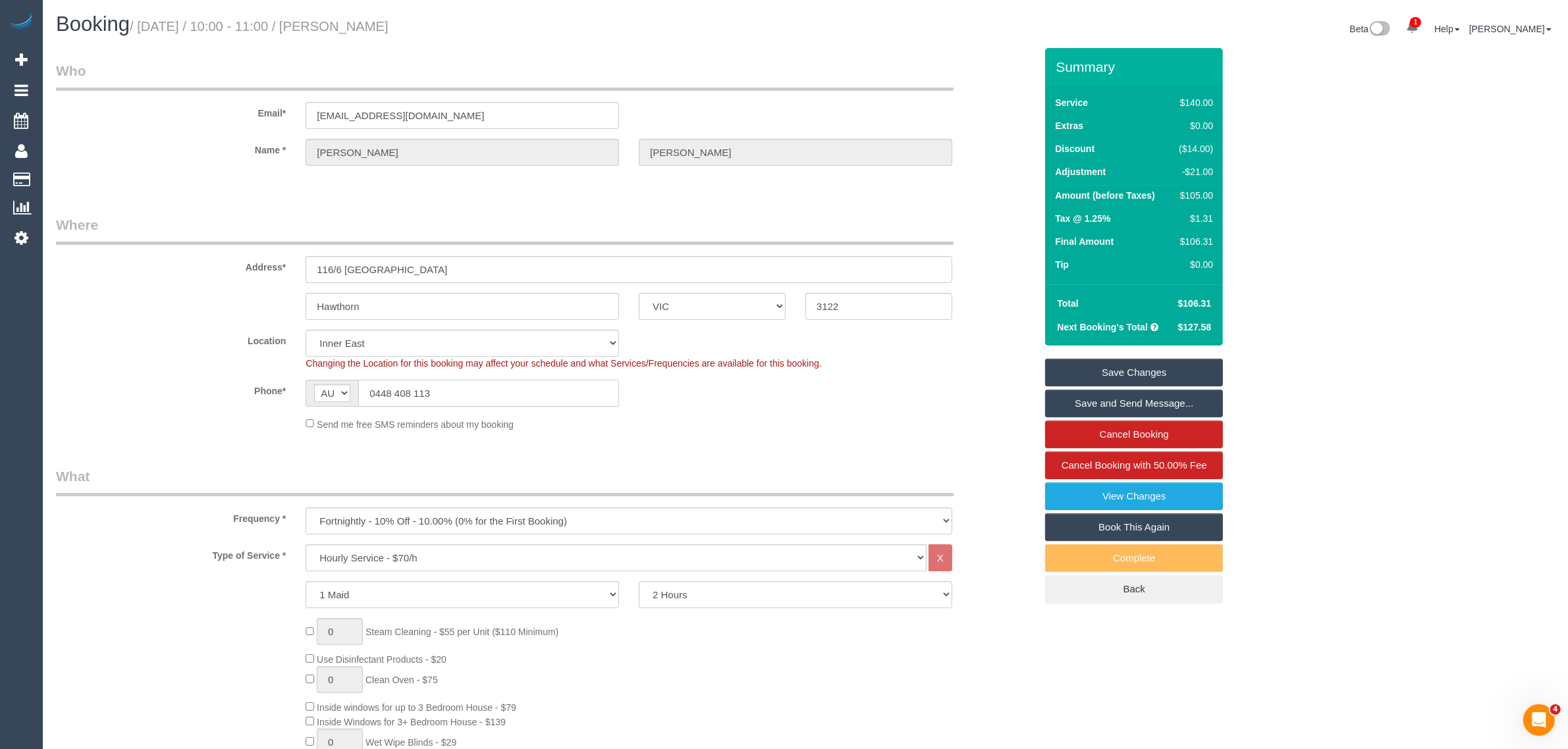
click at [491, 396] on input "0448 408 113" at bounding box center [488, 393] width 261 height 27
click at [985, 419] on div "Send me free SMS reminders about my booking" at bounding box center [546, 423] width 999 height 14
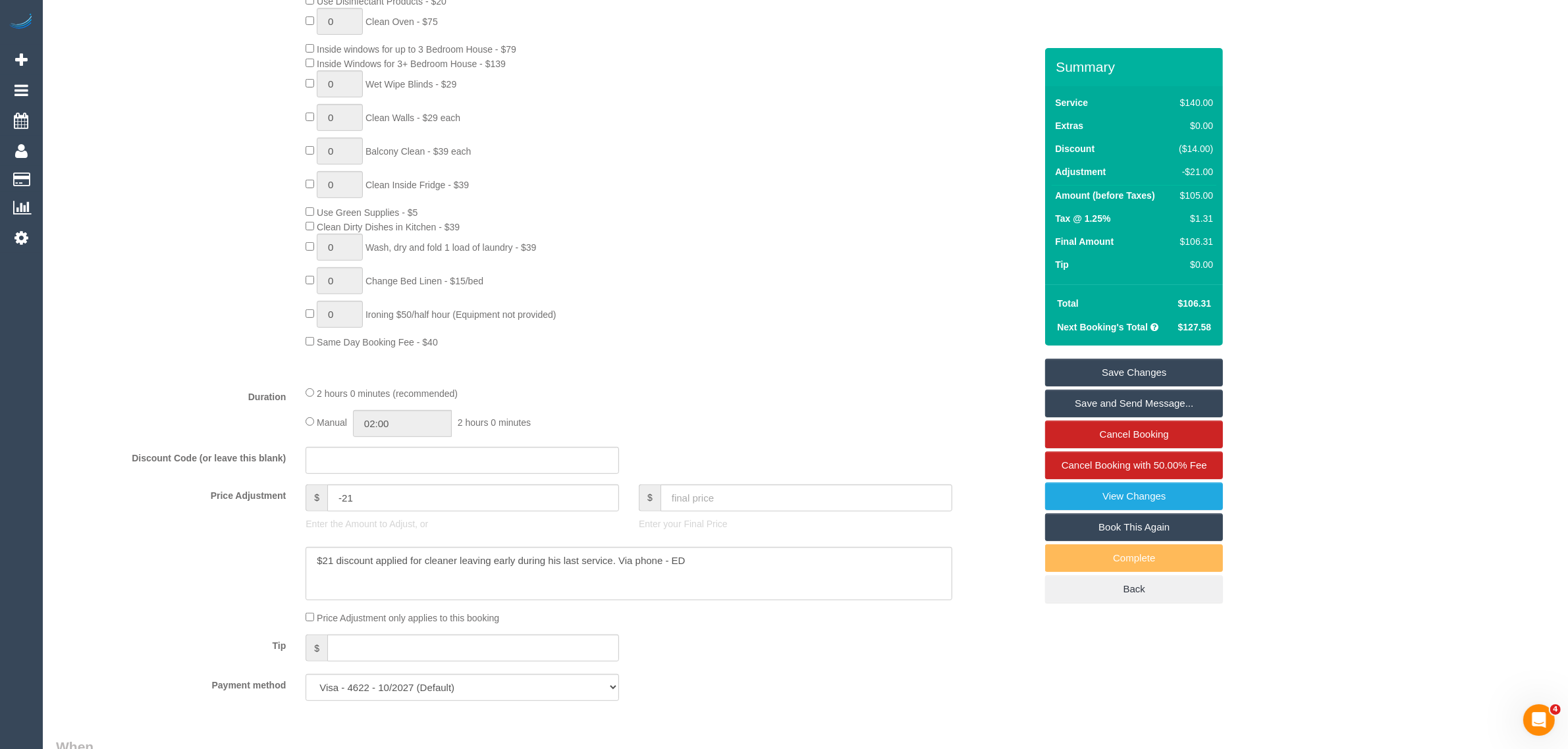
click at [1071, 373] on link "Save Changes" at bounding box center [1134, 372] width 178 height 28
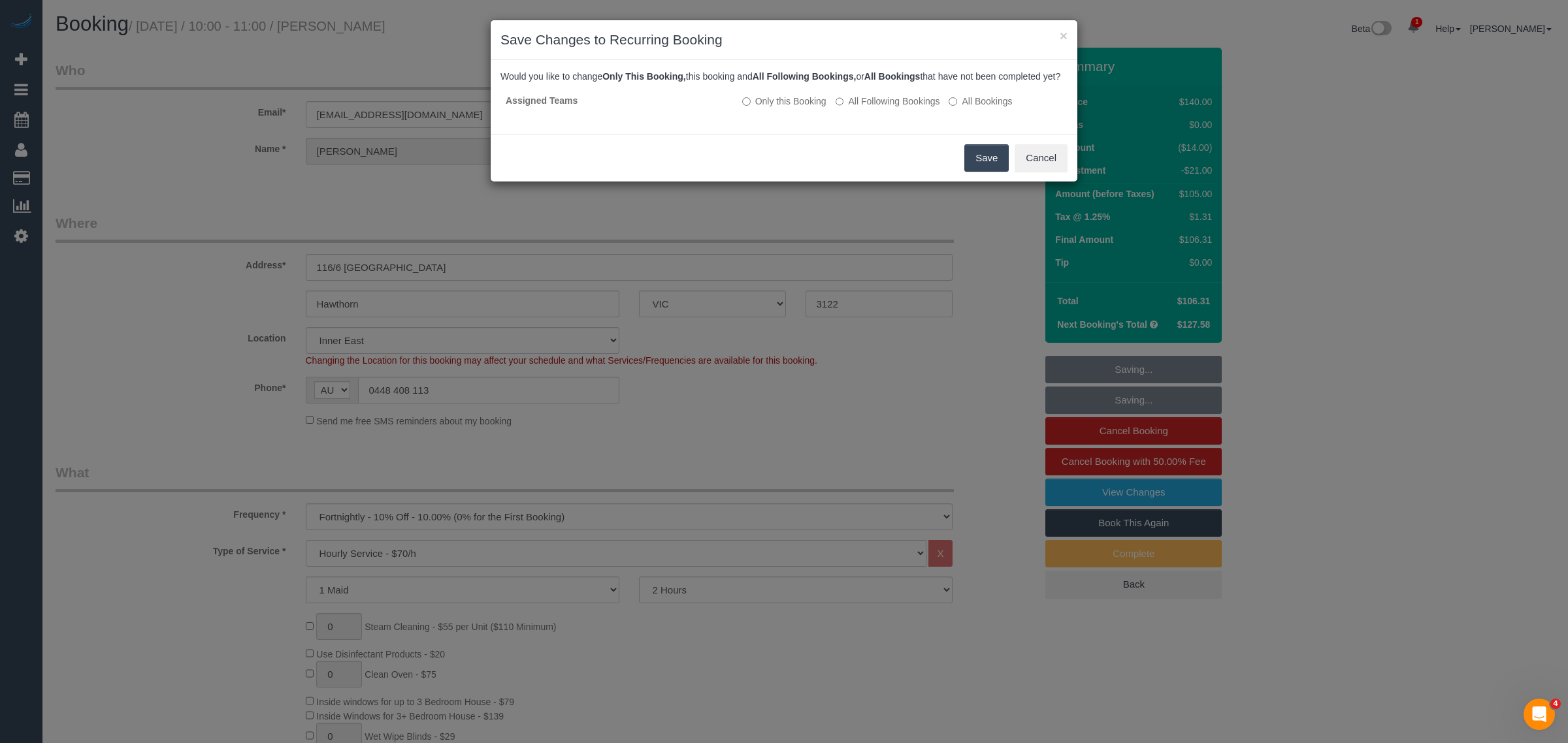
click at [975, 171] on button "Save" at bounding box center [987, 157] width 44 height 27
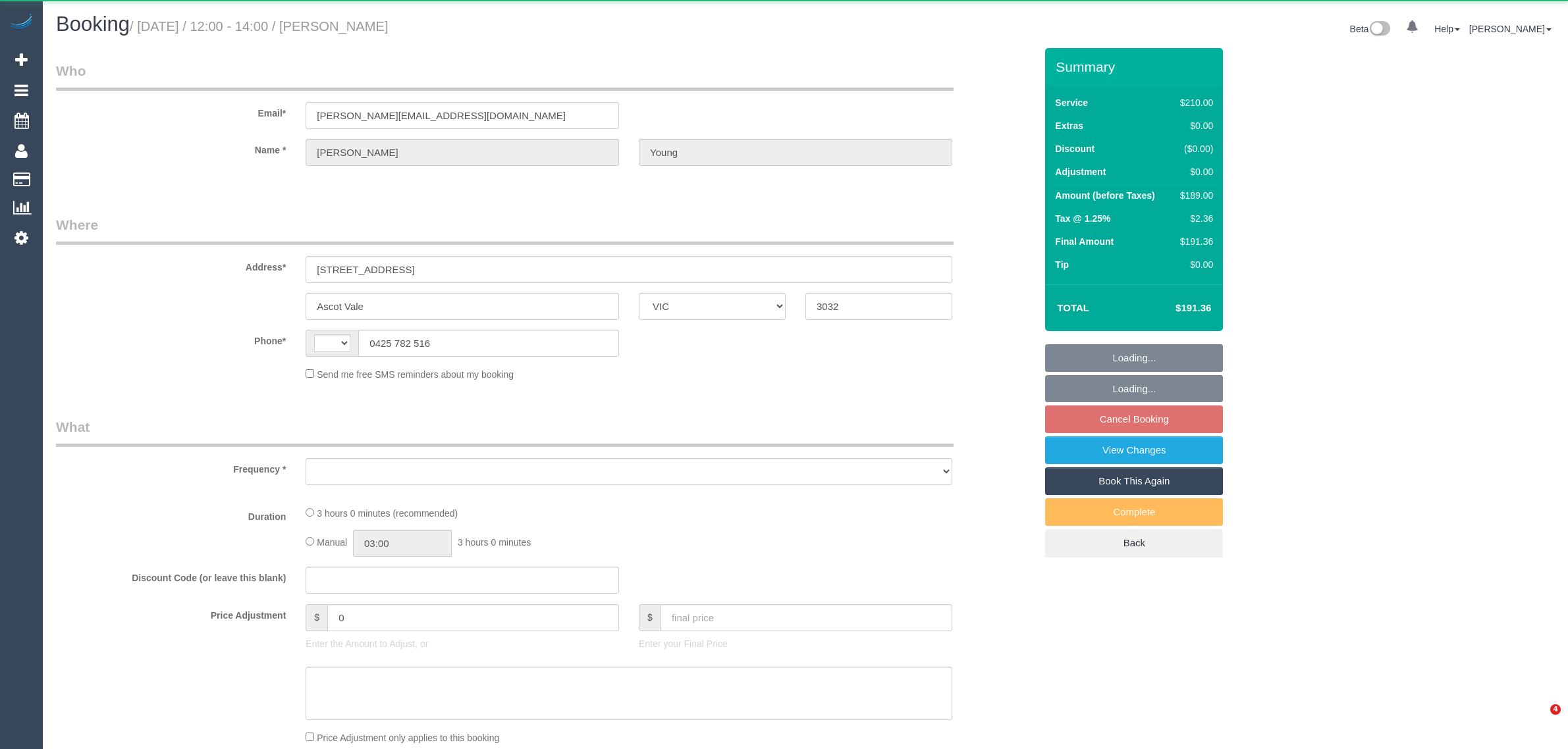
select select "VIC"
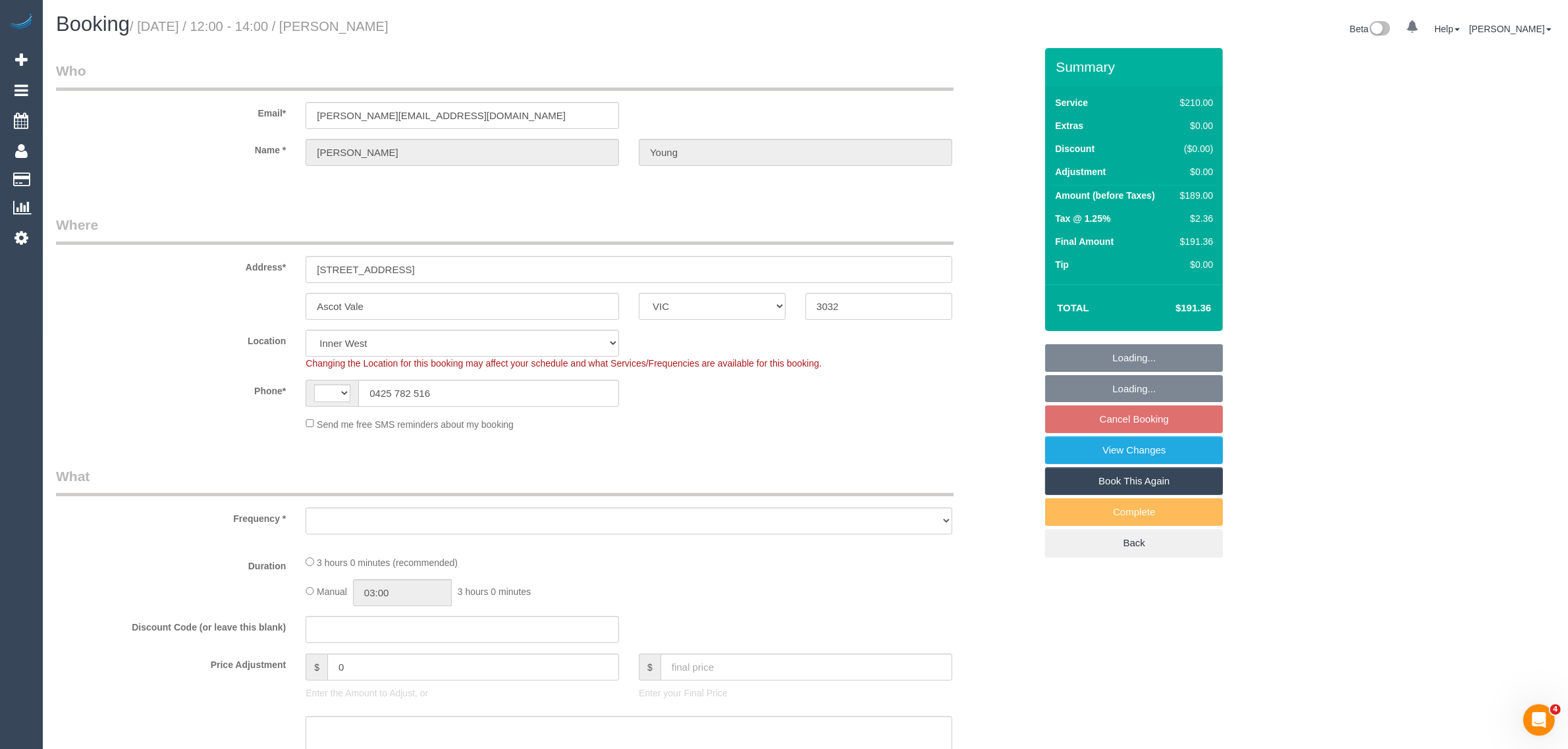
select select "string:stripe-pm_1RHKdX2GScqysDRVbLs84dZJ"
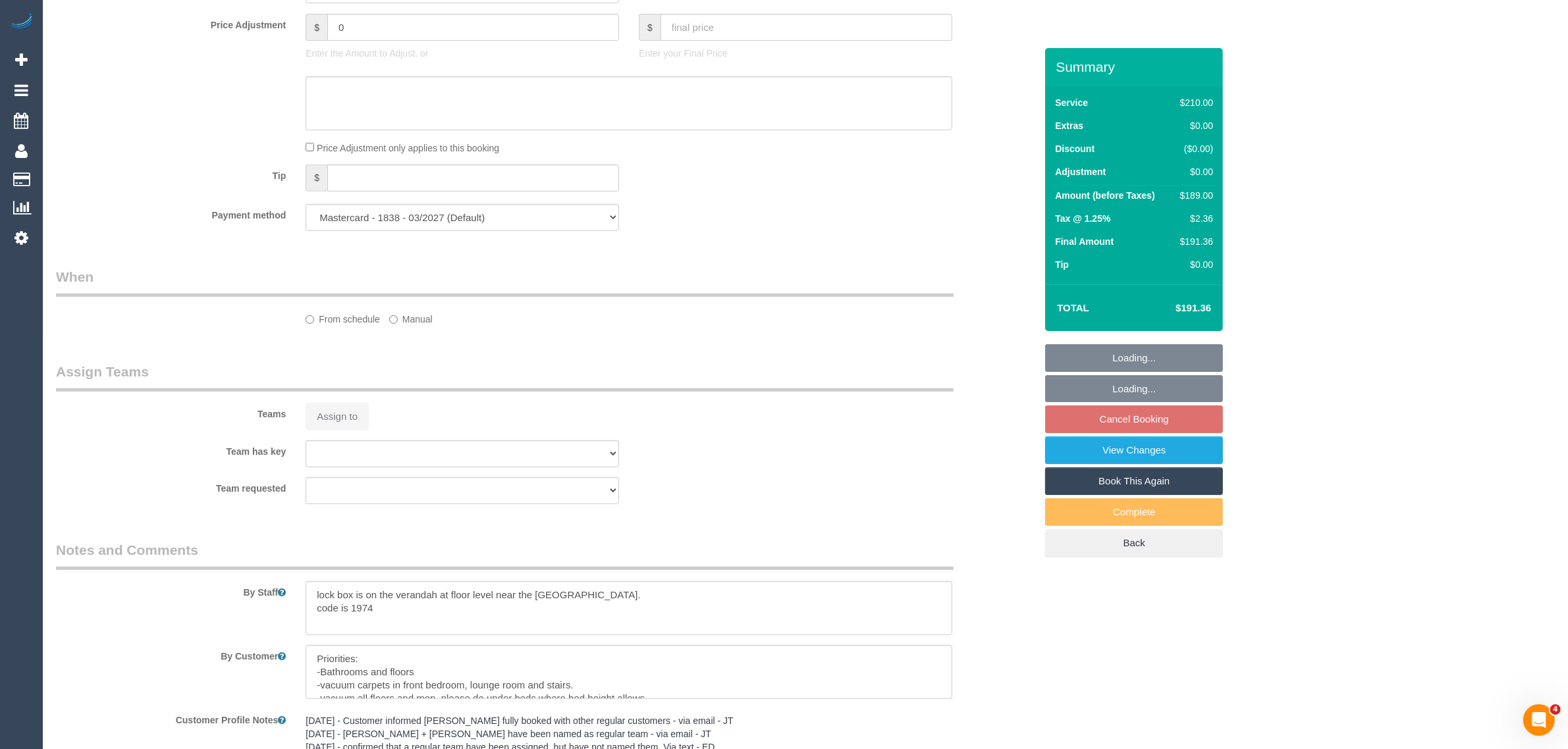
select select "string:AU"
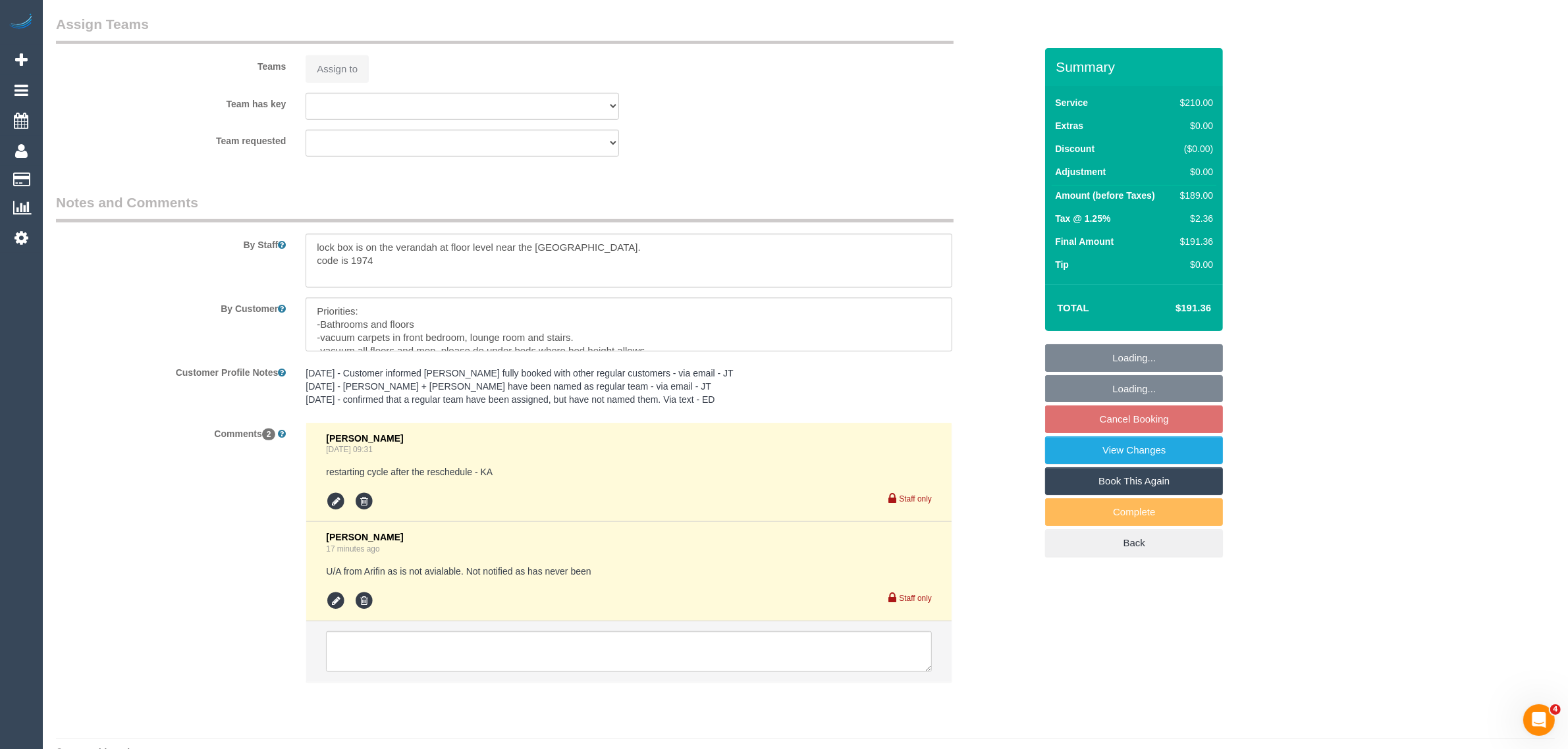
scroll to position [1476, 0]
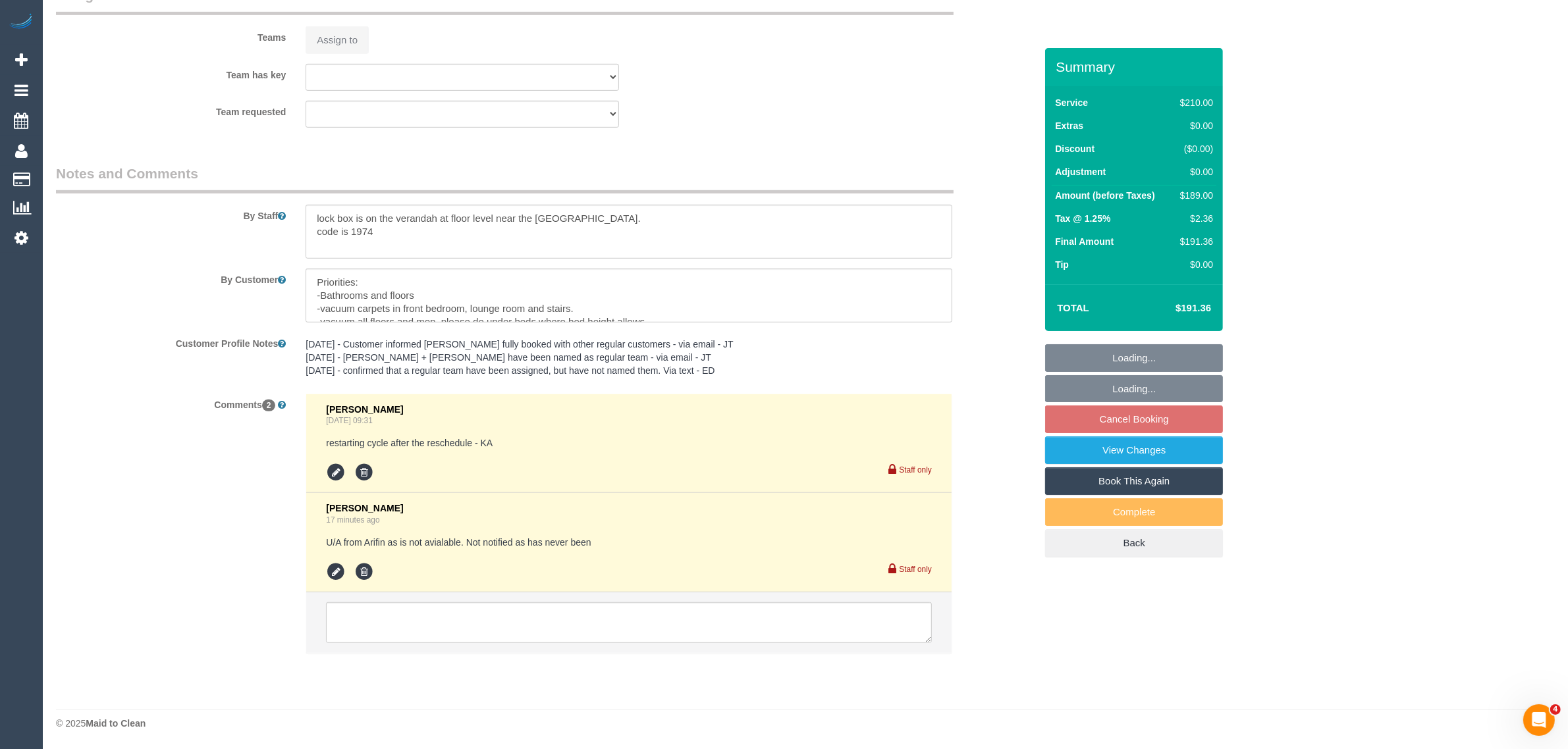
select select "180"
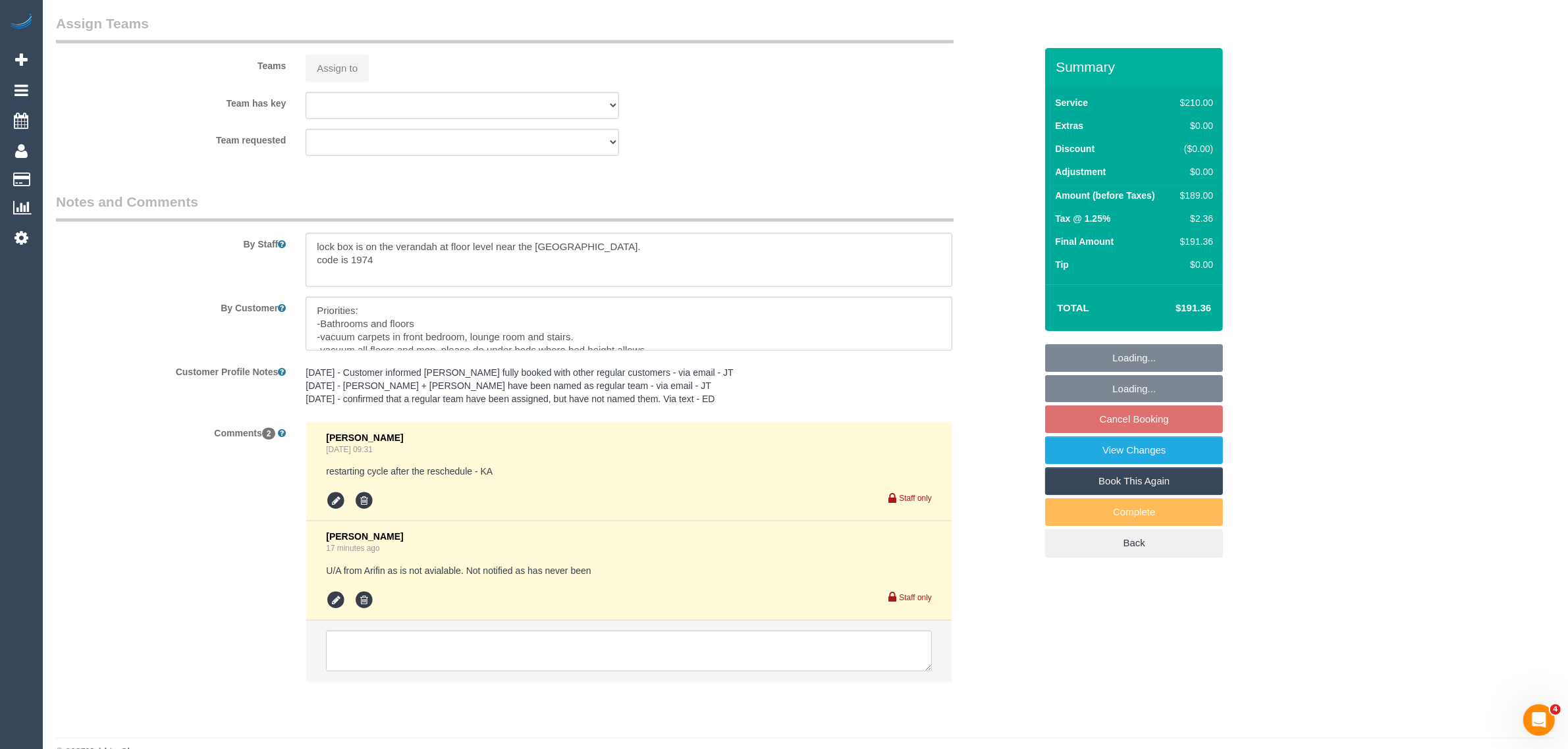
select select "object:736"
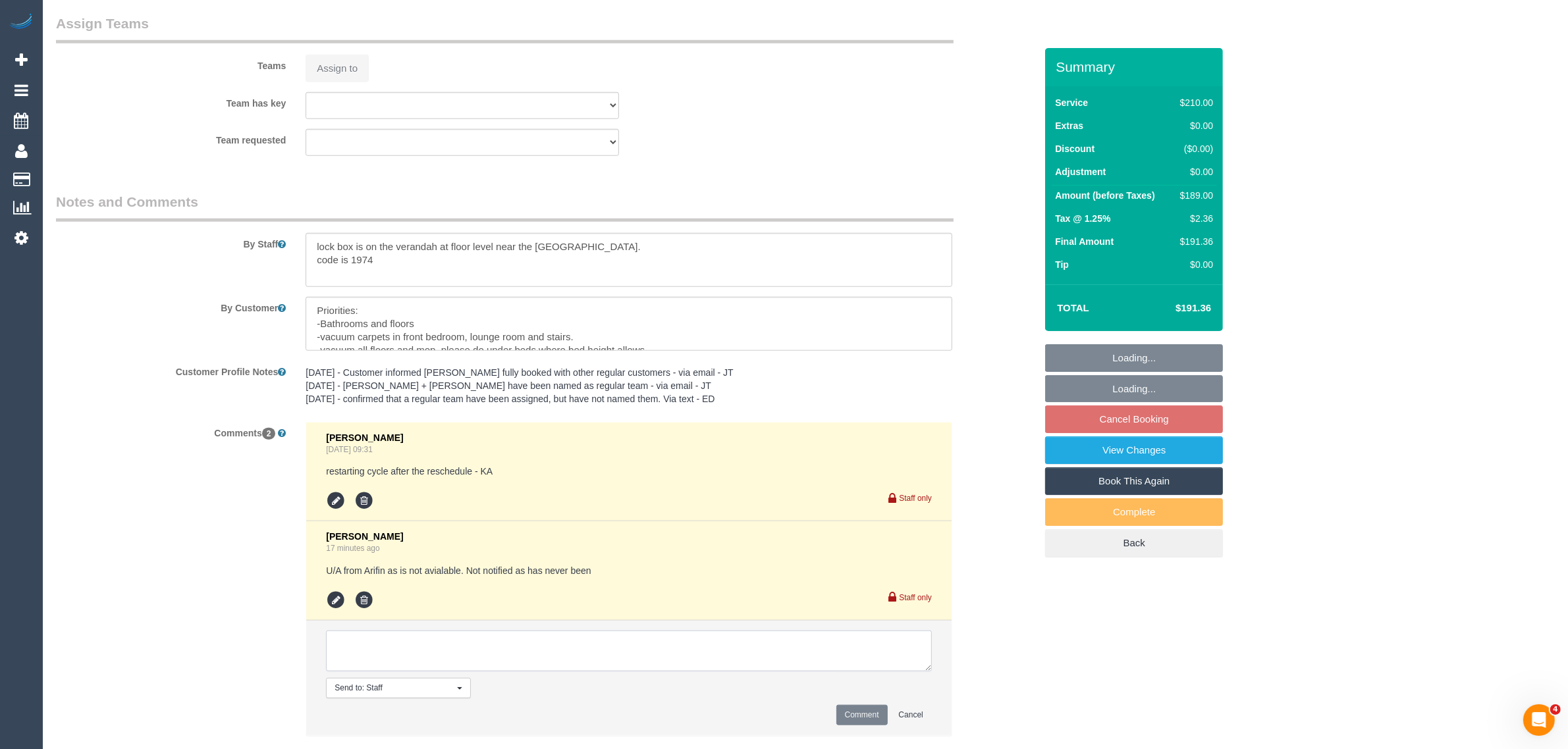
click at [389, 640] on textarea at bounding box center [629, 650] width 606 height 41
select select "spot1"
select select "number:30"
select select "number:16"
select select "number:19"
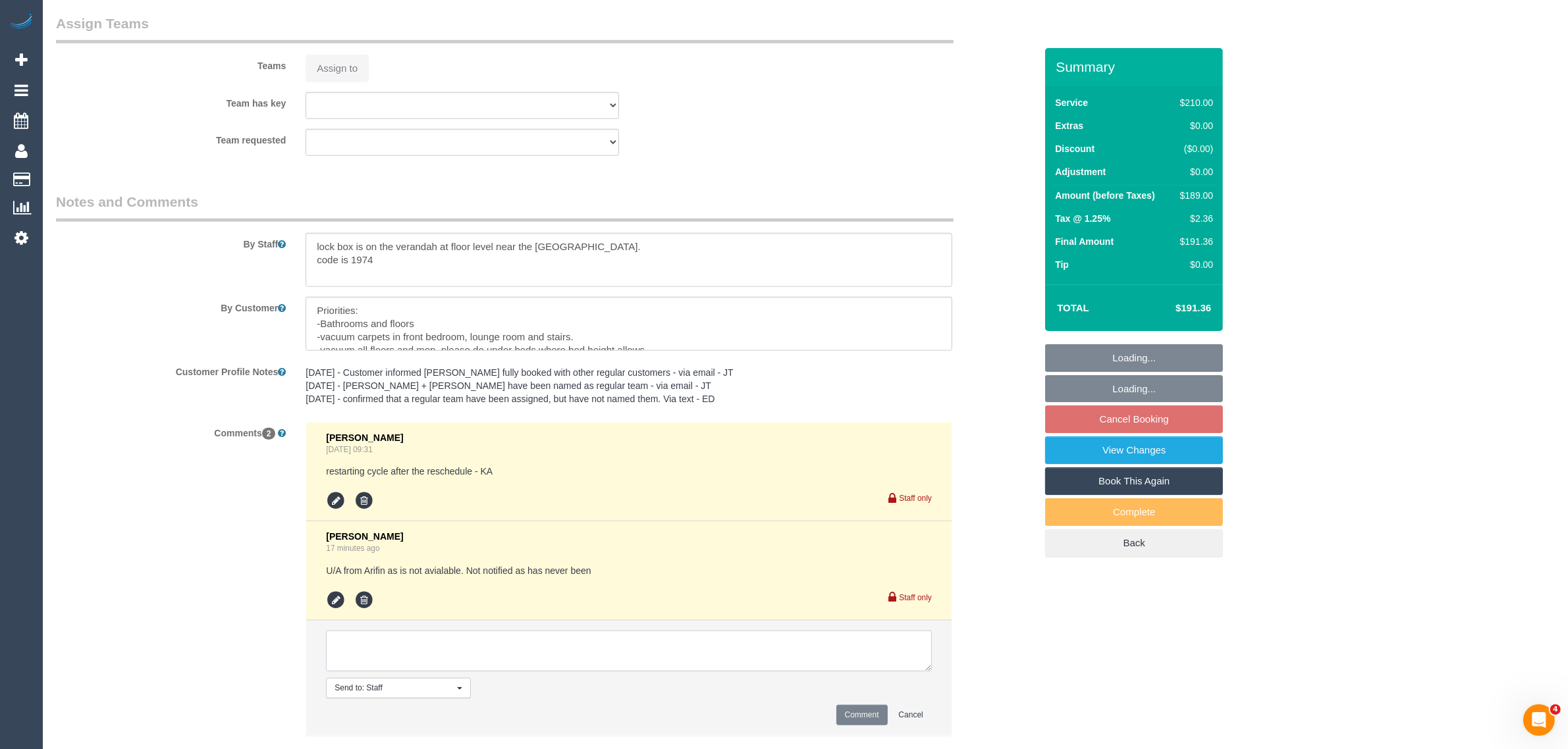
select select "number:22"
select select "number:34"
select select "number:11"
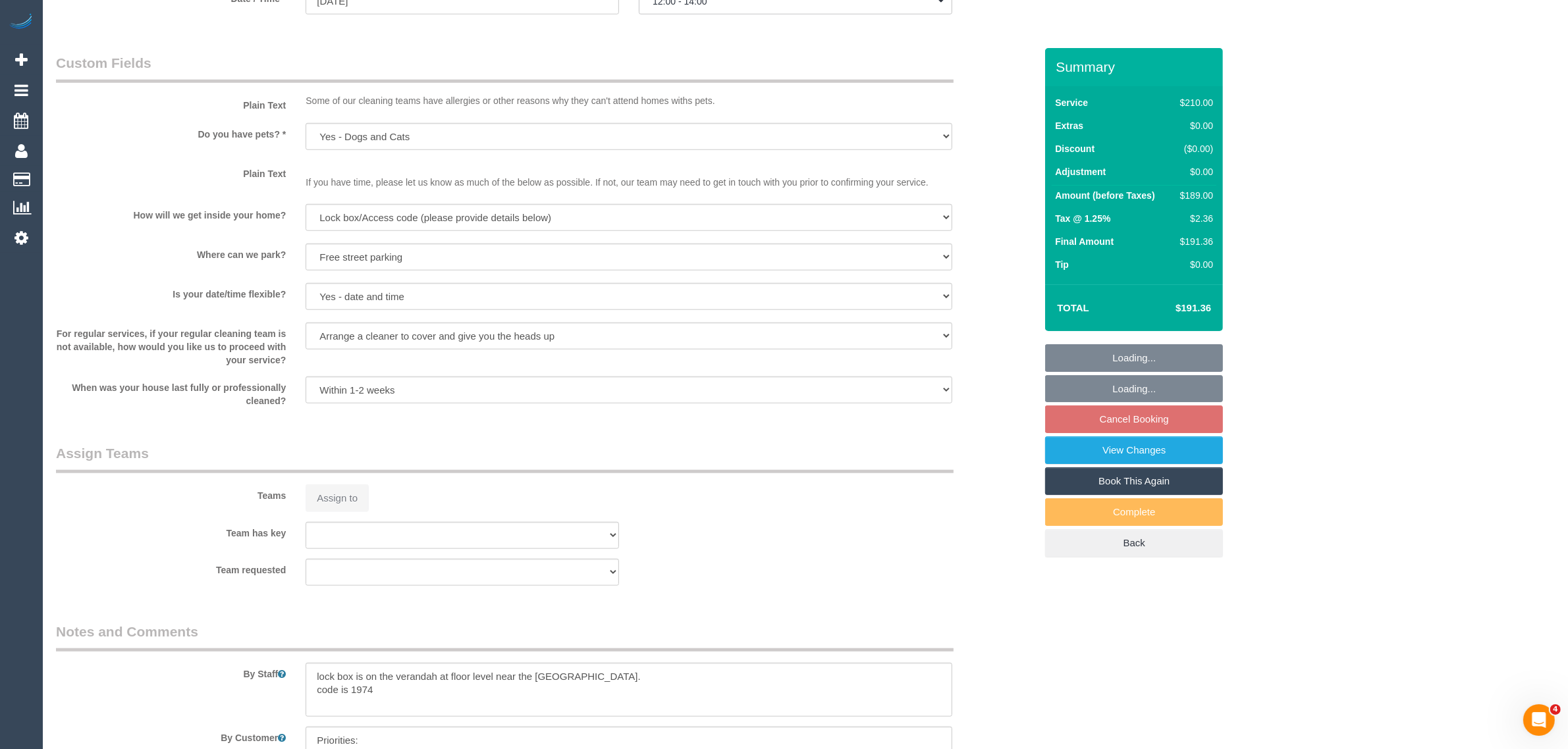
scroll to position [1906, 0]
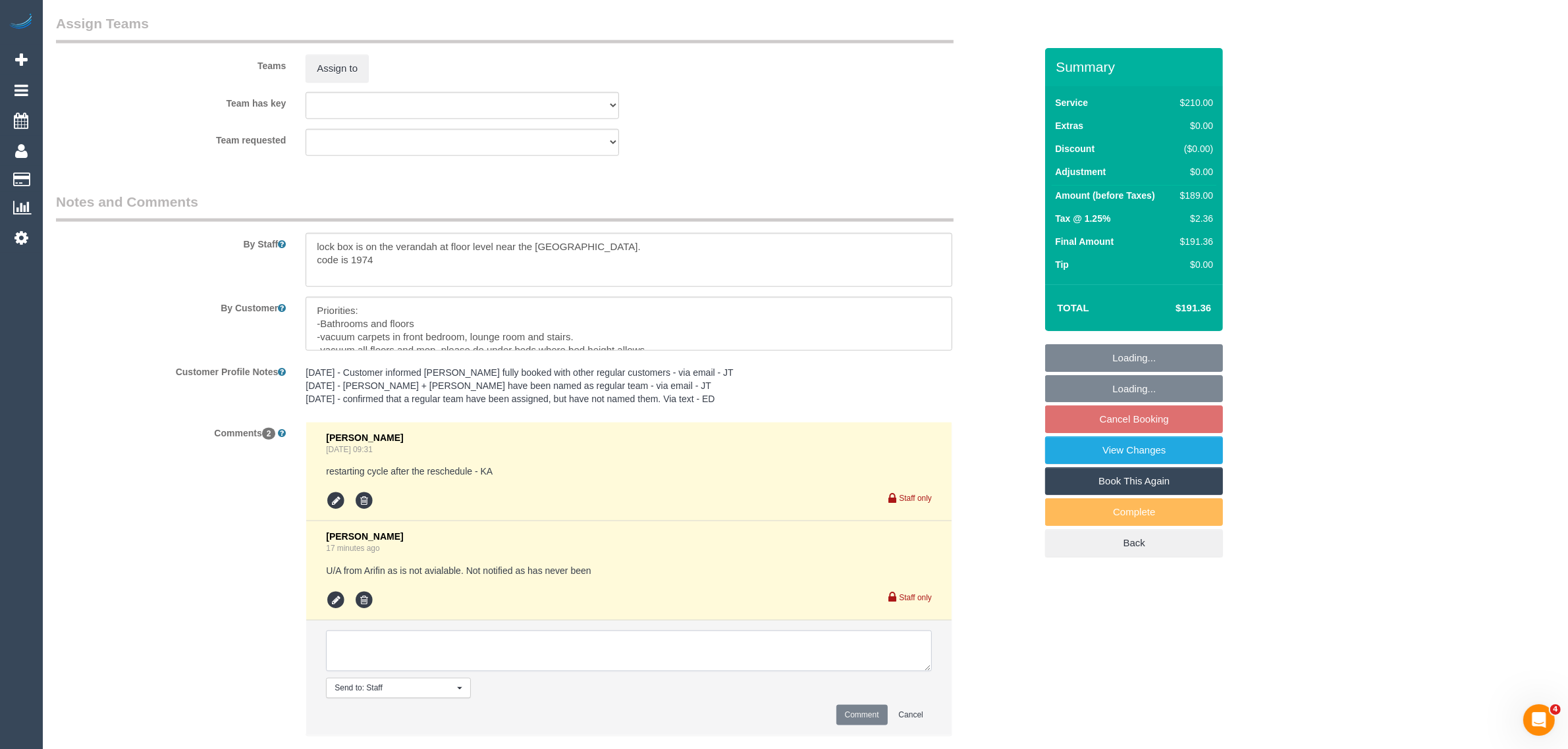
select select "object:1575"
paste textarea "Cleaner(s) Unassigned: Reason Unassigned: One Off/Ongoing: Flexibility: Close a…"
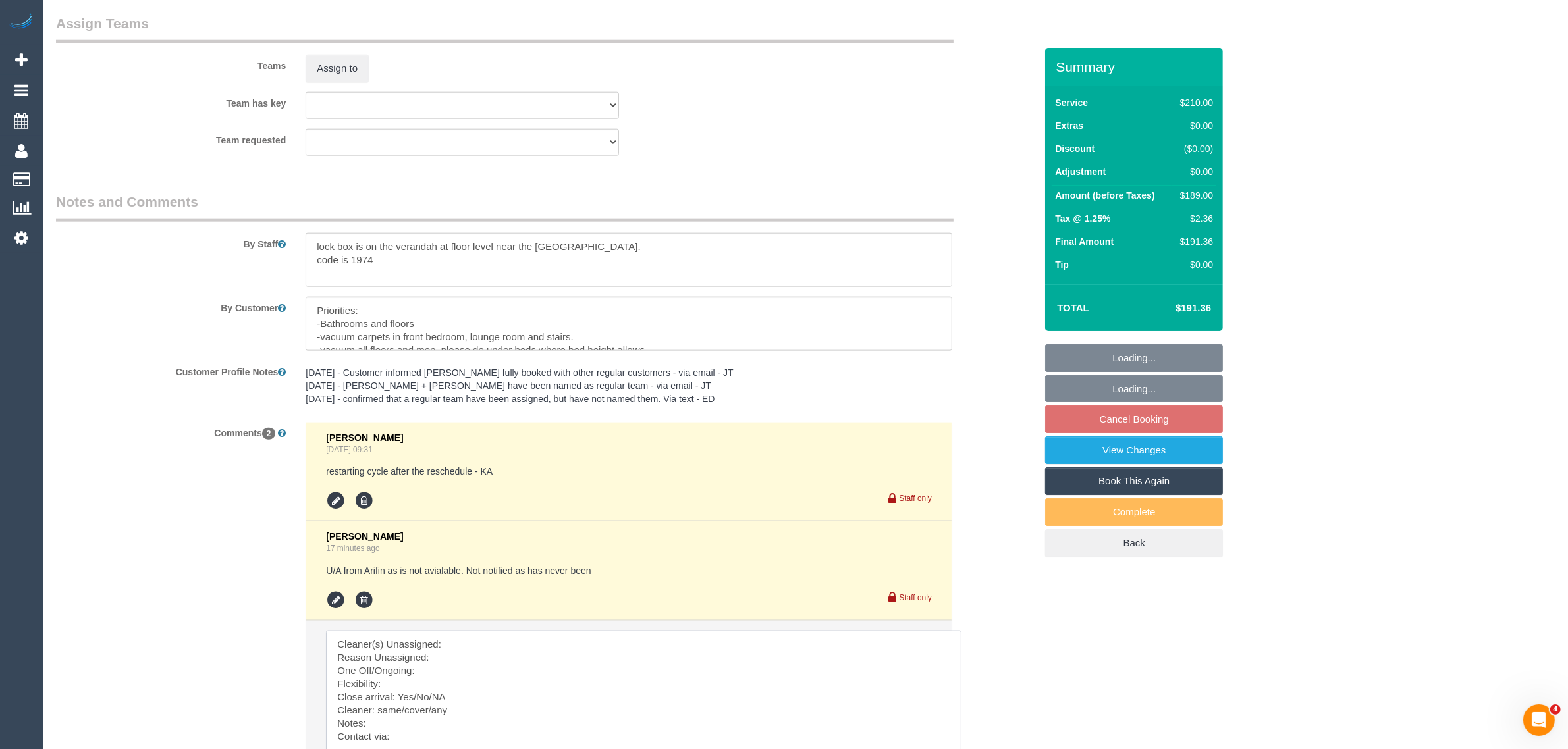
scroll to position [0, 0]
drag, startPoint x: 926, startPoint y: 669, endPoint x: 959, endPoint y: 767, distance: 103.4
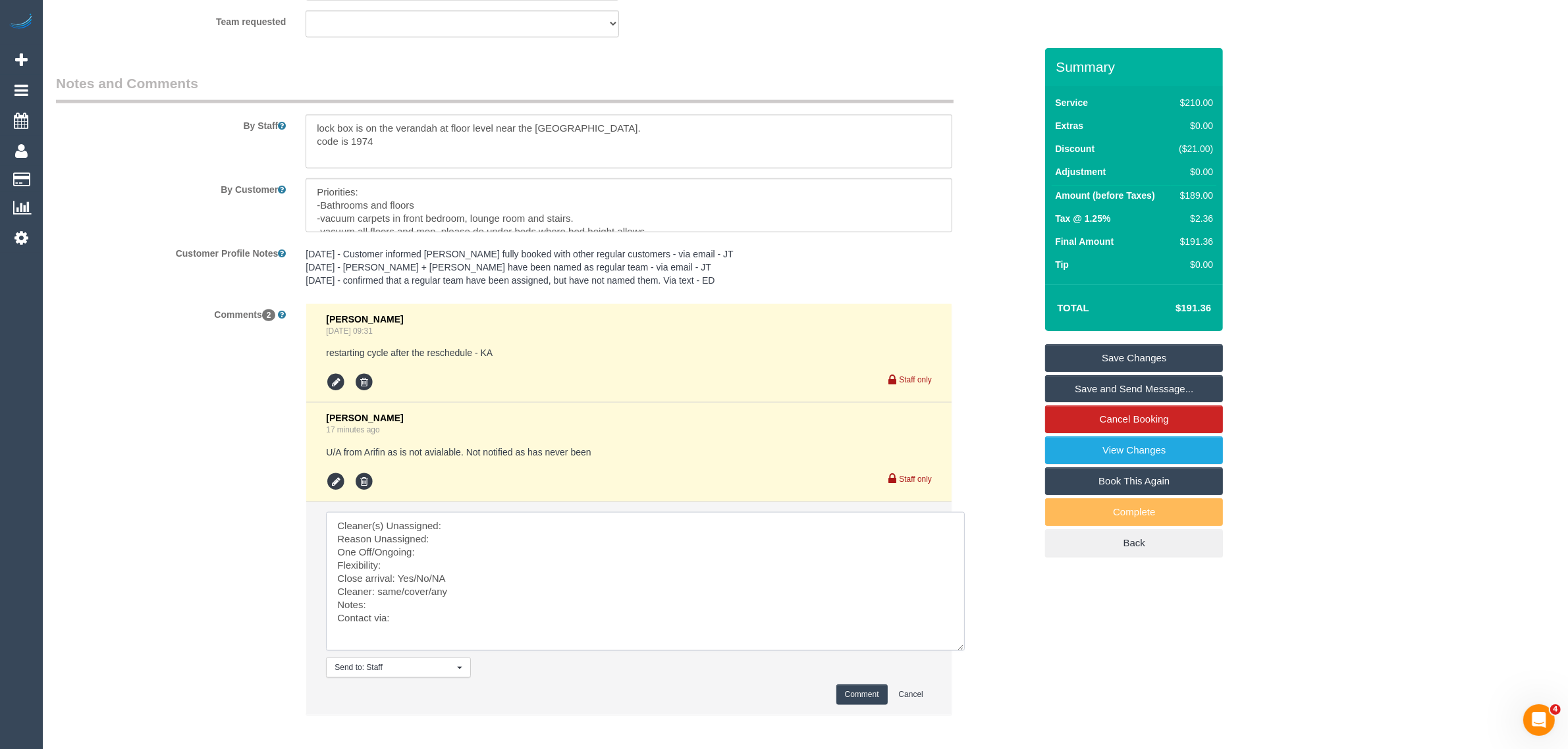
scroll to position [2088, 0]
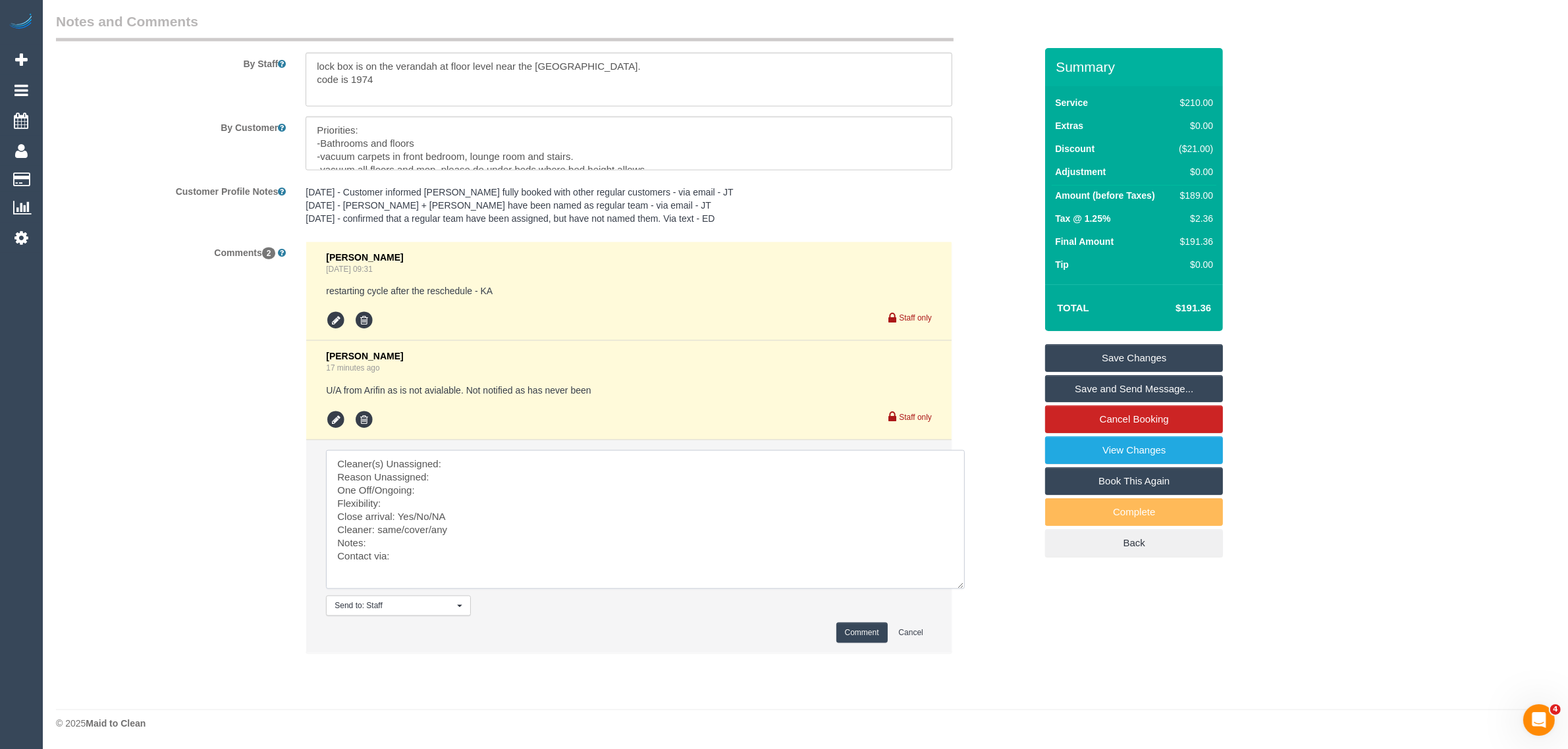
click at [575, 465] on textarea at bounding box center [645, 519] width 639 height 139
click at [474, 477] on textarea at bounding box center [645, 519] width 639 height 139
drag, startPoint x: 416, startPoint y: 515, endPoint x: 452, endPoint y: 515, distance: 36.0
click at [452, 515] on textarea at bounding box center [645, 519] width 639 height 139
drag, startPoint x: 376, startPoint y: 530, endPoint x: 430, endPoint y: 530, distance: 54.0
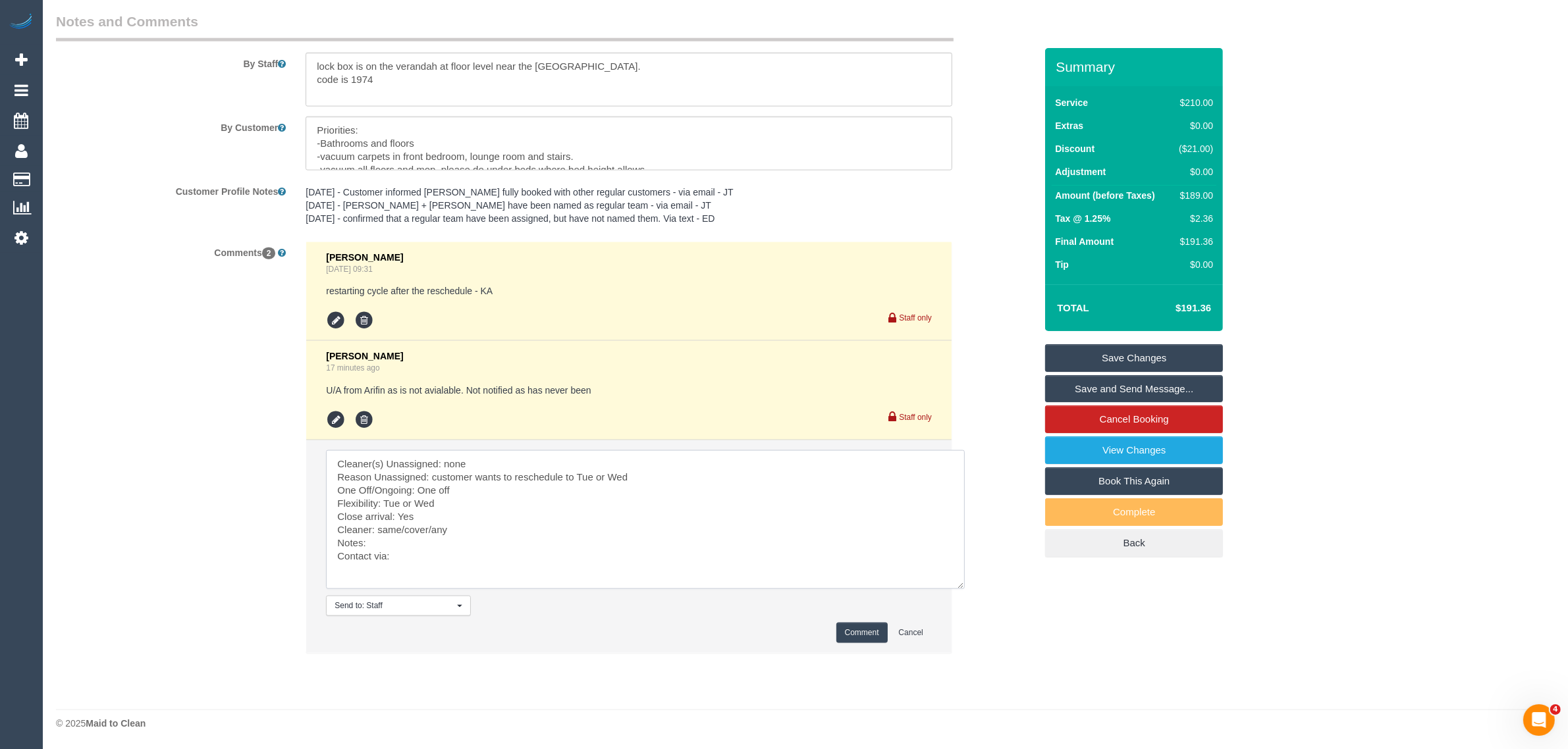
click at [430, 530] on textarea at bounding box center [645, 519] width 639 height 139
click at [417, 549] on textarea at bounding box center [645, 519] width 639 height 139
click at [459, 557] on textarea at bounding box center [645, 519] width 639 height 139
type textarea "Cleaner(s) Unassigned: none Reason Unassigned: customer wants to reschedule to …"
click at [859, 632] on button "Comment" at bounding box center [862, 632] width 51 height 20
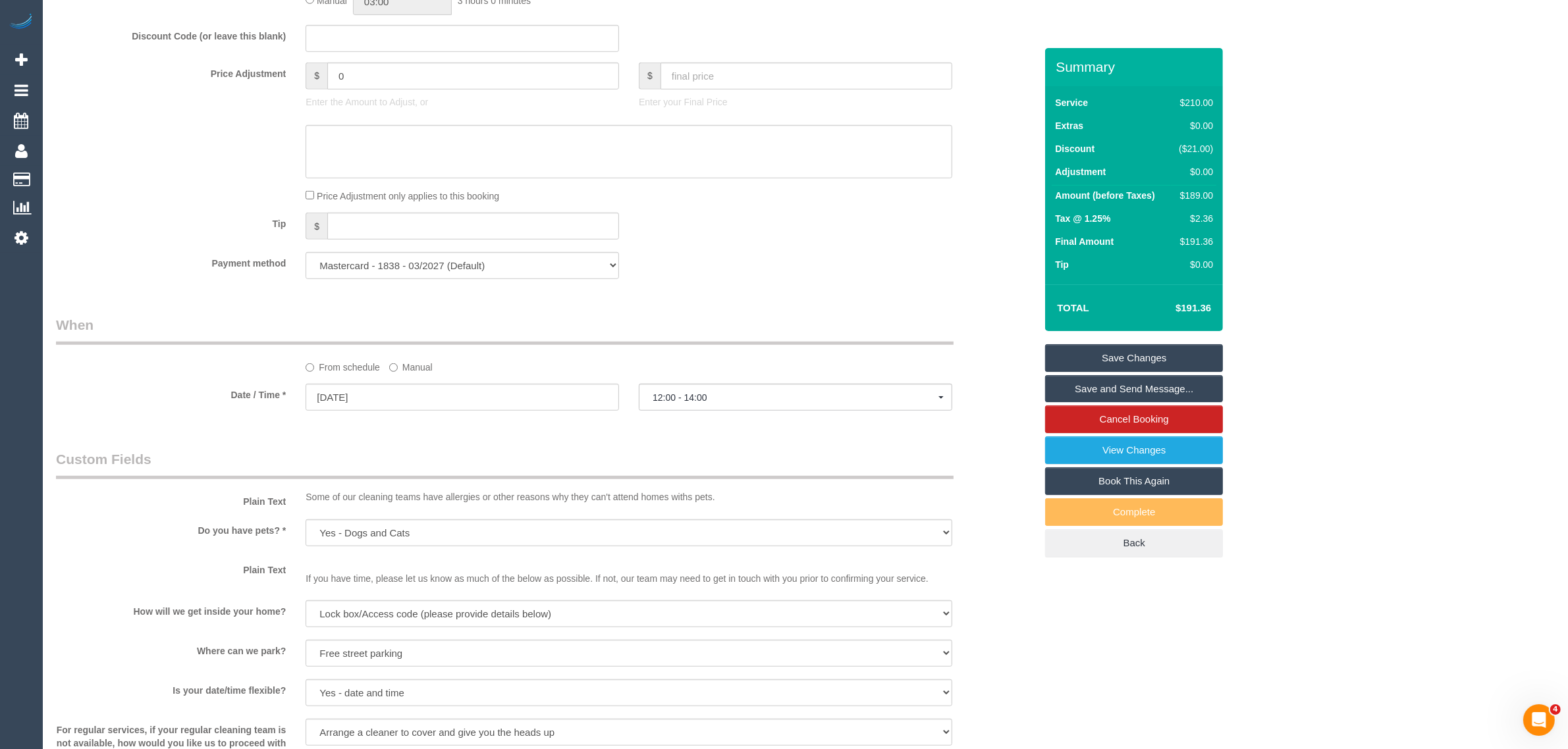
scroll to position [1317, 0]
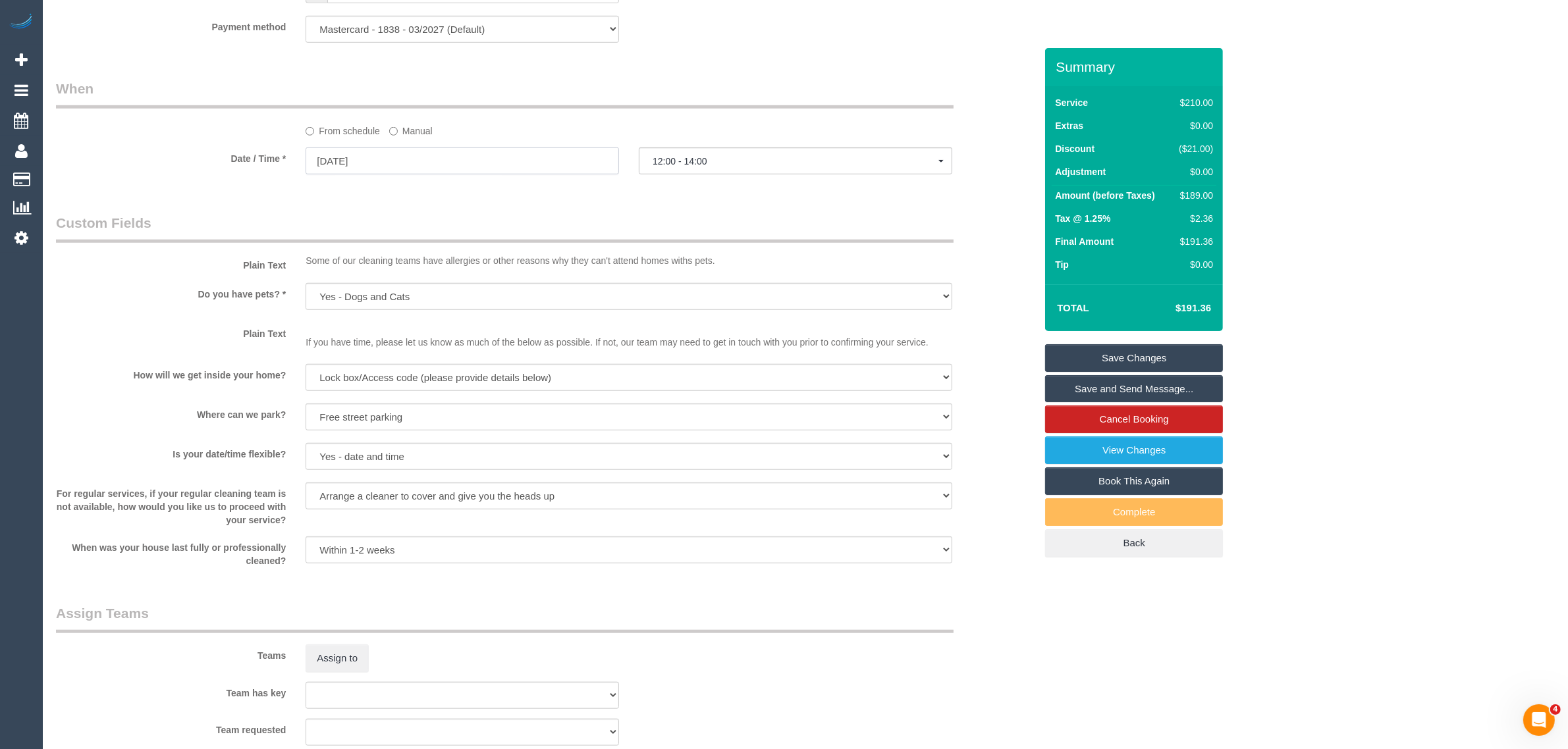
click at [541, 162] on input "[DATE]" at bounding box center [463, 160] width 313 height 27
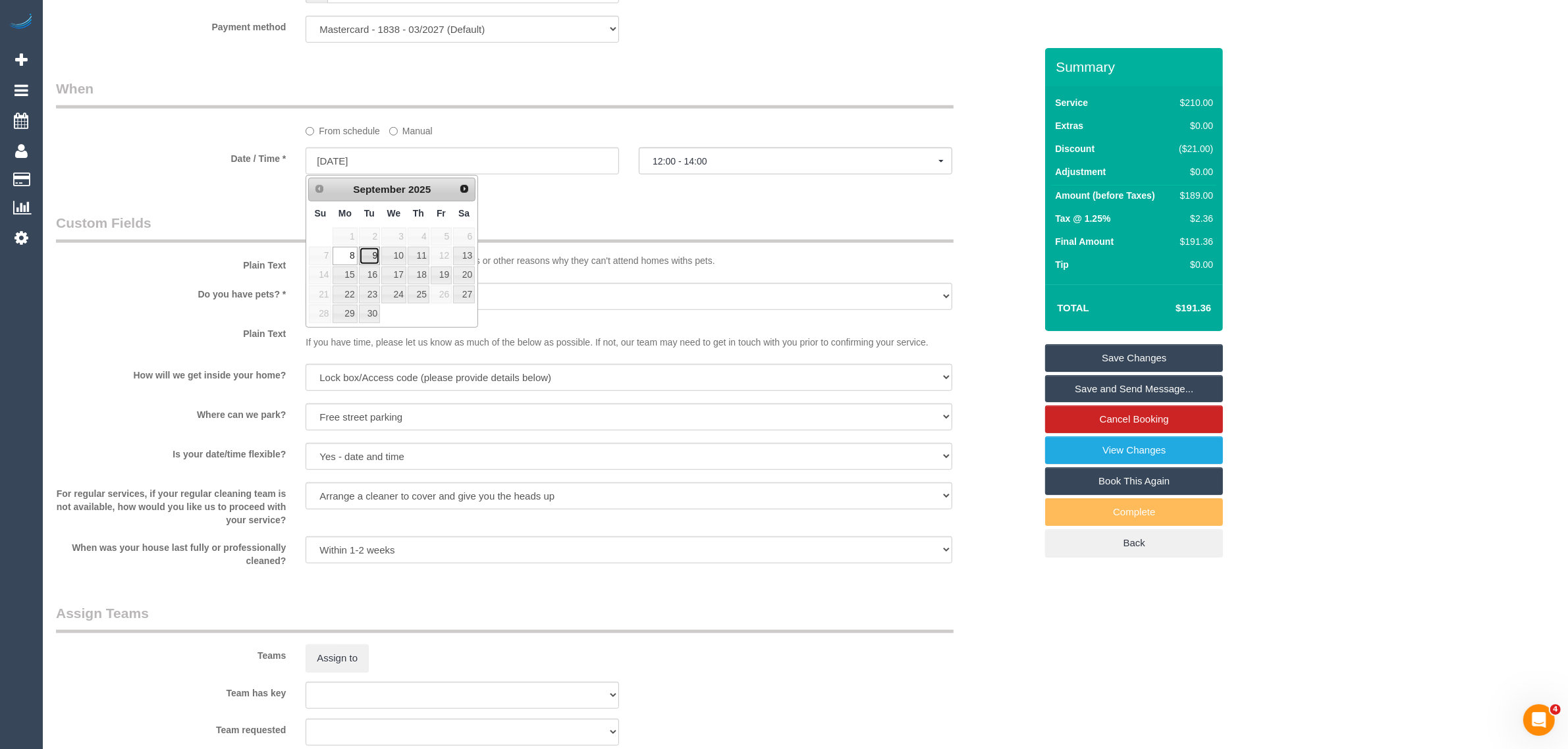
click at [370, 258] on link "9" at bounding box center [369, 255] width 21 height 18
type input "[DATE]"
select select "spot3"
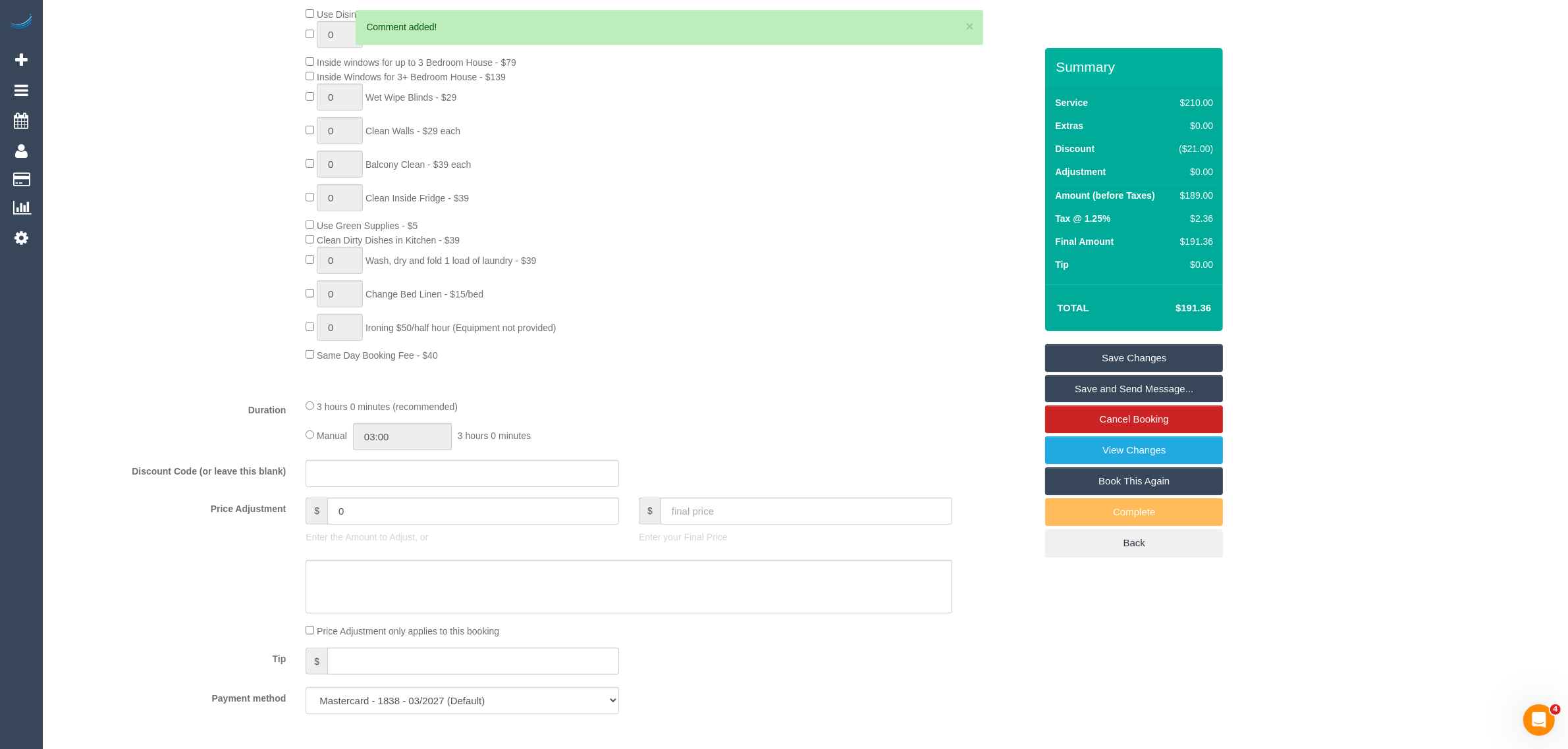
scroll to position [987, 0]
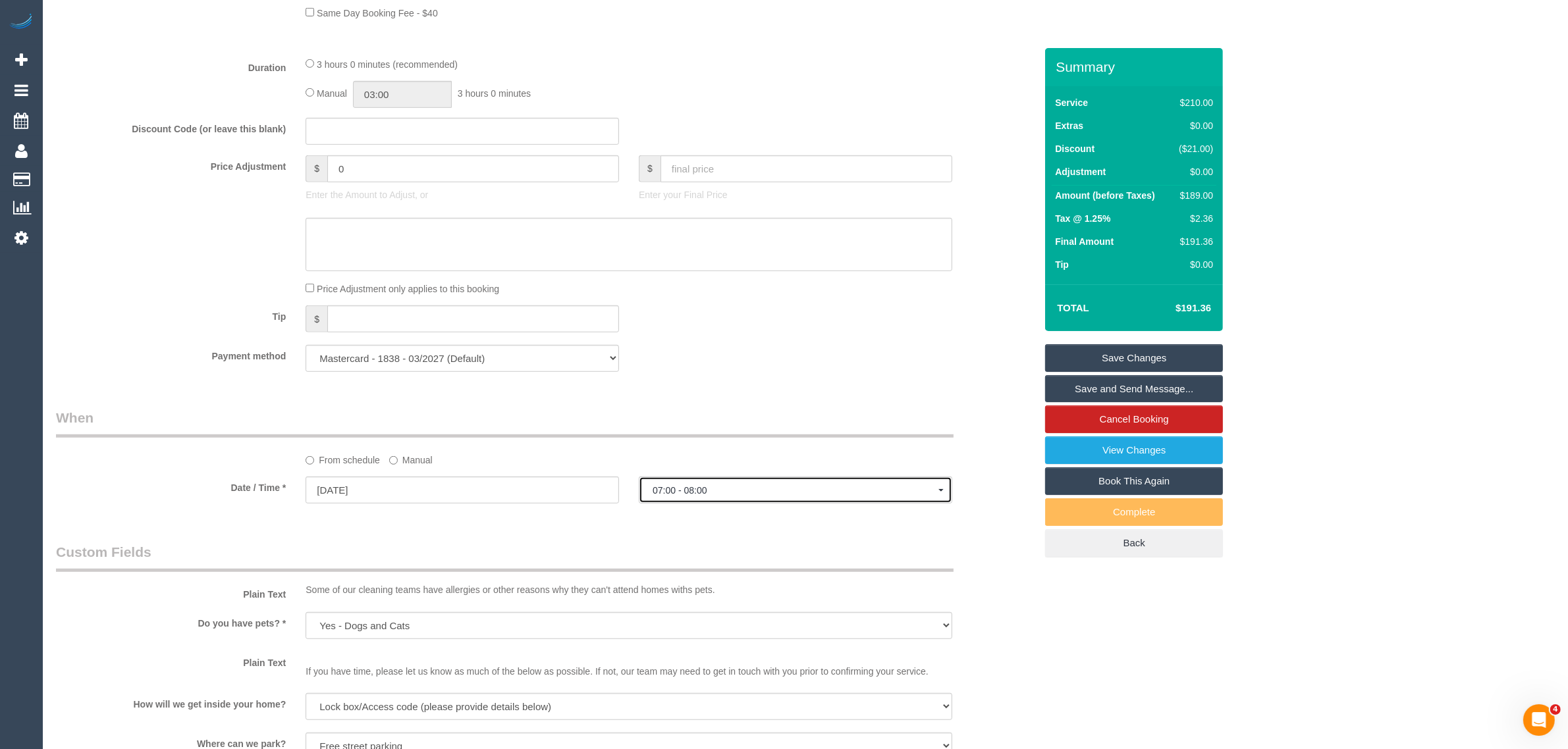
click at [761, 487] on span "07:00 - 08:00" at bounding box center [795, 490] width 286 height 10
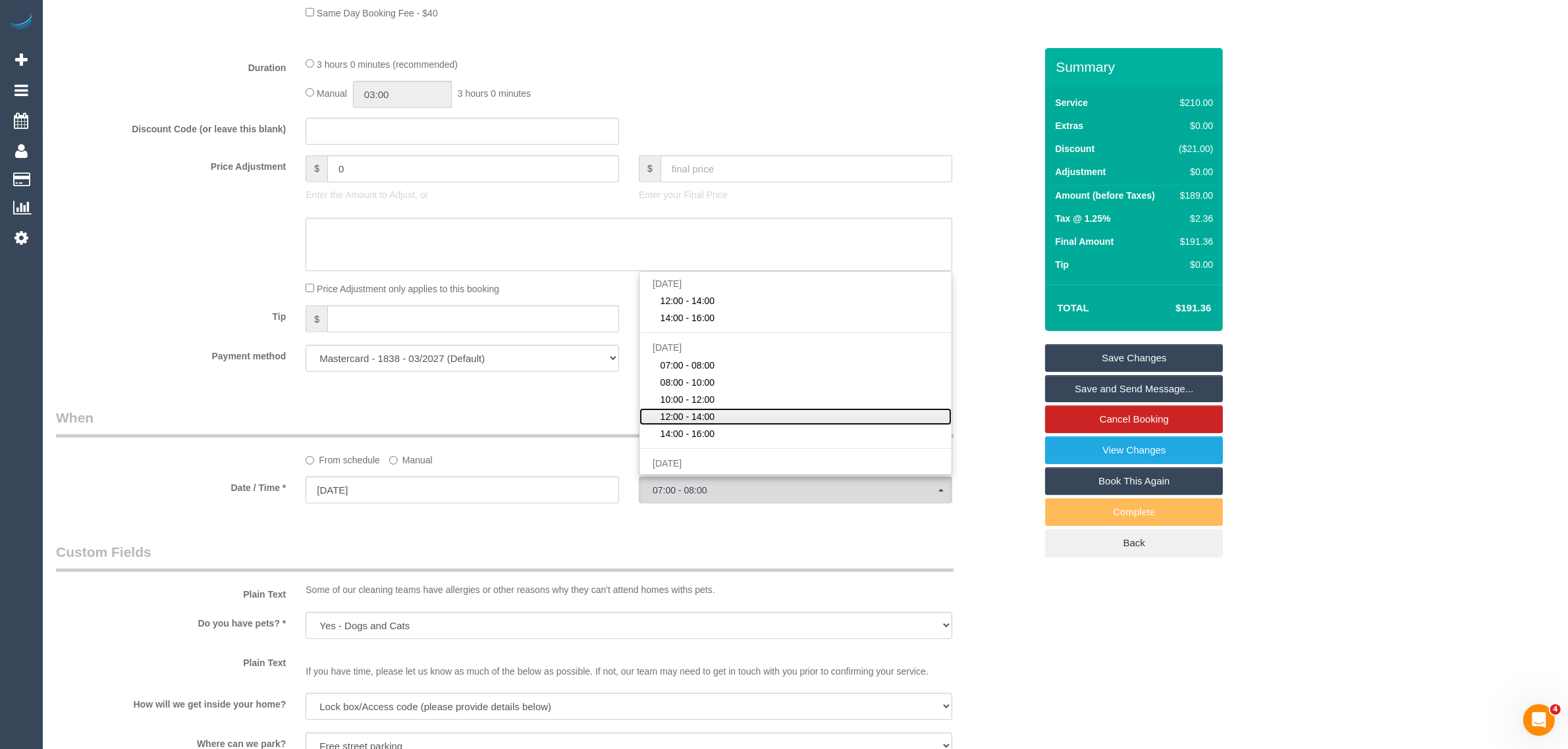
click at [723, 412] on link "12:00 - 14:00" at bounding box center [795, 417] width 312 height 17
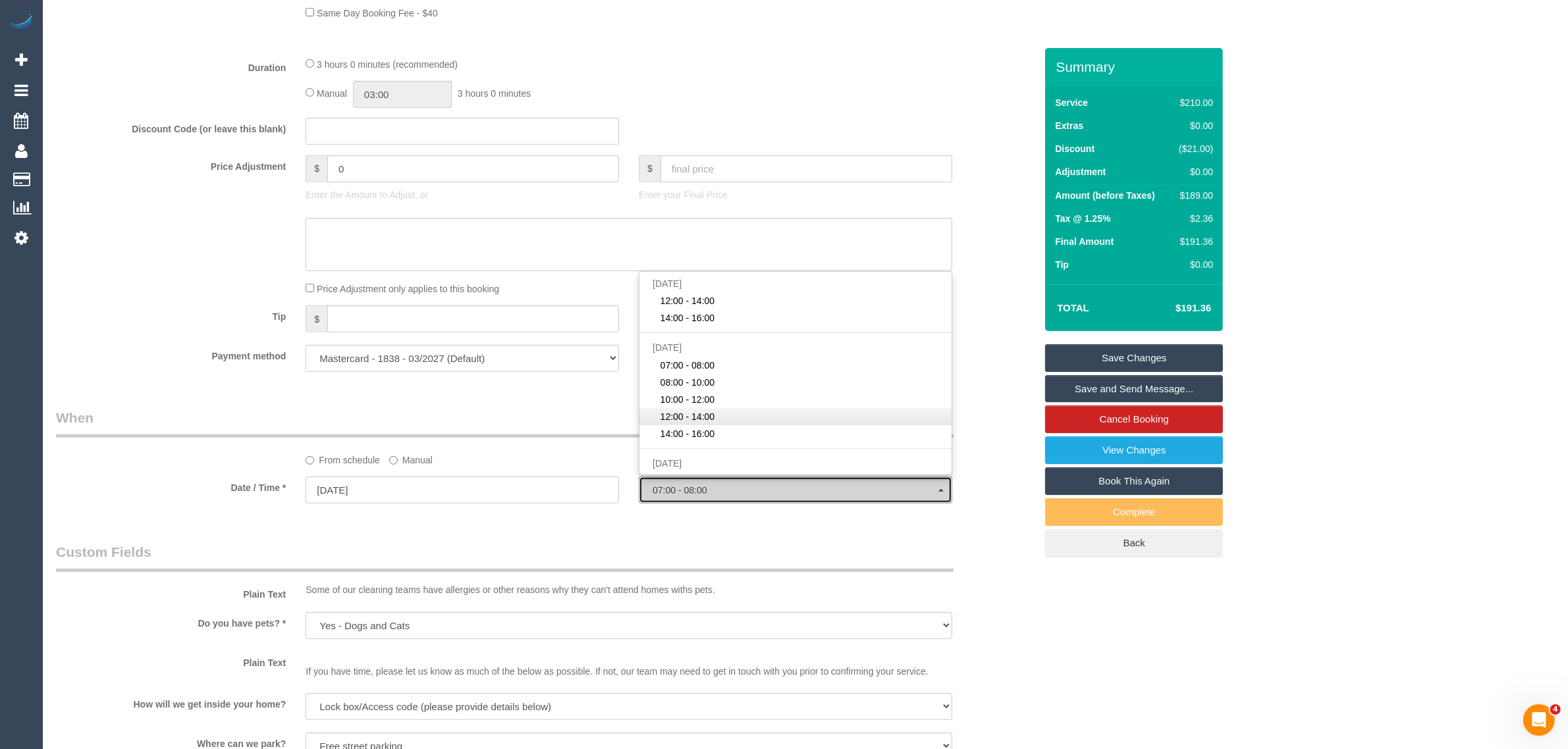
select select "spot6"
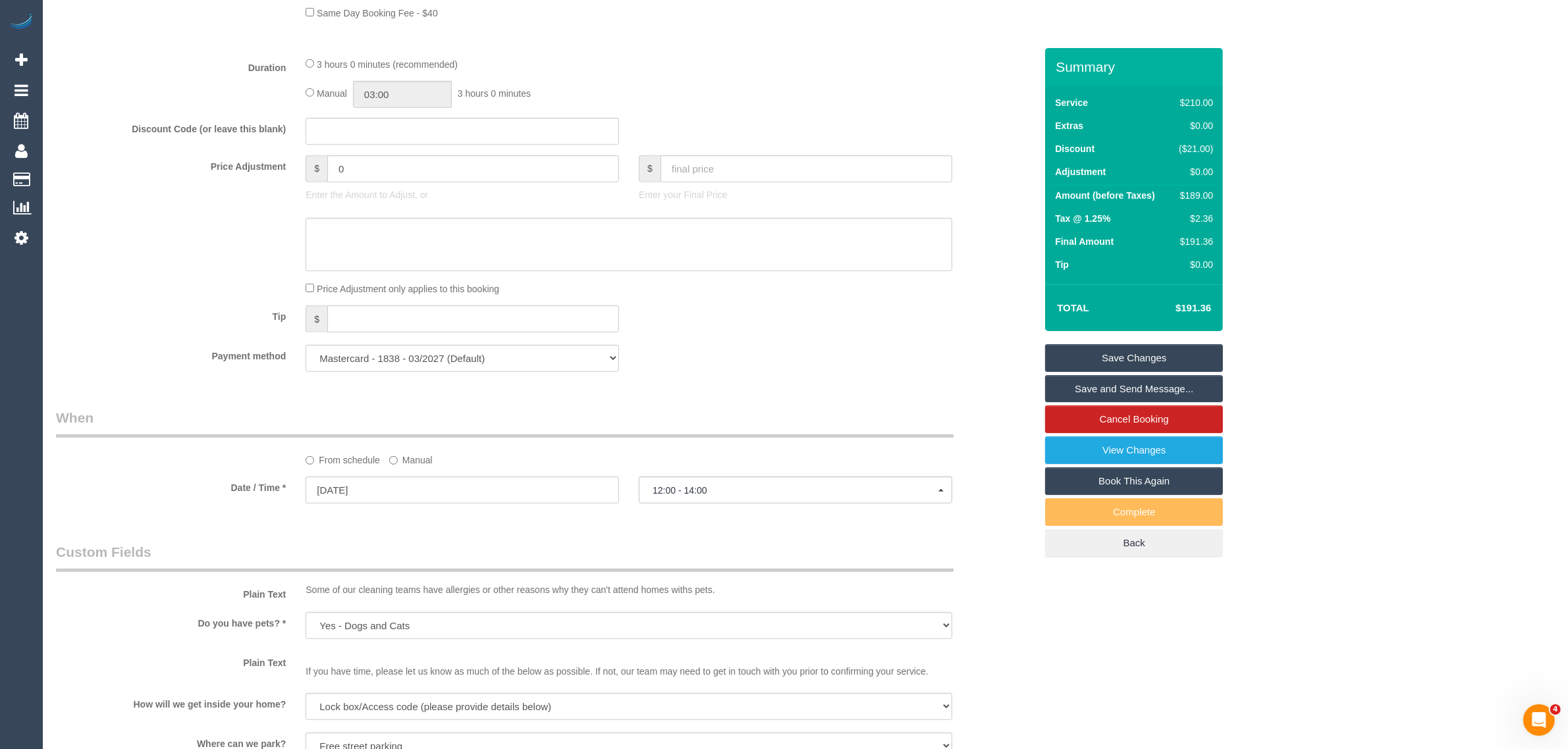
click at [841, 285] on div "Price Adjustment only applies to this booking" at bounding box center [629, 288] width 667 height 14
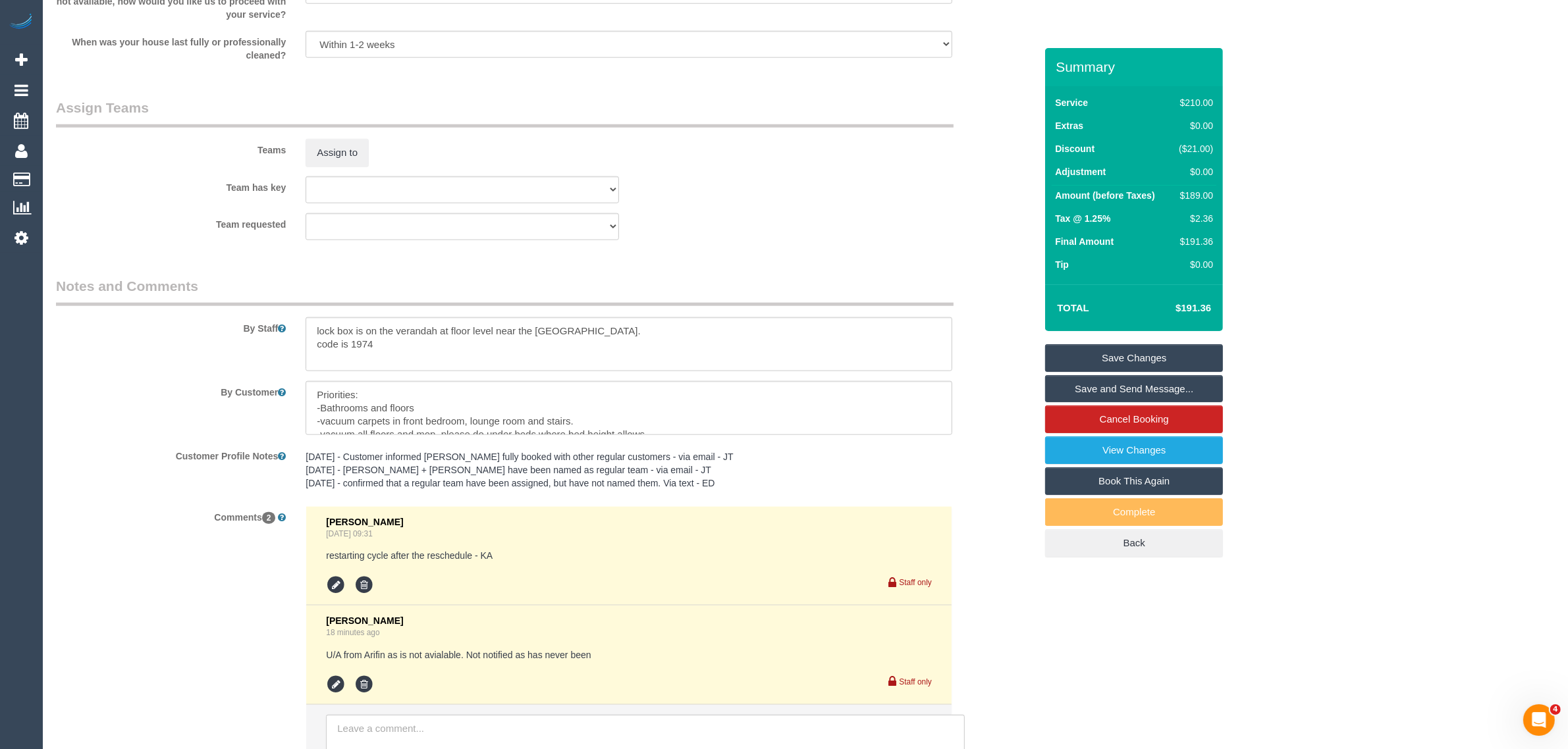
scroll to position [2032, 0]
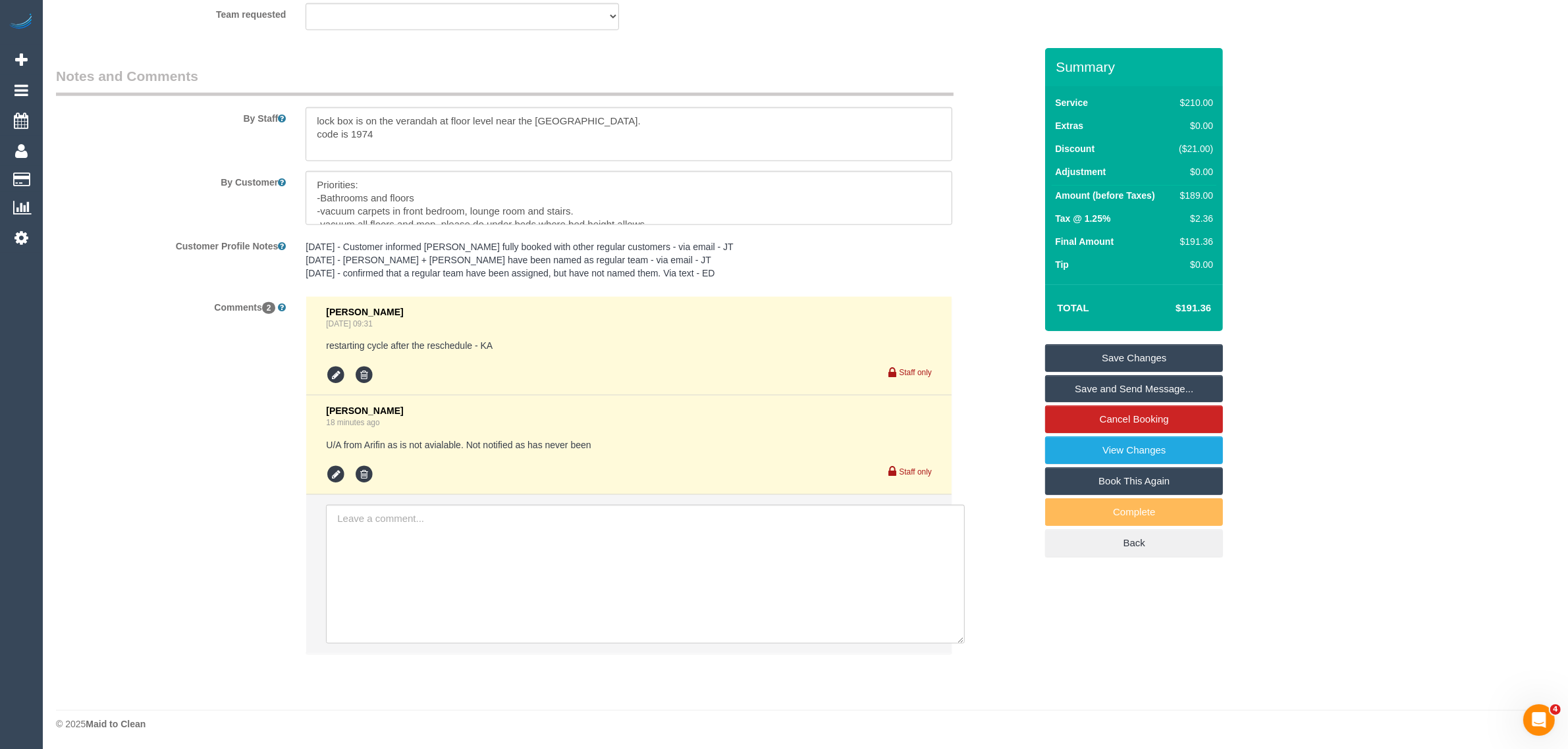
click at [1111, 356] on link "Save Changes" at bounding box center [1134, 358] width 178 height 28
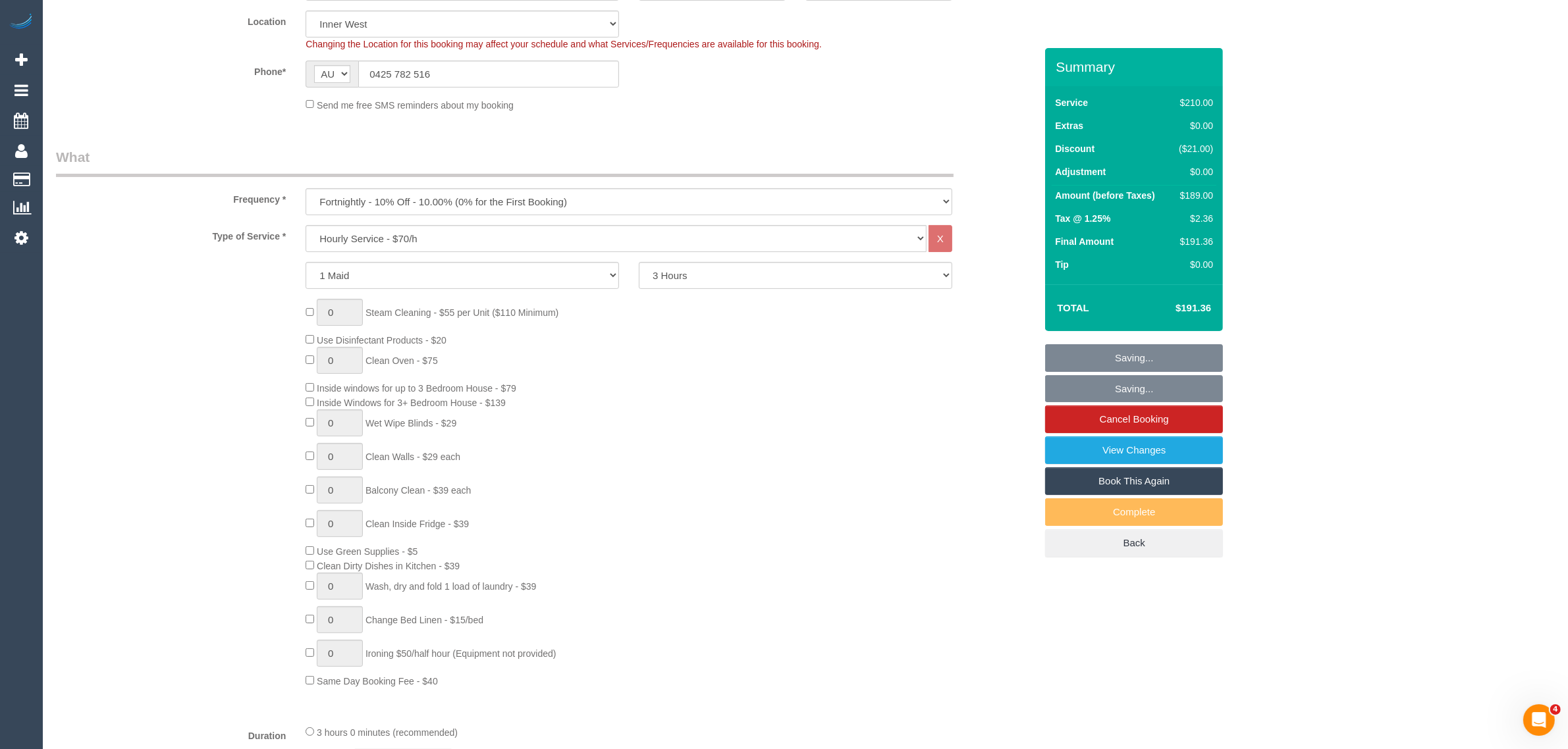
scroll to position [57, 0]
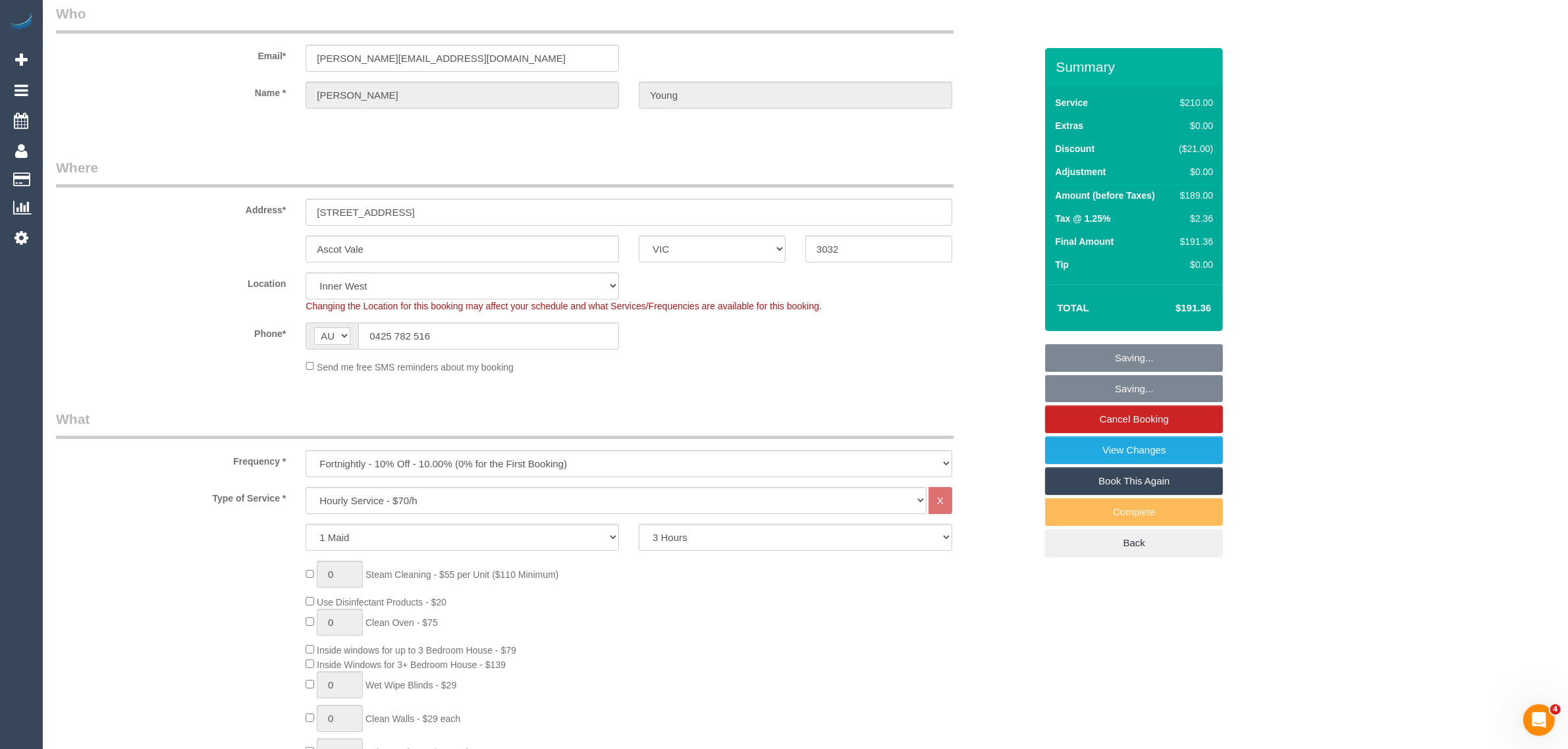
click at [841, 170] on legend "Where" at bounding box center [504, 172] width 897 height 29
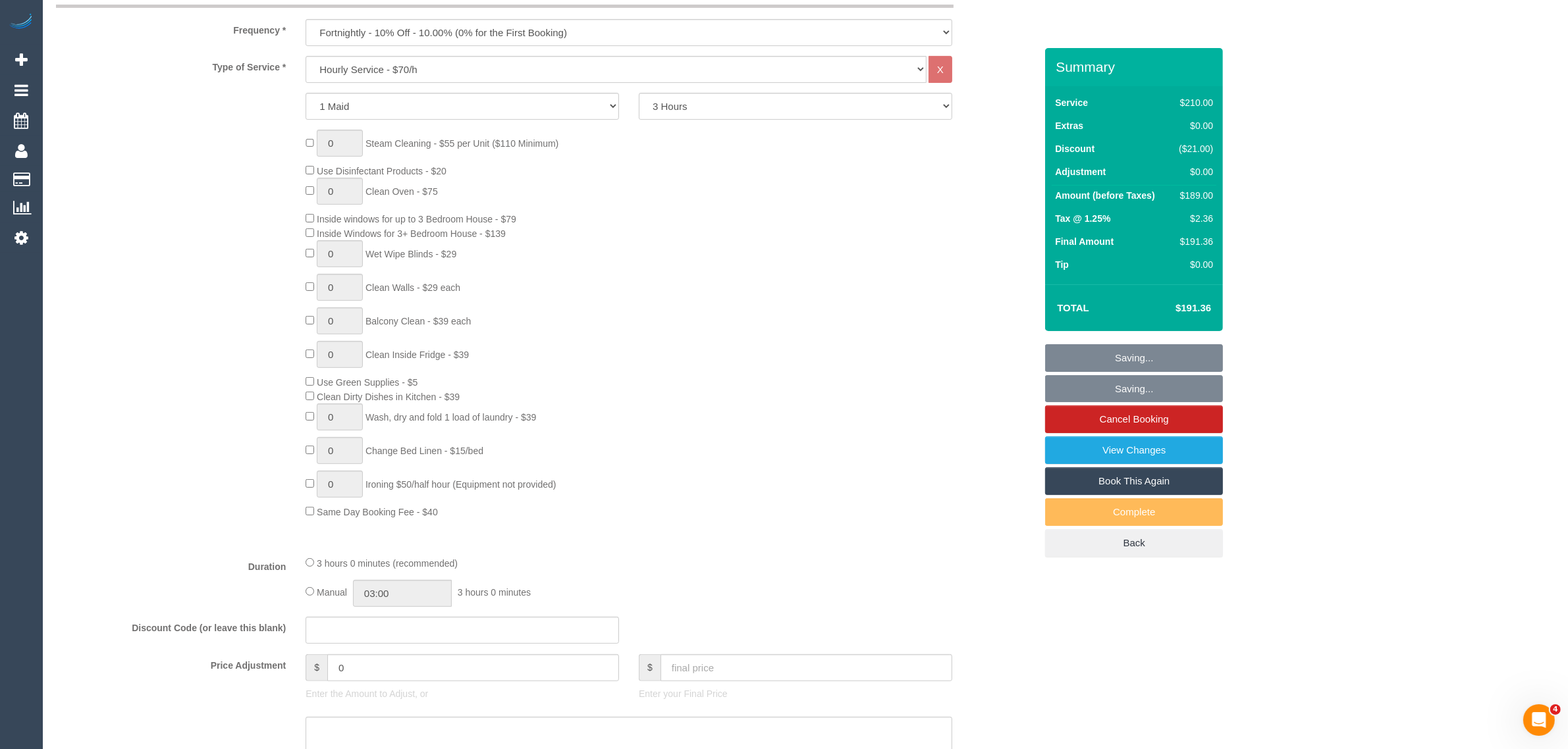
scroll to position [0, 0]
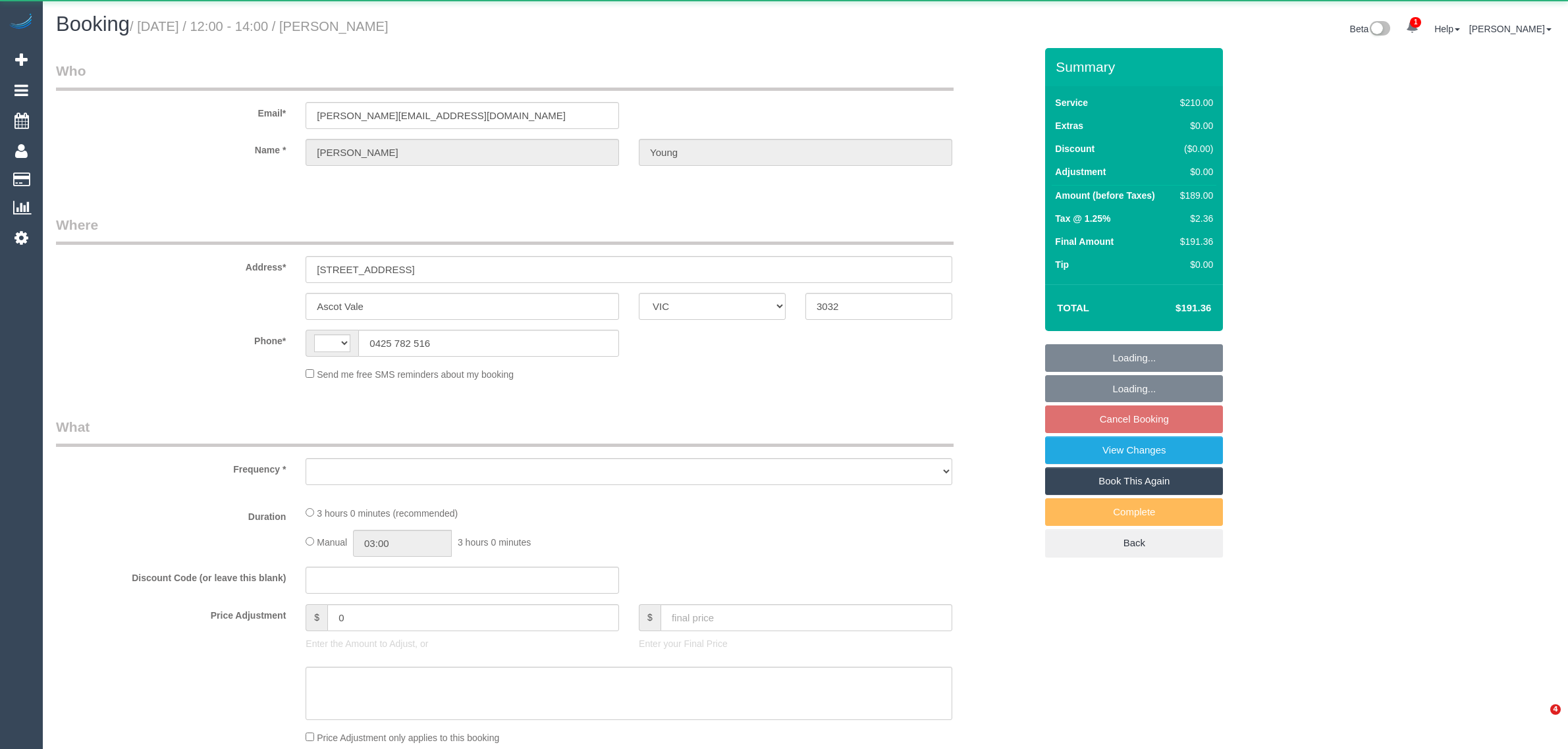
select select "VIC"
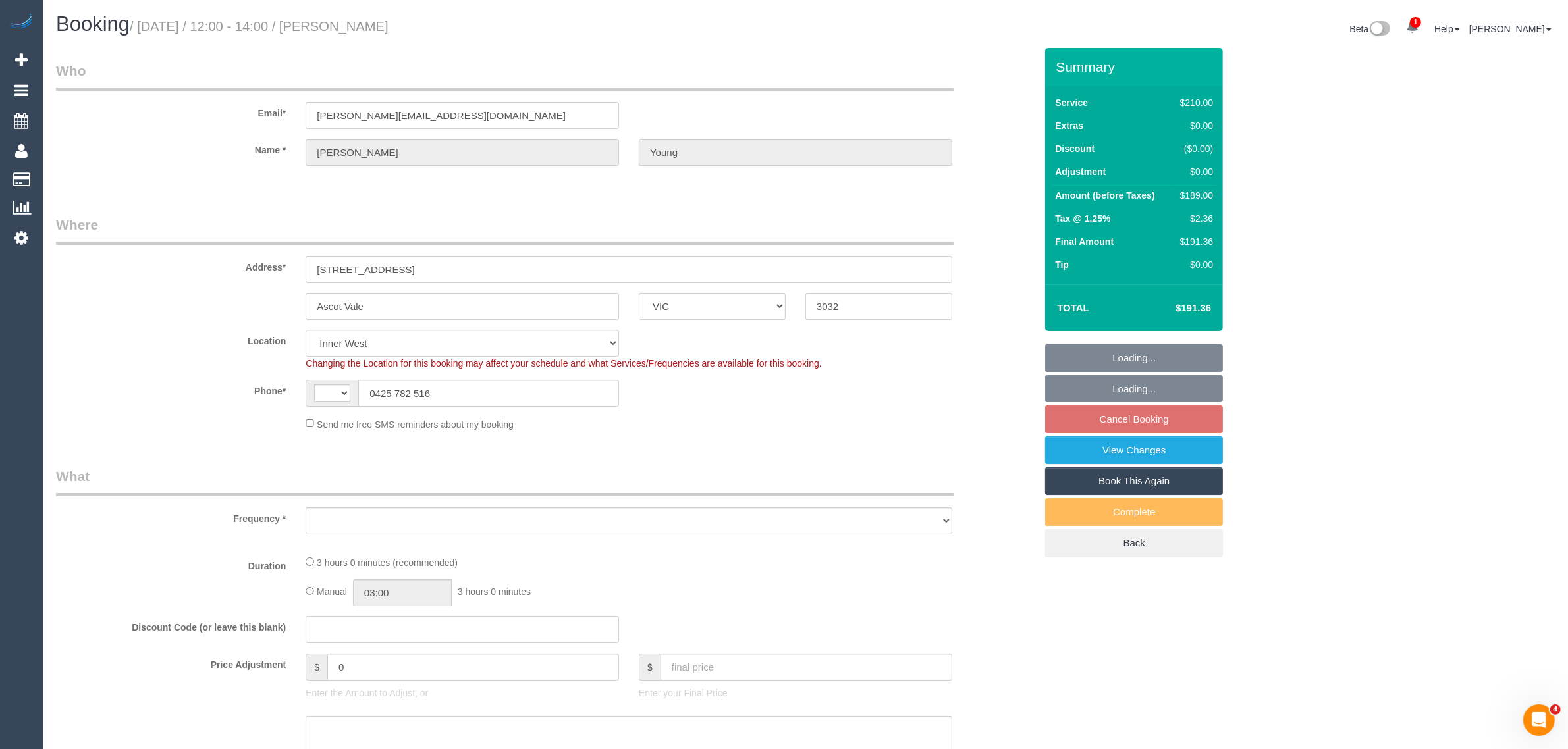
drag, startPoint x: 177, startPoint y: 107, endPoint x: 184, endPoint y: 113, distance: 9.2
click at [177, 107] on label "Email*" at bounding box center [171, 110] width 250 height 18
select select "string:stripe-pm_1RHKdX2GScqysDRVbLs84dZJ"
select select "string:AU"
select select "180"
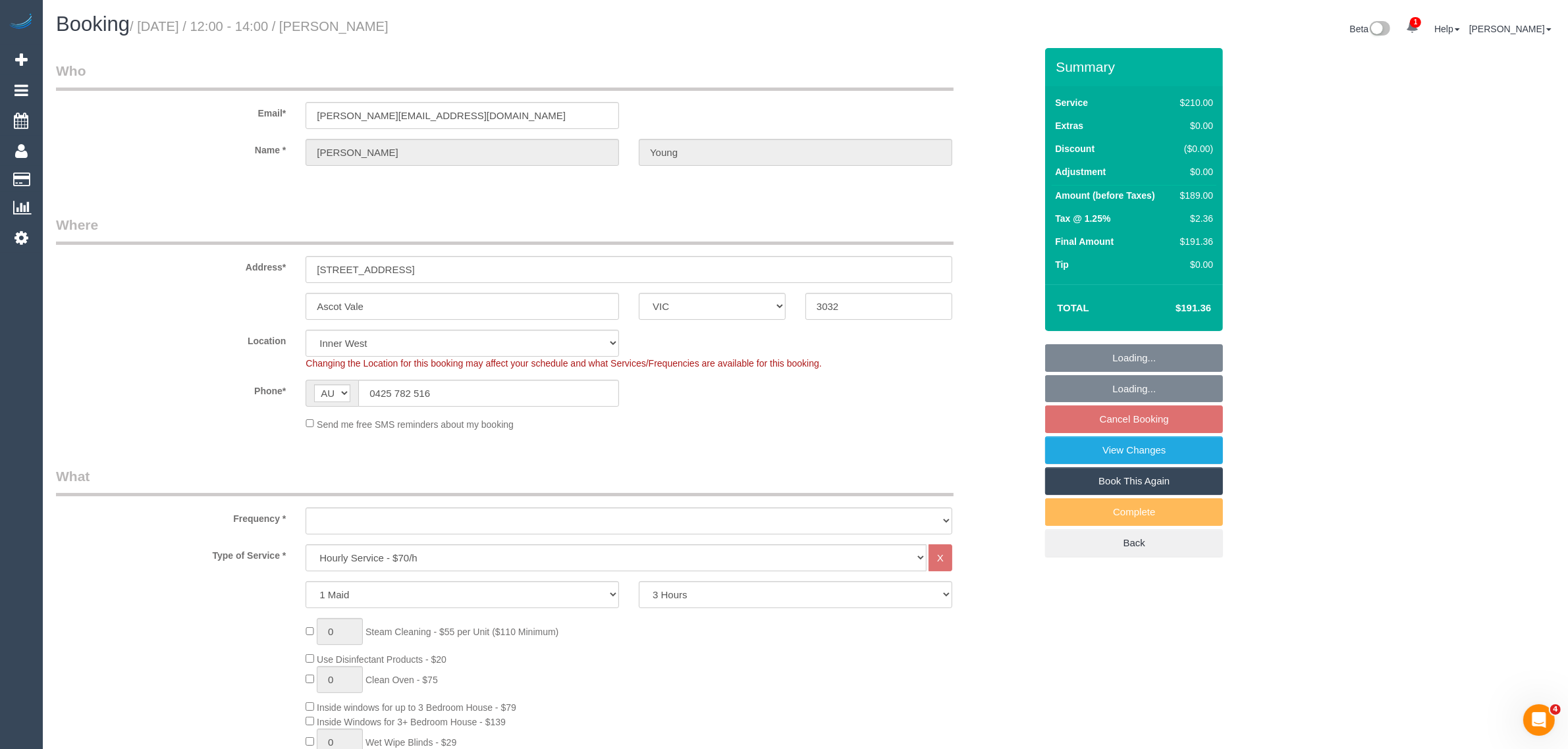
select select "number:30"
select select "number:16"
select select "number:19"
select select "number:22"
select select "number:34"
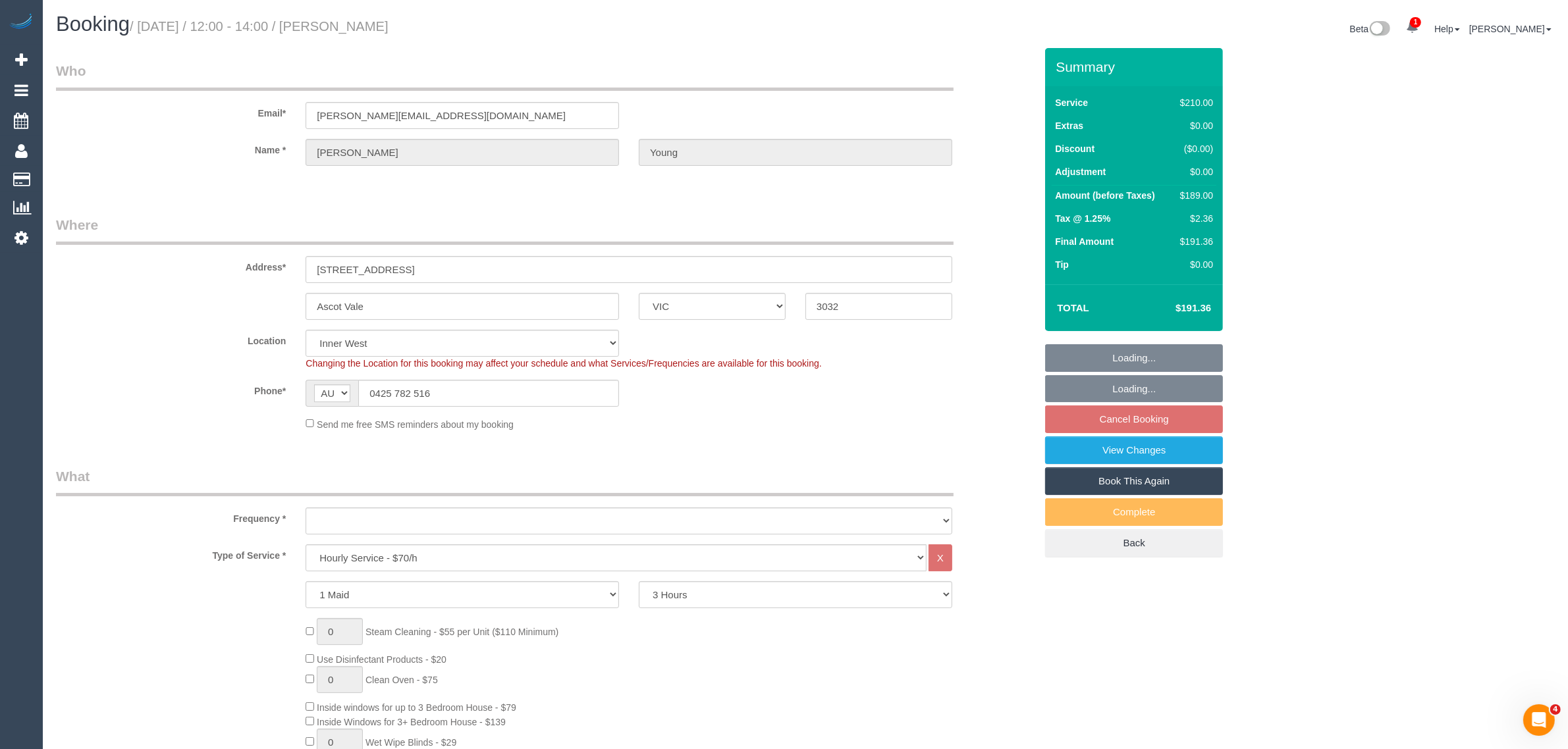
select select "number:11"
select select "spot1"
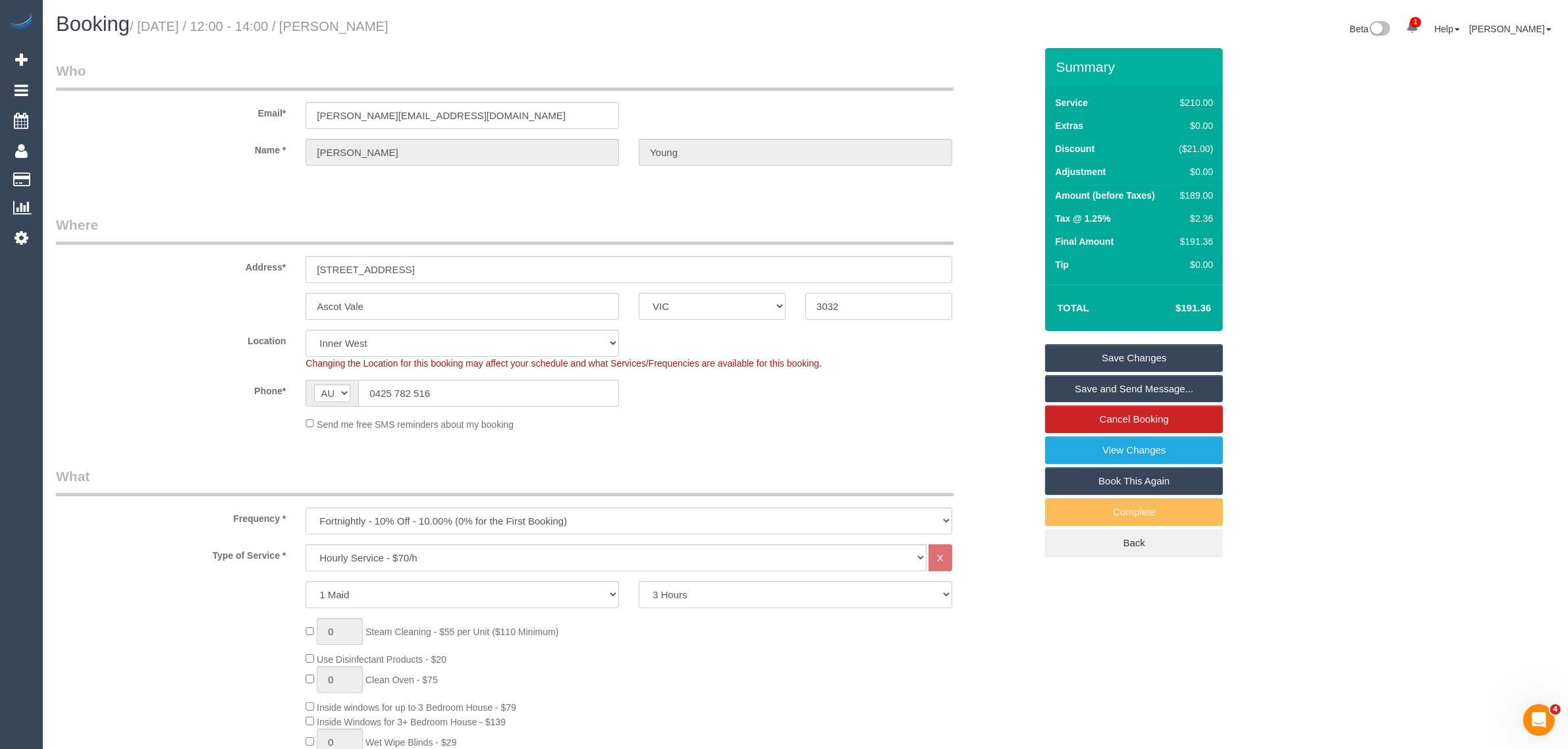
click at [134, 317] on div "Ascot Vale ACT [GEOGRAPHIC_DATA] NT [GEOGRAPHIC_DATA] SA TAS [GEOGRAPHIC_DATA] …" at bounding box center [546, 307] width 999 height 27
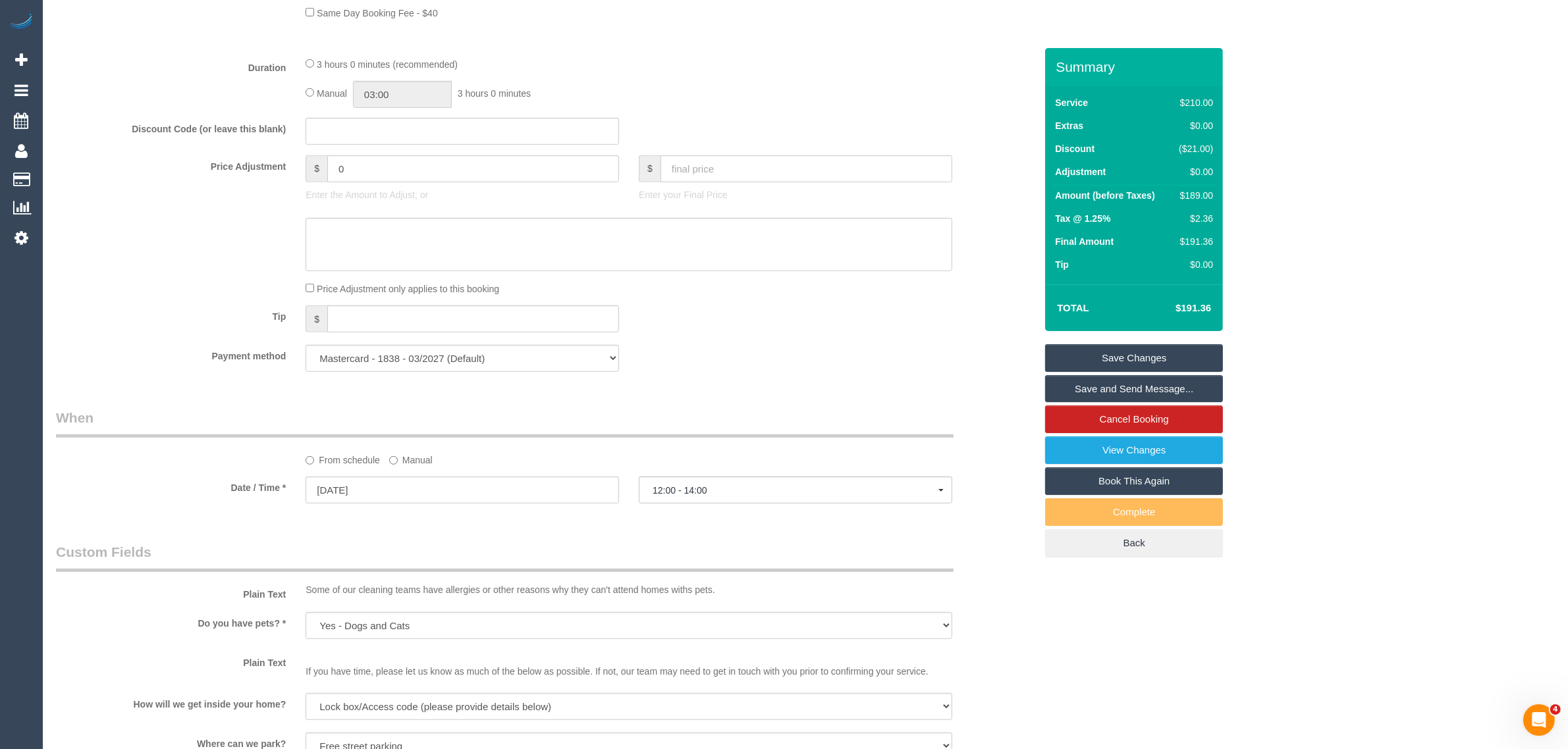
select select "object:1588"
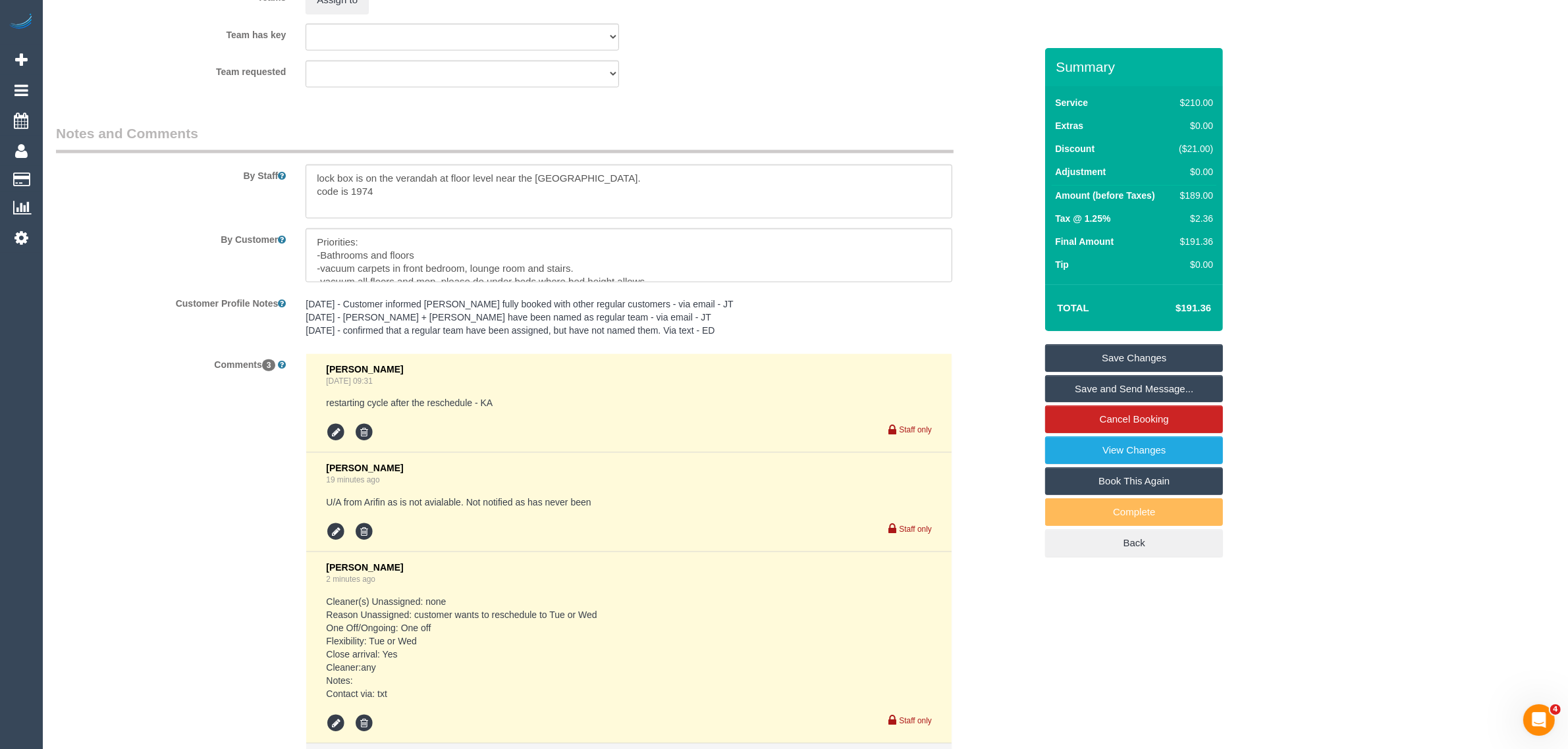
scroll to position [1317, 0]
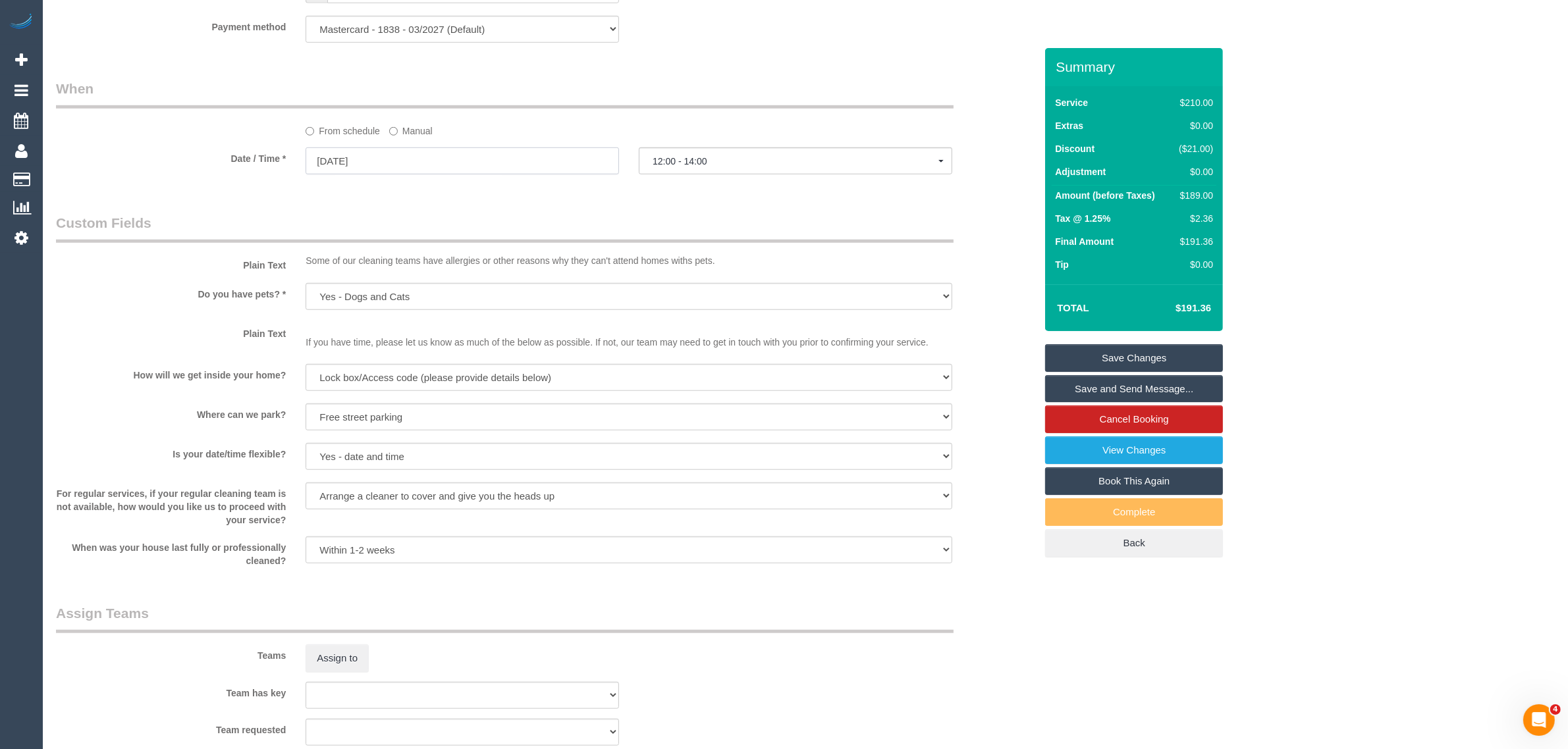
click at [564, 157] on input "[DATE]" at bounding box center [463, 160] width 313 height 27
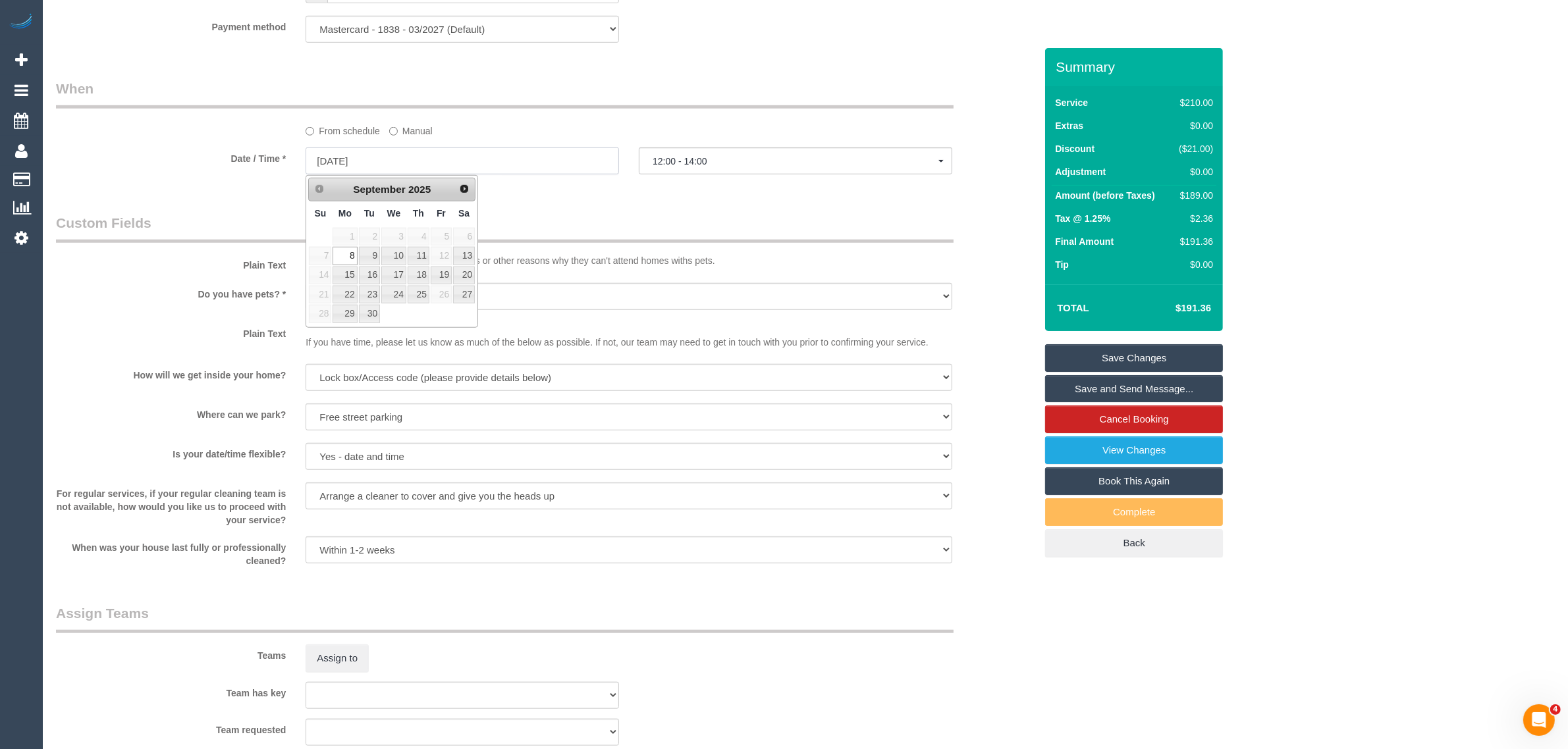
click at [484, 163] on input "[DATE]" at bounding box center [463, 160] width 313 height 27
click at [367, 254] on link "9" at bounding box center [369, 255] width 21 height 18
type input "[DATE]"
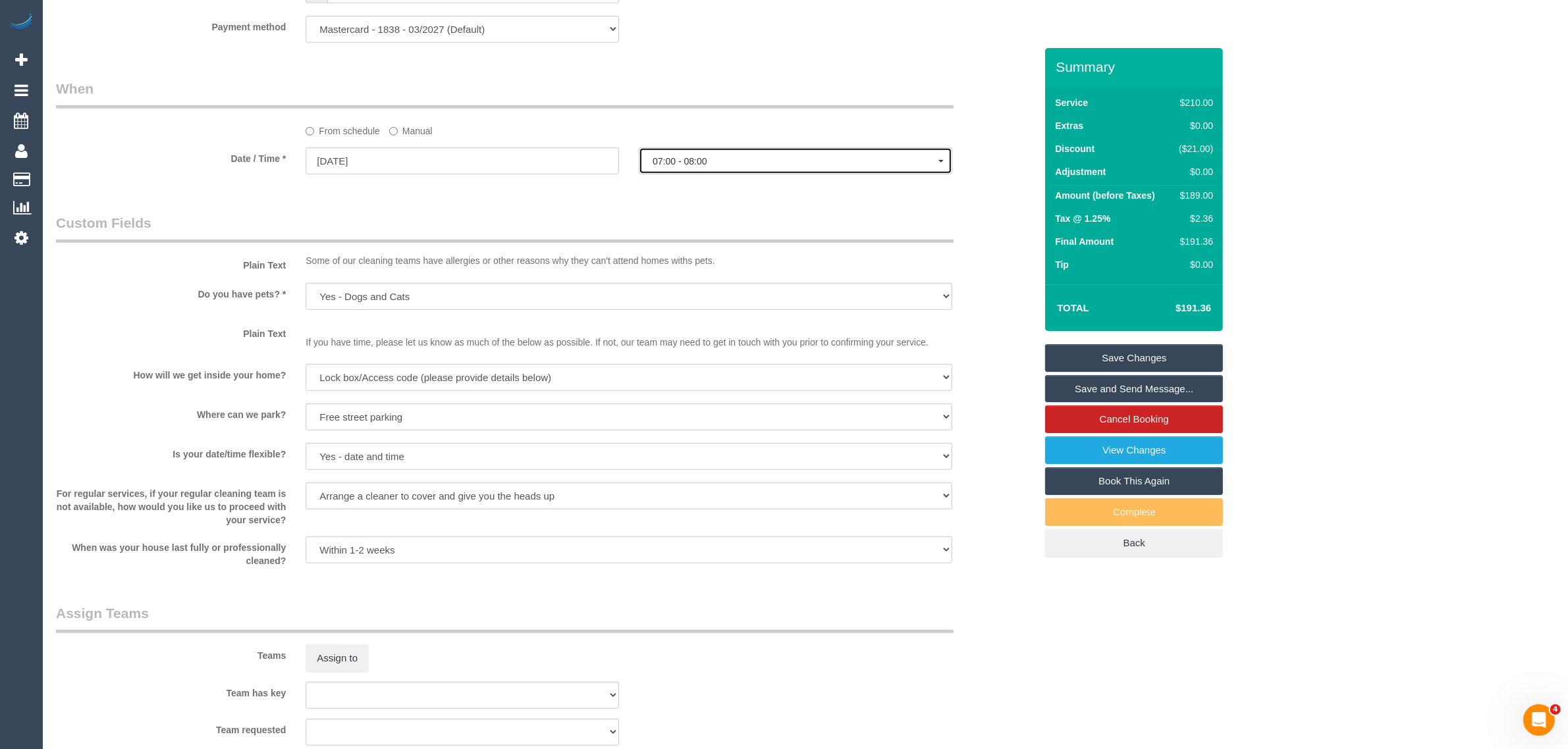
click at [746, 159] on span "07:00 - 08:00" at bounding box center [795, 160] width 286 height 10
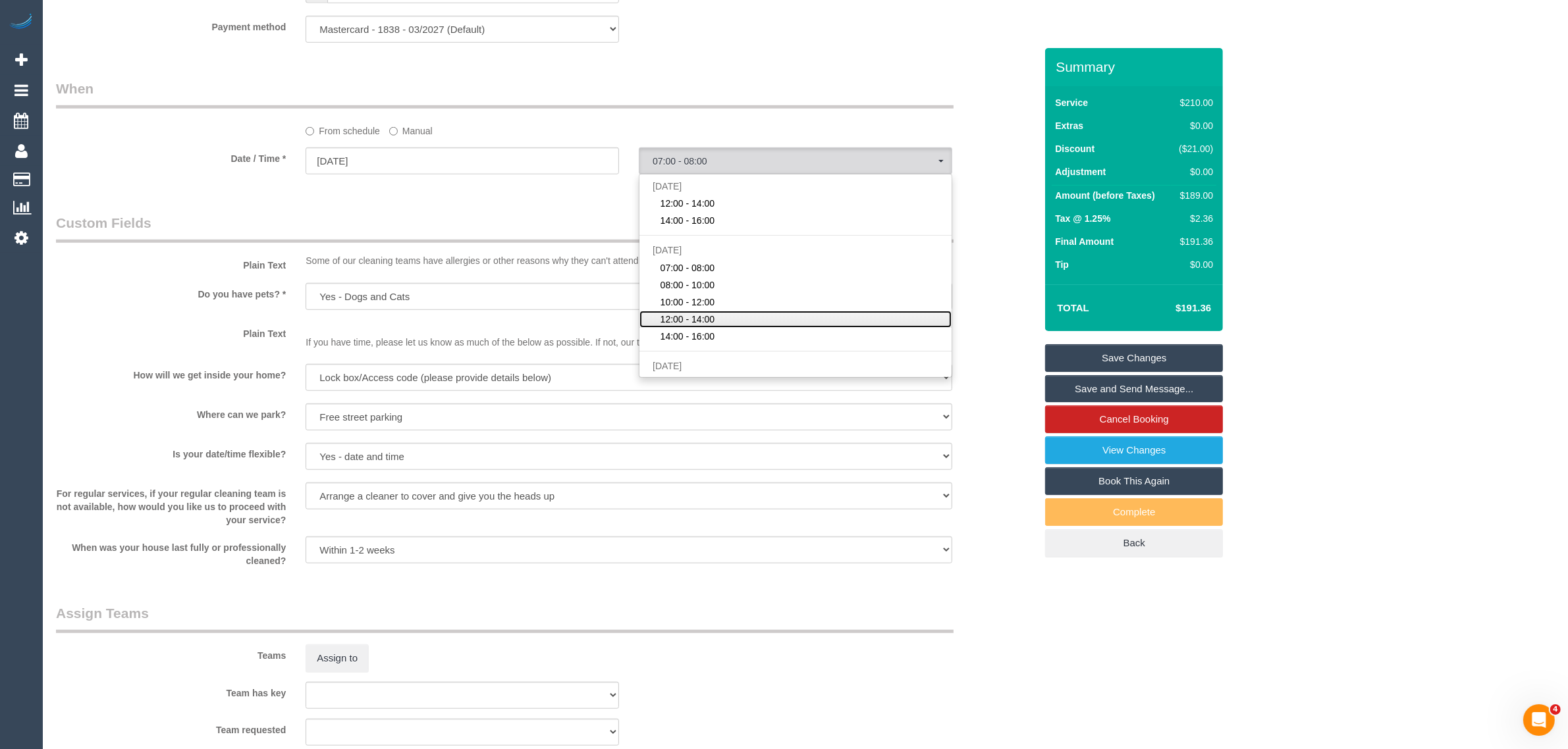
click at [696, 313] on span "12:00 - 14:00" at bounding box center [689, 319] width 55 height 13
select select "spot6"
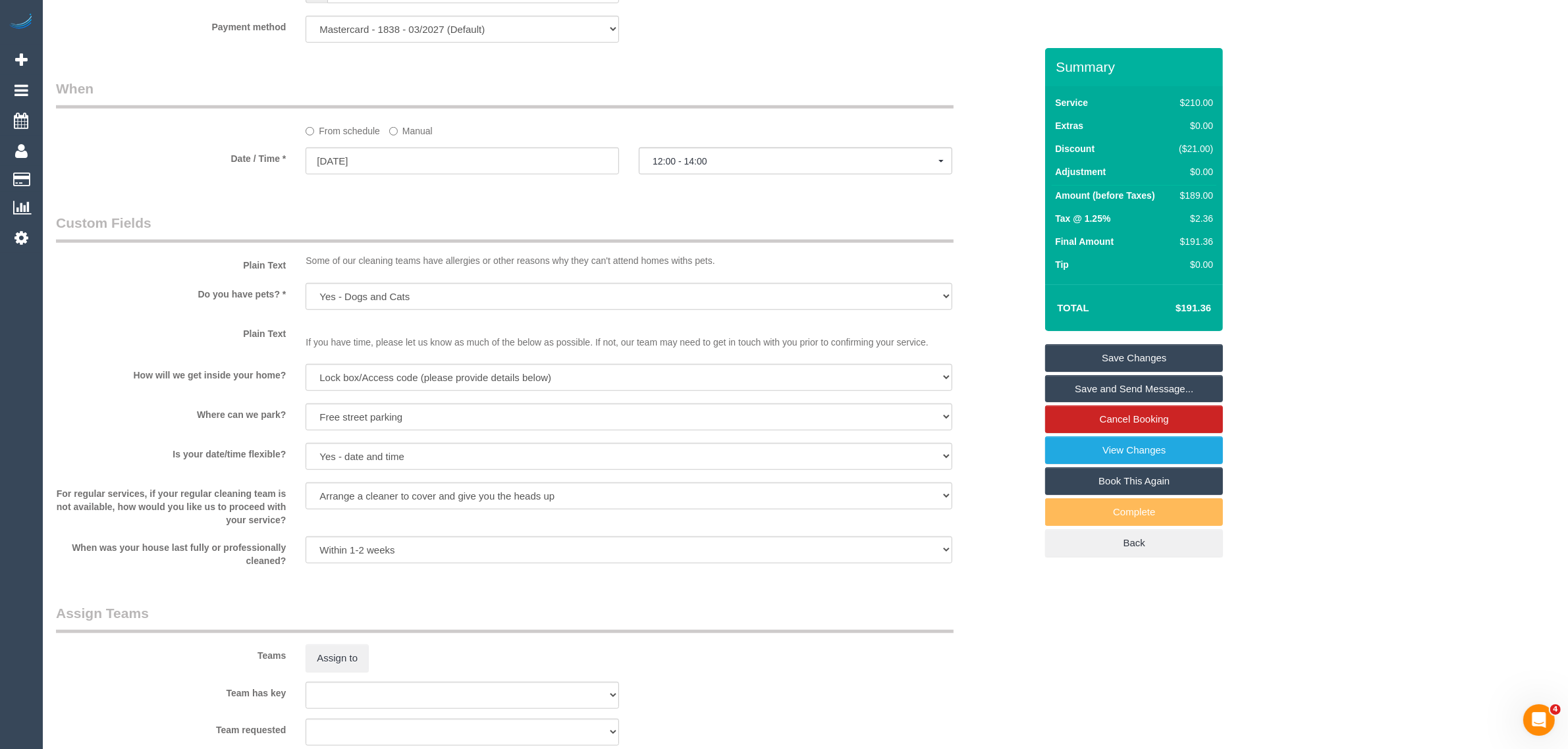
click at [770, 99] on legend "When" at bounding box center [504, 93] width 897 height 29
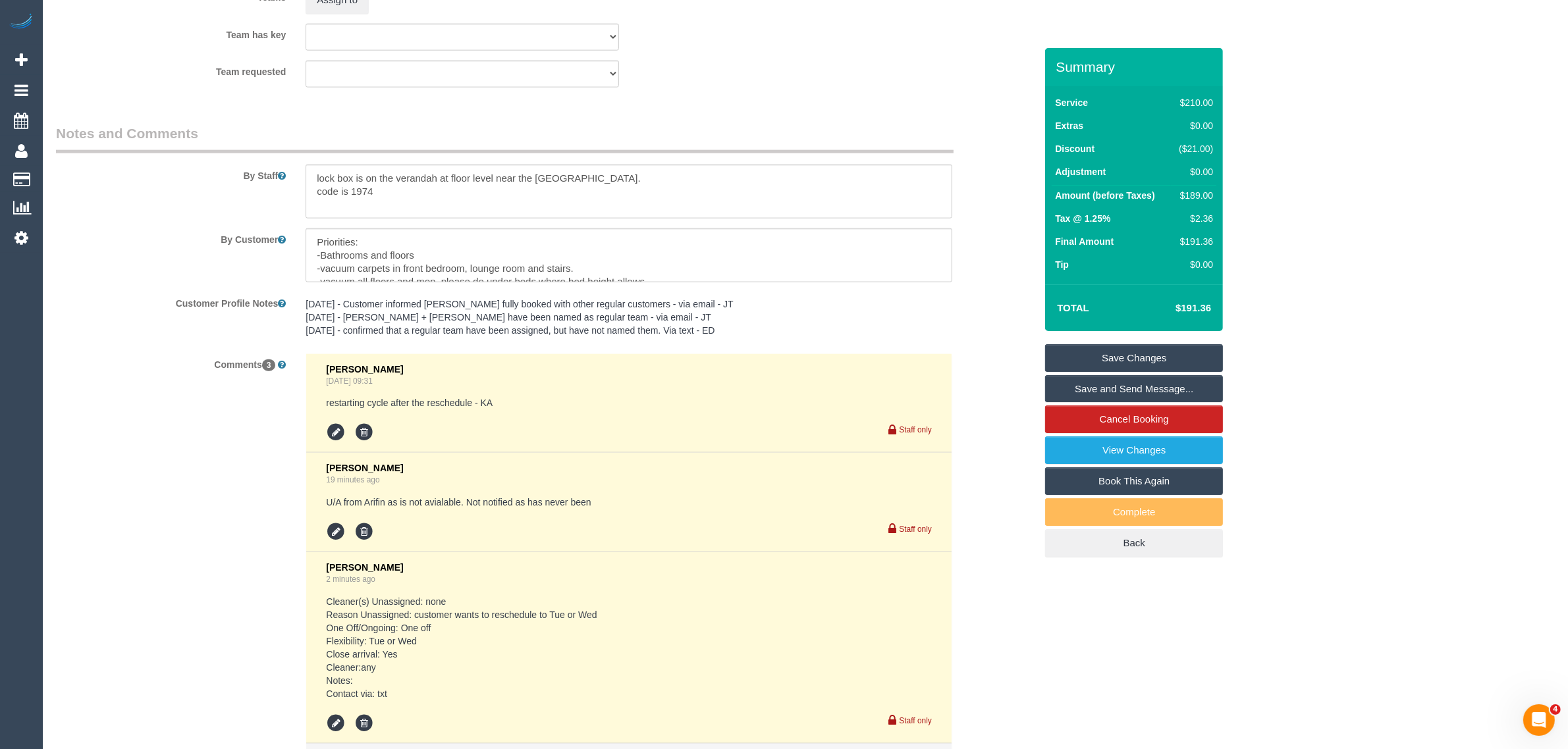
click at [1082, 355] on link "Save Changes" at bounding box center [1134, 358] width 178 height 28
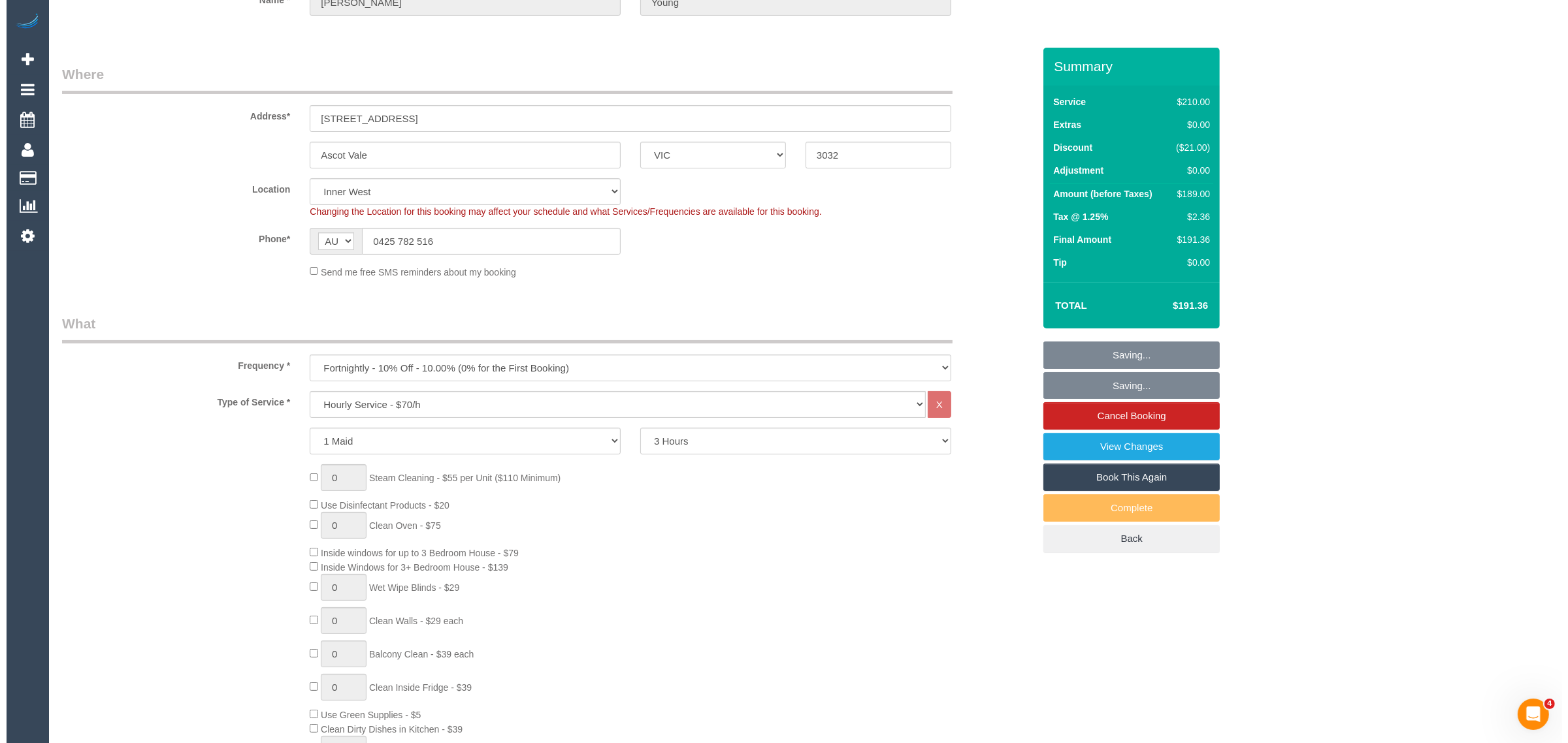
scroll to position [0, 0]
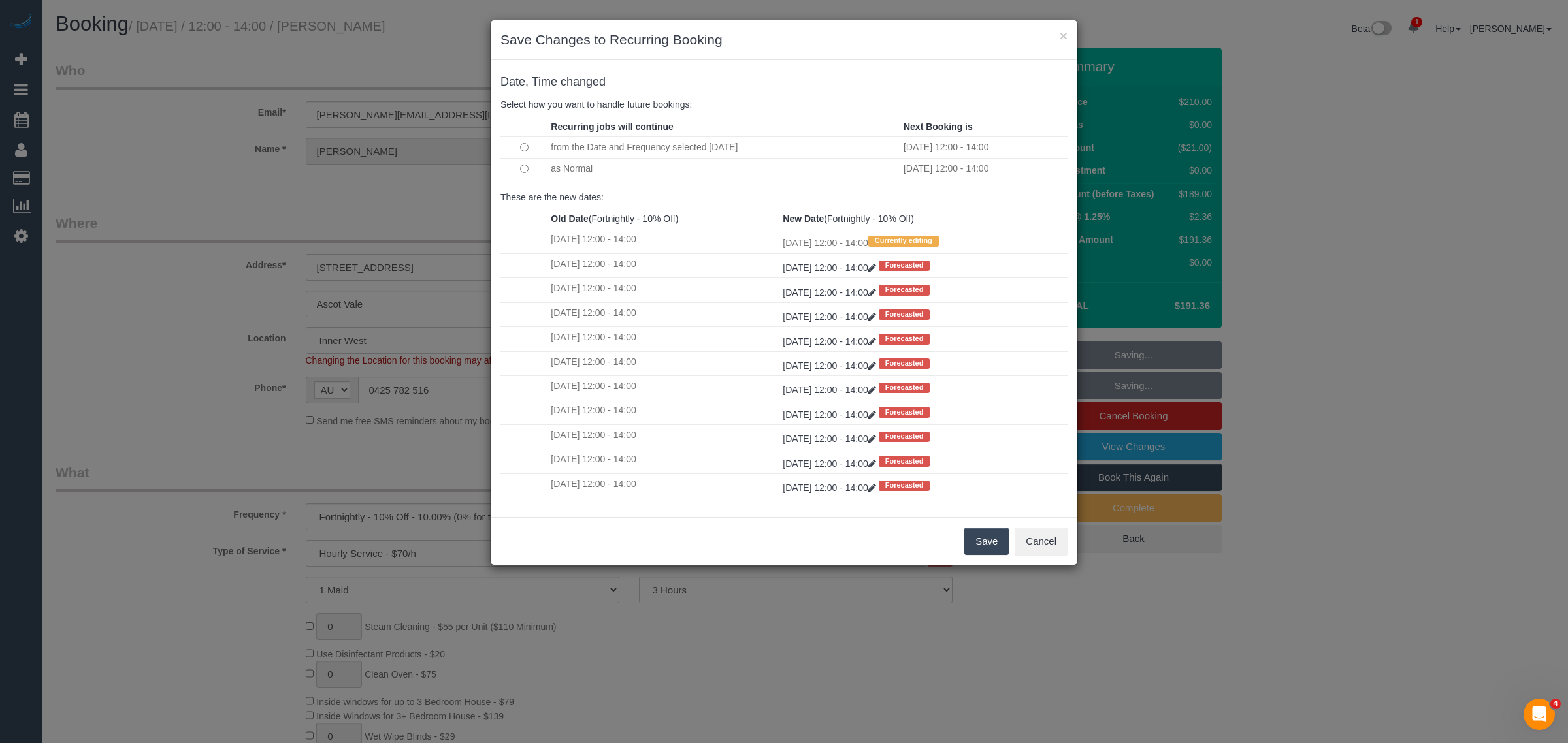
click at [971, 541] on button "Save" at bounding box center [987, 541] width 44 height 27
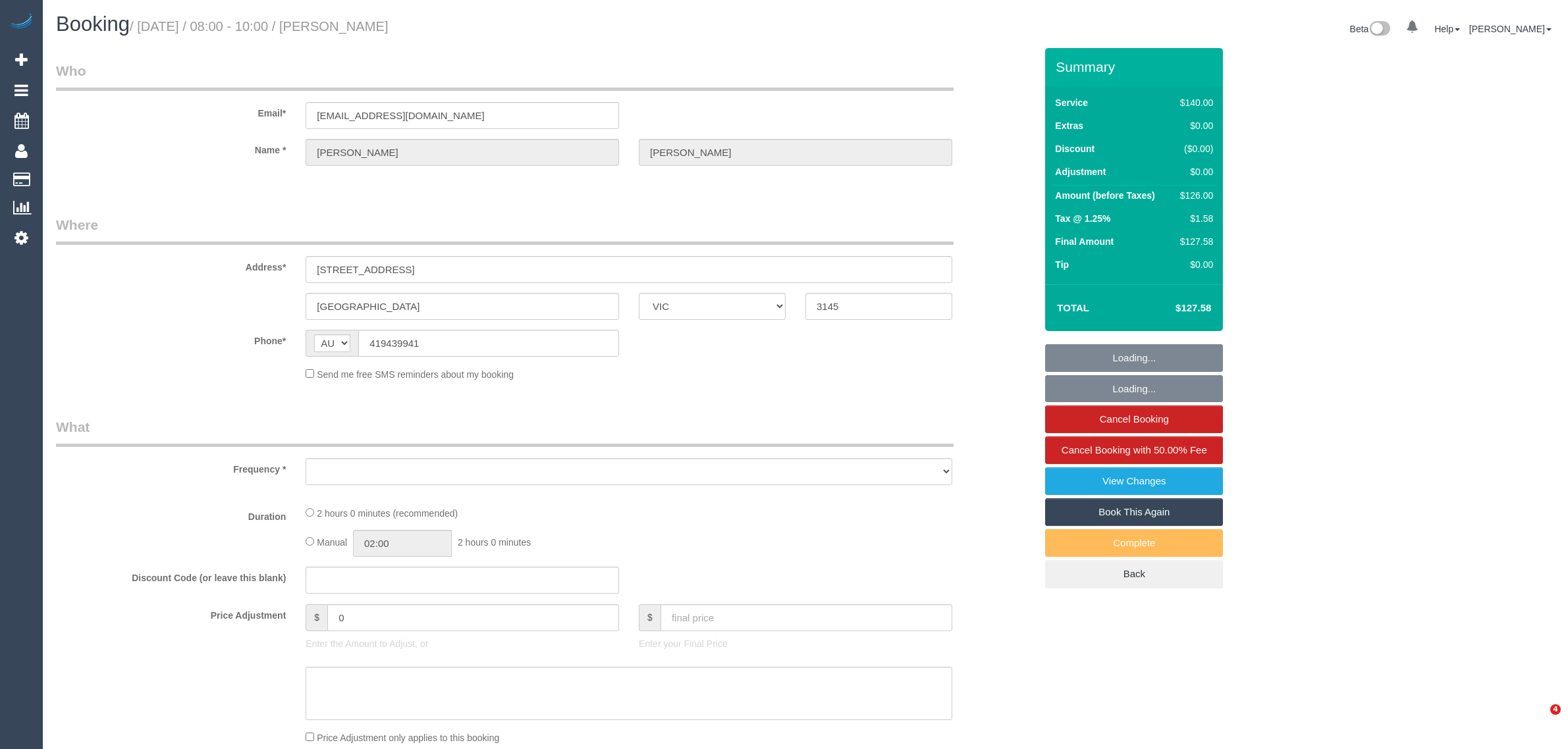
select select "VIC"
select select "object:580"
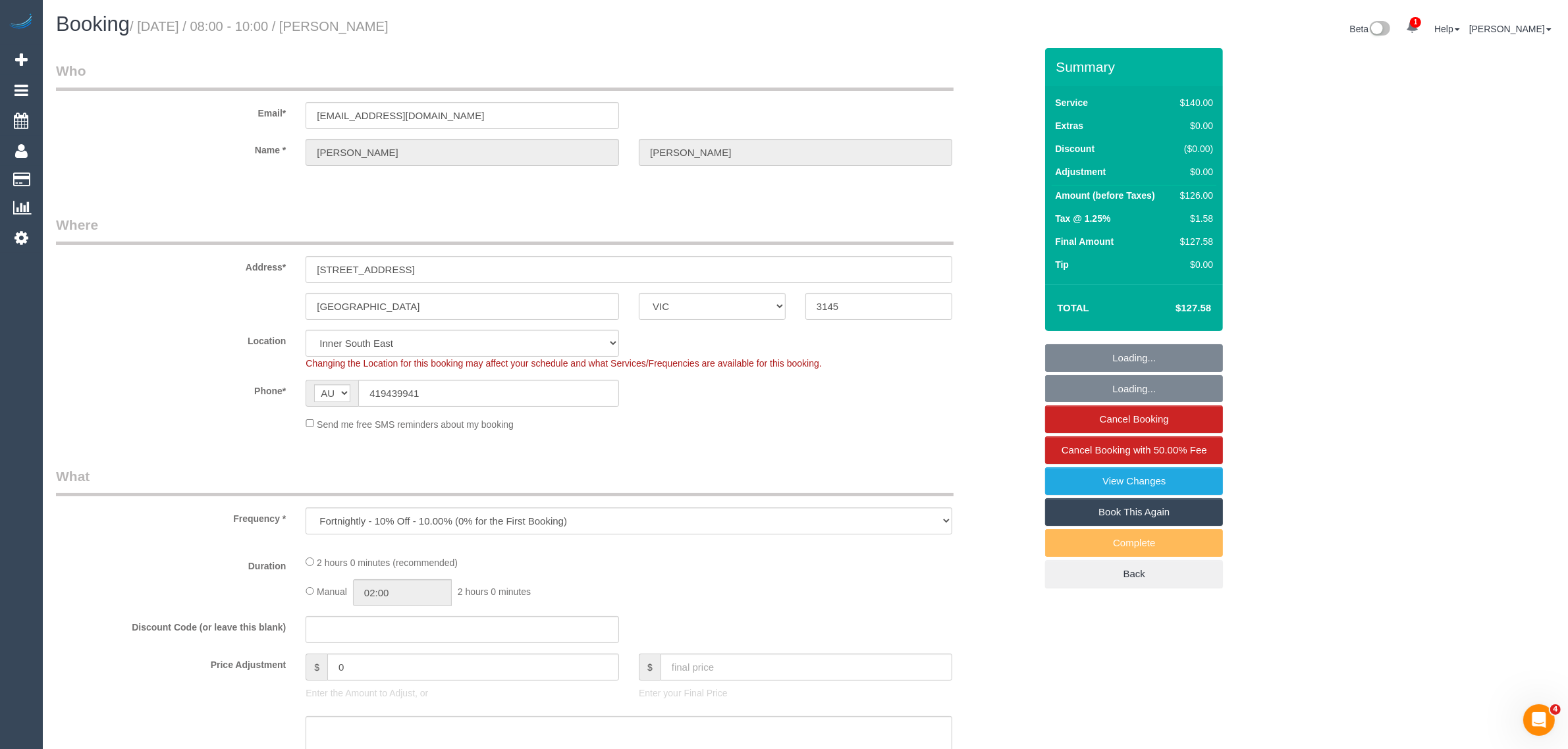
select select "string:stripe-pm_1RbIjn2GScqysDRVUgffc8pY"
select select "number:28"
select select "number:14"
select select "number:18"
select select "number:36"
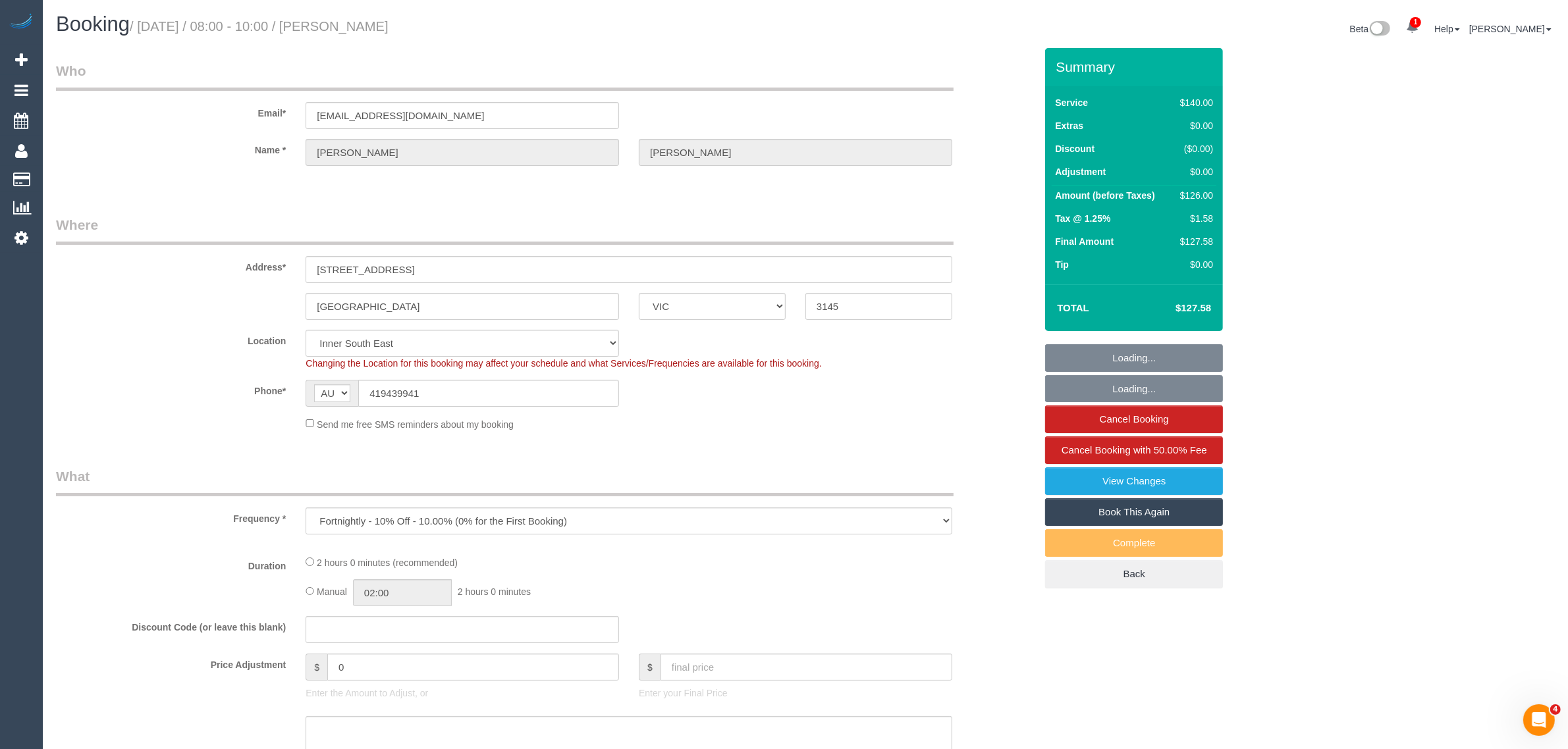
select select "number:34"
select select "number:12"
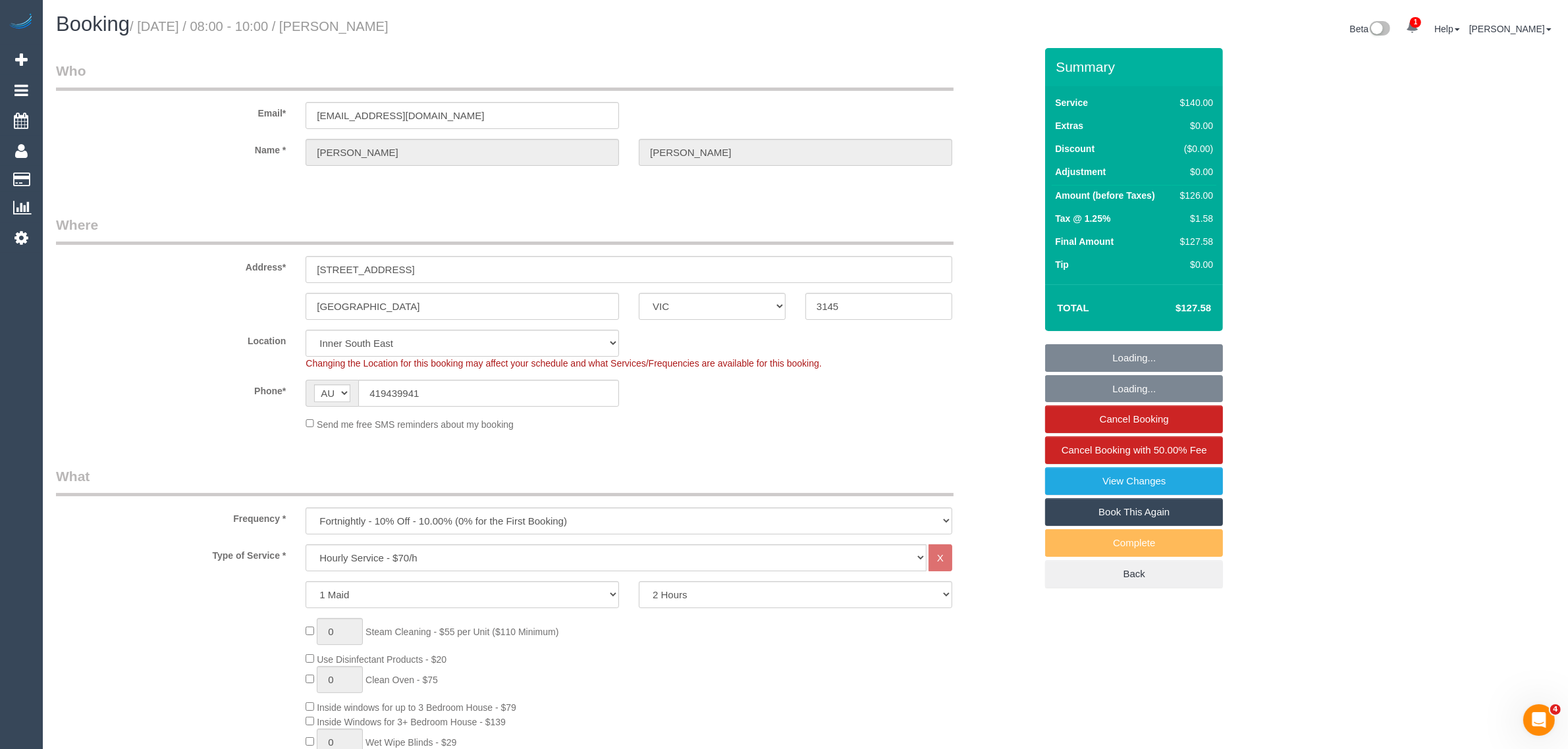
select select "object:1484"
click at [516, 402] on input "419439941" at bounding box center [488, 393] width 261 height 27
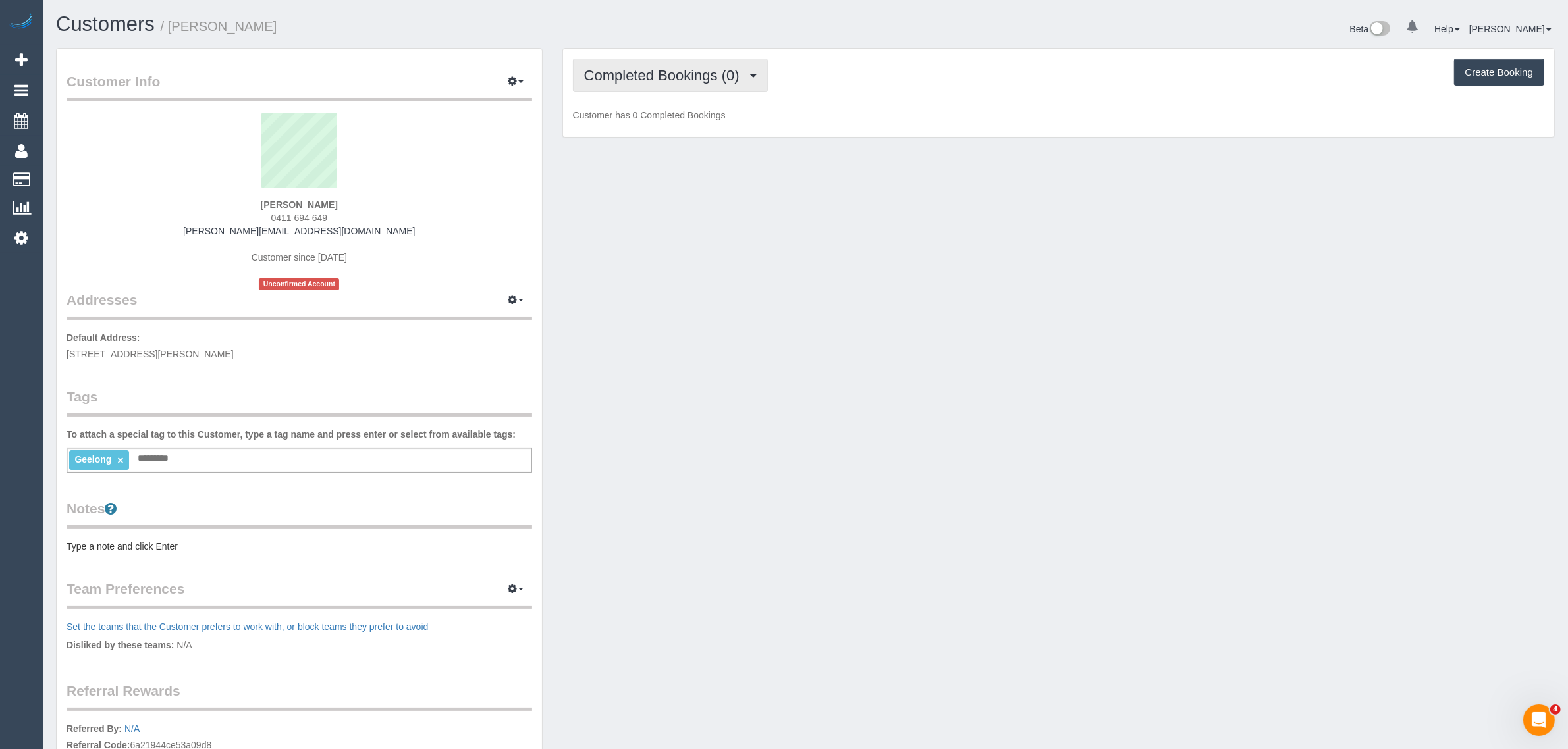
click at [704, 83] on button "Completed Bookings (0)" at bounding box center [670, 75] width 195 height 33
click at [672, 115] on link "Upcoming Bookings (1)" at bounding box center [642, 123] width 137 height 17
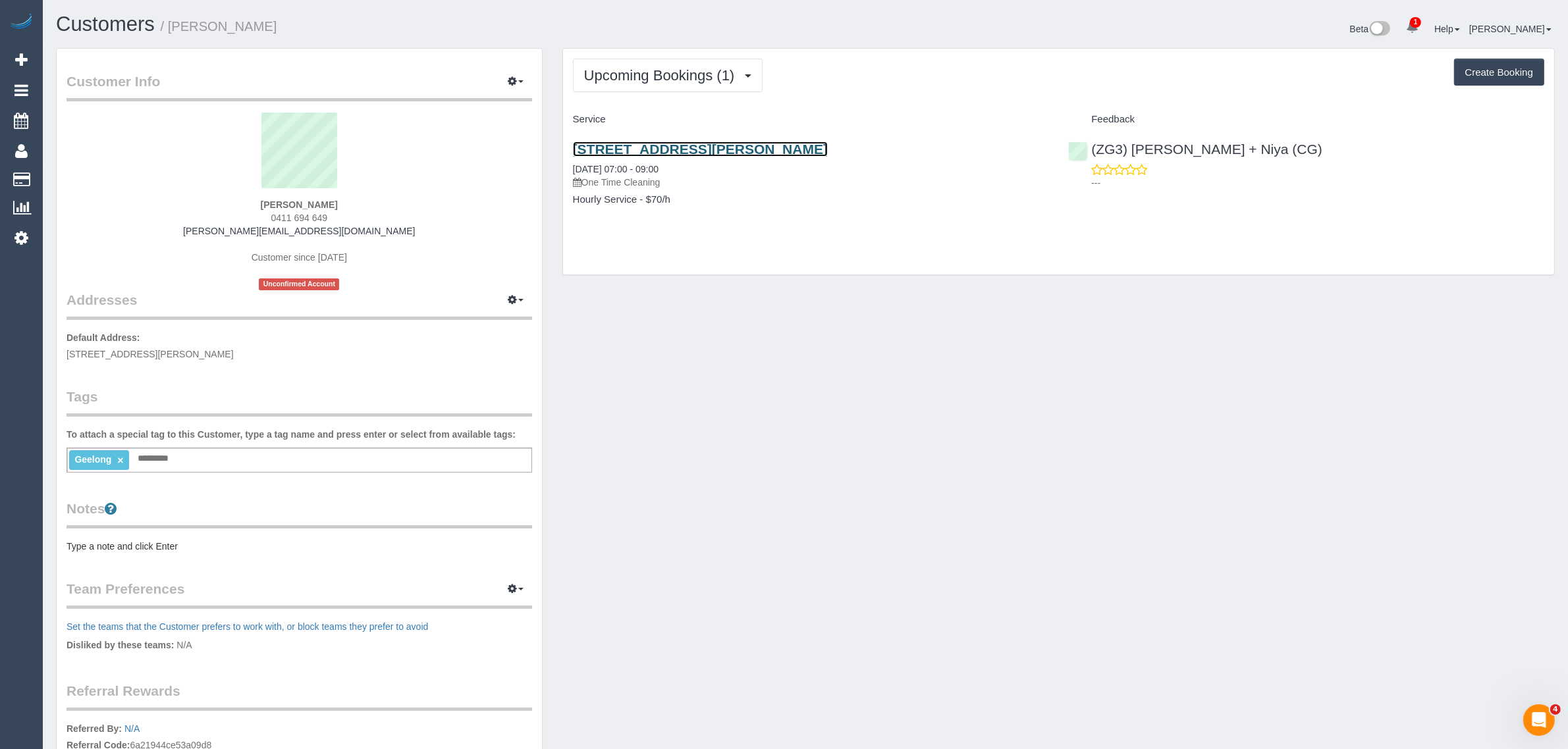
click at [637, 154] on link "[STREET_ADDRESS][PERSON_NAME]" at bounding box center [700, 149] width 255 height 15
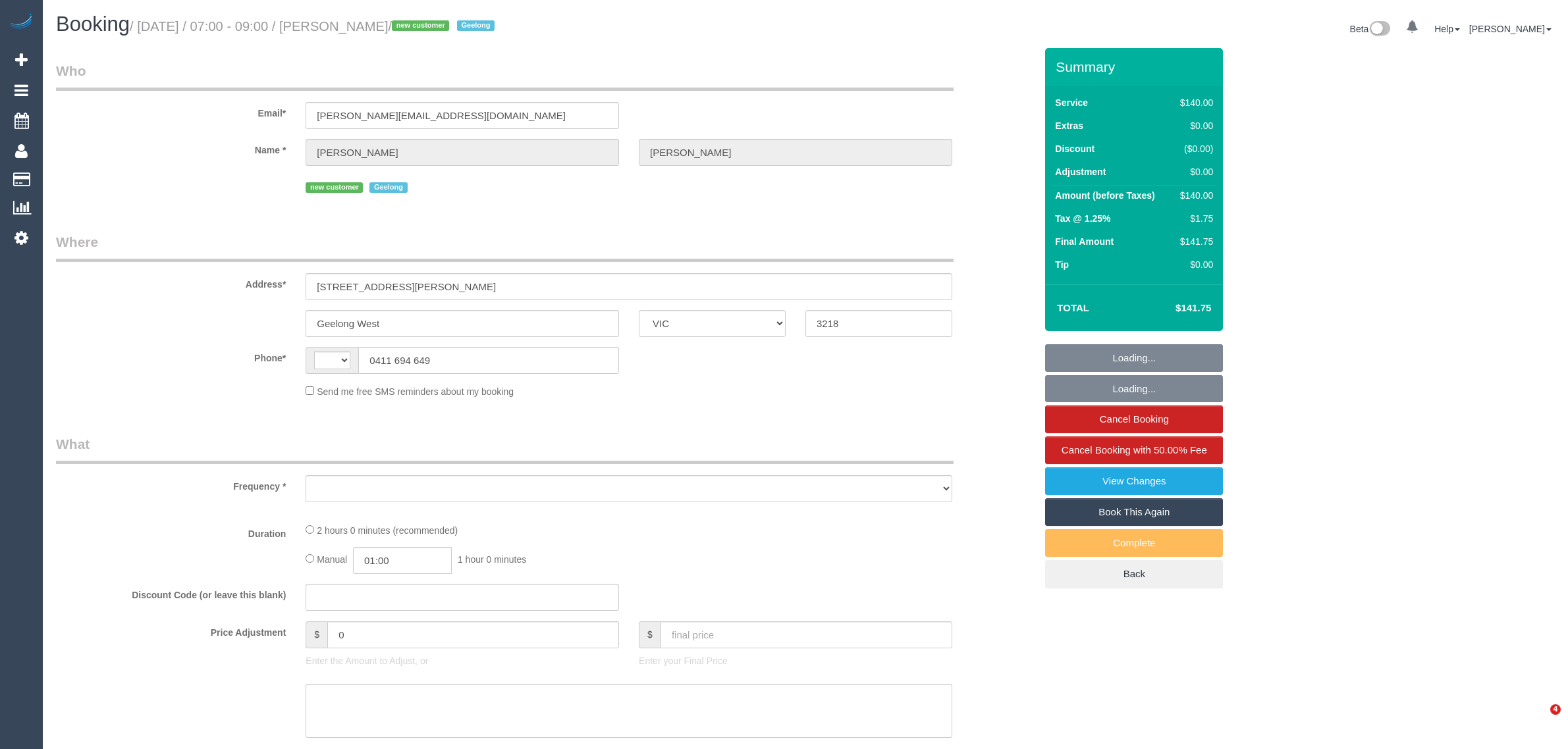
select select "VIC"
select select "string:AU"
select select "object:593"
select select "string:stripe-pm_1S3SDP2GScqysDRVzZsj2LKs"
select select "number:27"
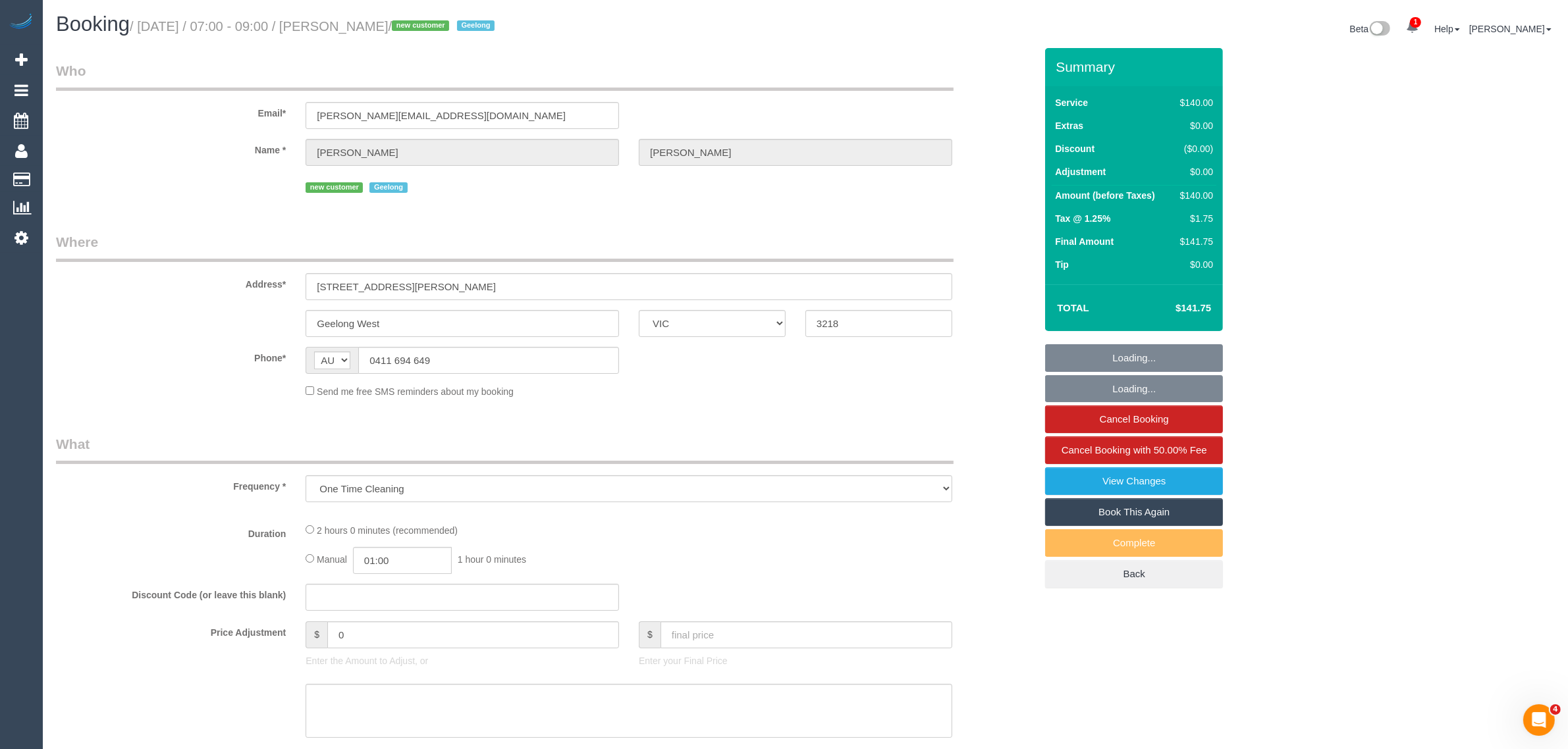
select select "number:14"
select select "number:19"
select select "number:24"
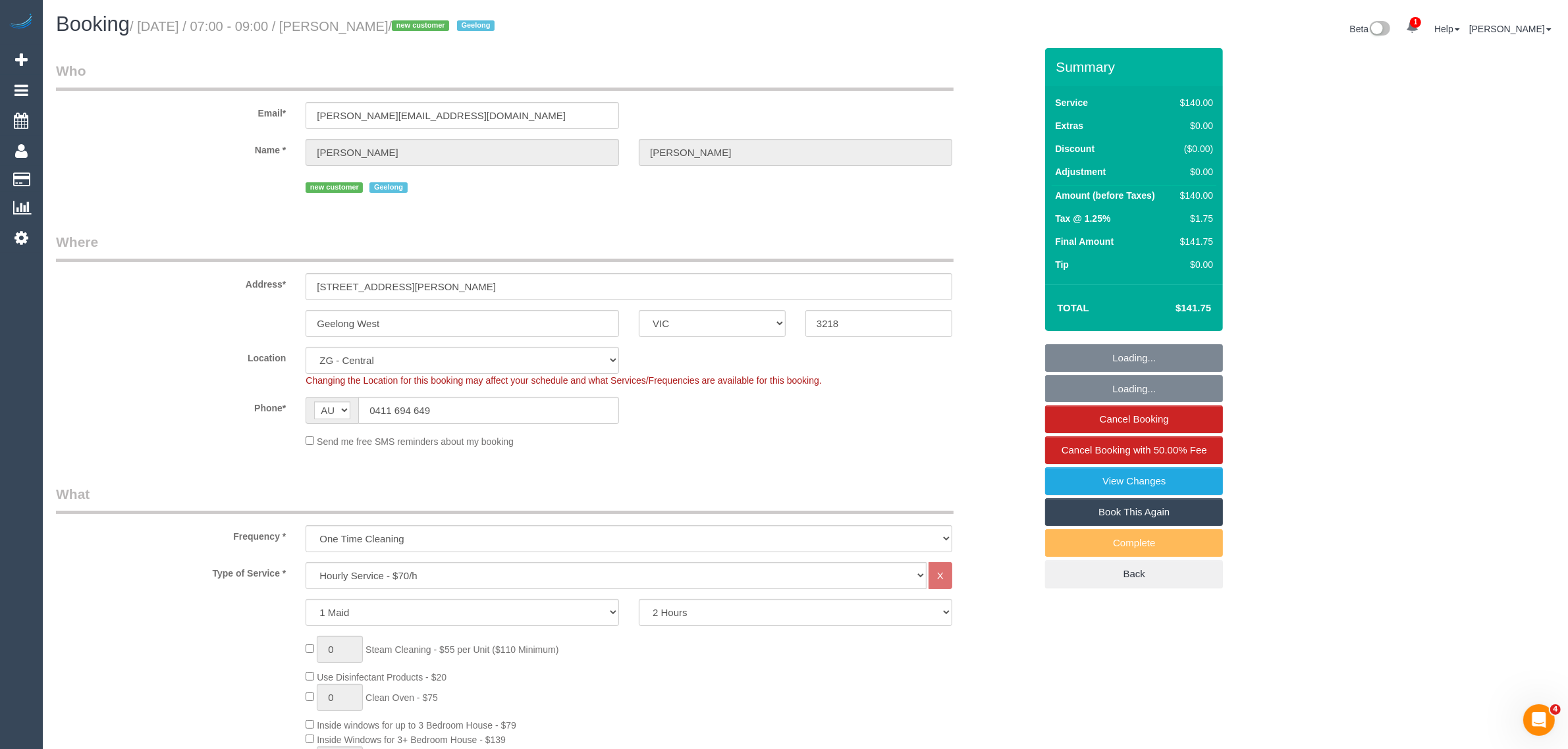
select select "object:982"
click at [560, 413] on input "0411 694 649" at bounding box center [488, 410] width 261 height 27
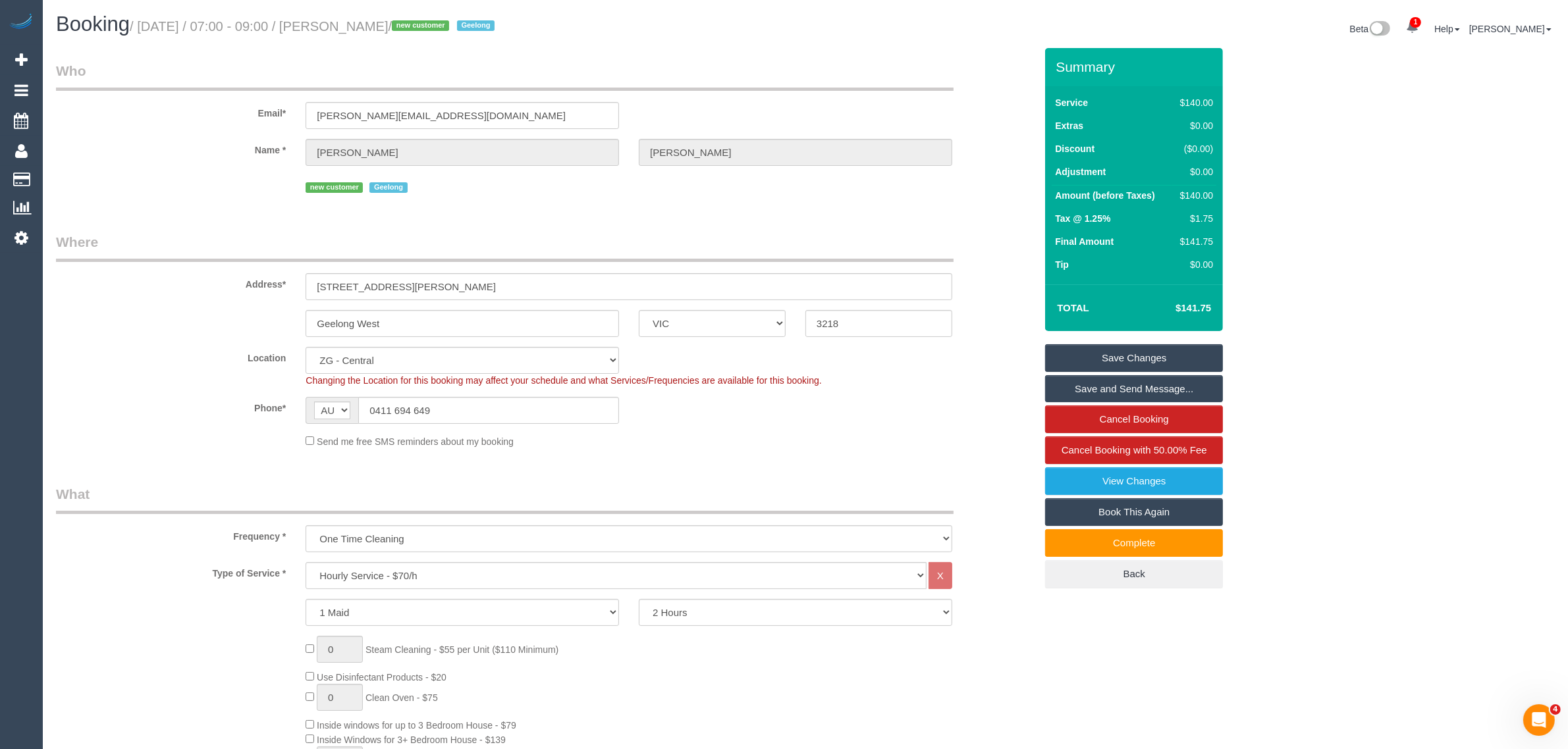
click at [723, 453] on fieldset "Where Address* 23 McDougall Street Geelong West ACT NSW NT QLD SA TAS VIC WA 32…" at bounding box center [545, 346] width 979 height 226
click at [893, 421] on div "Phone* AF AL DZ AD AO AI AQ AG AR AM AW AU AT AZ BS BH BD BB BY BE BZ BJ BM BT …" at bounding box center [546, 410] width 999 height 27
click at [916, 397] on div "Phone* AF AL DZ AD AO AI AQ AG AR AM AW AU AT AZ BS BH BD BB BY BE BZ BJ BM BT …" at bounding box center [546, 410] width 999 height 27
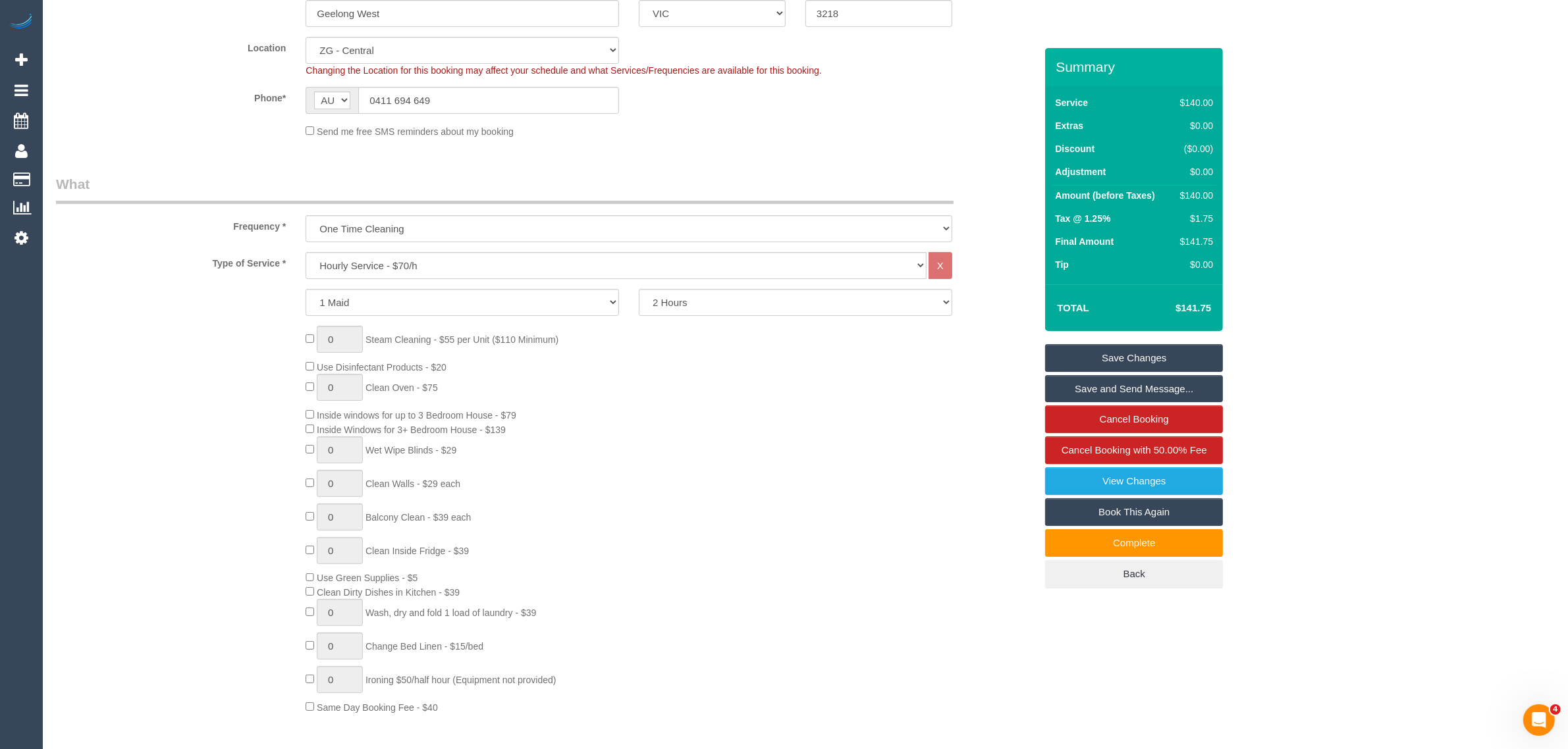
scroll to position [329, 0]
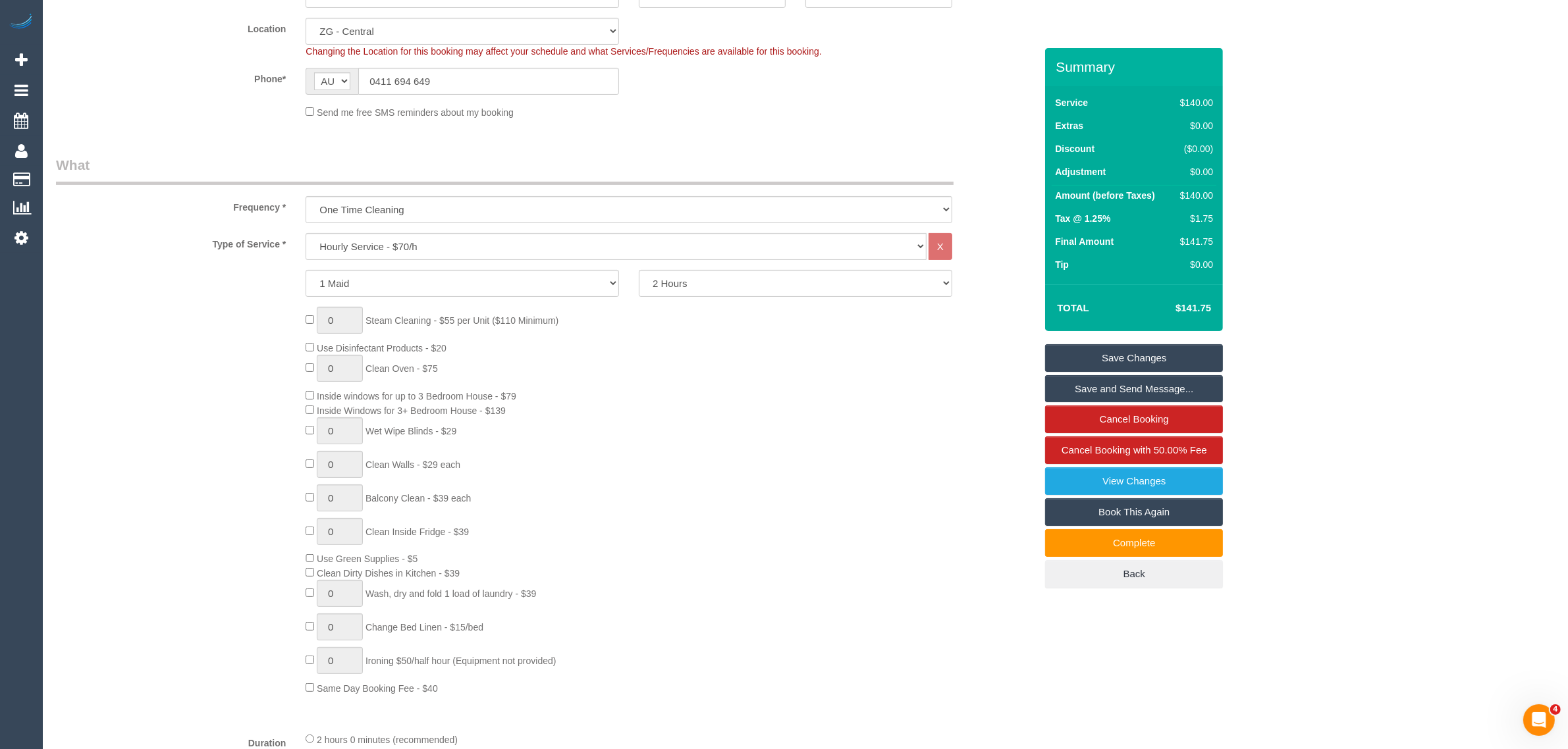
click at [966, 433] on div "0 Steam Cleaning - $55 per Unit ($110 Minimum) Use Disinfectant Products - $20 …" at bounding box center [670, 500] width 749 height 388
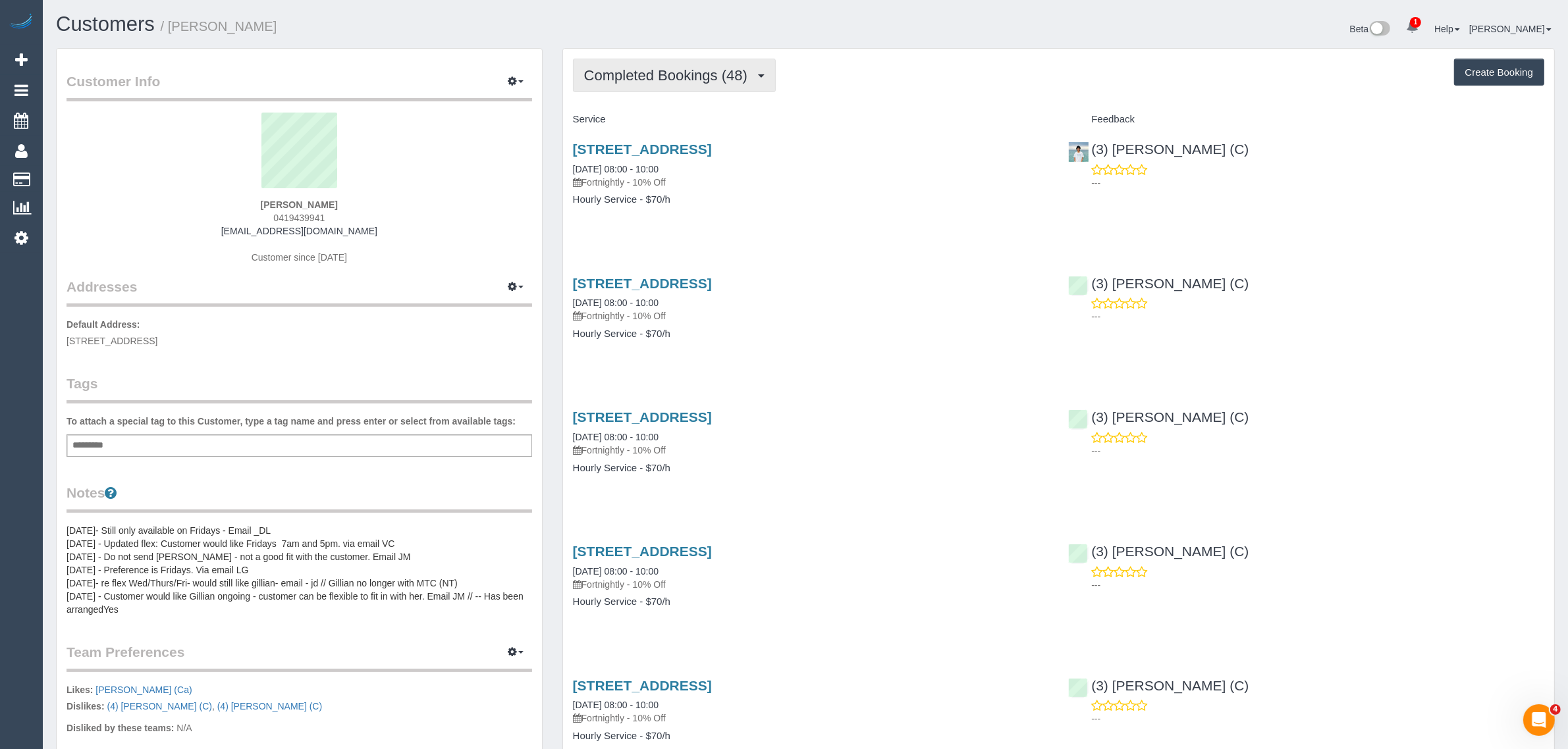
click at [690, 63] on button "Completed Bookings (48)" at bounding box center [674, 75] width 203 height 33
click at [648, 119] on link "Upcoming Bookings (12)" at bounding box center [645, 123] width 142 height 17
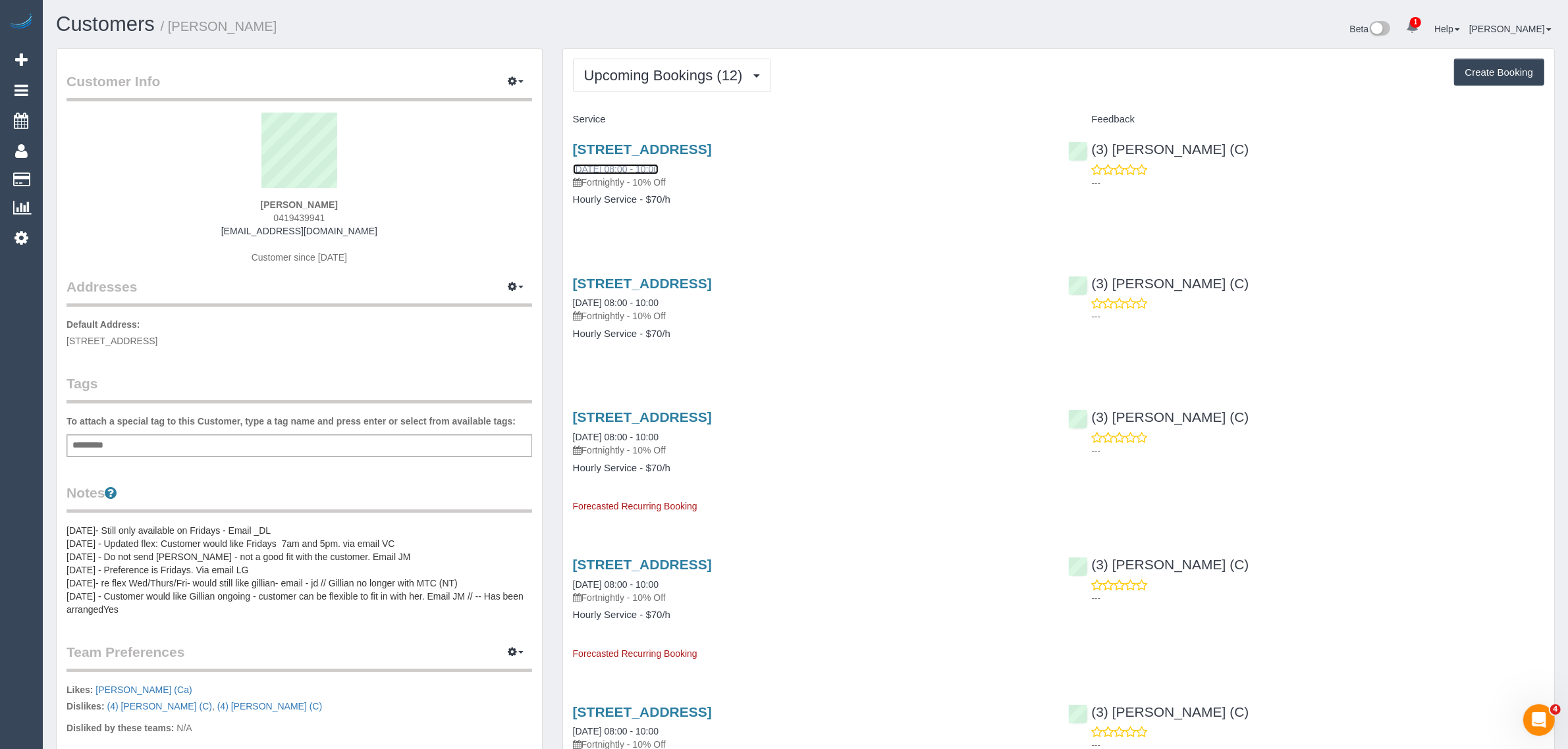
click at [619, 171] on link "05/09/2025 08:00 - 10:00" at bounding box center [615, 169] width 85 height 10
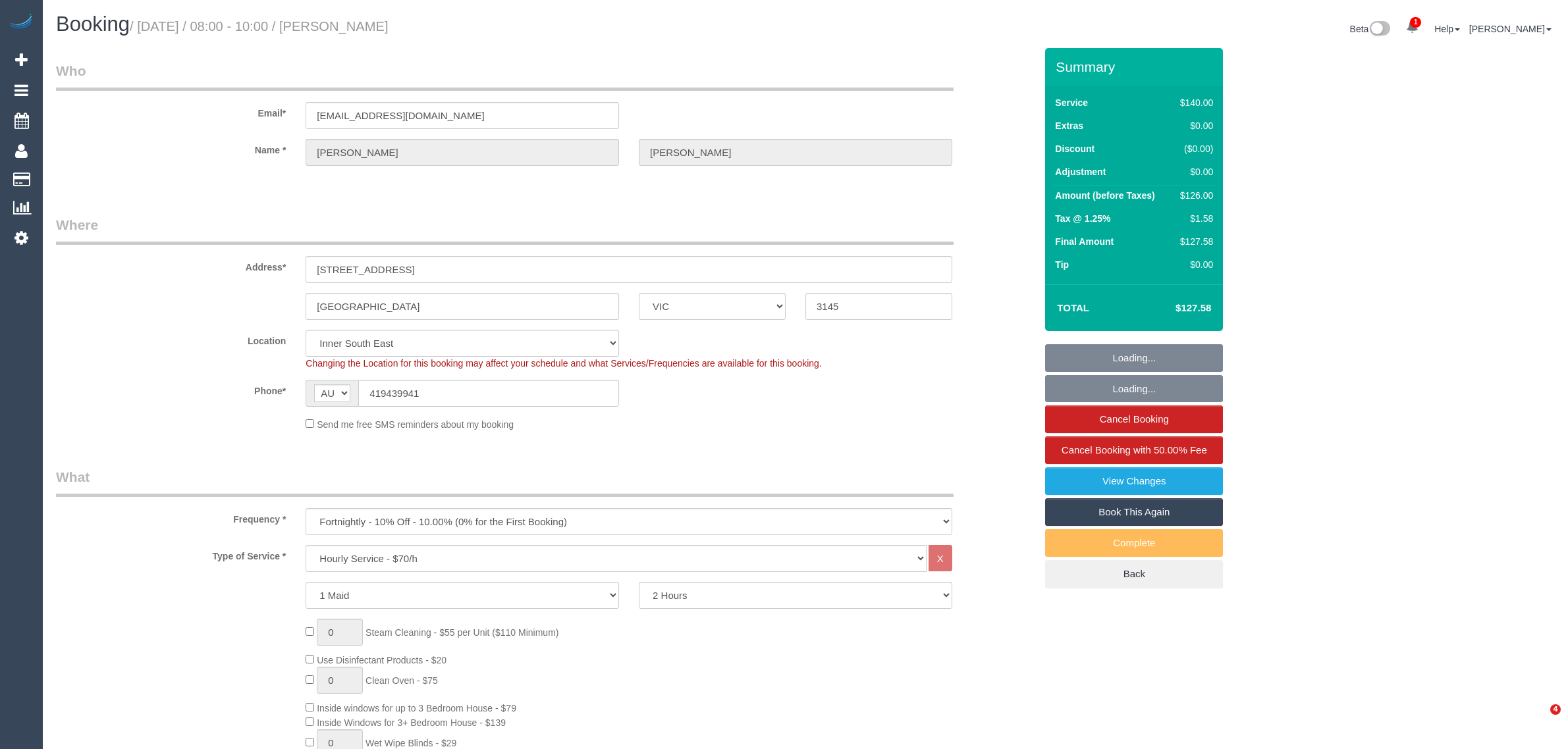
select select "VIC"
select select "string:stripe-pm_1RbIjn2GScqysDRVUgffc8pY"
select select "number:28"
select select "number:14"
select select "number:18"
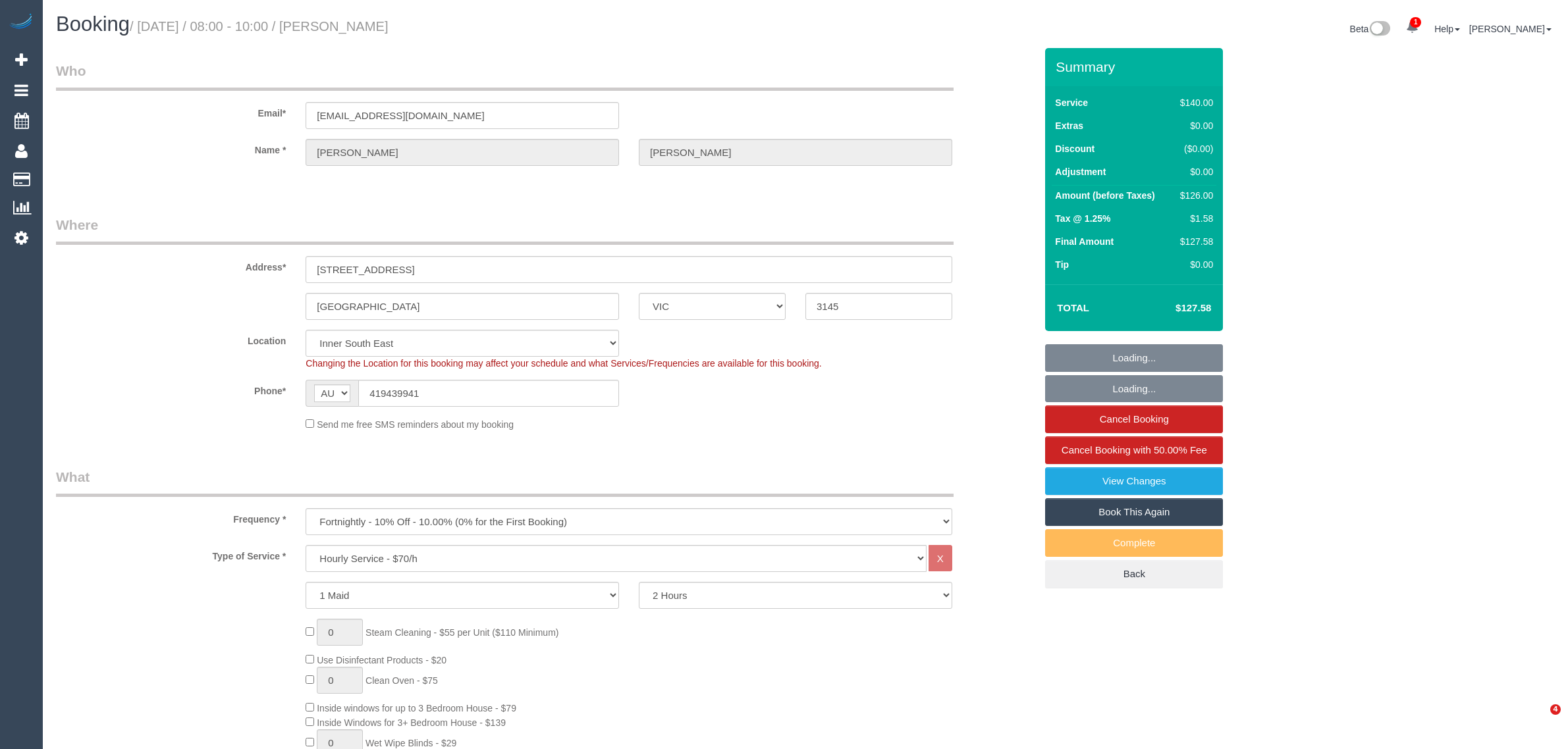
select select "number:36"
select select "number:34"
select select "number:12"
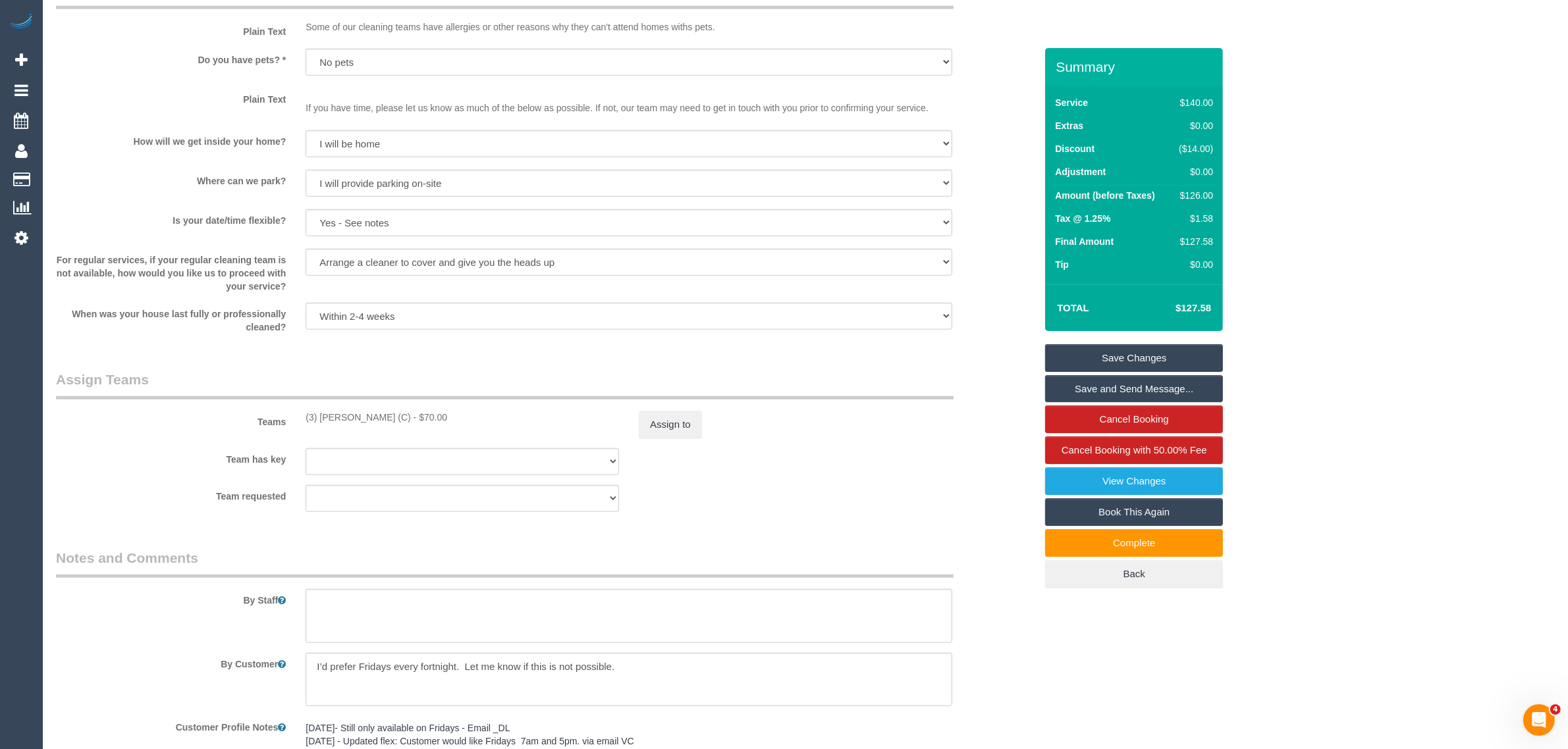
scroll to position [1975, 0]
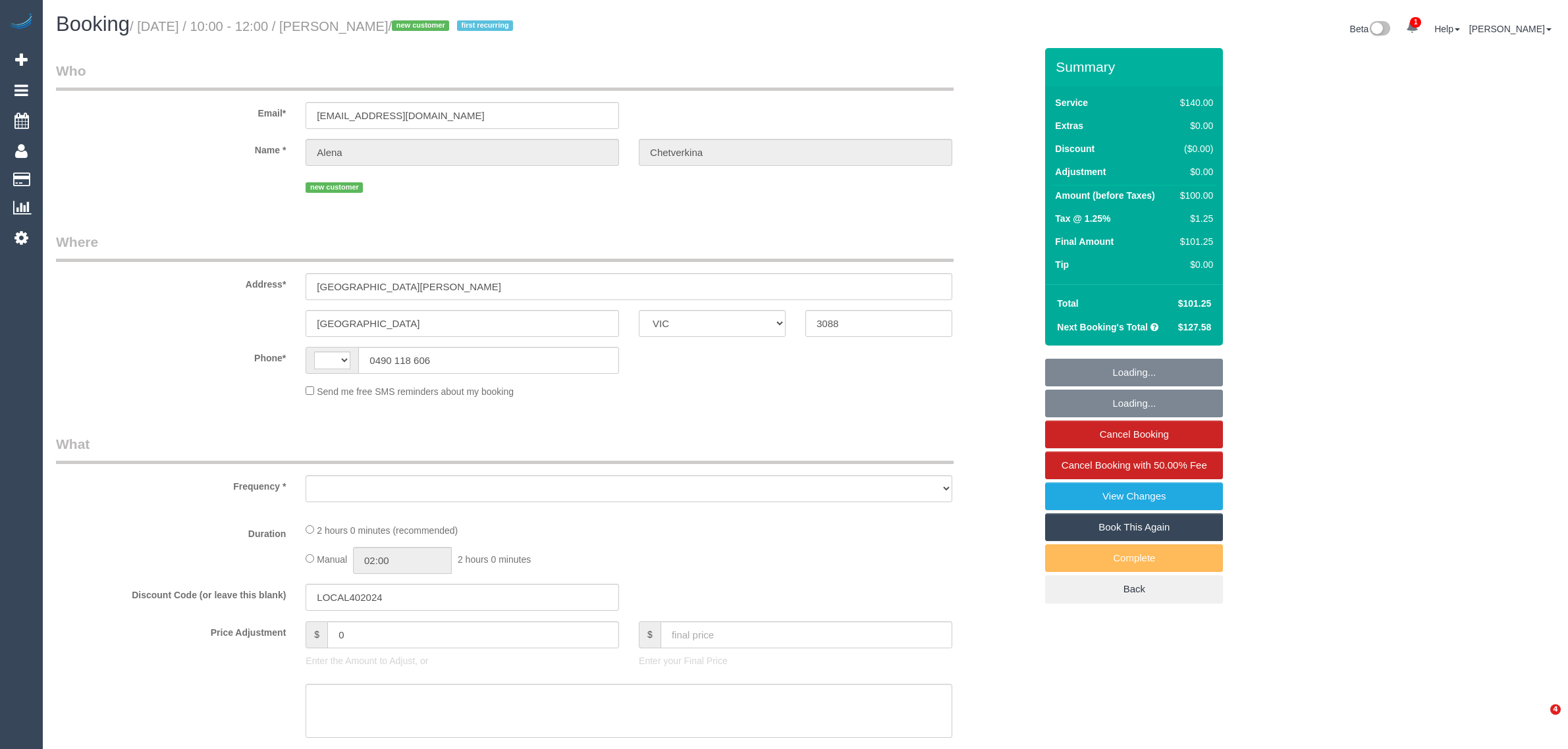
select select "VIC"
select select "number:29"
select select "number:14"
select select "number:18"
select select "number:24"
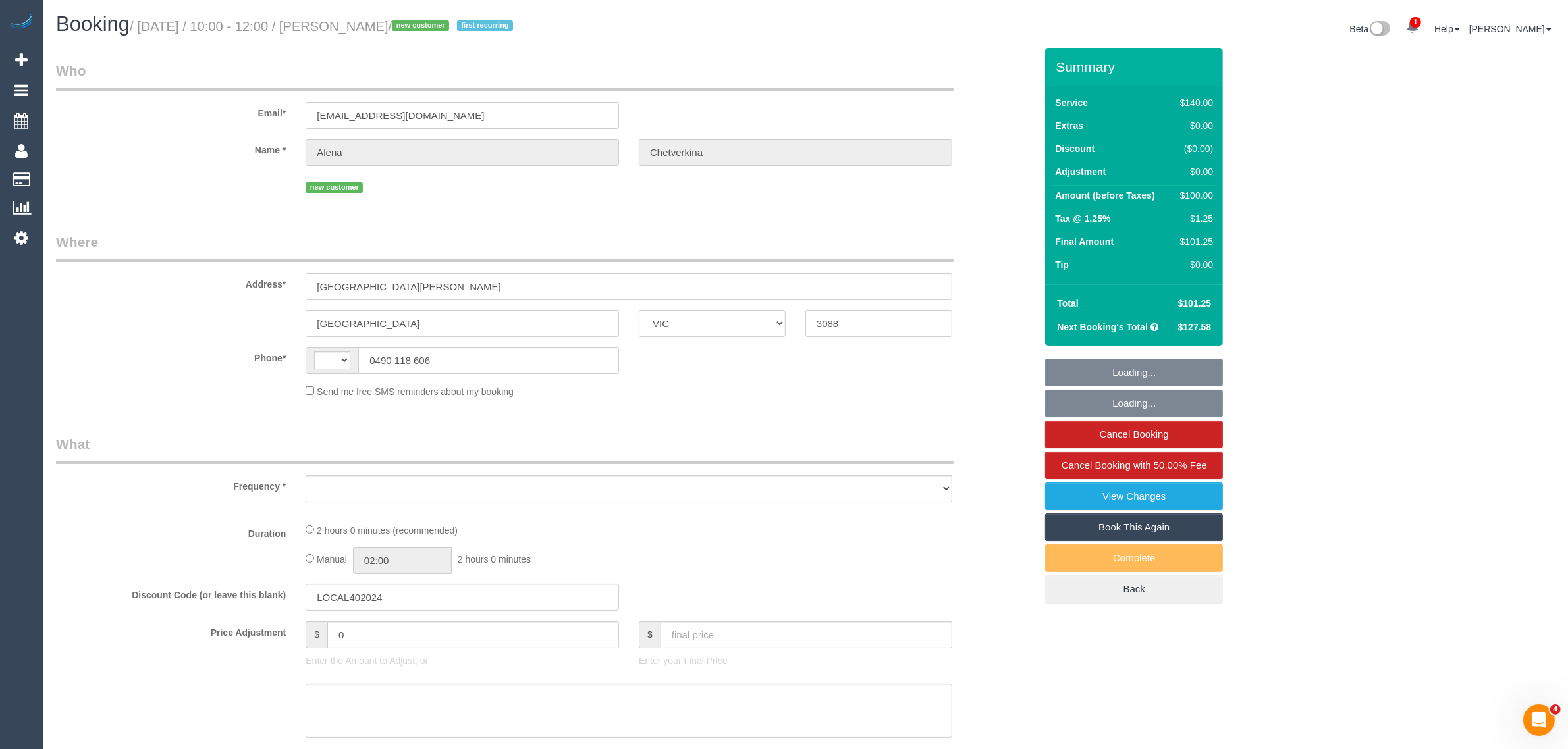
select select "number:35"
select select "number:11"
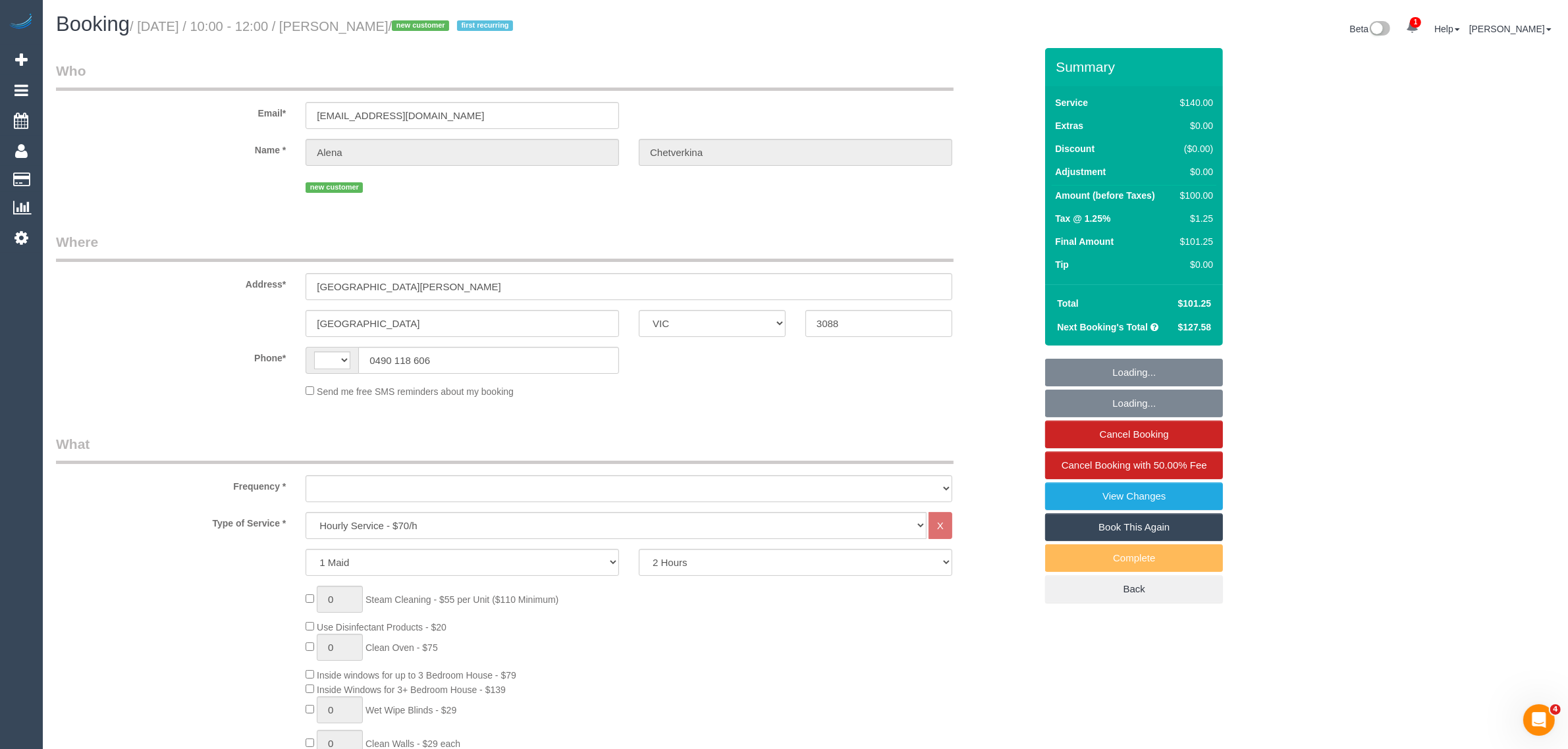
select select "string:AU"
select select "object:865"
select select "string:stripe-pm_1S0aLT2GScqysDRVrjxP8fCm"
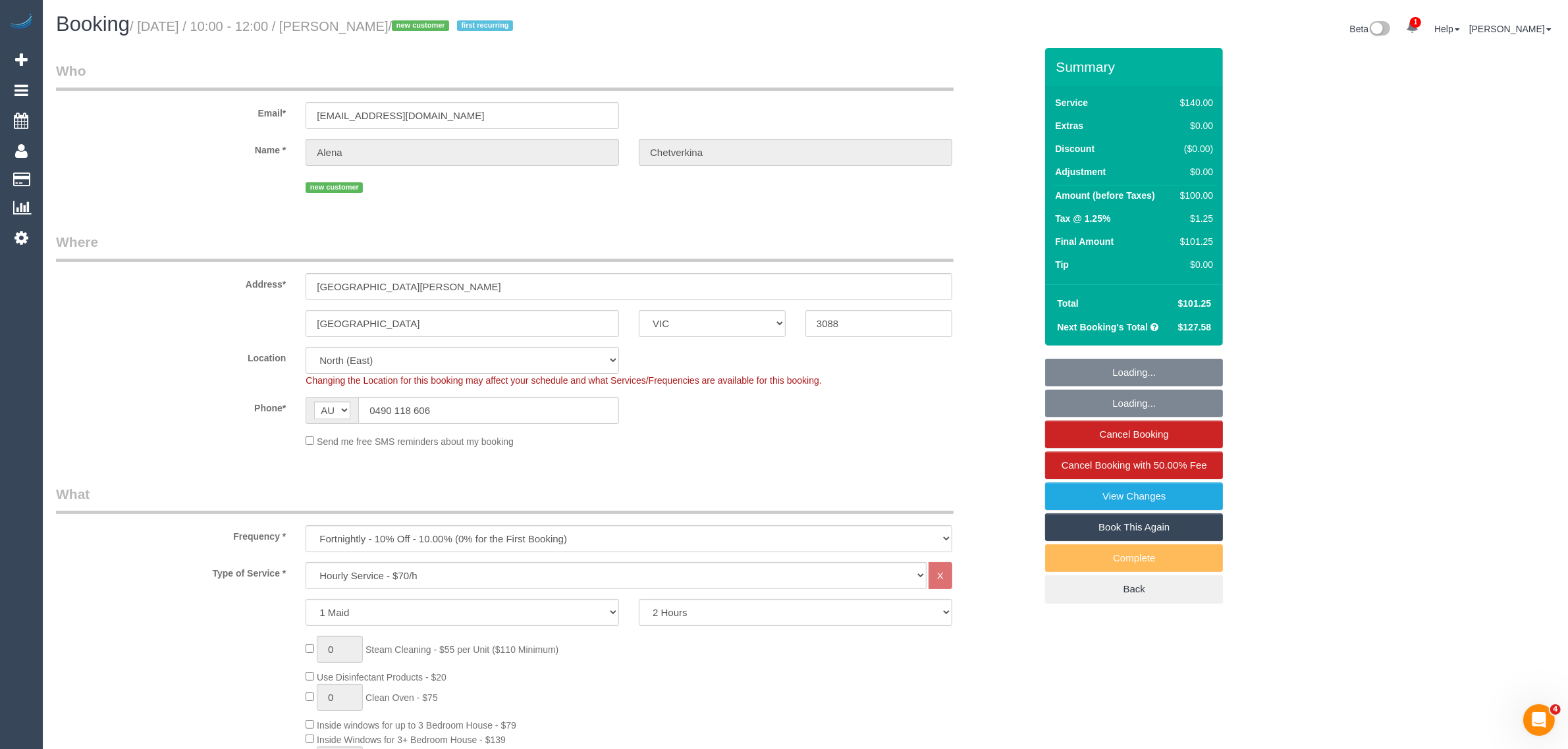
select select "object:1500"
select select "spot1"
click at [482, 420] on input "0490 118 606" at bounding box center [488, 410] width 261 height 27
click at [484, 429] on sui-booking-location "Location [GEOGRAPHIC_DATA] (North) East (South) [GEOGRAPHIC_DATA] (East) [GEOGR…" at bounding box center [545, 397] width 979 height 102
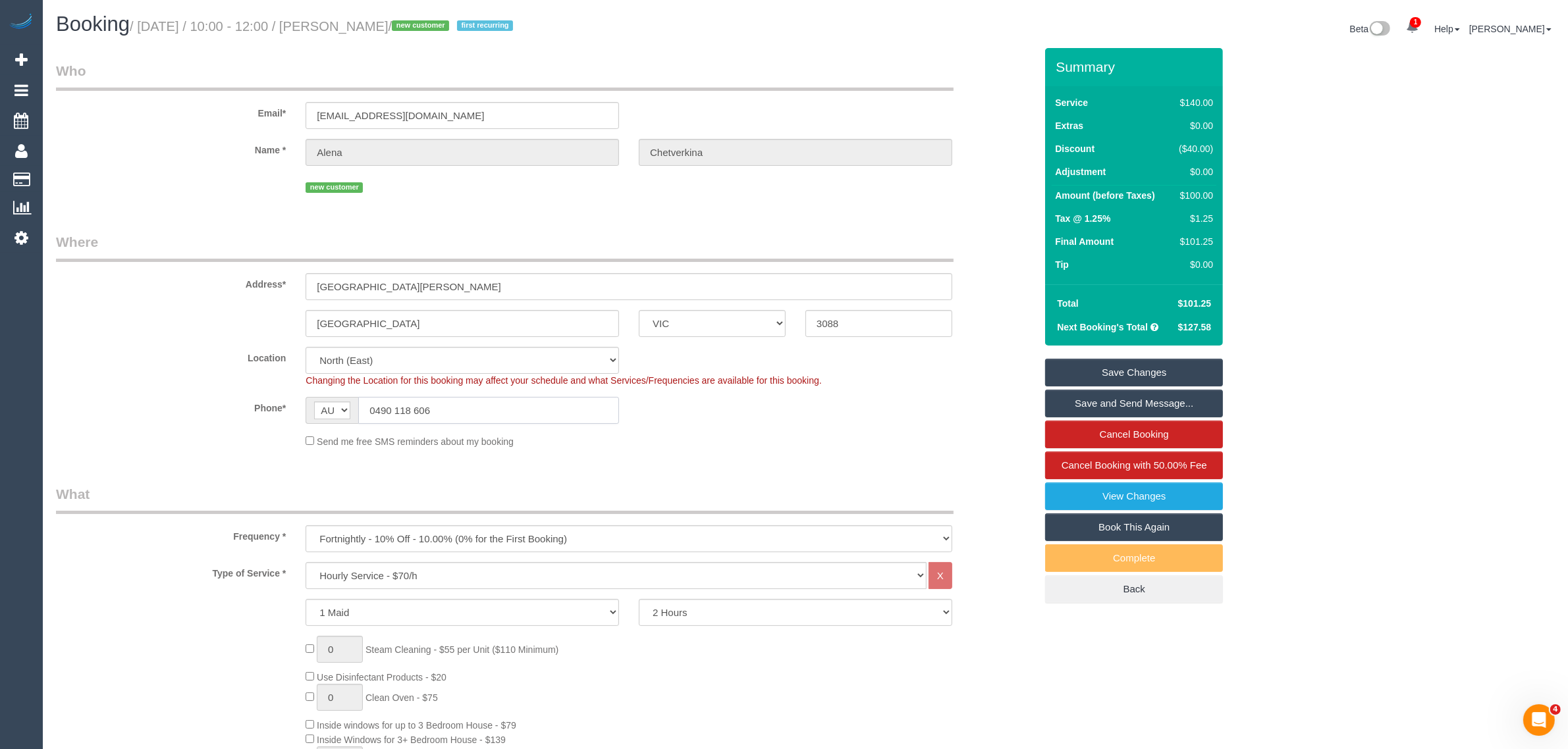
click at [501, 416] on input "0490 118 606" at bounding box center [488, 410] width 261 height 27
click at [702, 412] on div "Phone* AF AL DZ AD AO AI AQ AG AR AM AW AU AT AZ BS BH BD BB BY BE BZ BJ BM BT …" at bounding box center [546, 410] width 999 height 27
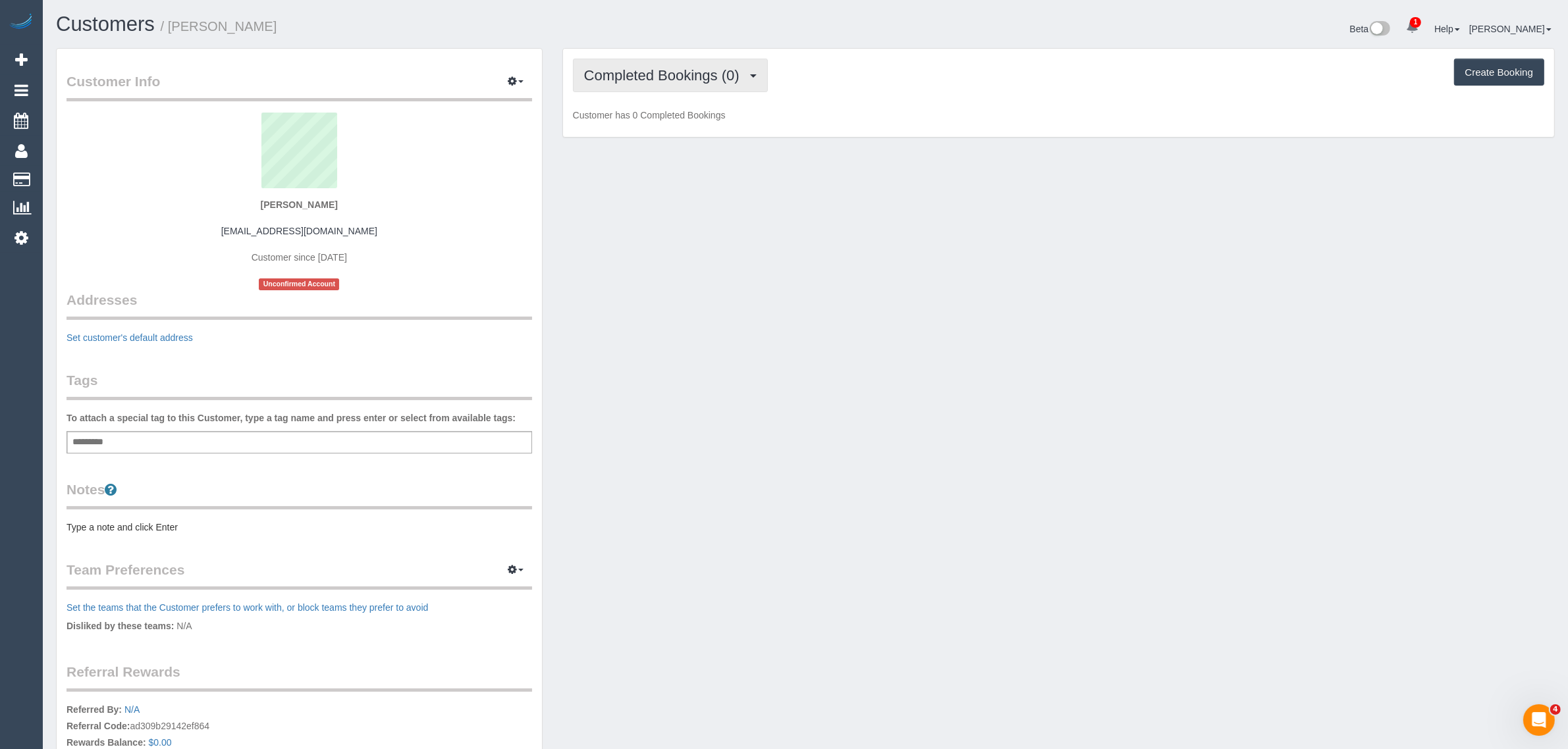
click at [673, 74] on span "Completed Bookings (0)" at bounding box center [665, 75] width 162 height 16
click at [639, 120] on link "Upcoming Bookings (1)" at bounding box center [642, 123] width 137 height 17
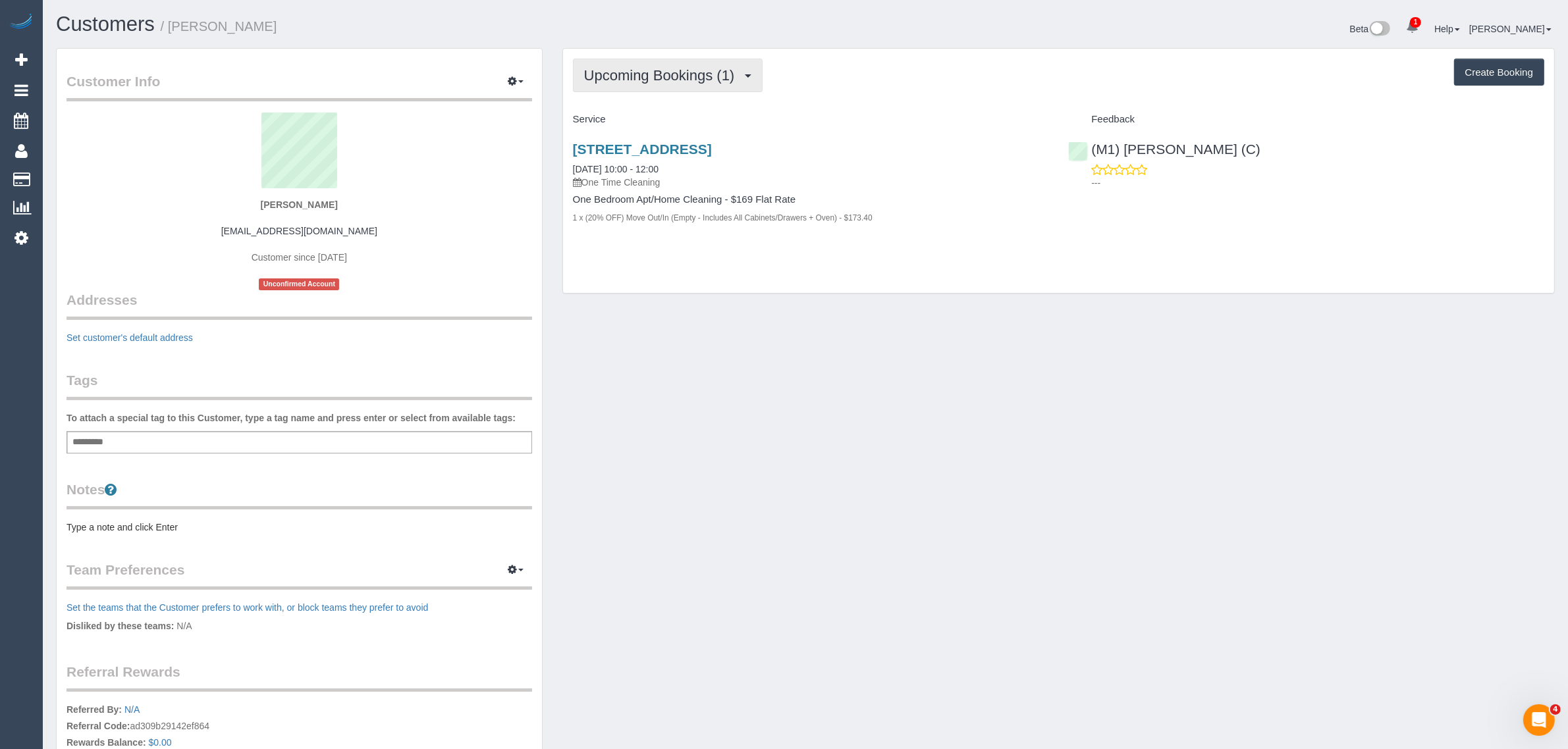
click at [686, 67] on span "Upcoming Bookings (1)" at bounding box center [663, 75] width 158 height 16
click at [947, 287] on div "Upcoming Bookings (1) Completed Bookings (0) Upcoming Bookings (1) Cancelled Bo…" at bounding box center [1059, 171] width 992 height 245
click at [707, 153] on link "Unit 306, 181 St Kilda Road, St Kilda, VIC 3182" at bounding box center [642, 149] width 139 height 15
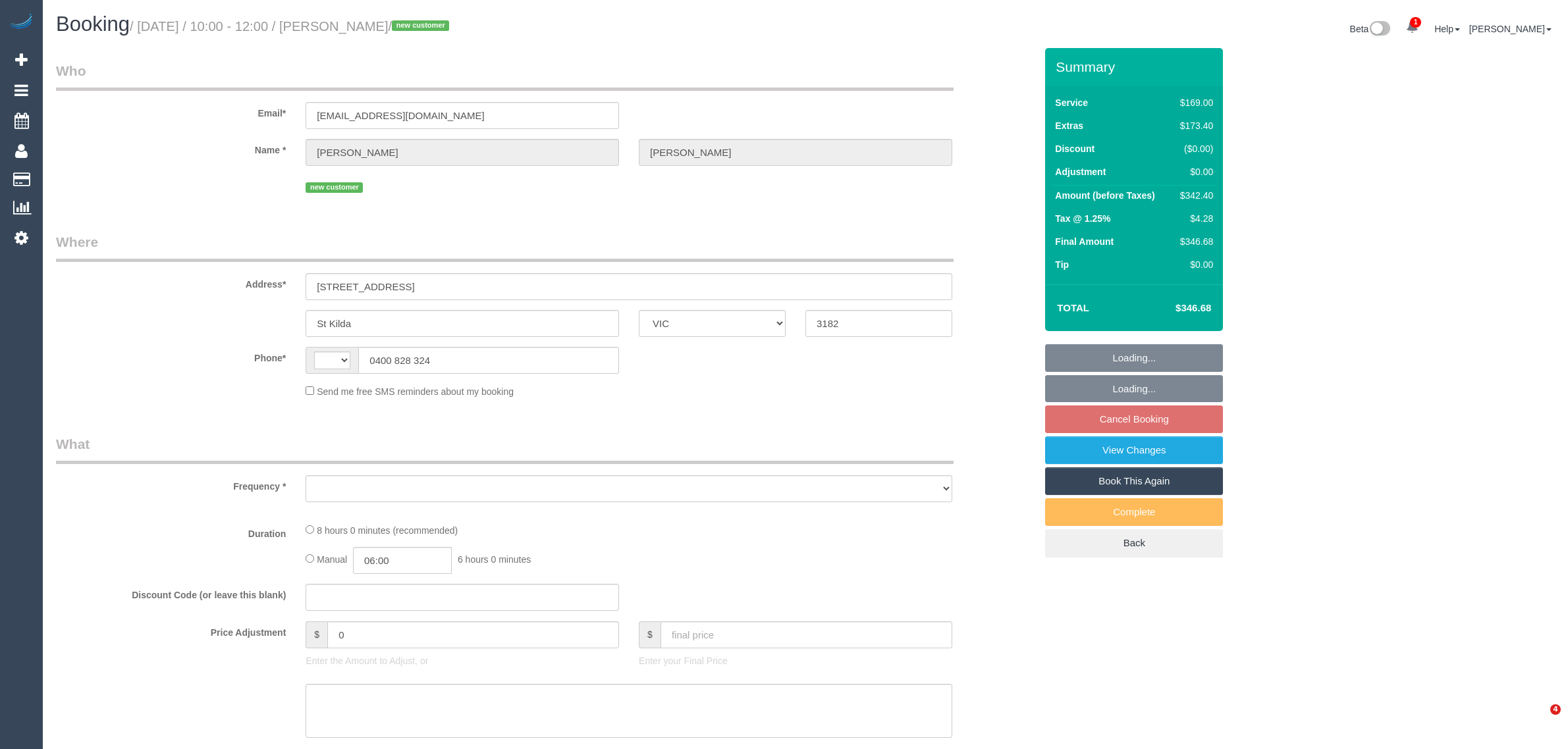
select select "VIC"
select select "string:stripe-pm_1S2kxc2GScqysDRV5Gk8wmwF"
select select "string:AU"
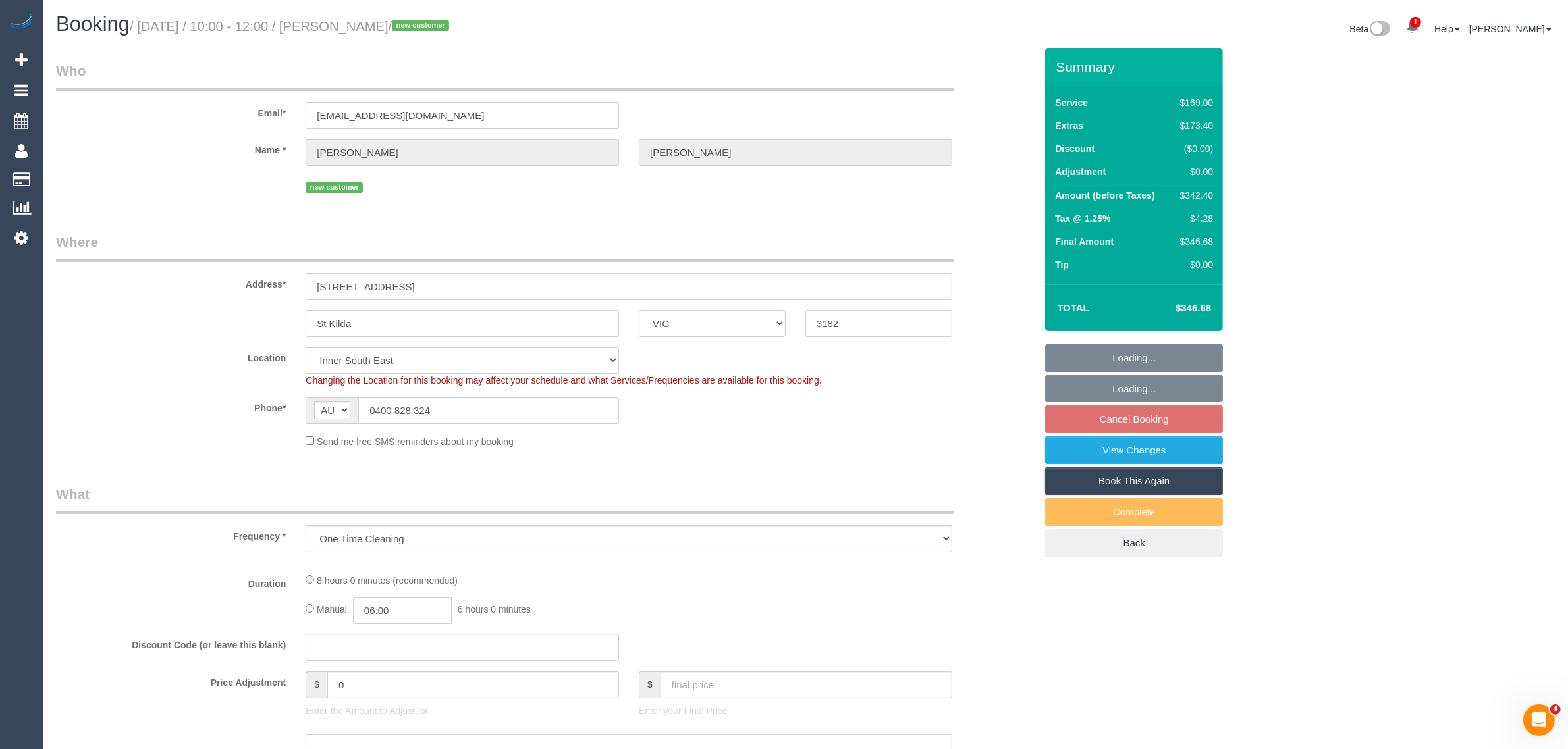
select select "object:723"
select select "number:28"
select select "number:14"
select select "number:19"
select select "number:24"
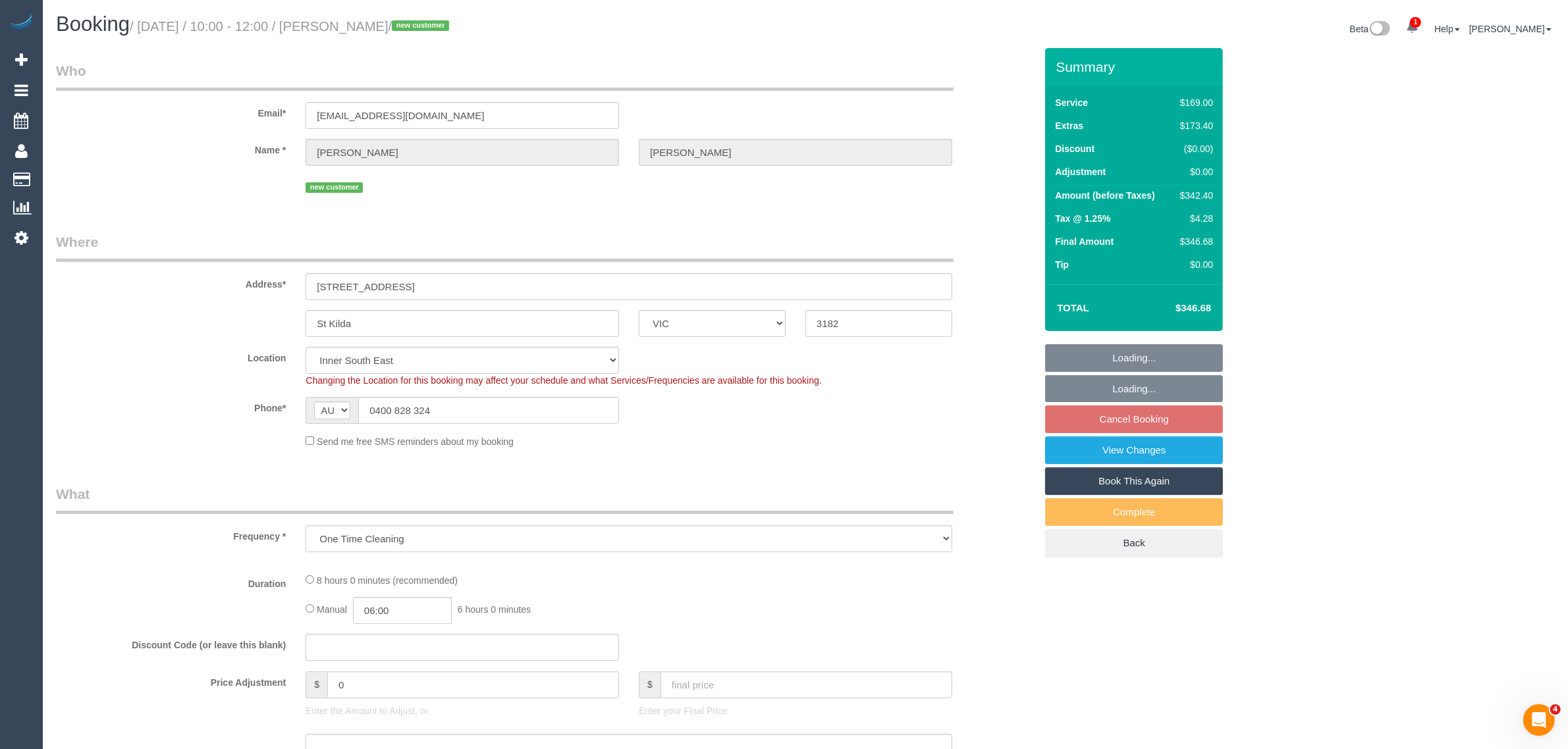
select select "number:26"
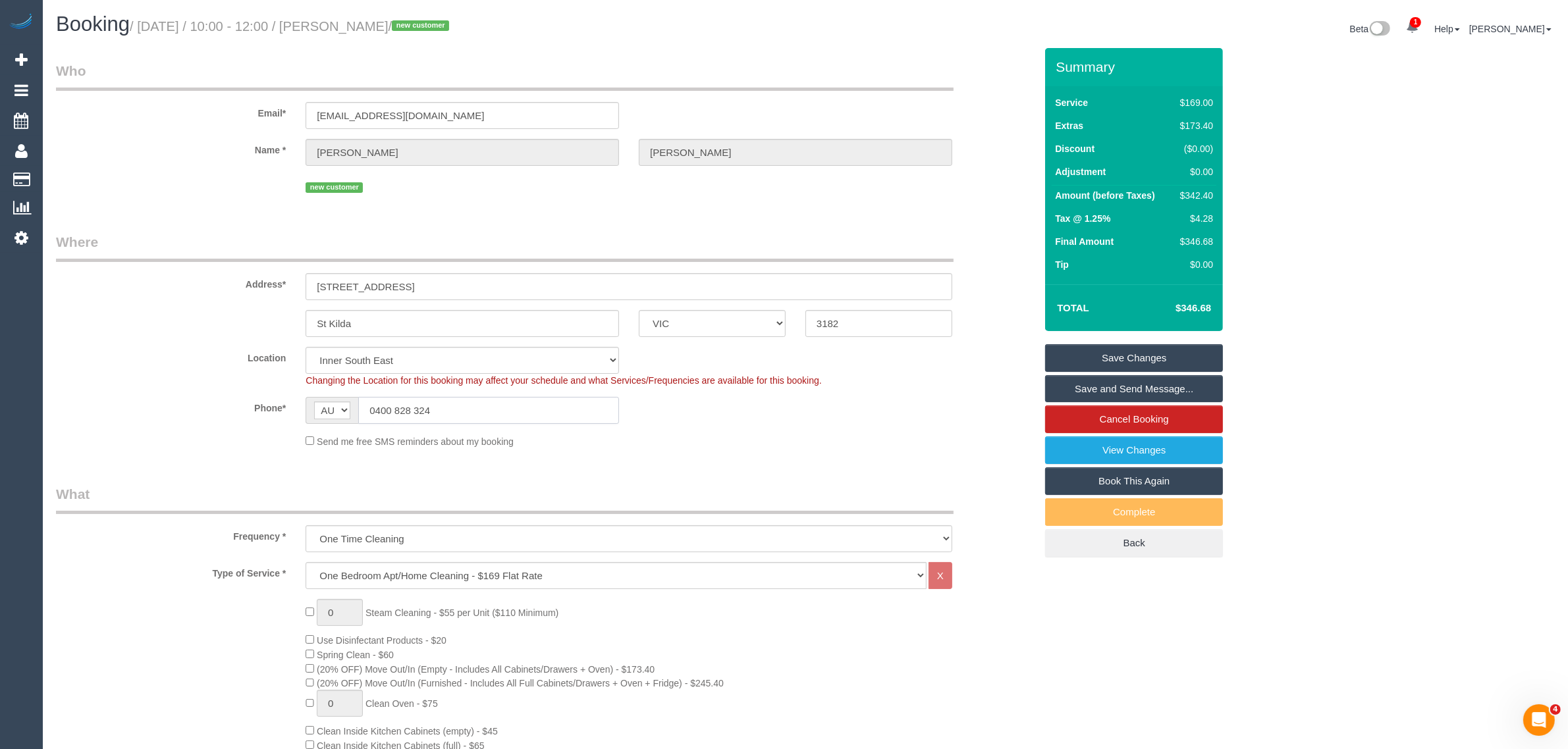
click at [554, 420] on input "0400 828 324" at bounding box center [488, 410] width 261 height 27
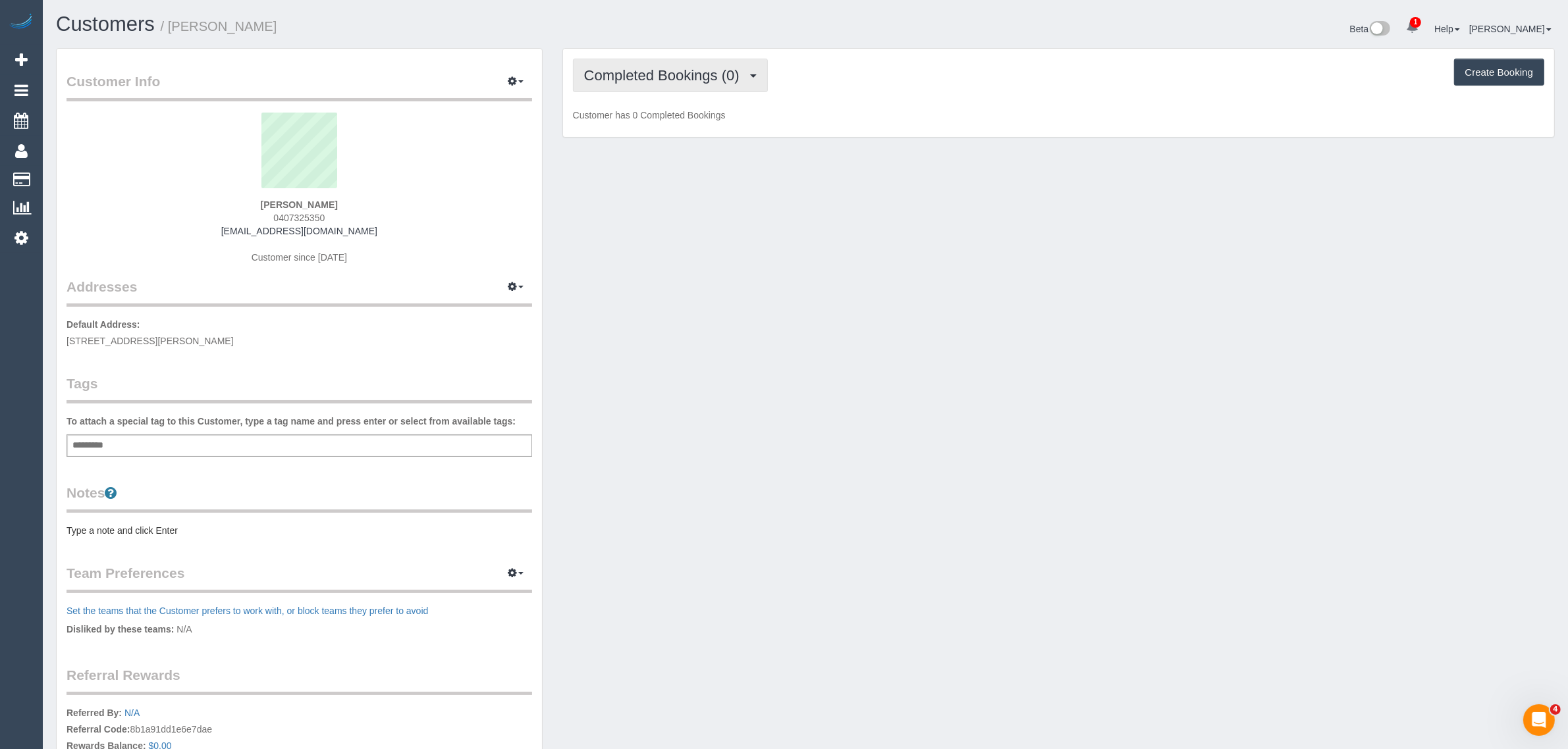
click at [709, 77] on span "Completed Bookings (0)" at bounding box center [665, 75] width 162 height 16
drag, startPoint x: 671, startPoint y: 122, endPoint x: 679, endPoint y: 119, distance: 8.5
click at [671, 122] on link "Upcoming Bookings (1)" at bounding box center [642, 123] width 137 height 17
click at [695, 84] on button "Completed Bookings (0)" at bounding box center [670, 75] width 195 height 33
click at [682, 129] on link "Upcoming Bookings (1)" at bounding box center [642, 123] width 137 height 17
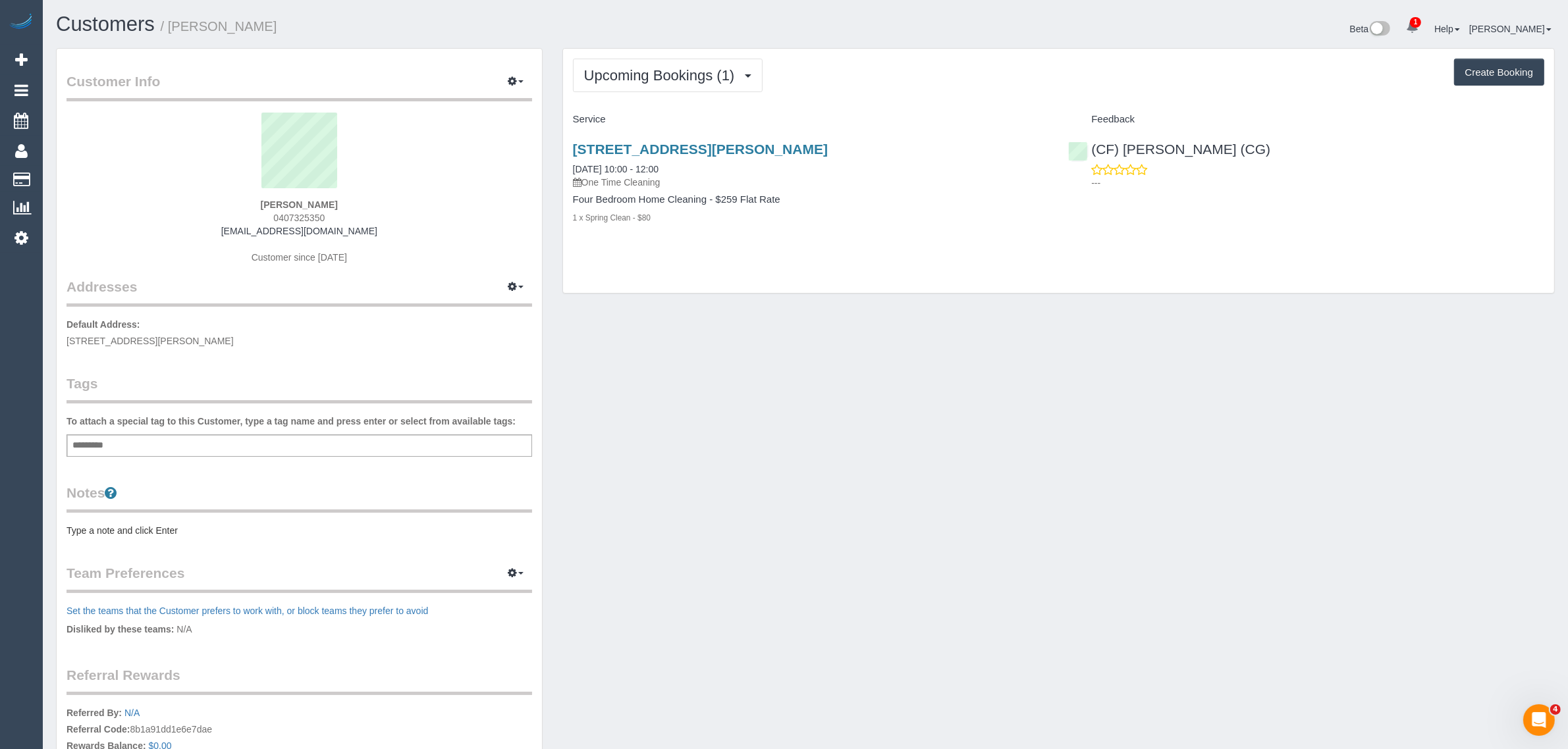
click at [1169, 460] on div "Customer Info Edit Contact Info Send Message Email Preferences Special Sales Ta…" at bounding box center [805, 470] width 1519 height 843
click at [305, 213] on span "0407325350" at bounding box center [299, 217] width 51 height 10
copy span "0407325350"
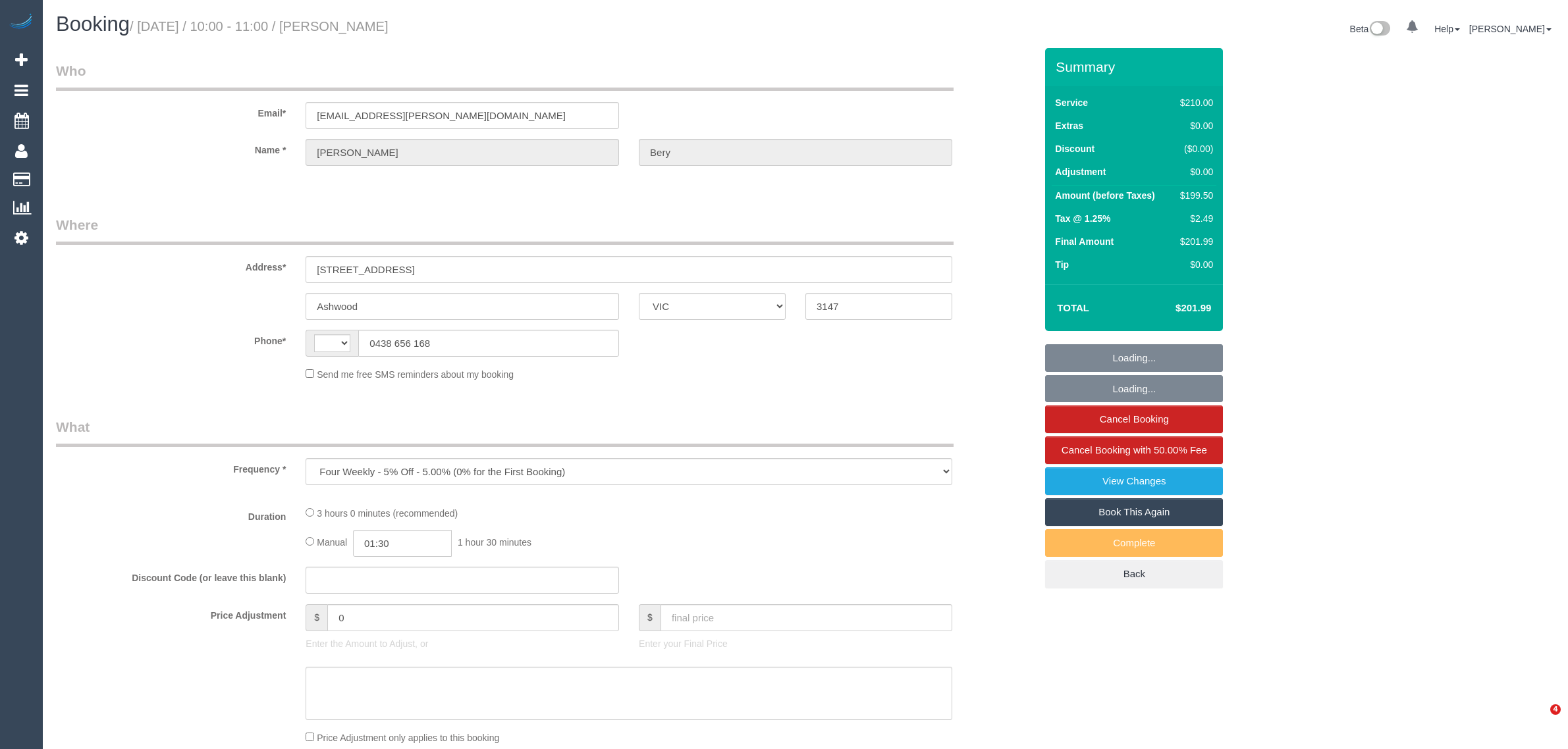
select select "VIC"
select select "string:stripe-pm_1OsFsd2GScqysDRVEkBe2GAy"
select select "180"
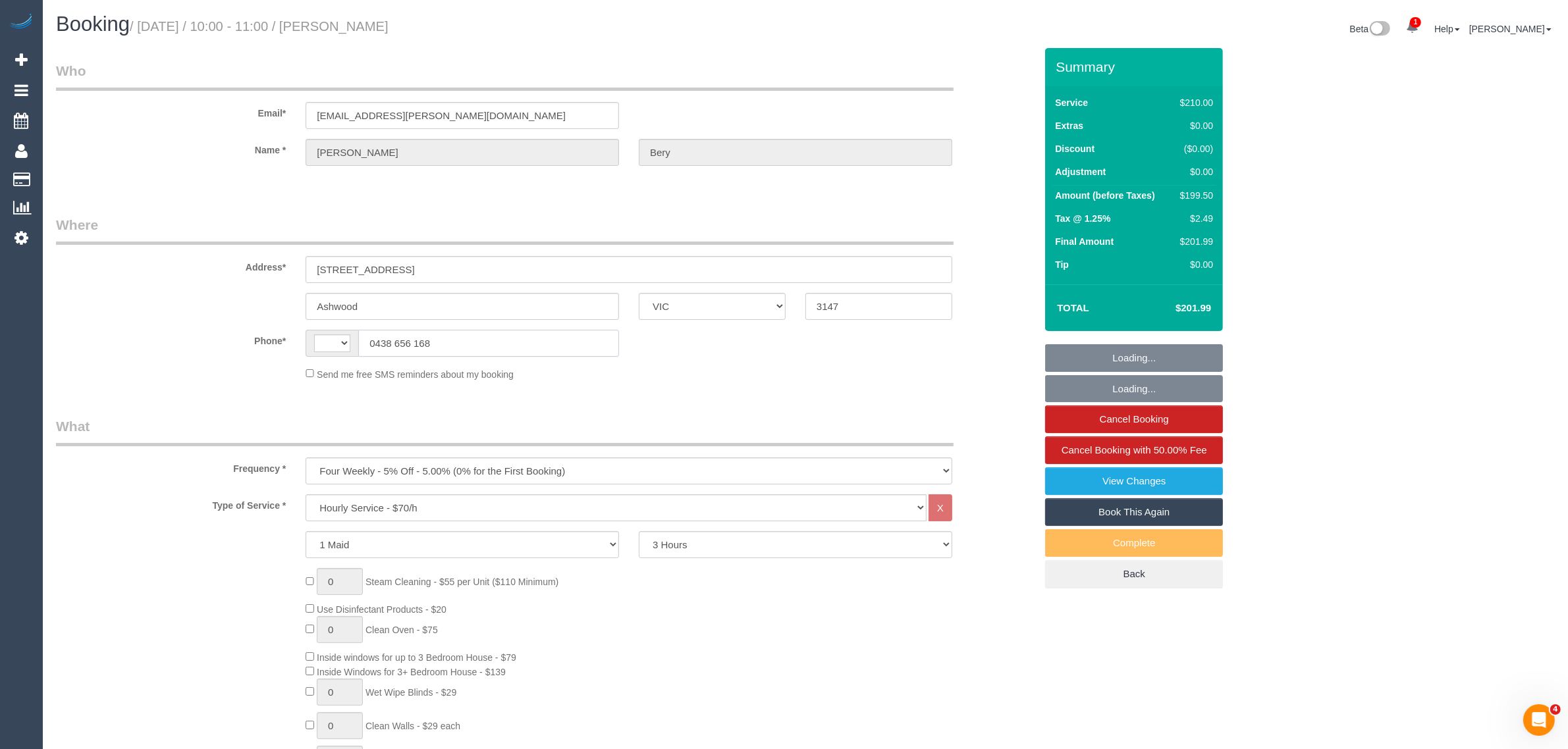
click at [484, 353] on input "0438 656 168" at bounding box center [488, 343] width 261 height 27
select select "string:AU"
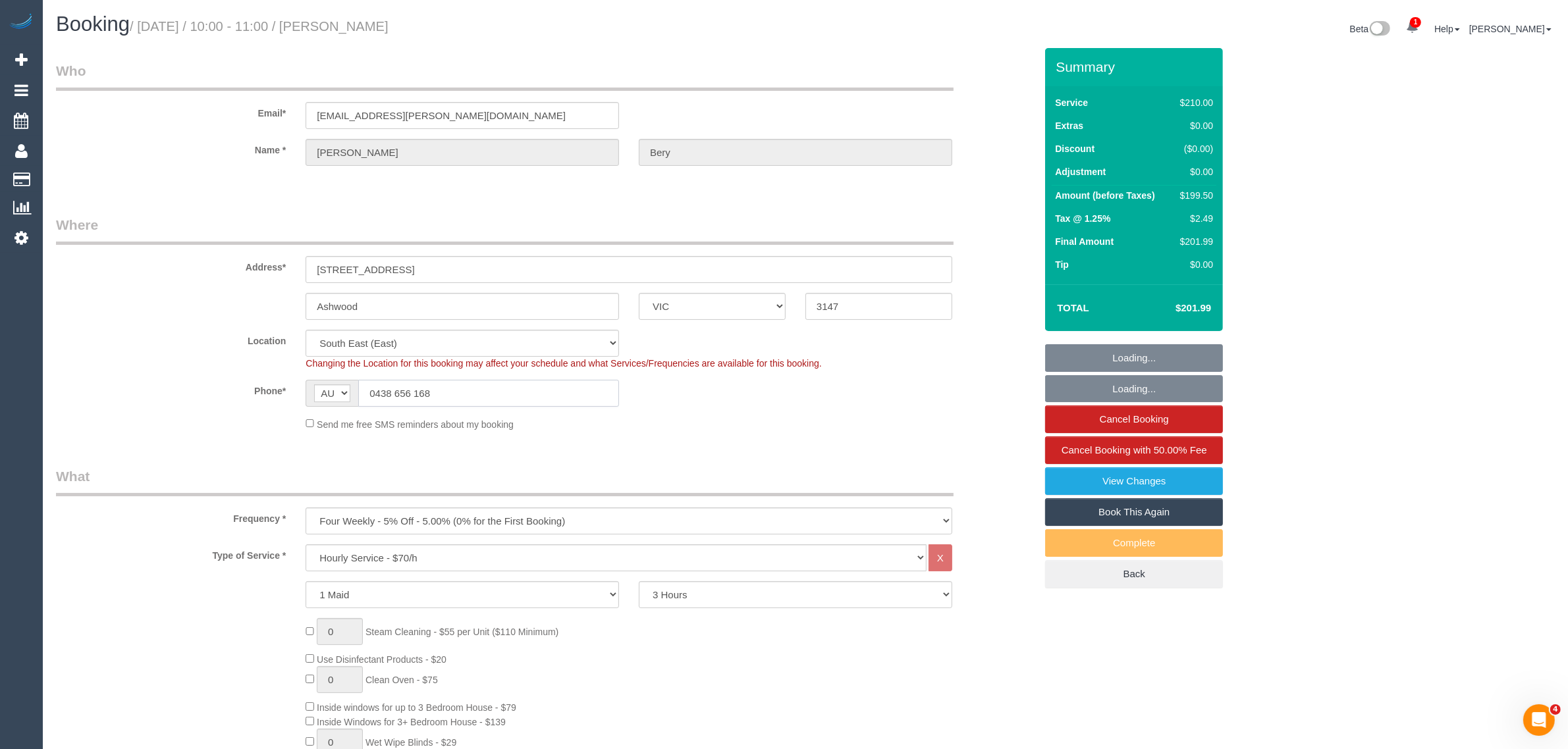
select select "number:28"
select select "object:1392"
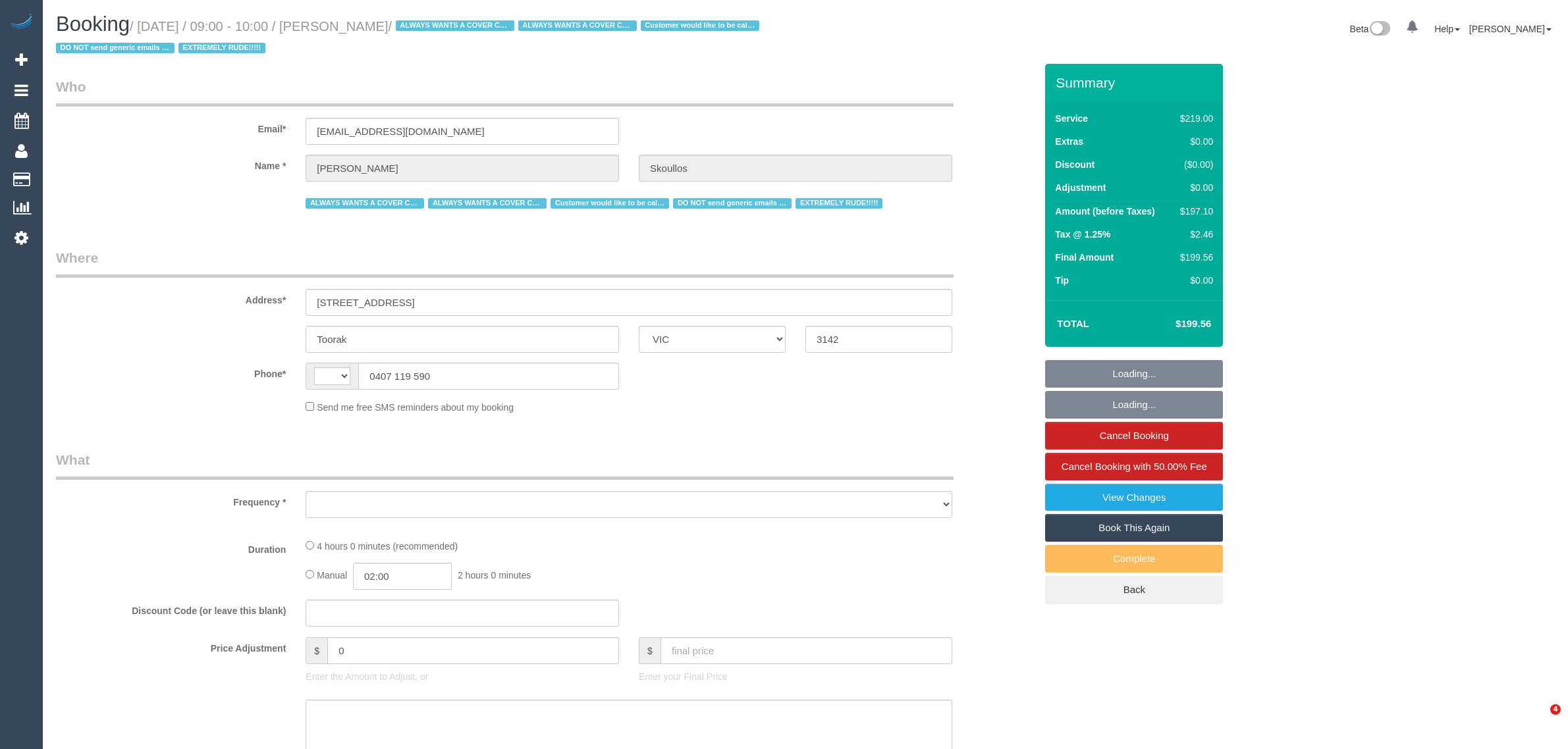
select select "VIC"
select select "string:AU"
select select "object:570"
select select "string:stripe-pm_1N4H7a2GScqysDRV09GikWT6"
select select "number:28"
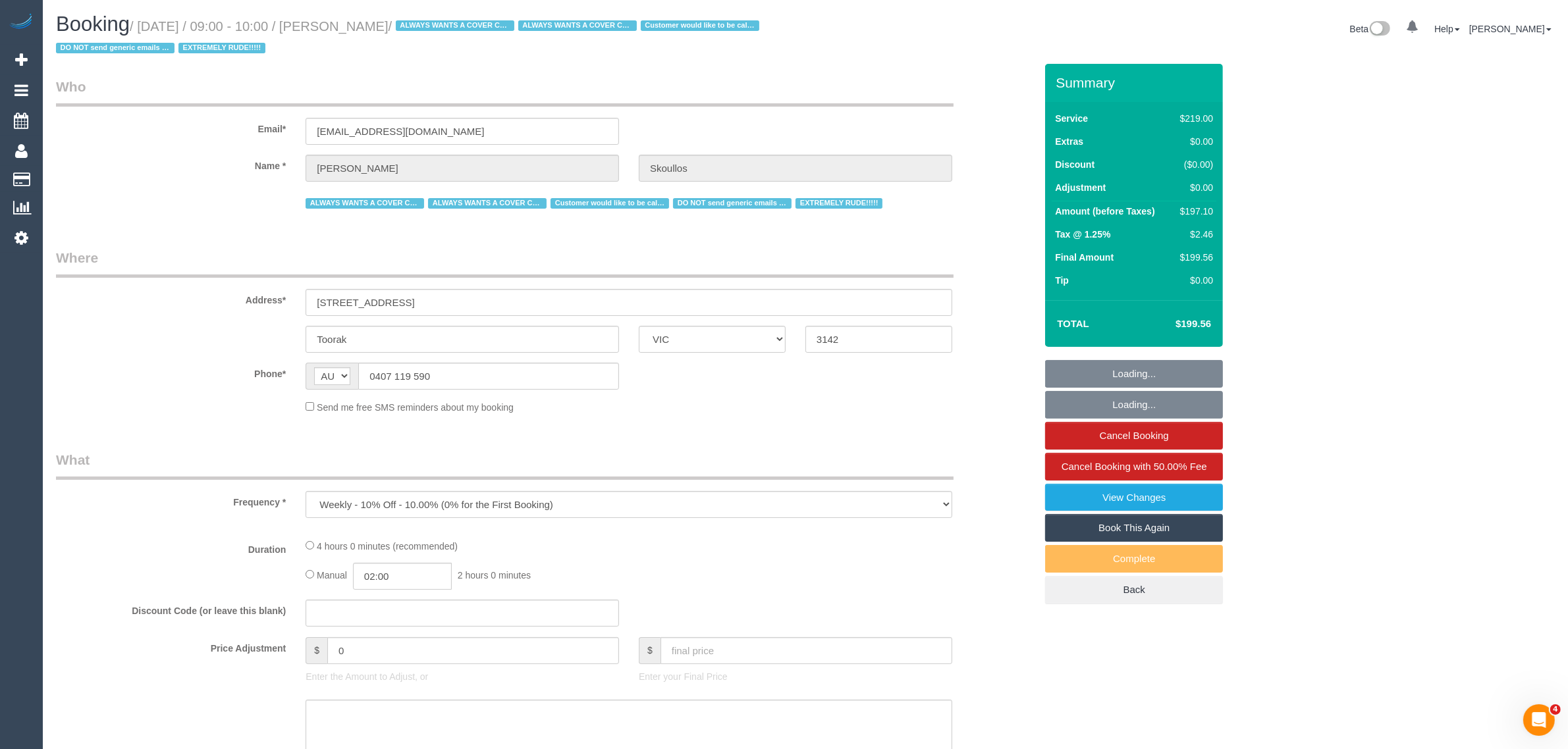
select select "number:14"
select select "number:19"
select select "number:22"
select select "number:34"
select select "number:12"
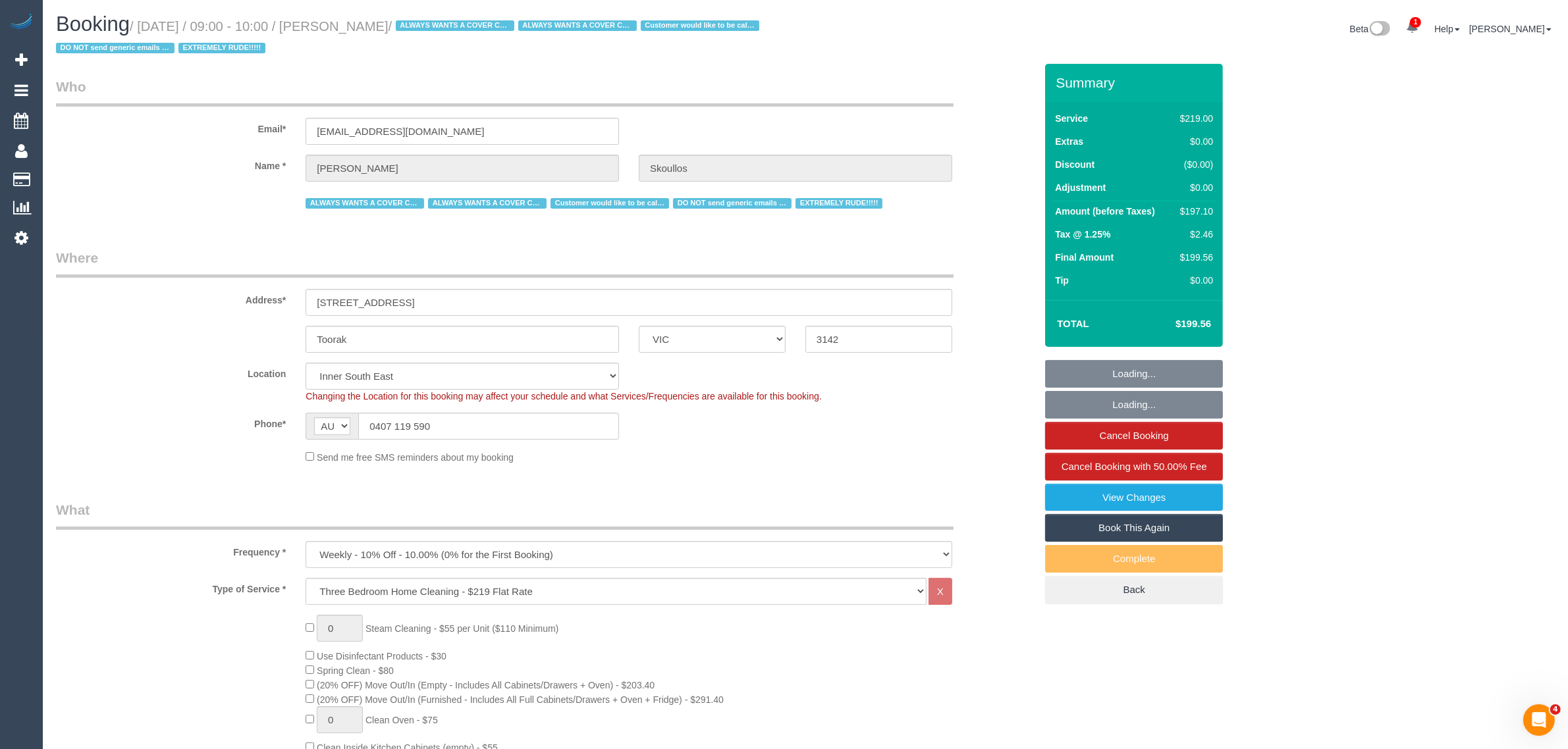
click at [697, 459] on div "Send me free SMS reminders about my booking" at bounding box center [629, 457] width 667 height 14
select select "object:1396"
click at [585, 432] on input "0407 119 590" at bounding box center [488, 426] width 261 height 27
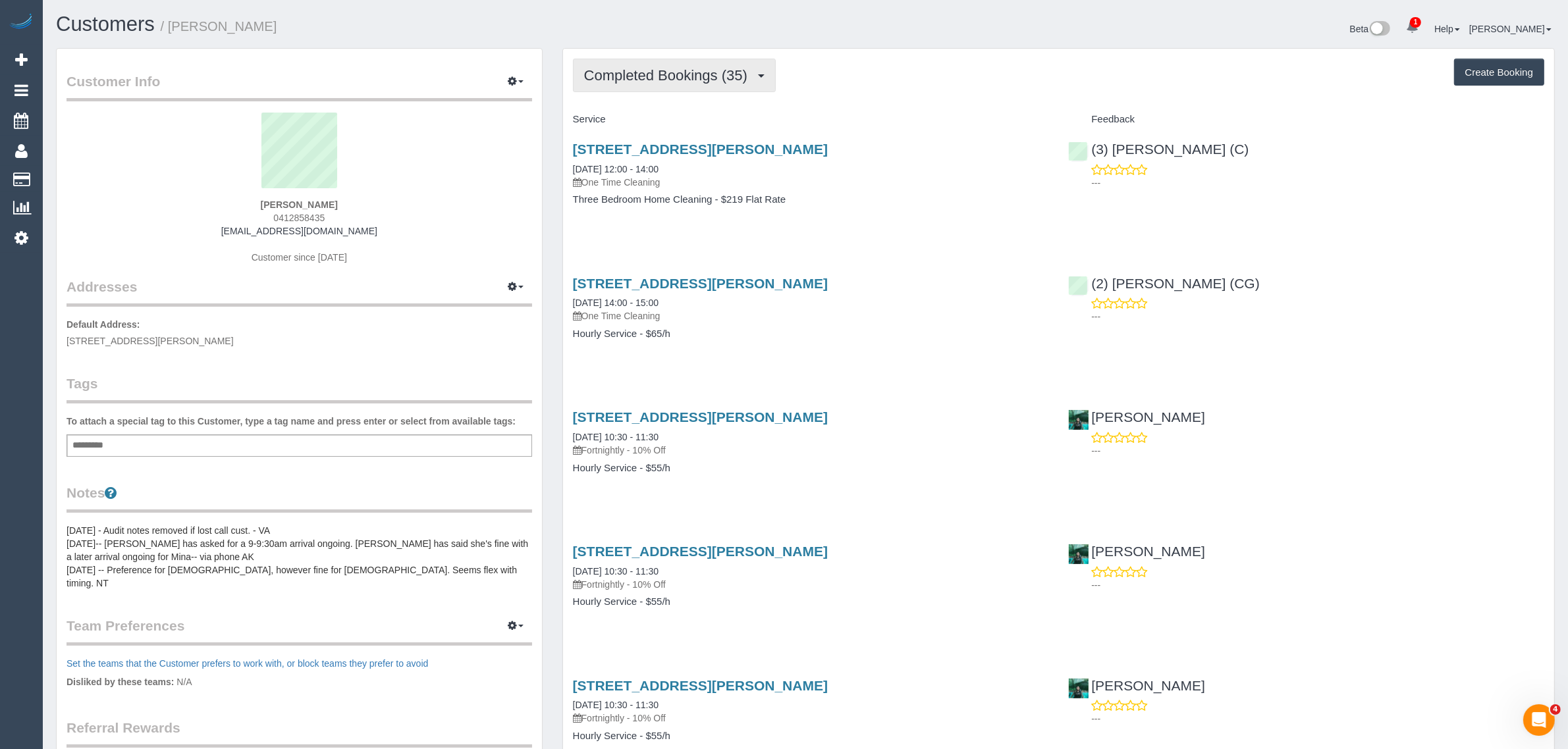
click at [650, 61] on button "Completed Bookings (35)" at bounding box center [674, 75] width 203 height 33
click at [620, 120] on link "Upcoming Bookings (1)" at bounding box center [645, 123] width 142 height 17
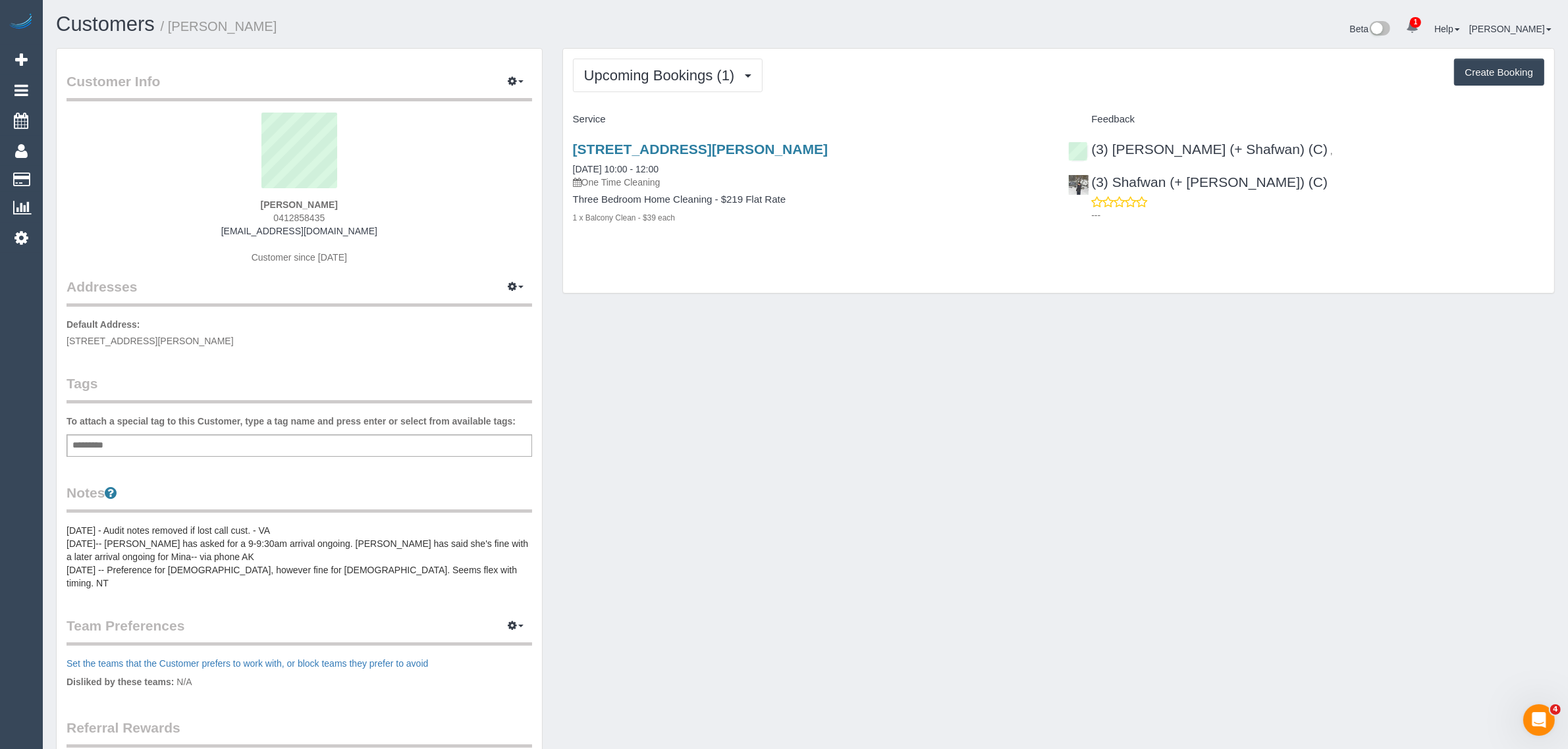
click at [297, 215] on span "0412858435" at bounding box center [299, 217] width 51 height 10
copy span "0412858435"
click at [656, 147] on link "119a Studley Road, Eaglemont, VIC 3084" at bounding box center [700, 149] width 255 height 15
click at [830, 242] on div "119a Studley Road, Eaglemont, VIC 3084 05/09/2025 10:00 - 12:00 One Time Cleani…" at bounding box center [811, 190] width 496 height 120
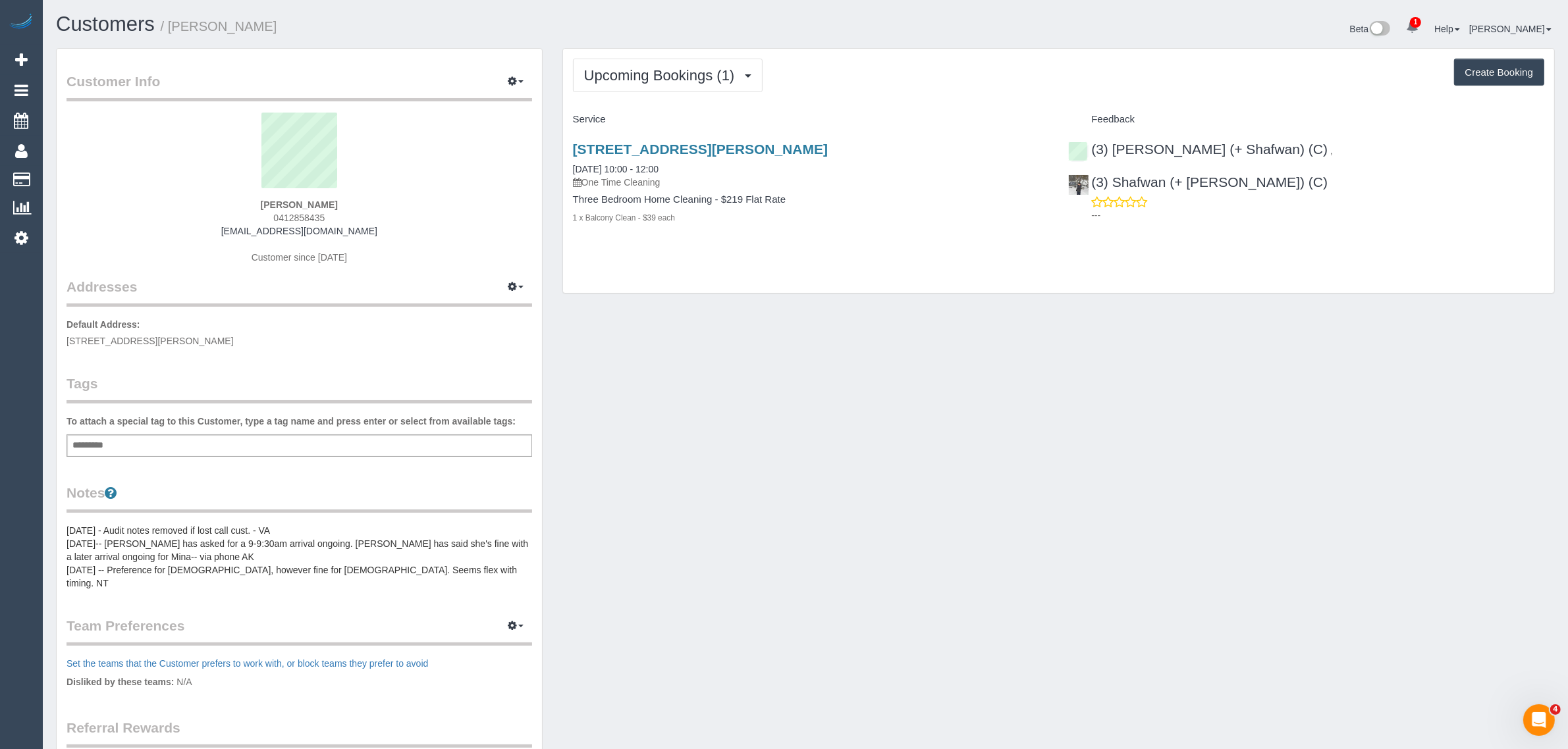
drag, startPoint x: 851, startPoint y: 142, endPoint x: 571, endPoint y: 146, distance: 280.0
click at [571, 146] on div "119a Studley Road, Eaglemont, VIC 3084 05/09/2025 10:00 - 12:00 One Time Cleani…" at bounding box center [811, 190] width 496 height 120
copy link "119a Studley Road, Eaglemont, VIC 3084"
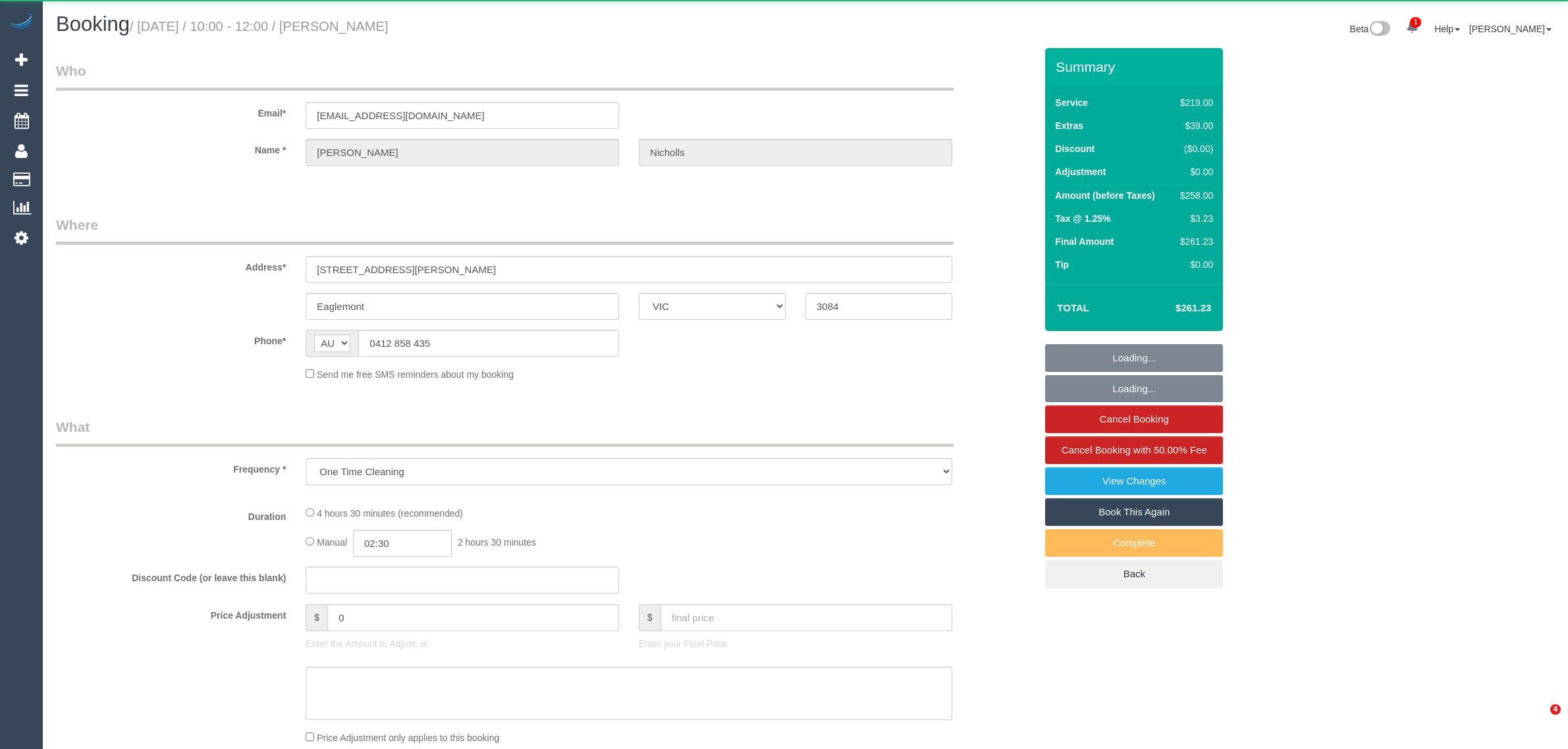
select select "VIC"
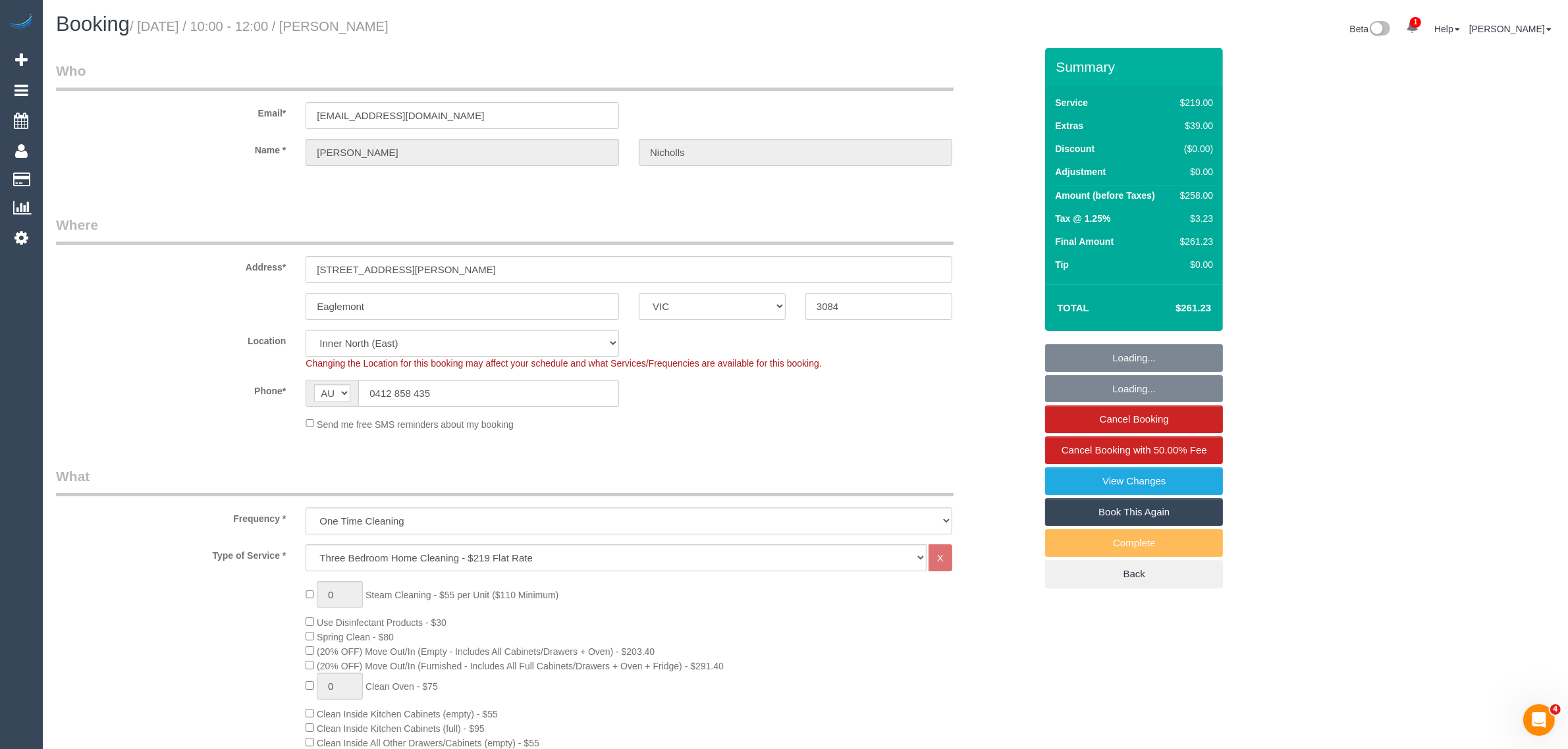
select select "string:stripe-pm_1R1kFz2GScqysDRVkN30l9E4"
select select "number:27"
select select "number:14"
select select "number:18"
select select "number:24"
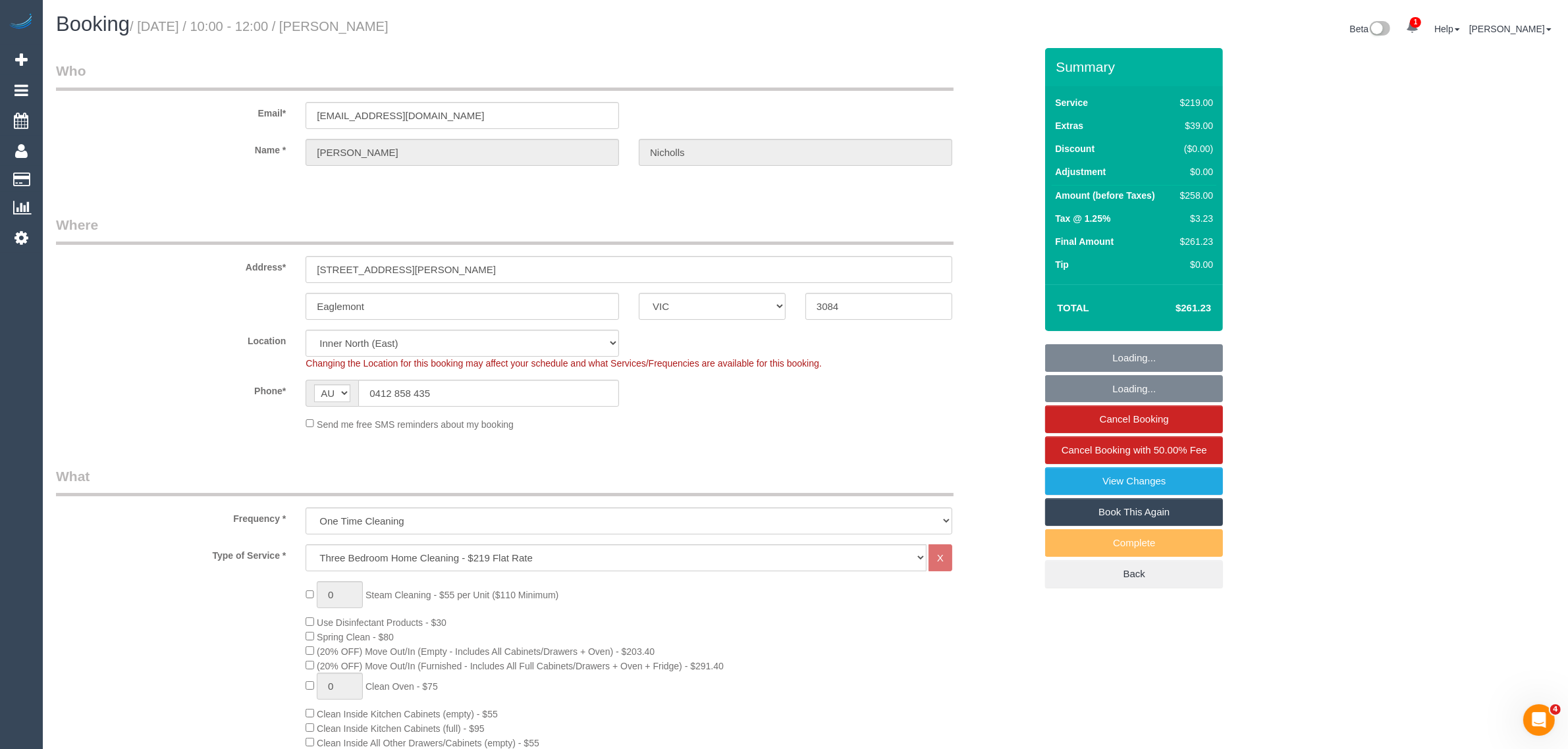
select select "number:12"
select select "object:815"
select select "spot1"
click at [576, 392] on input "0412 858 435" at bounding box center [488, 393] width 261 height 27
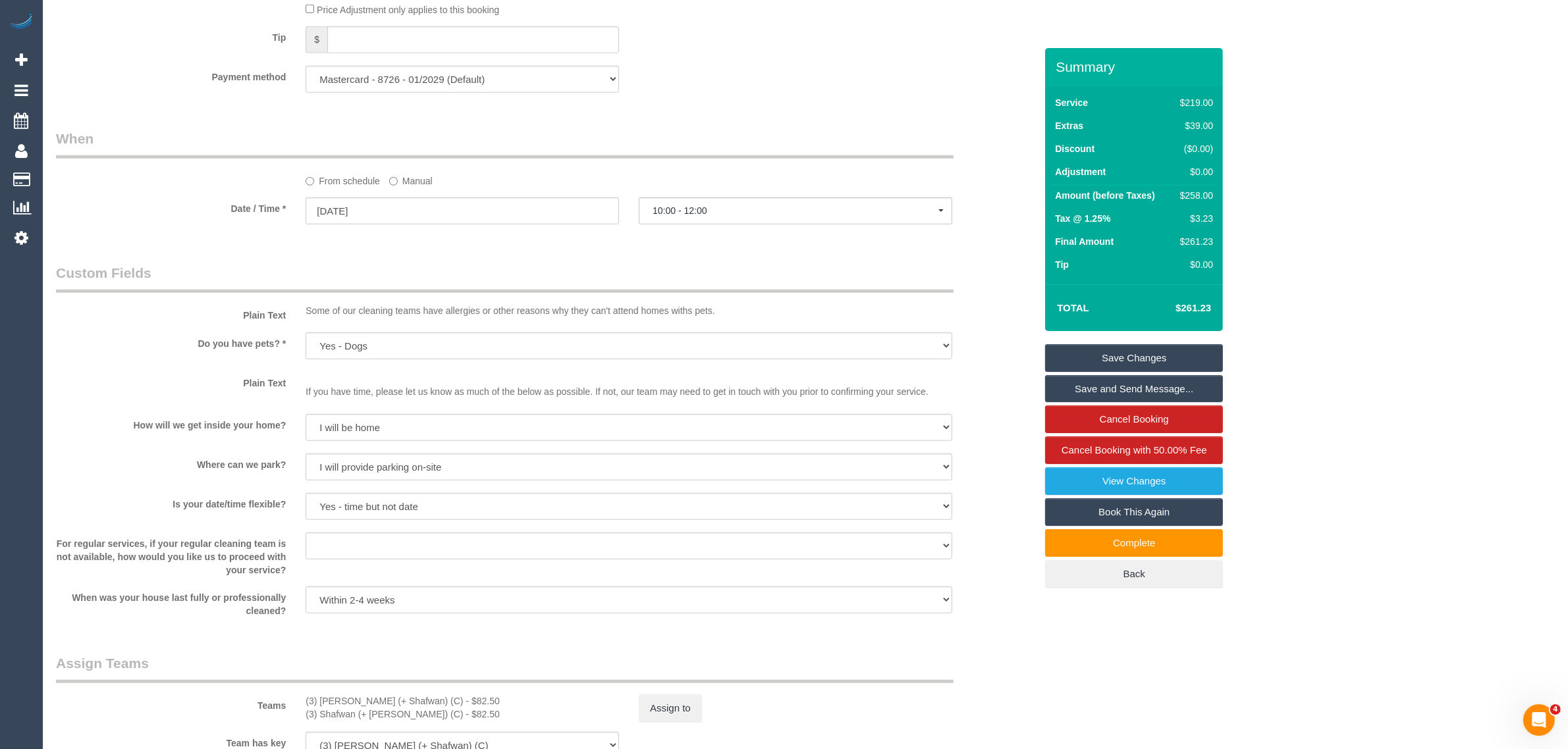
scroll to position [1317, 0]
